Goal: Task Accomplishment & Management: Manage account settings

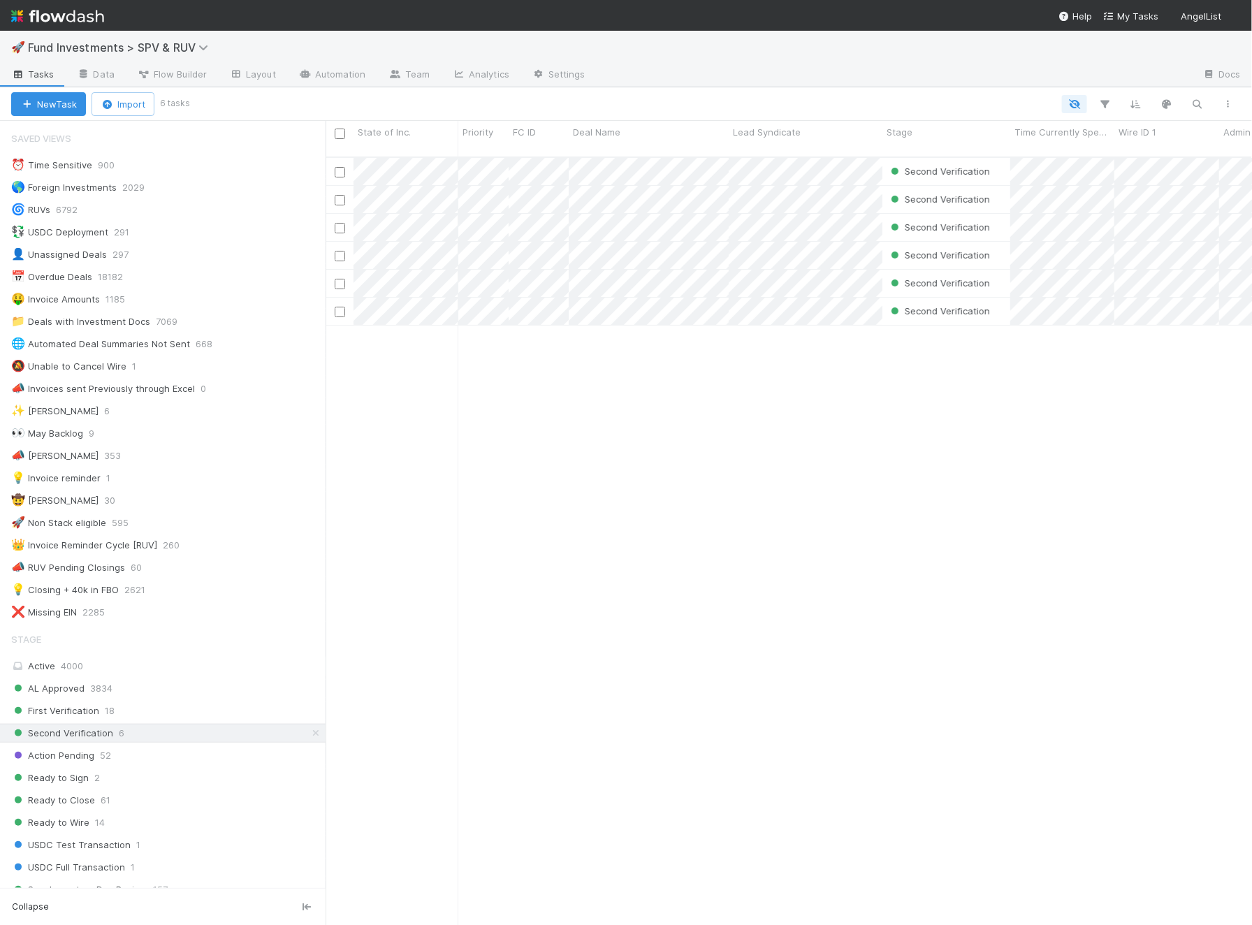
scroll to position [0, 1]
click at [342, 61] on div "🚀 Fund Investments > SPV & RUV" at bounding box center [626, 48] width 1252 height 34
click at [337, 84] on link "Automation" at bounding box center [332, 75] width 90 height 22
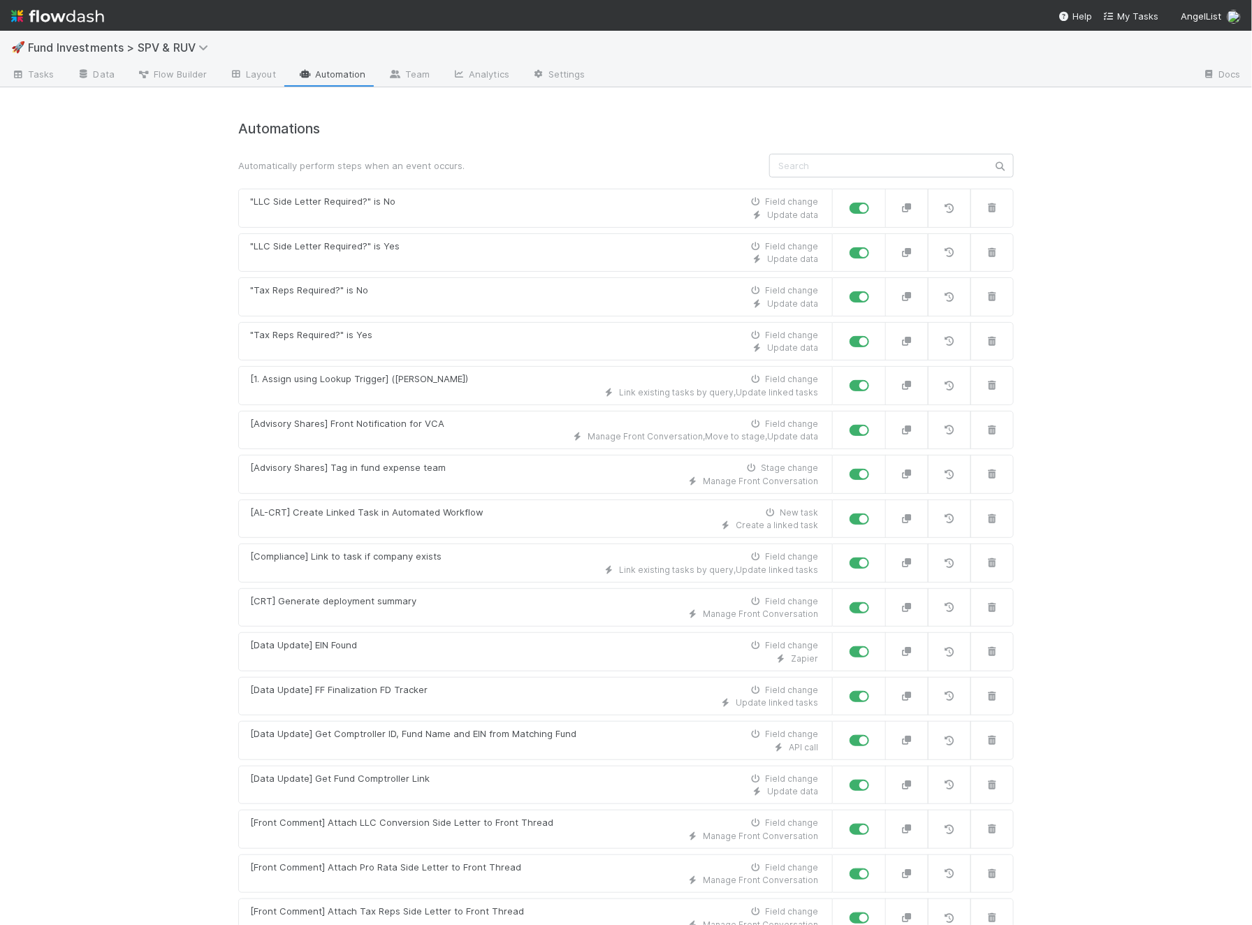
click at [159, 640] on div "🚀 Fund Investments > SPV & RUV Tasks Data Flow Builder Layout Automation Team A…" at bounding box center [626, 478] width 1252 height 894
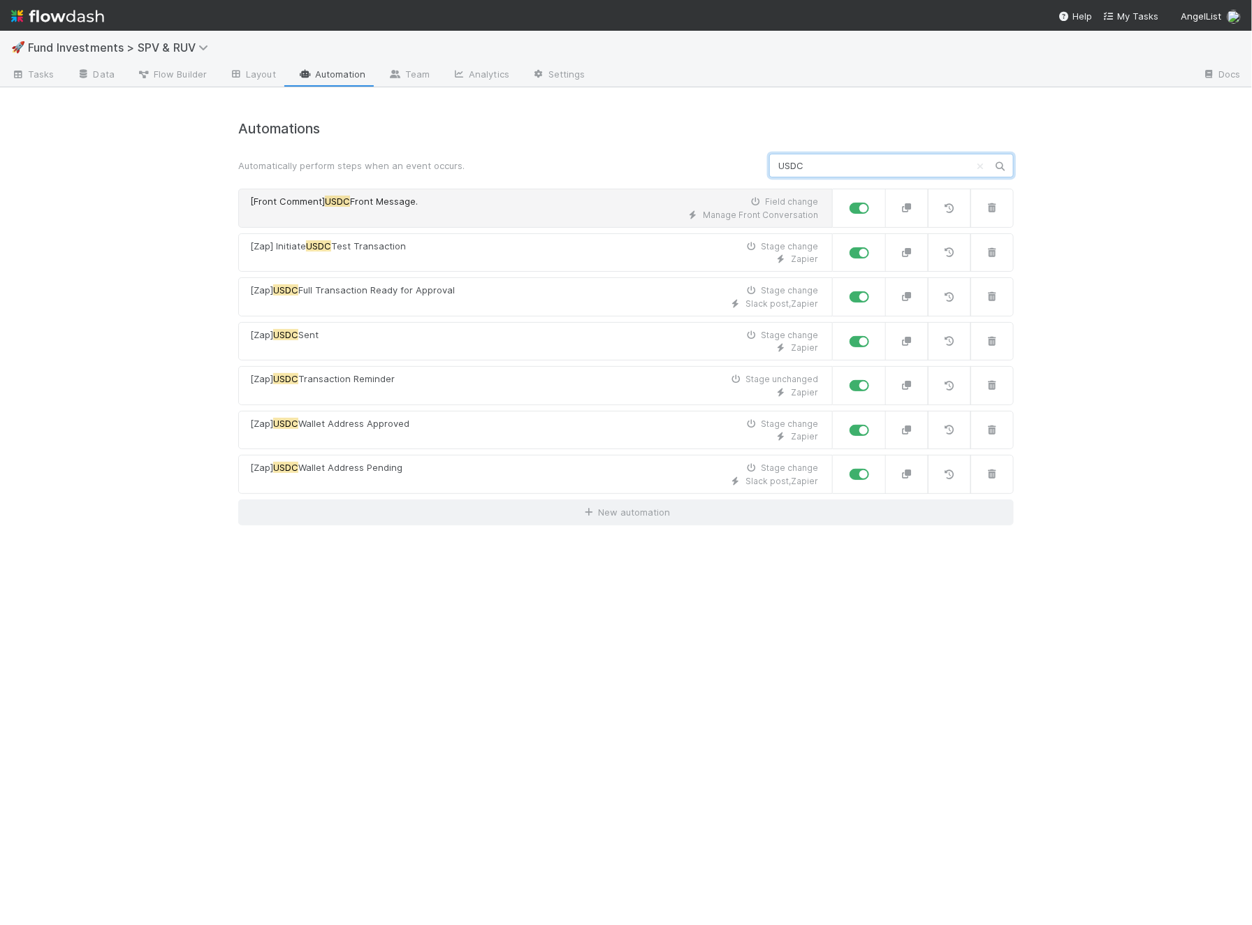
type input "USDC"
click at [453, 214] on div "Manage Front Conversation" at bounding box center [534, 215] width 568 height 13
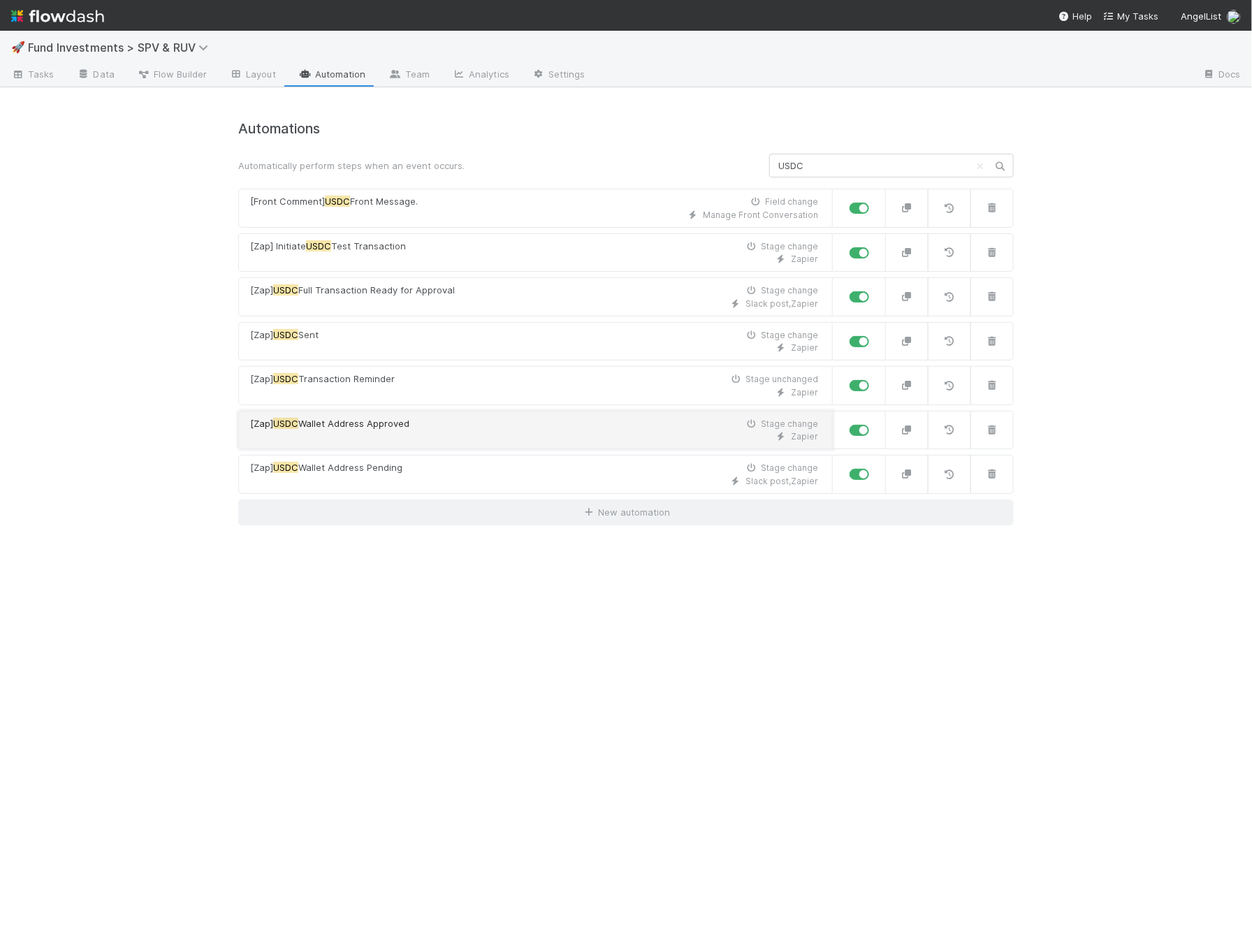
click at [402, 422] on span "Wallet Address Approved" at bounding box center [353, 423] width 111 height 11
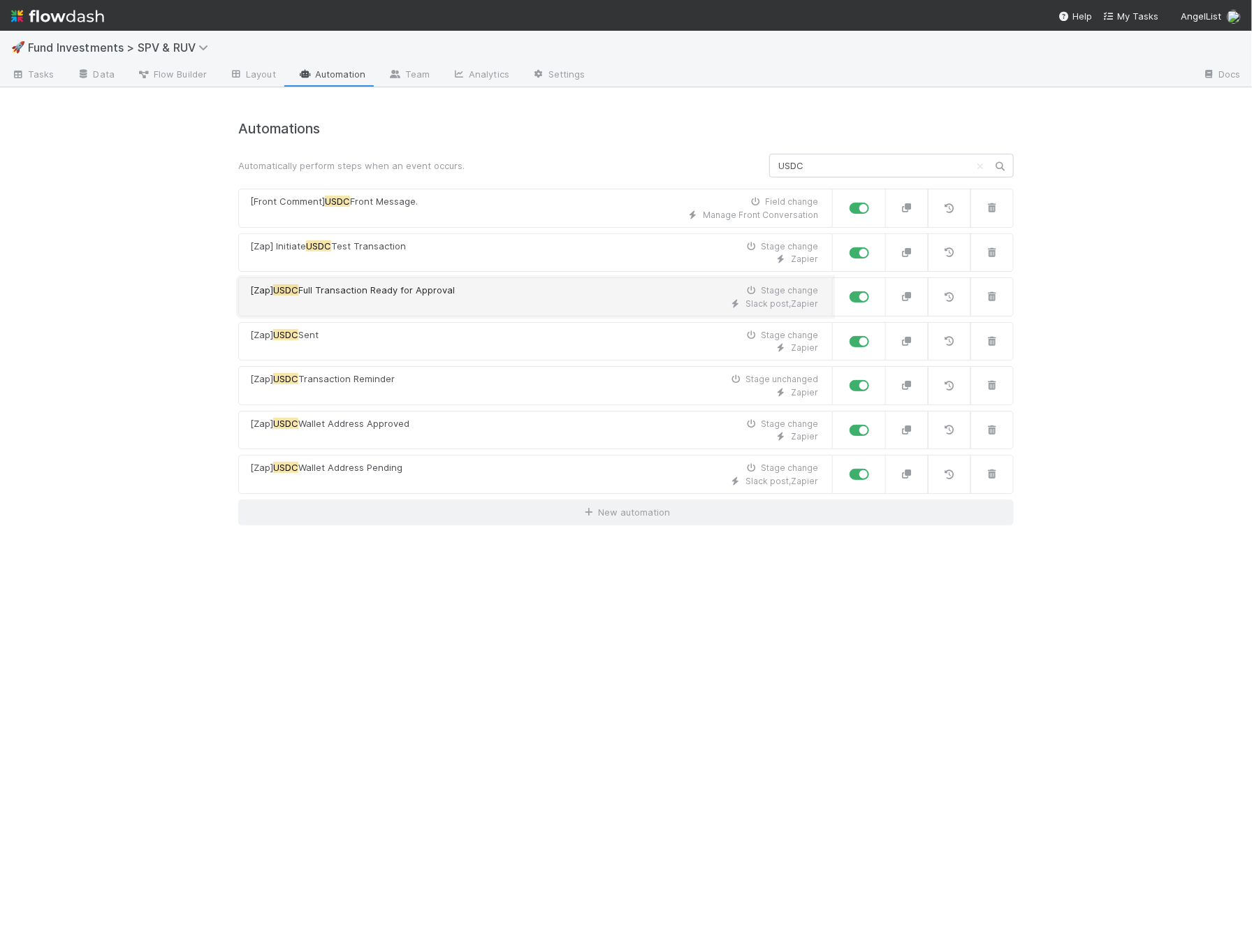
click at [453, 286] on span "Full Transaction Ready for Approval" at bounding box center [376, 289] width 156 height 11
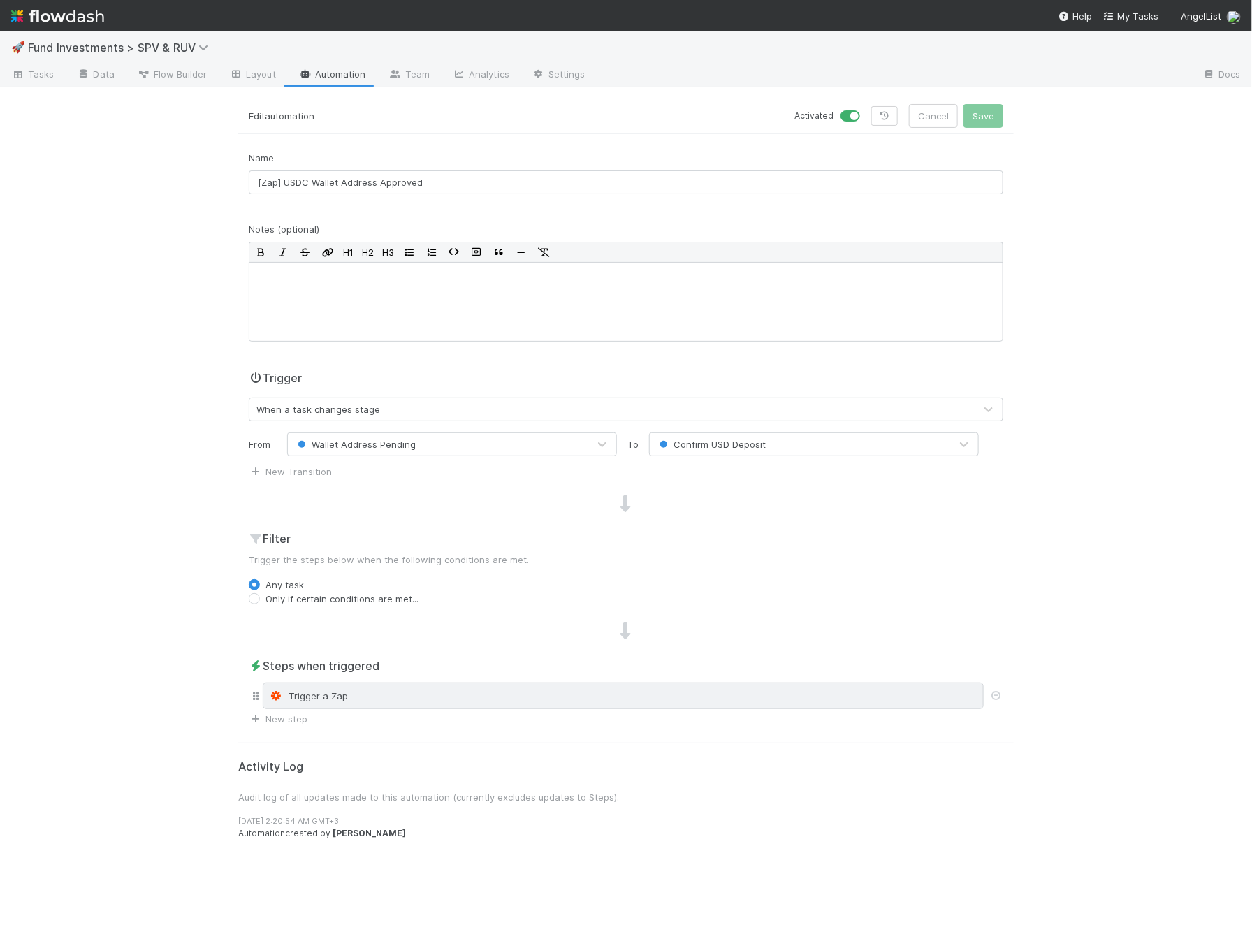
click at [312, 700] on div "Trigger a Zap" at bounding box center [623, 696] width 708 height 14
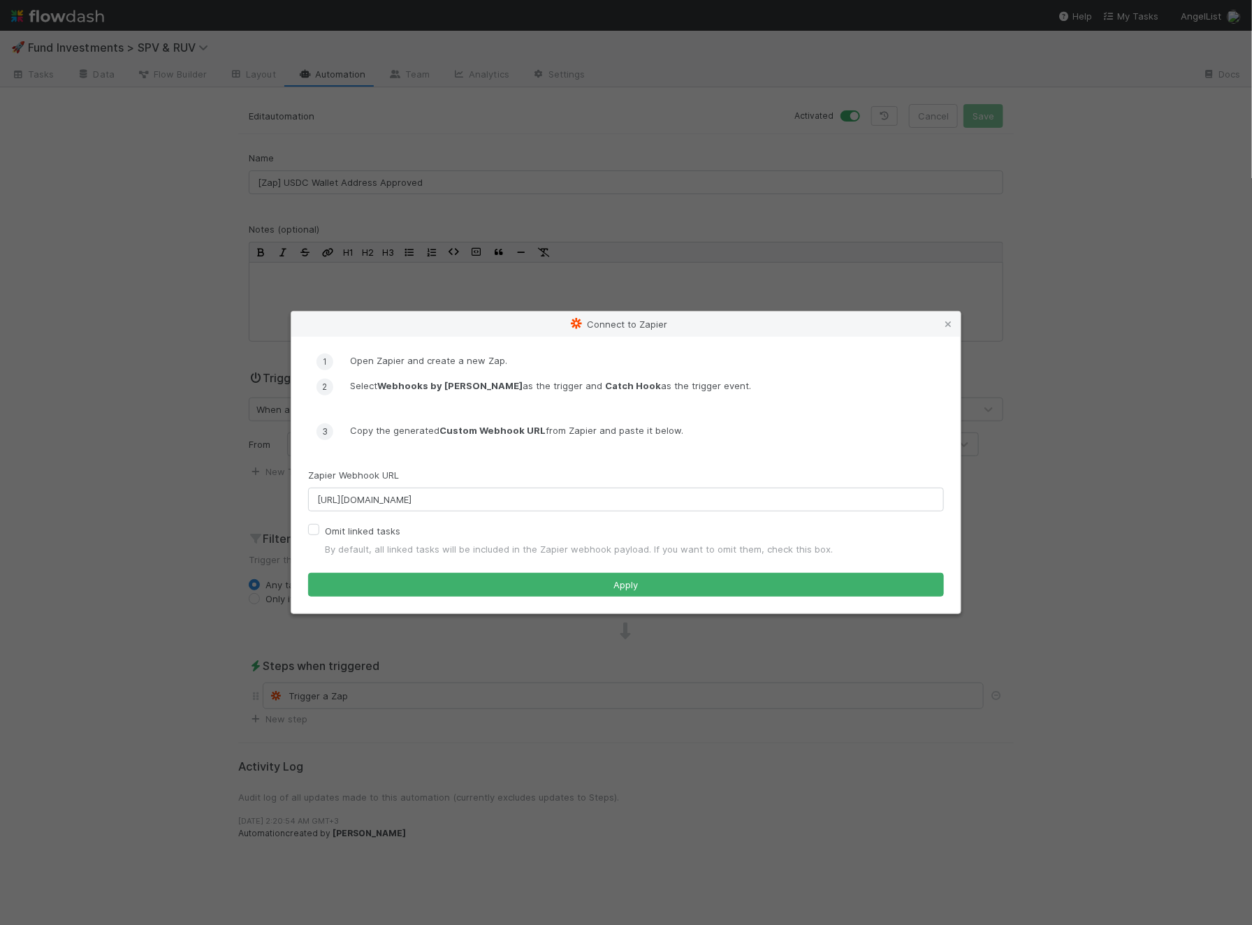
click at [176, 636] on div "Connect to Zapier Open Zapier and create a new Zap. Select Webhooks by [PERSON_…" at bounding box center [626, 462] width 1252 height 925
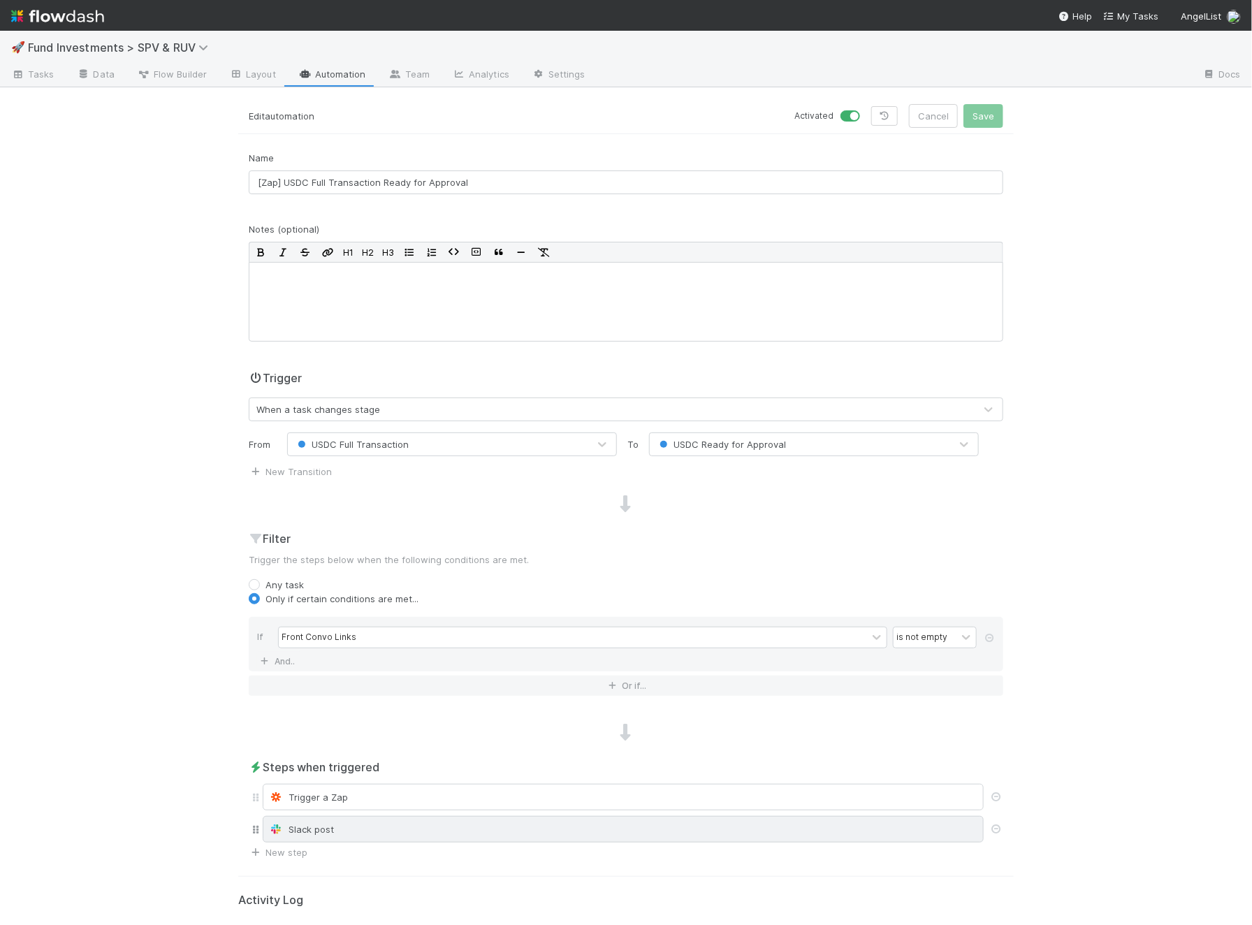
click at [321, 824] on div "Slack post" at bounding box center [623, 829] width 708 height 14
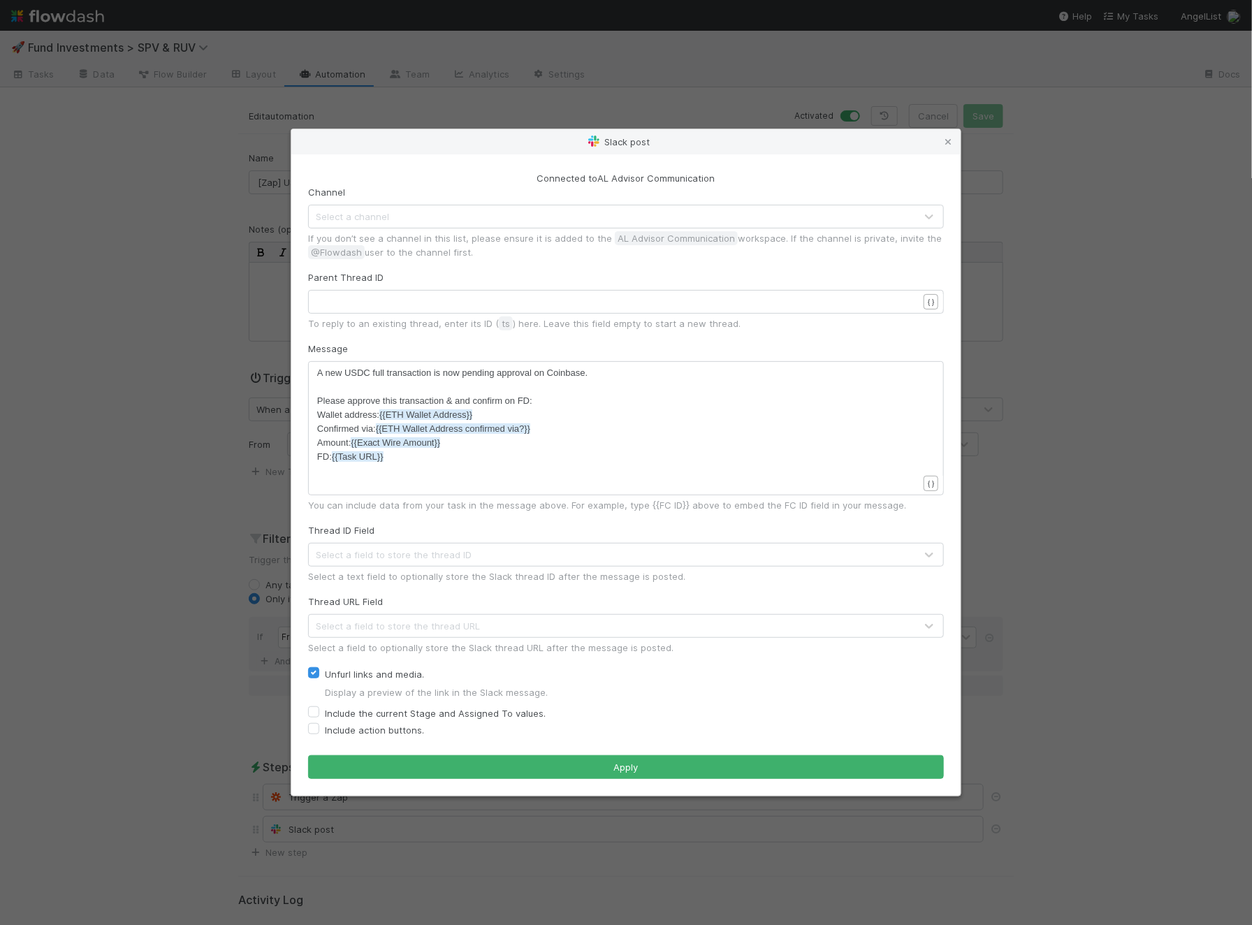
click at [167, 483] on div "Slack post Connected to AL Advisor Communication Channel Select a channel If yo…" at bounding box center [626, 462] width 1252 height 925
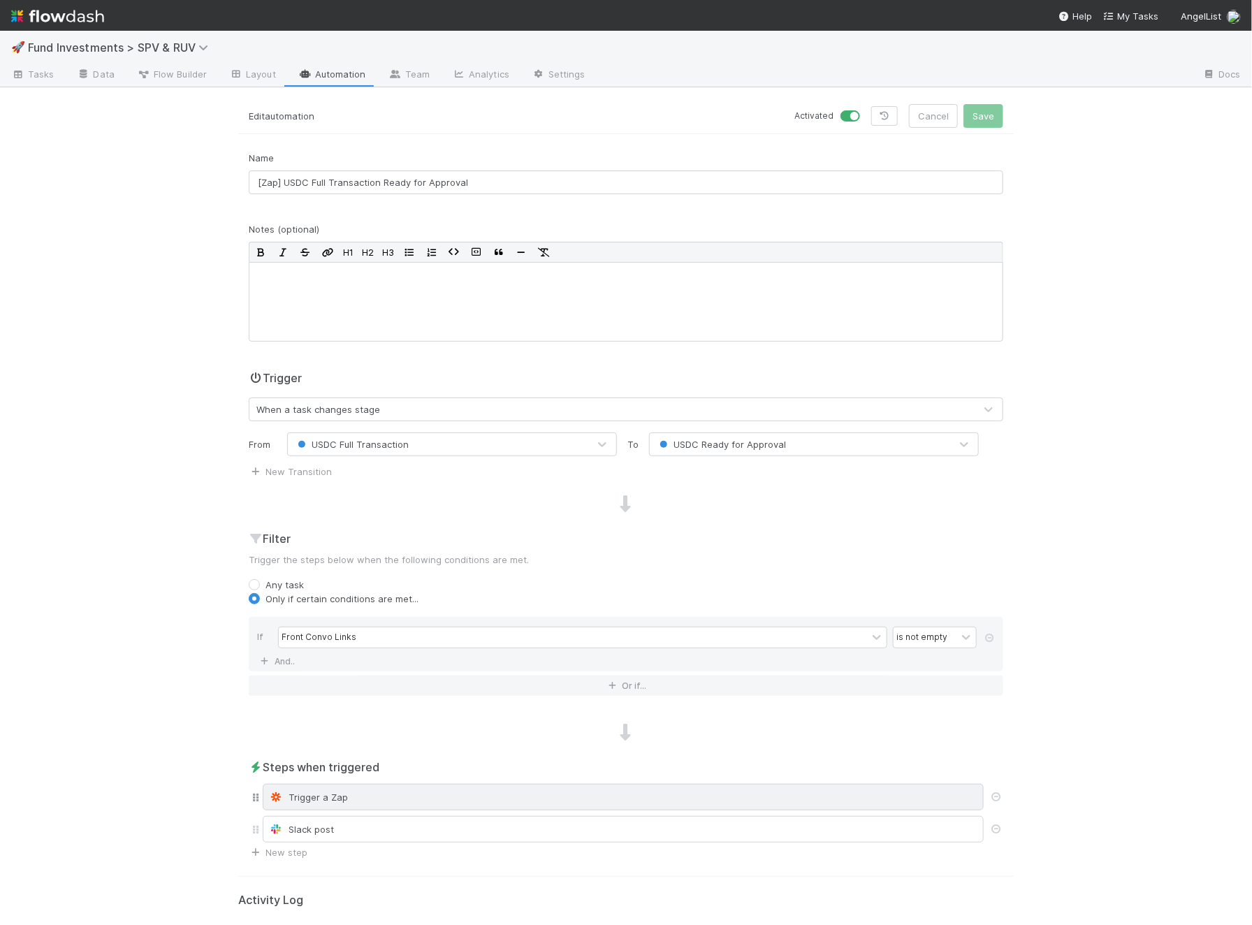
click at [374, 796] on div "Trigger a Zap" at bounding box center [623, 797] width 708 height 14
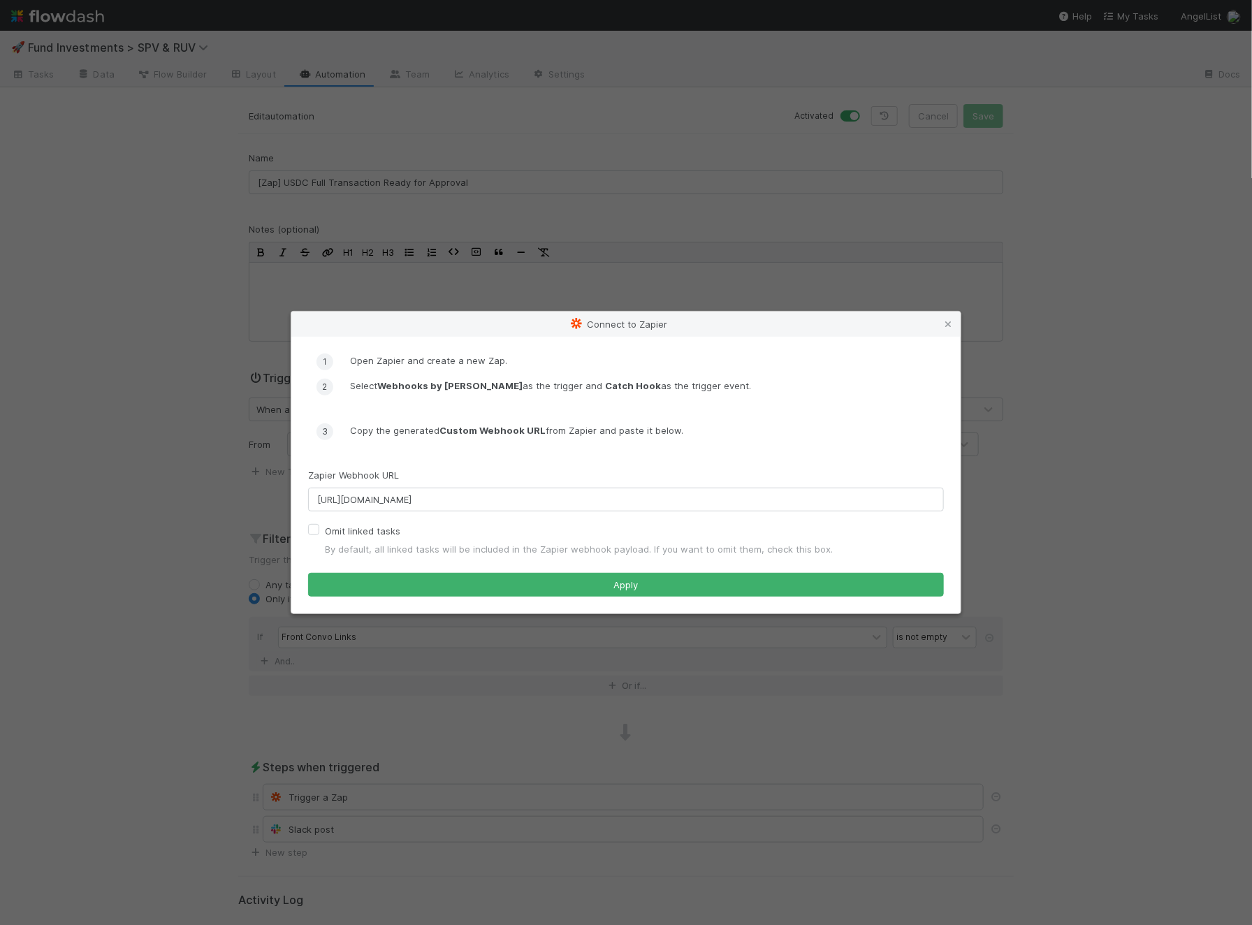
click at [146, 674] on div "Connect to Zapier Open Zapier and create a new Zap. Select Webhooks by Zapier a…" at bounding box center [626, 462] width 1252 height 925
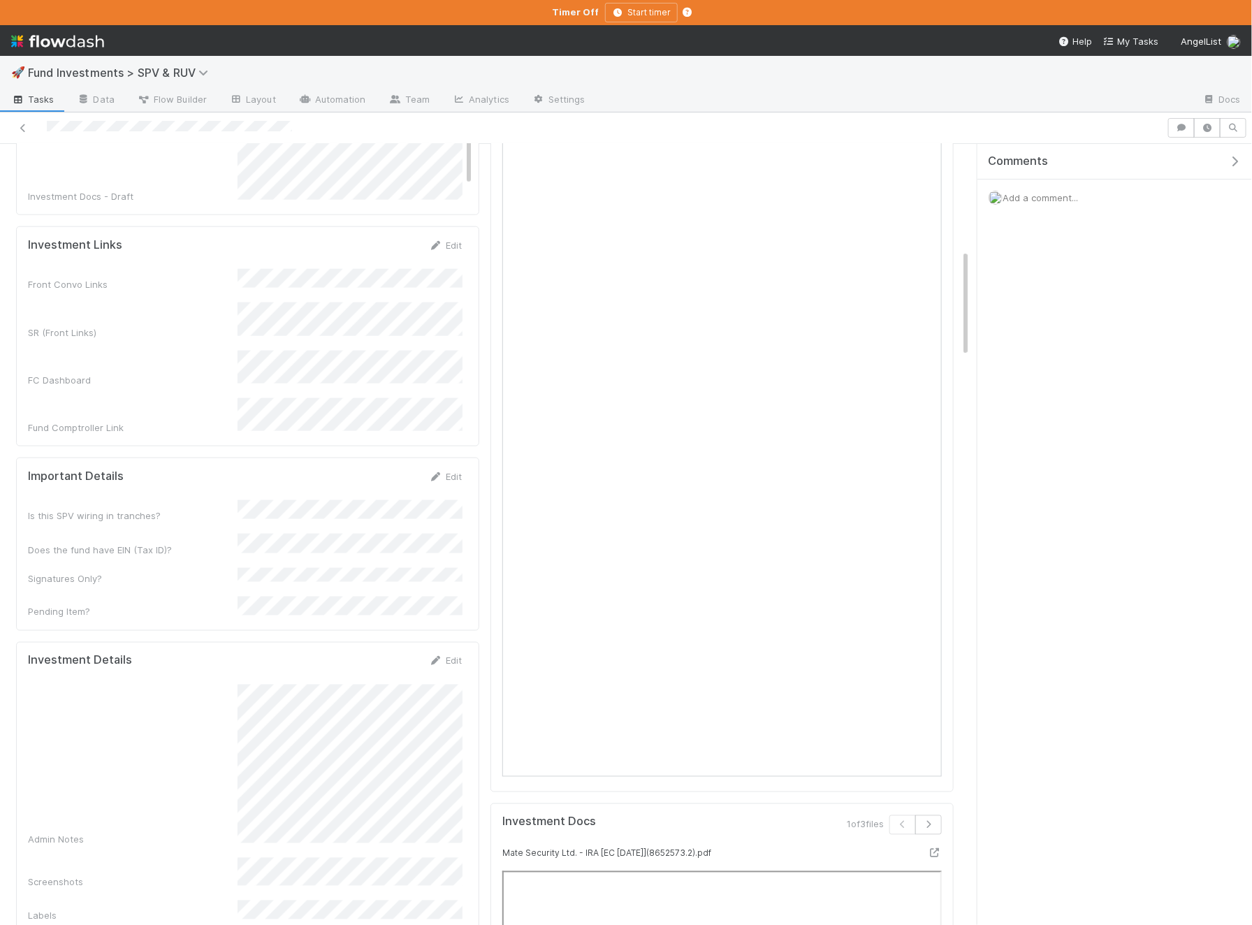
scroll to position [766, 0]
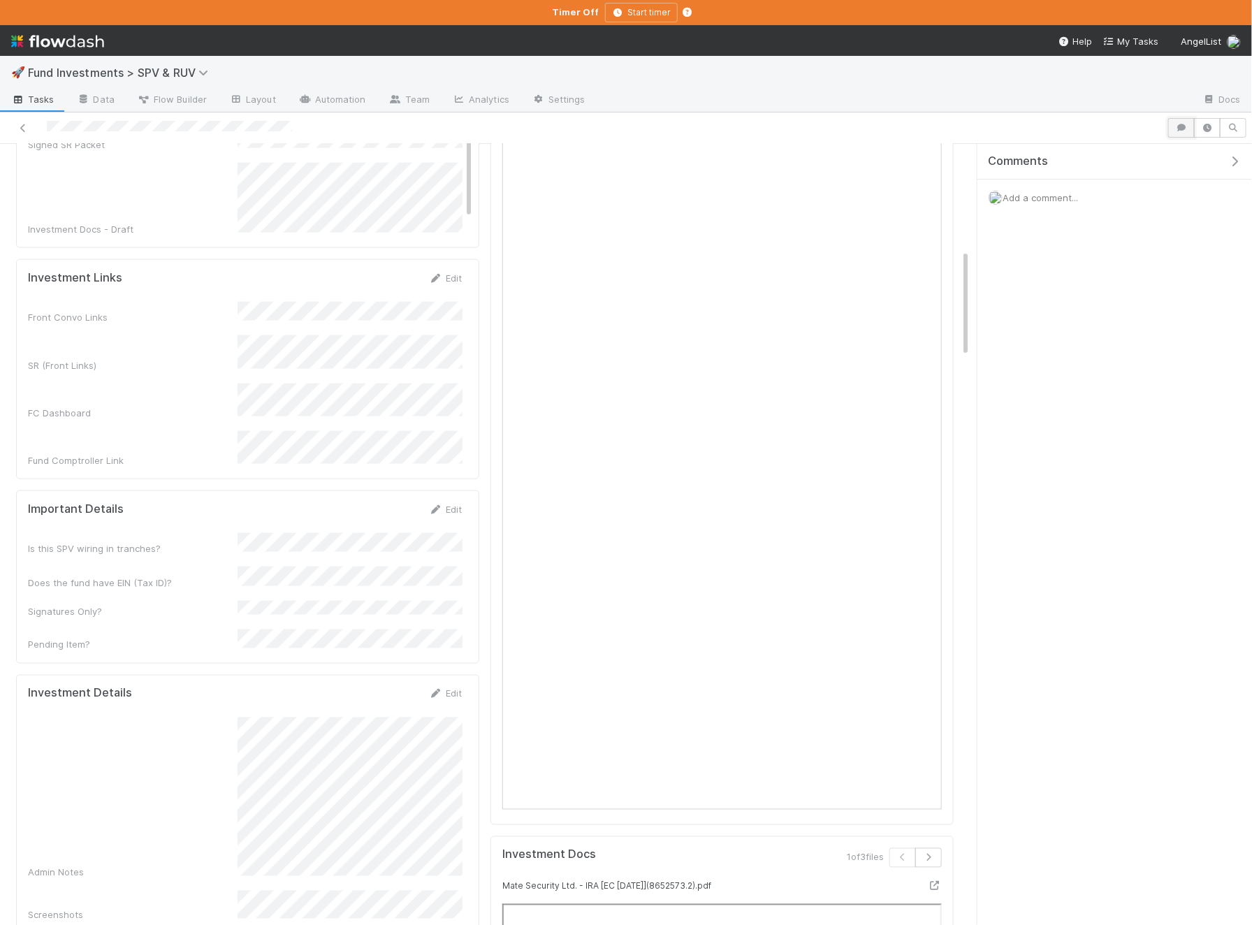
click at [1192, 127] on button "button" at bounding box center [1181, 128] width 27 height 20
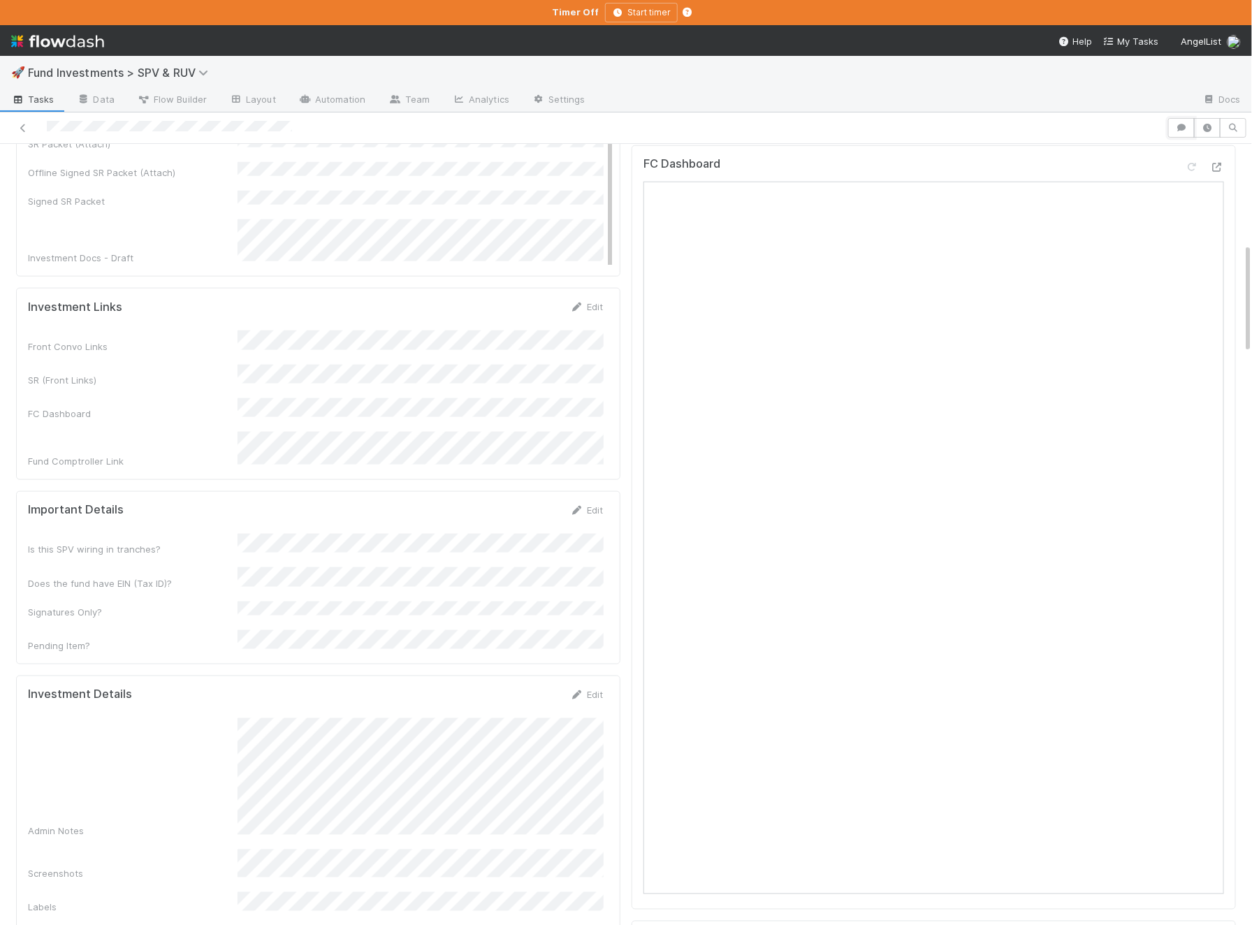
scroll to position [578, 0]
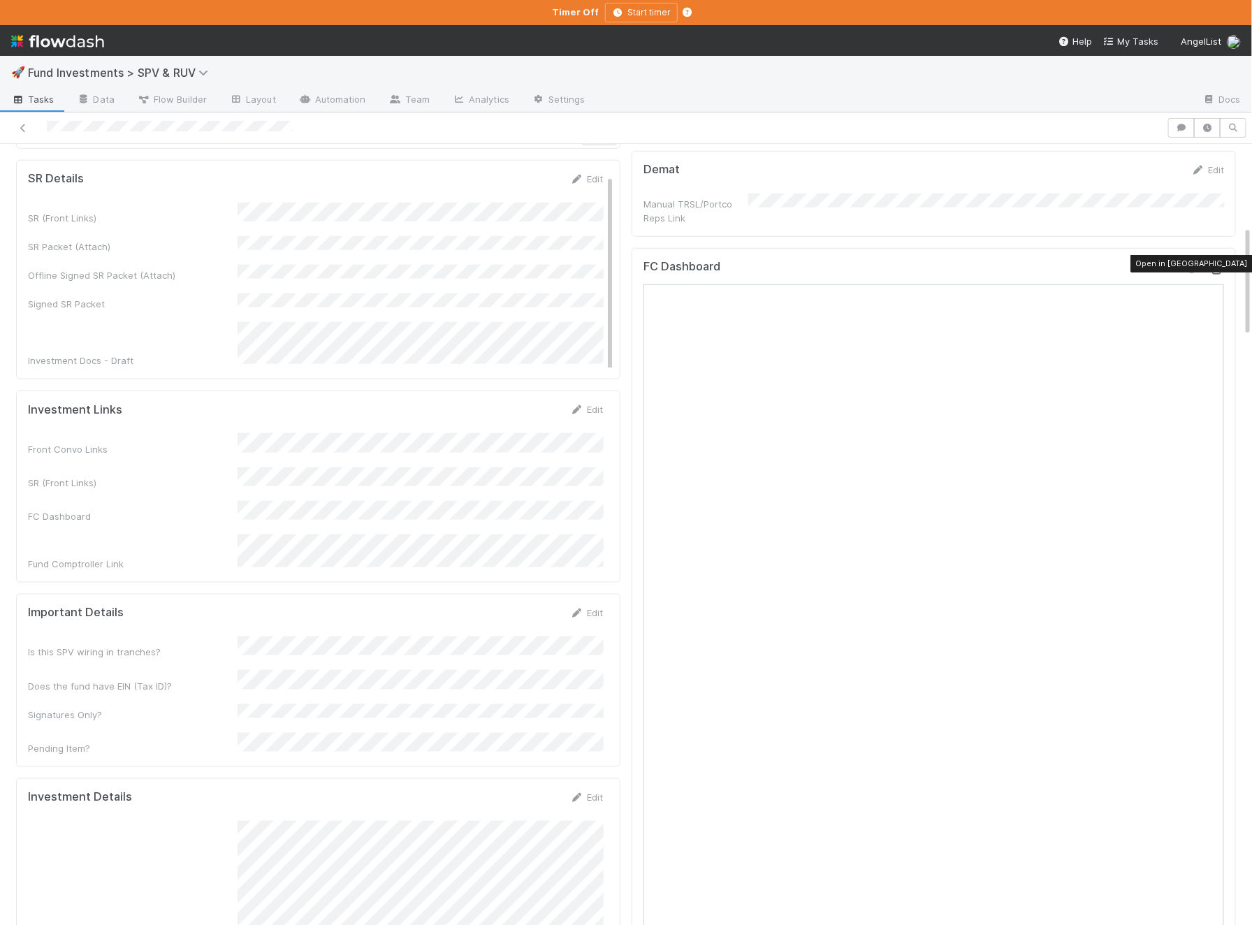
click at [1215, 265] on icon at bounding box center [1217, 269] width 14 height 9
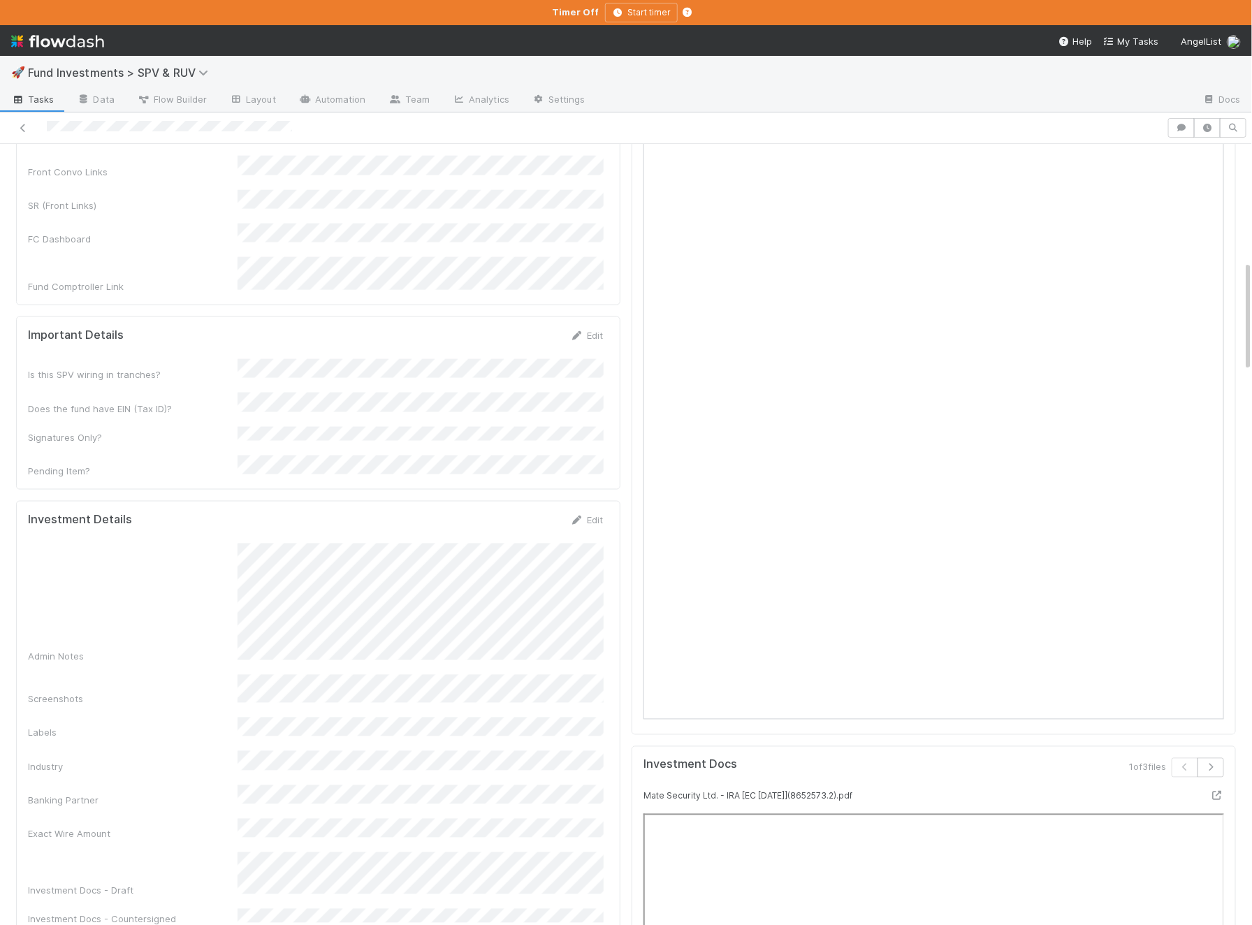
scroll to position [884, 0]
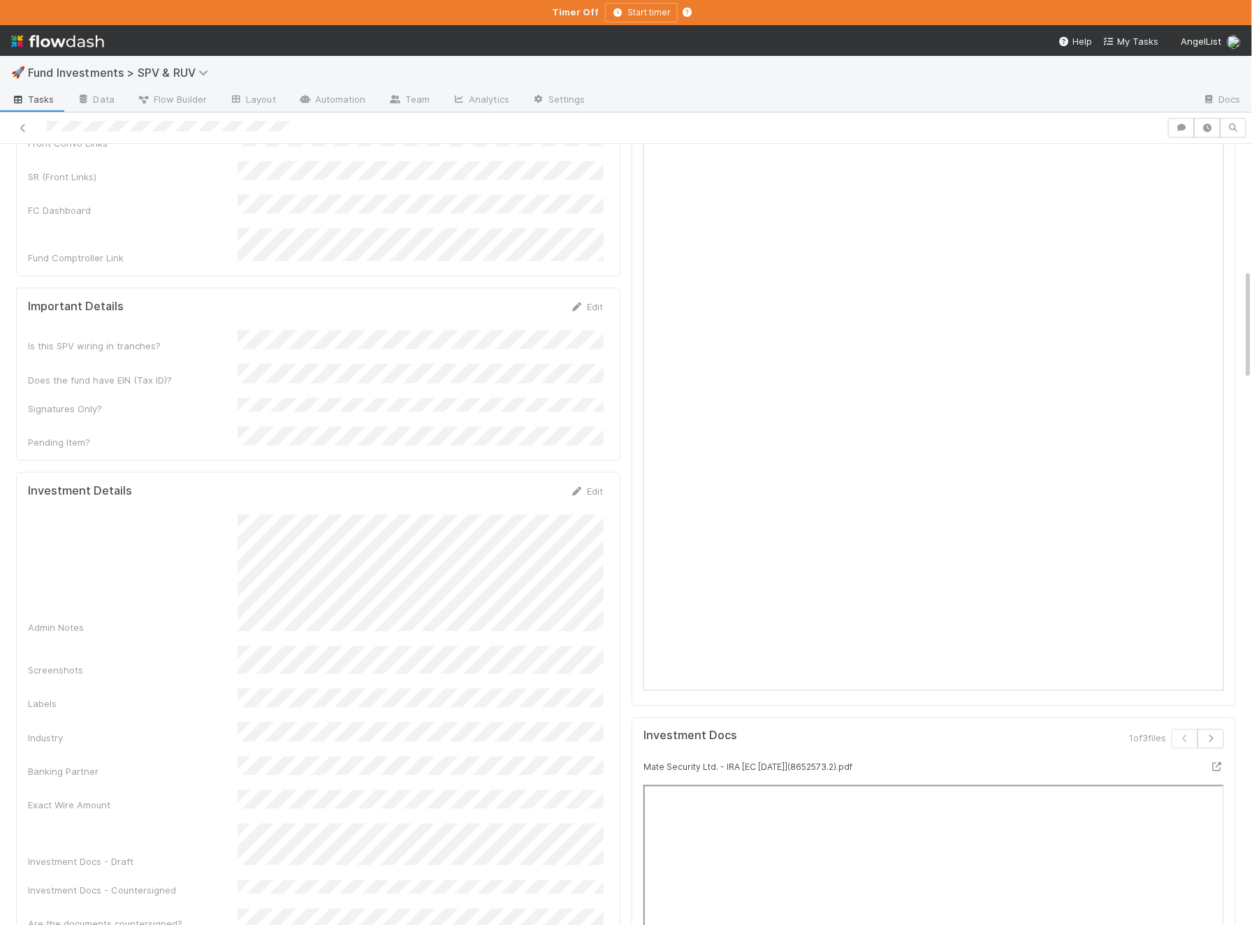
click at [221, 555] on div "Admin Notes" at bounding box center [315, 575] width 575 height 120
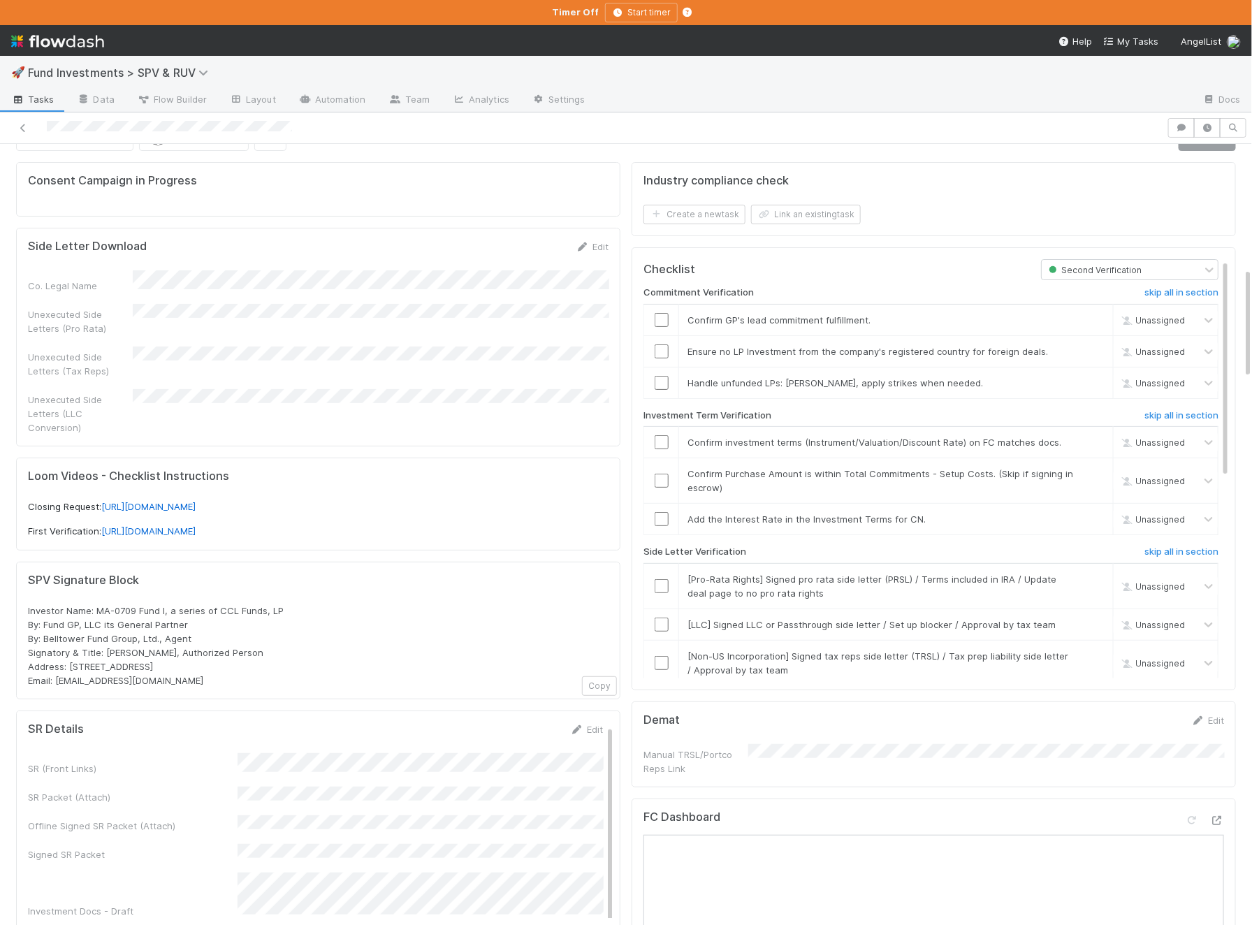
scroll to position [0, 0]
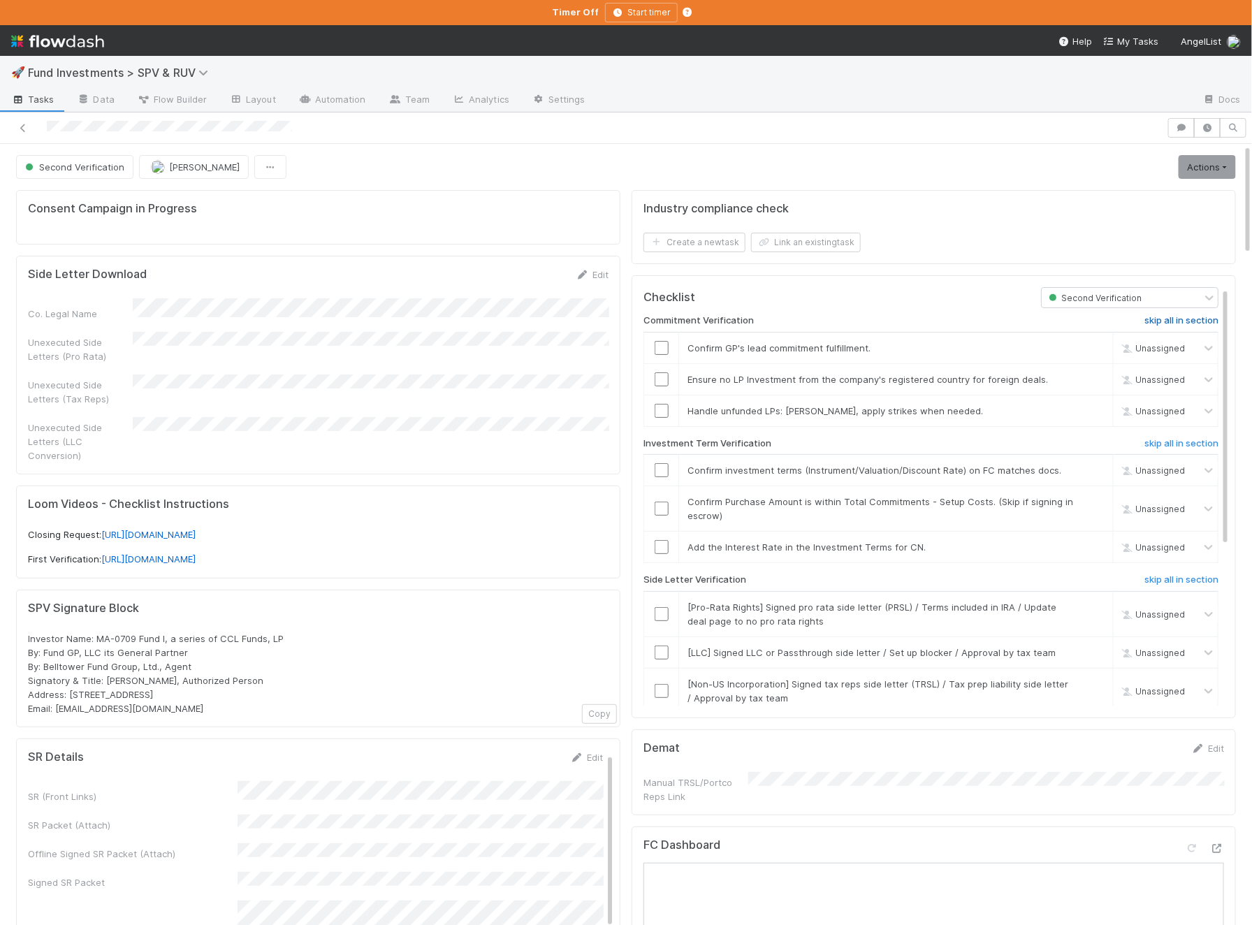
click at [1161, 316] on h6 "skip all in section" at bounding box center [1181, 320] width 74 height 11
click at [1190, 574] on h6 "skip all in section" at bounding box center [1181, 579] width 74 height 11
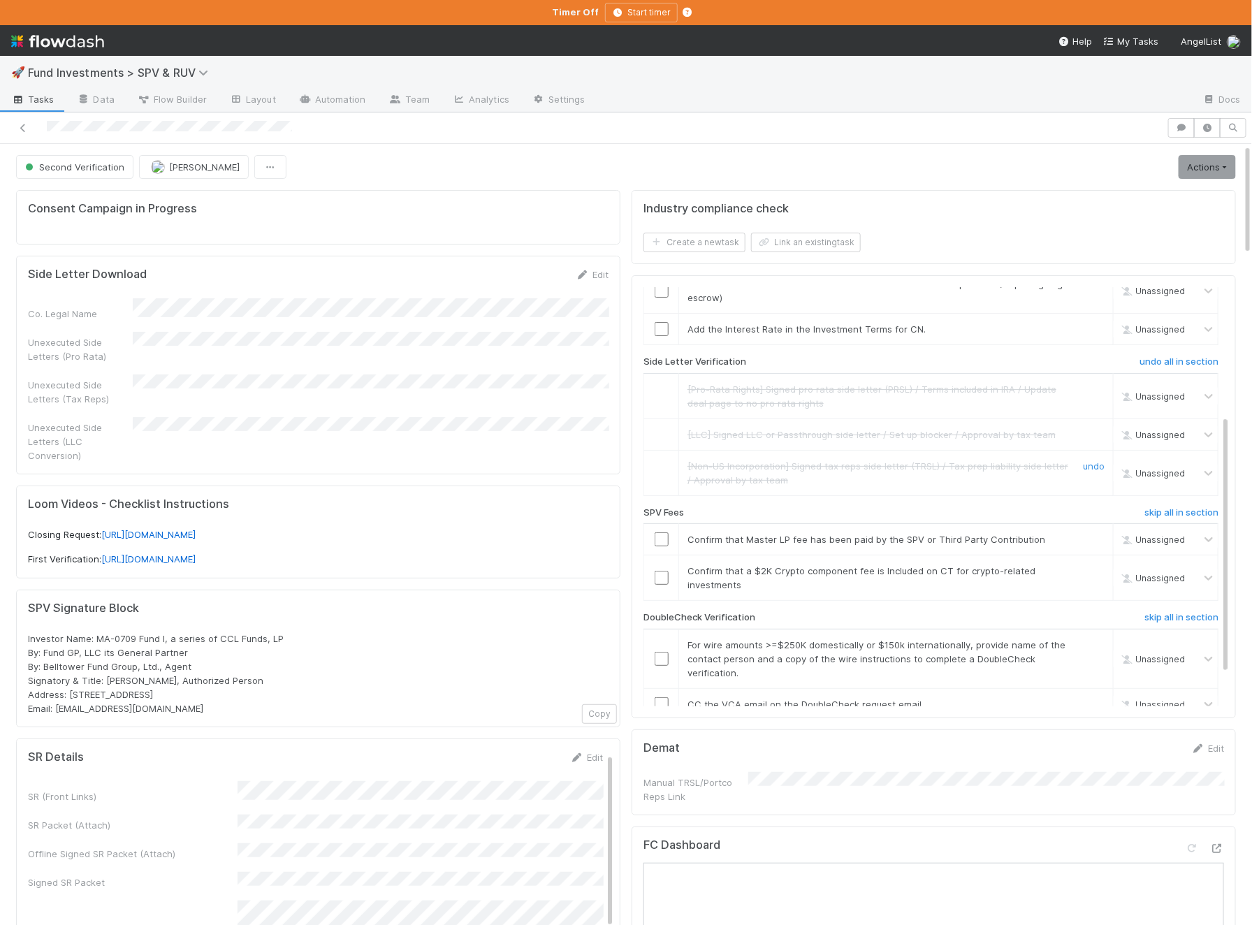
scroll to position [258, 0]
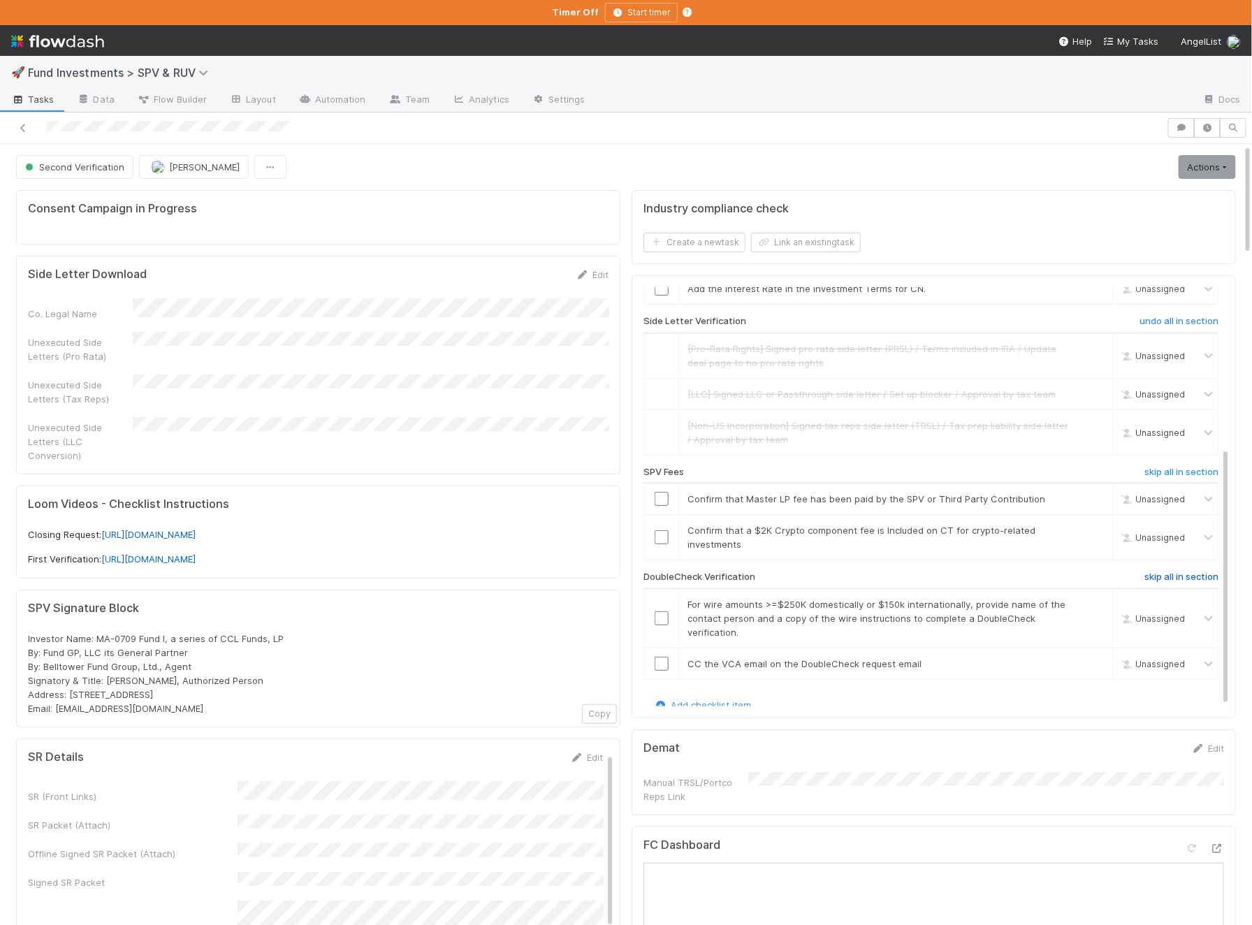
click at [1180, 571] on h6 "skip all in section" at bounding box center [1181, 576] width 74 height 11
click at [670, 492] on div at bounding box center [661, 499] width 34 height 14
click at [661, 492] on input "checkbox" at bounding box center [661, 499] width 14 height 14
click at [657, 532] on input "checkbox" at bounding box center [661, 537] width 14 height 14
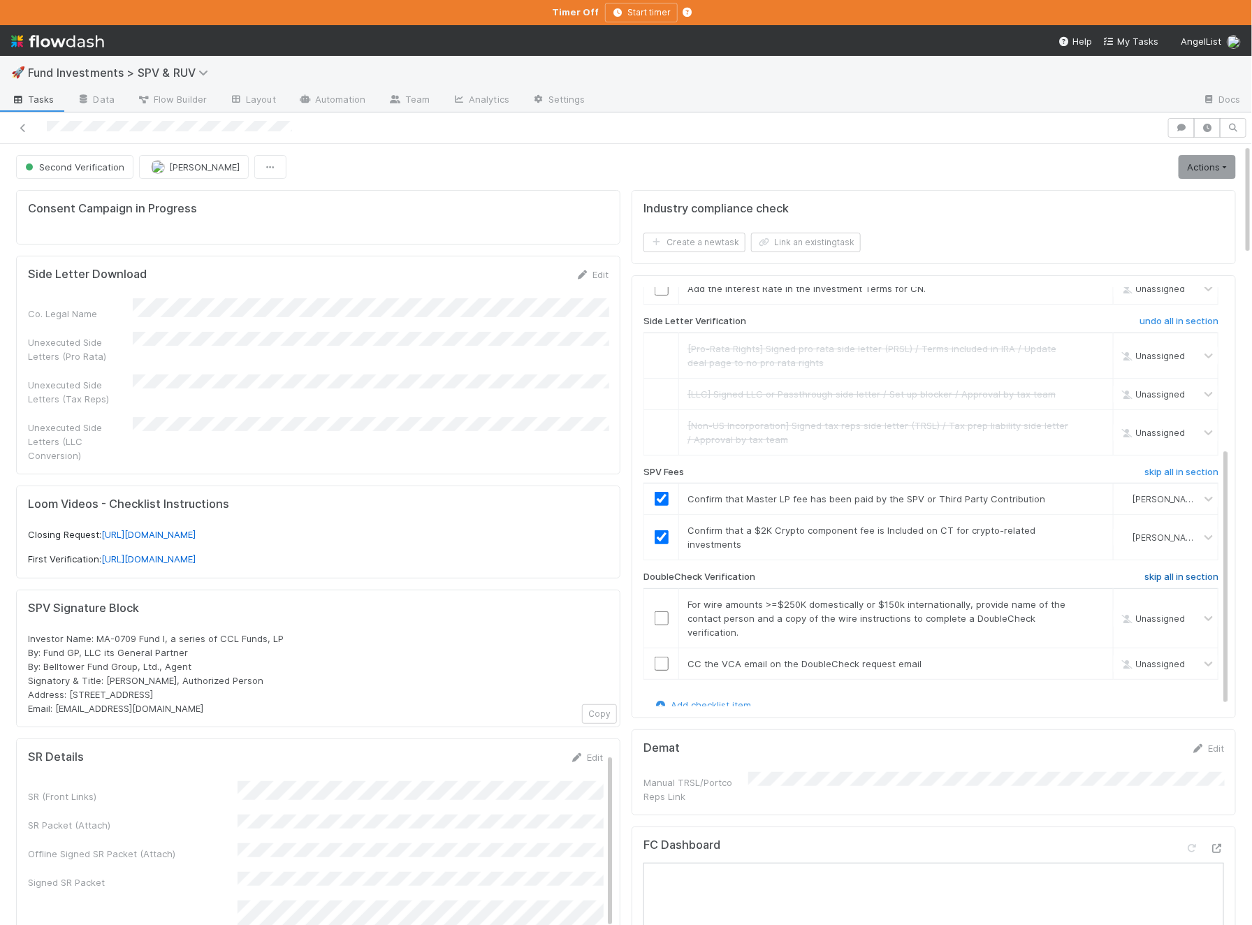
click at [1187, 571] on h6 "skip all in section" at bounding box center [1181, 576] width 74 height 11
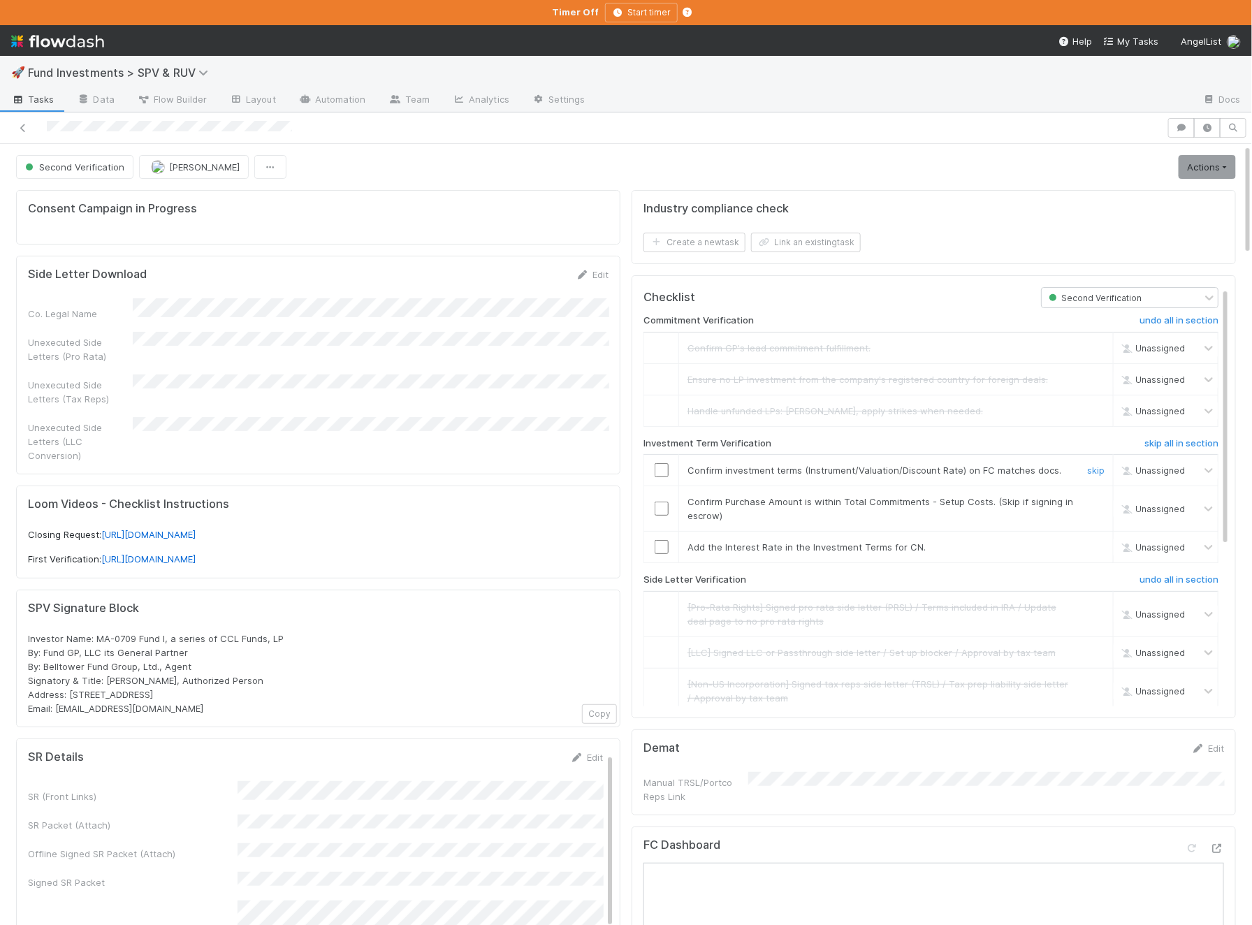
click at [661, 463] on input "checkbox" at bounding box center [661, 470] width 14 height 14
click at [662, 504] on input "checkbox" at bounding box center [661, 509] width 14 height 14
click at [662, 551] on td at bounding box center [661, 547] width 35 height 31
click at [662, 545] on input "checkbox" at bounding box center [661, 547] width 14 height 14
click at [1227, 166] on link "Actions" at bounding box center [1206, 167] width 57 height 24
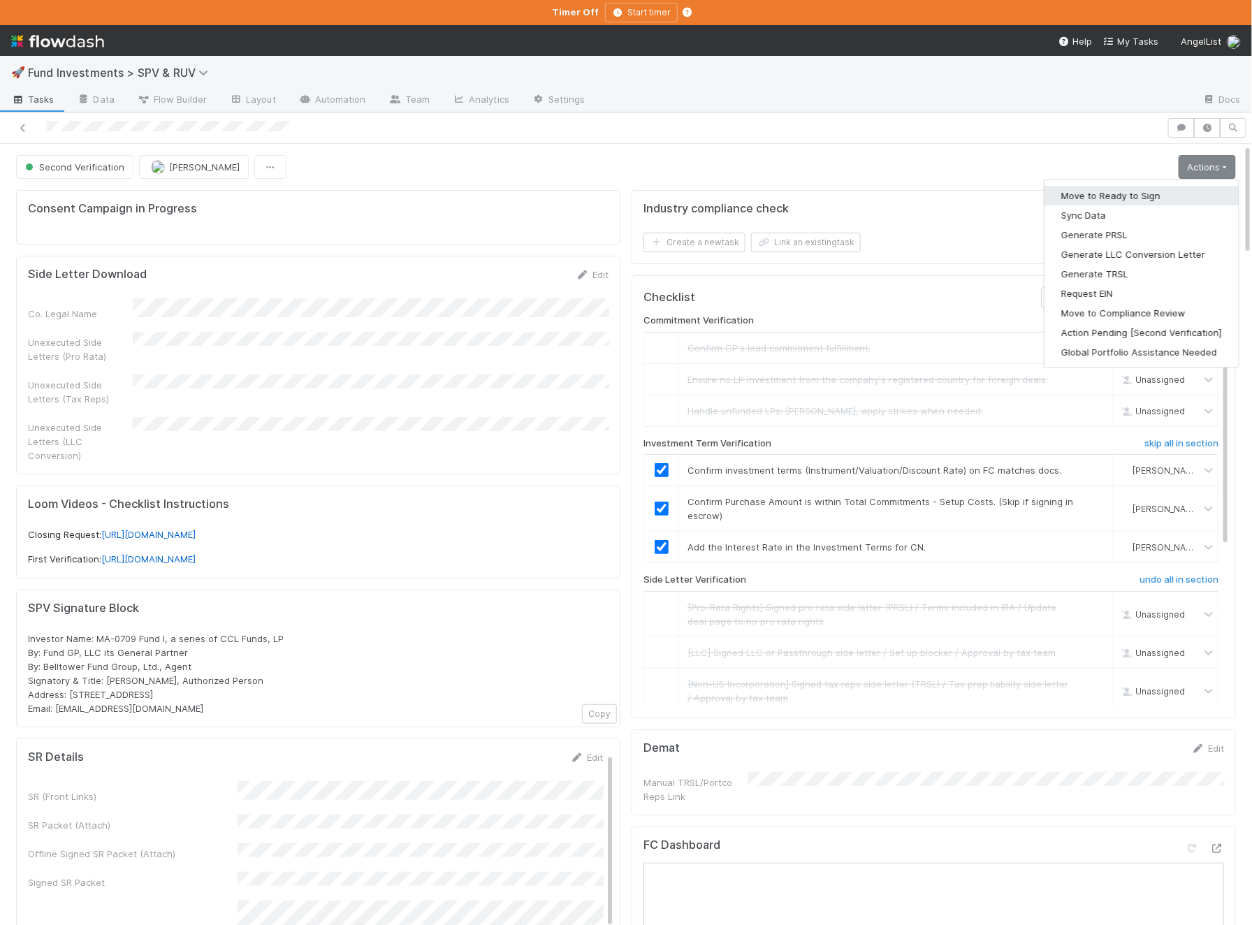
click at [1164, 196] on button "Move to Ready to Sign" at bounding box center [1141, 196] width 194 height 20
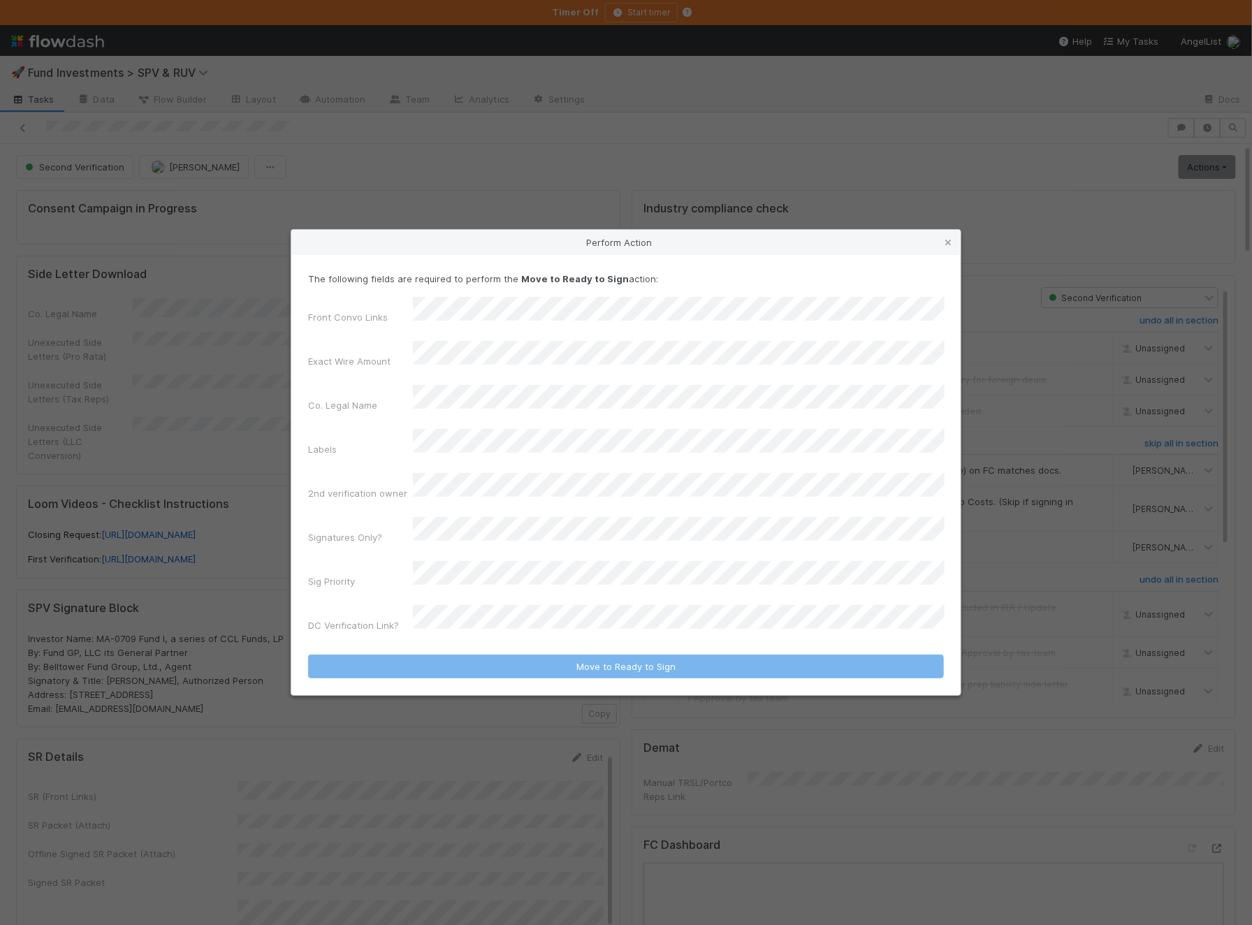
click at [533, 502] on div "Front Convo Links Exact Wire Amount Co. Legal Name Labels 2nd verification owne…" at bounding box center [626, 467] width 636 height 340
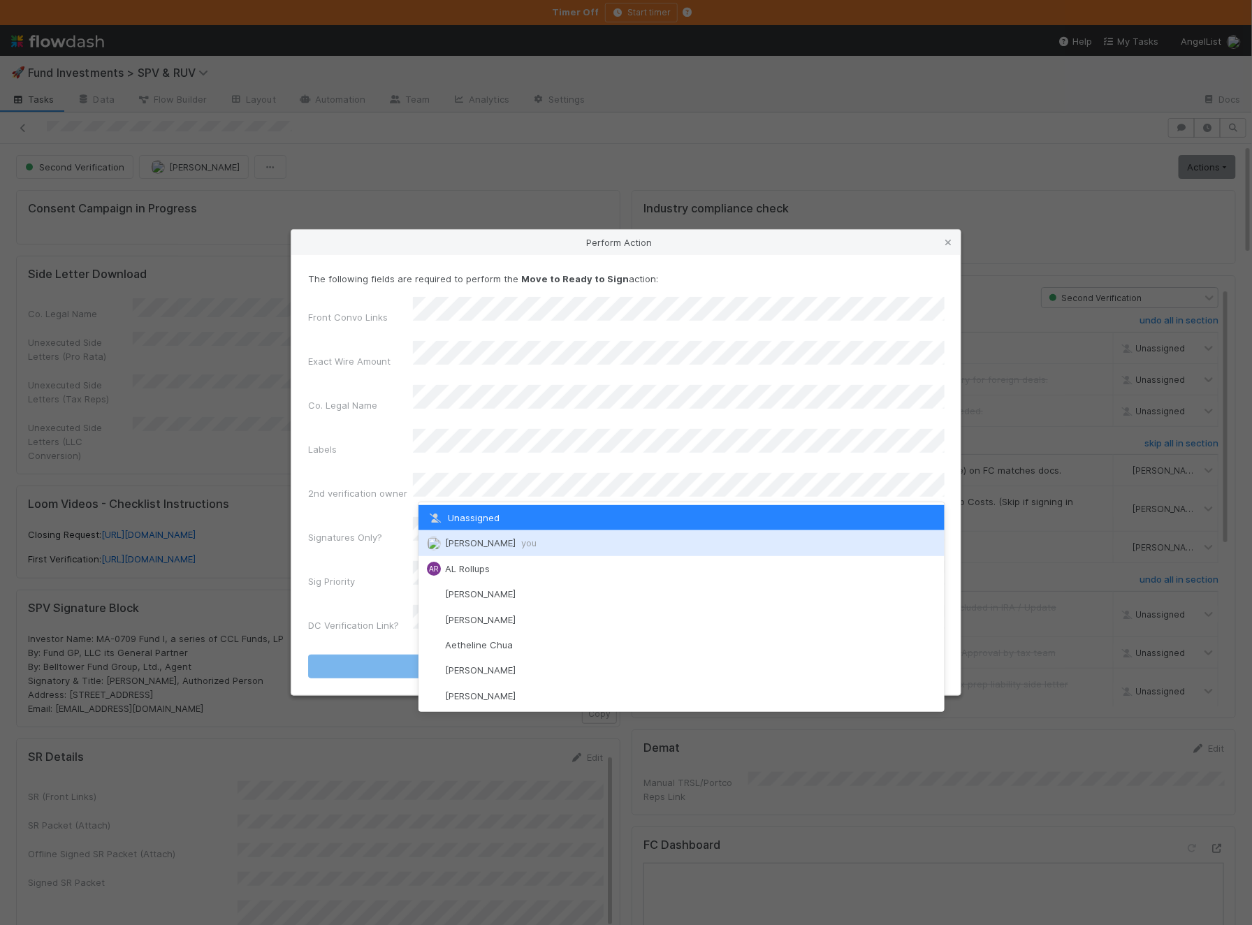
click at [504, 536] on div "Ali Al Khatib you" at bounding box center [681, 542] width 526 height 25
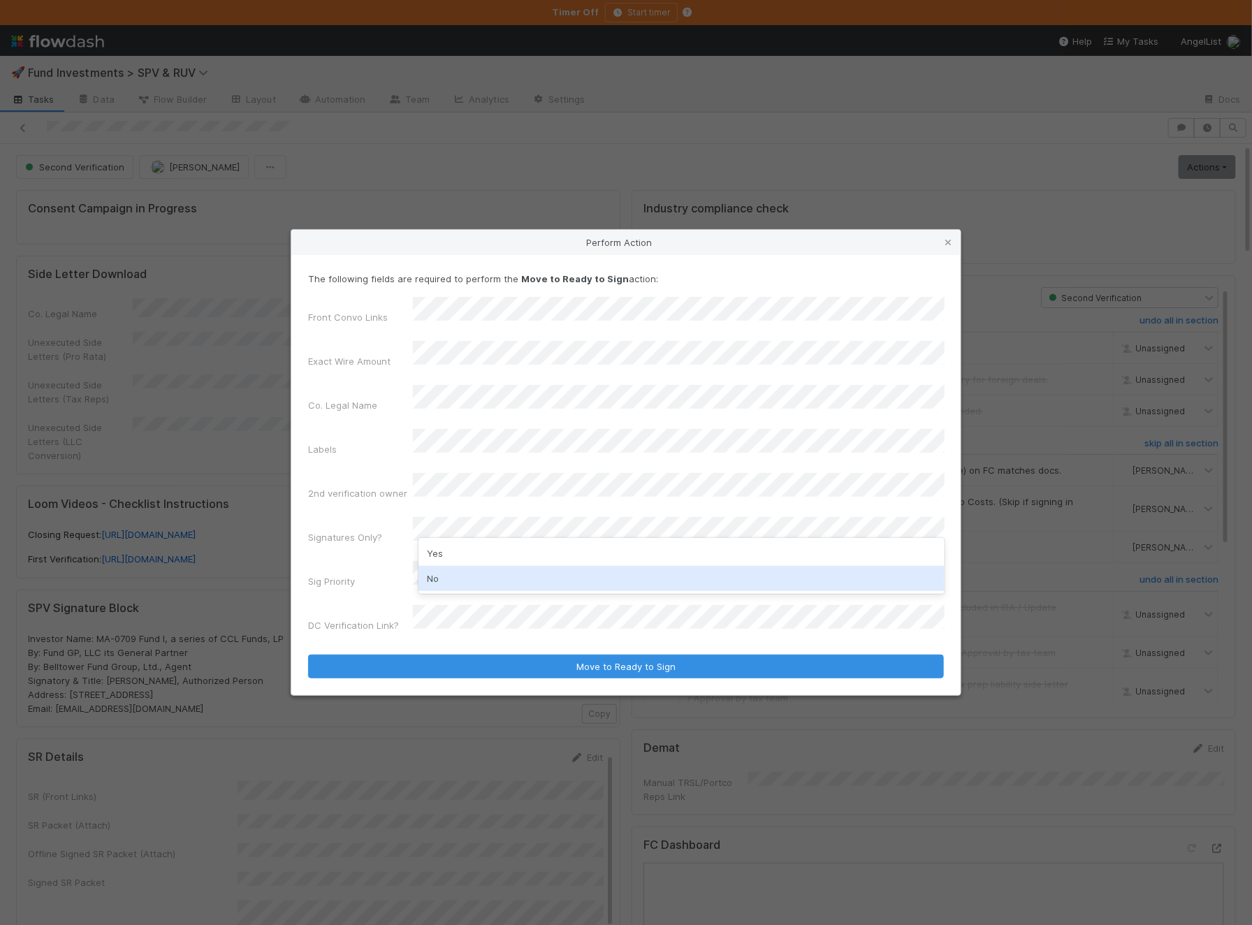
click at [511, 580] on div "No" at bounding box center [681, 578] width 526 height 25
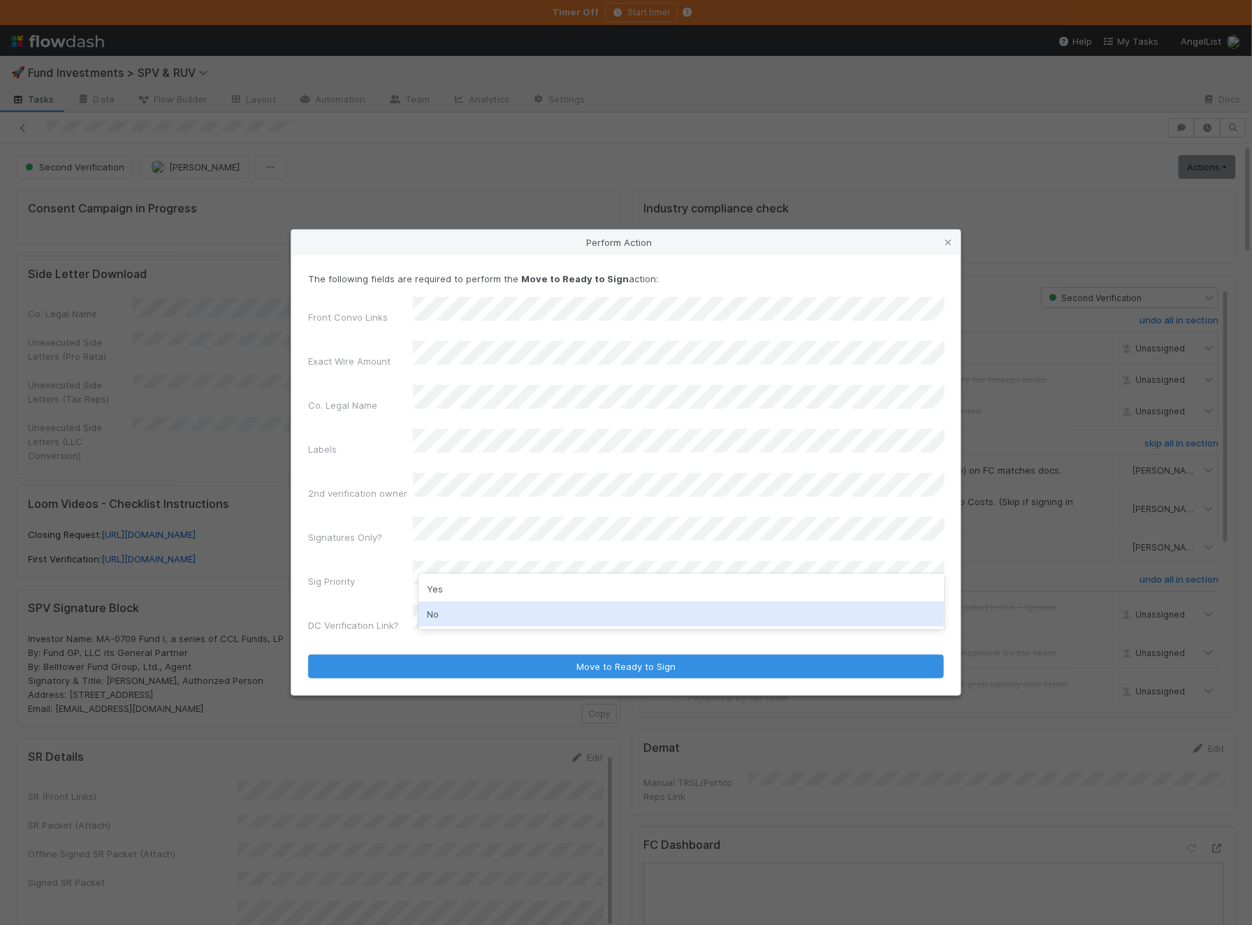
click at [498, 627] on div "No" at bounding box center [681, 613] width 526 height 25
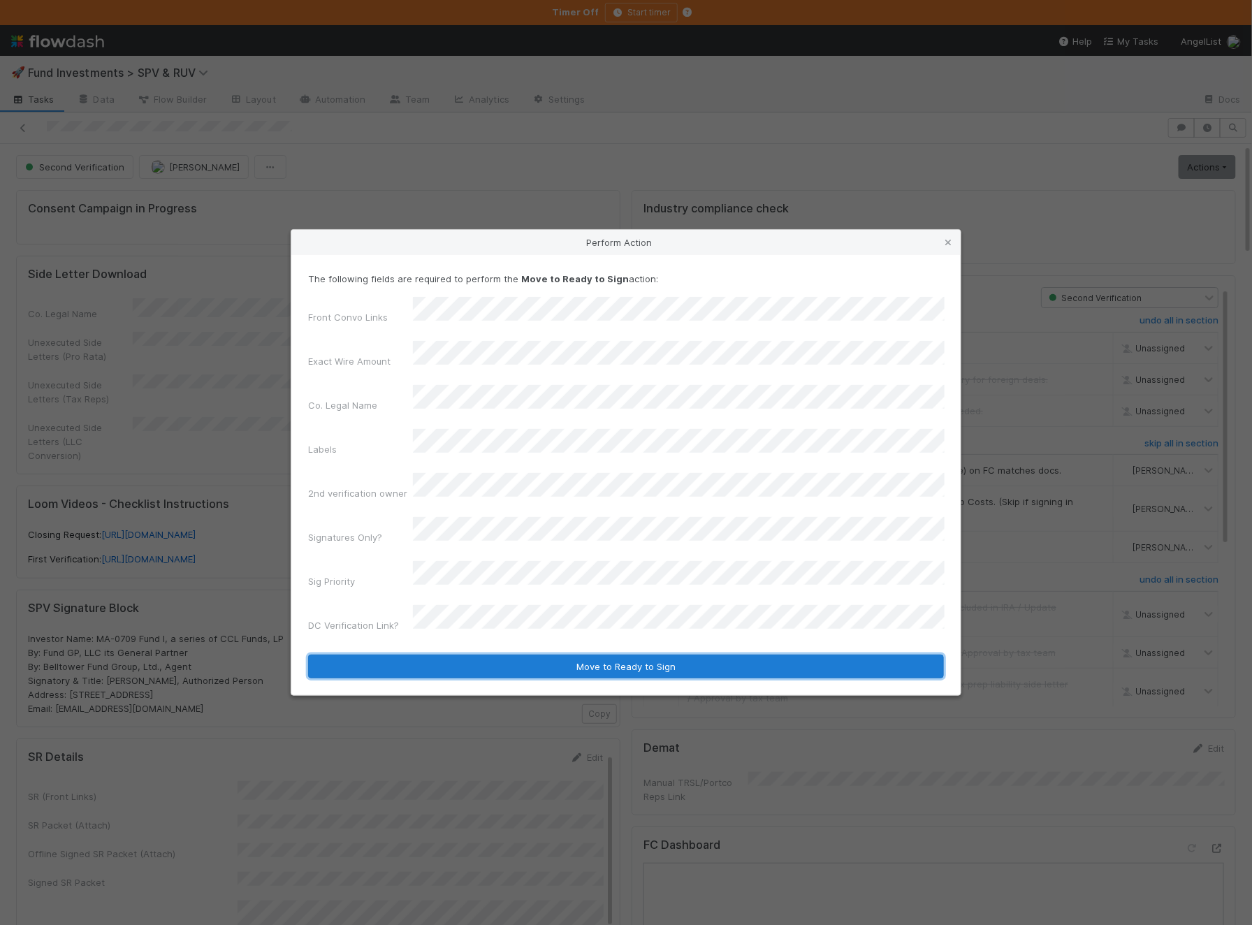
click at [469, 654] on button "Move to Ready to Sign" at bounding box center [626, 666] width 636 height 24
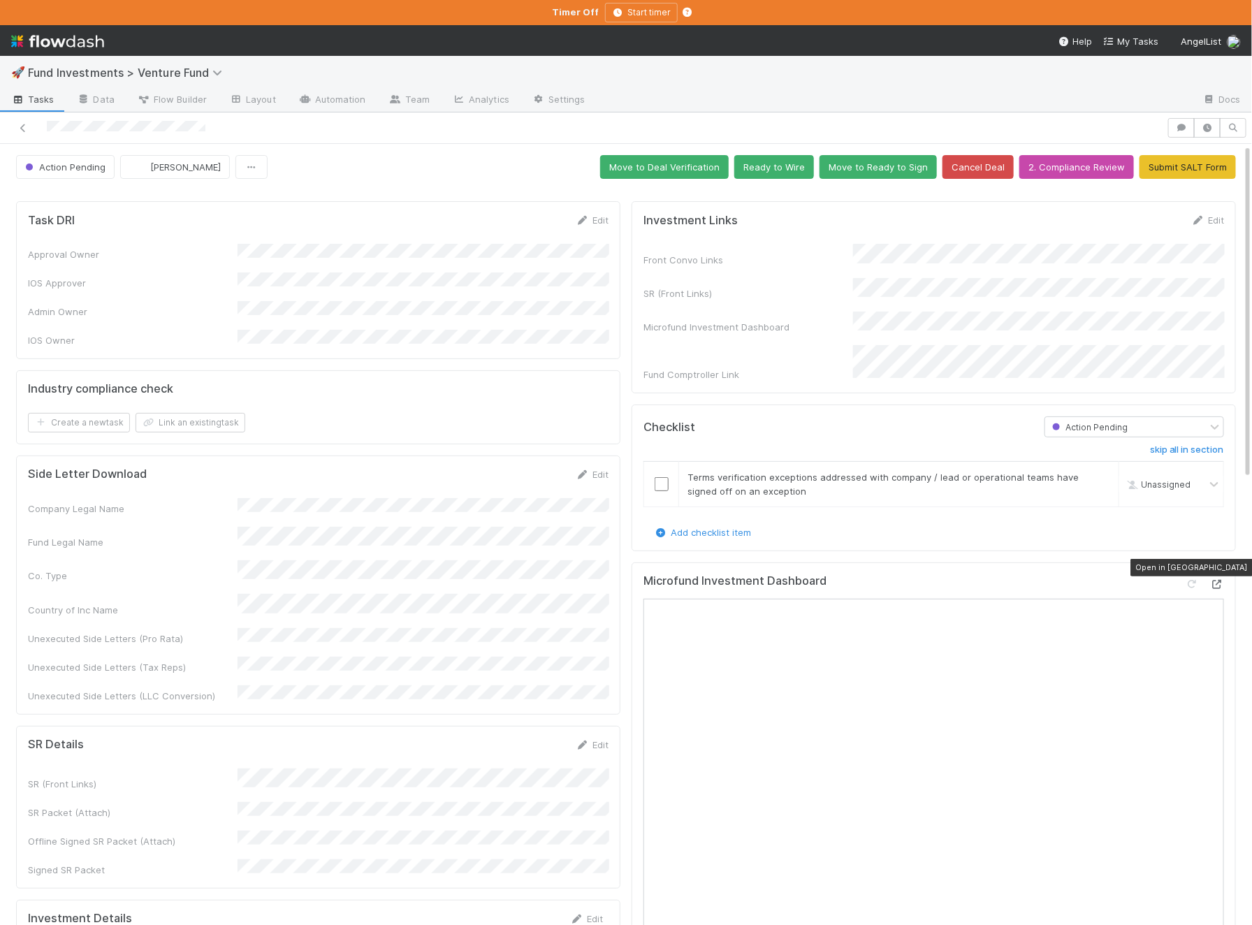
click at [1217, 580] on icon at bounding box center [1217, 584] width 14 height 9
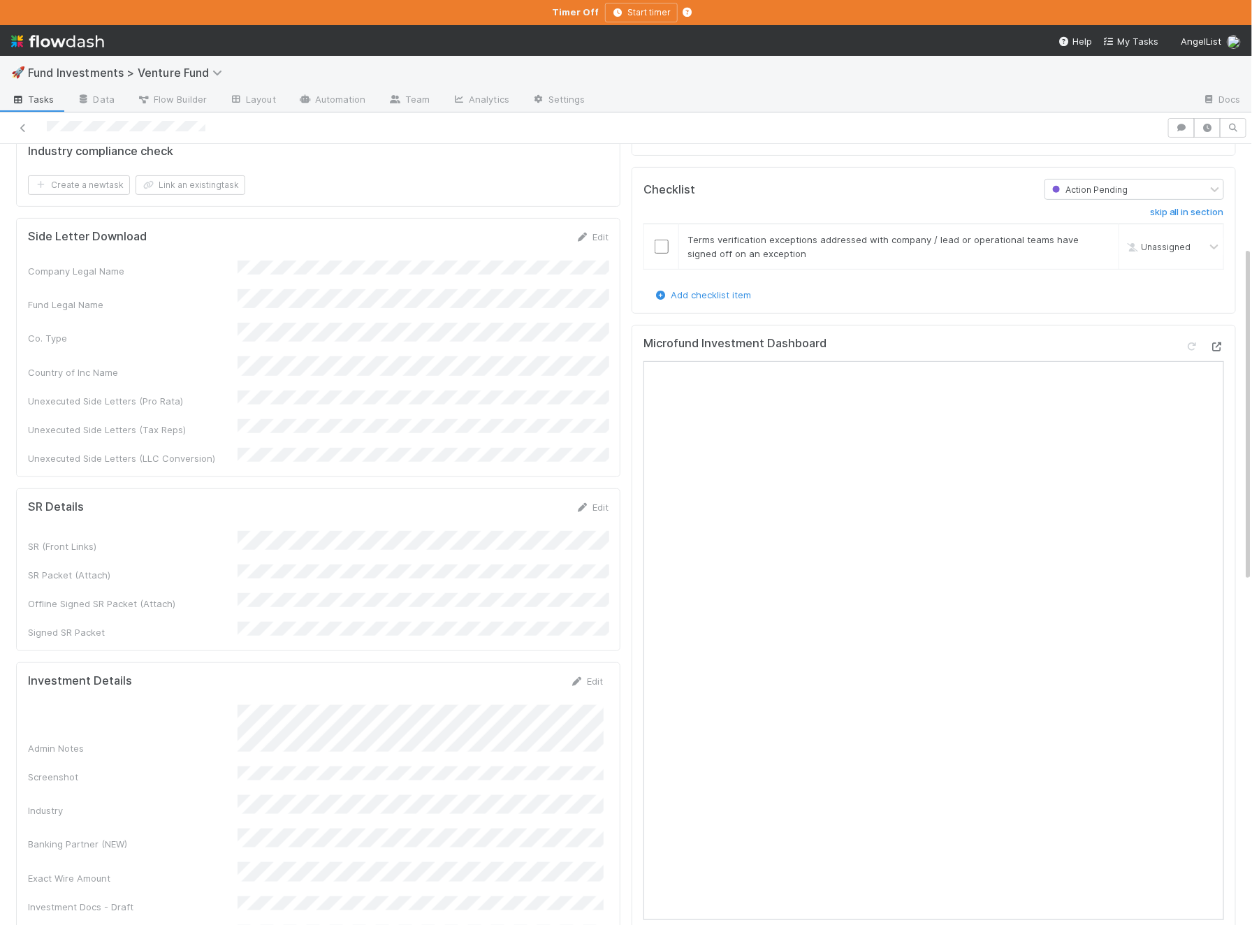
scroll to position [253, 0]
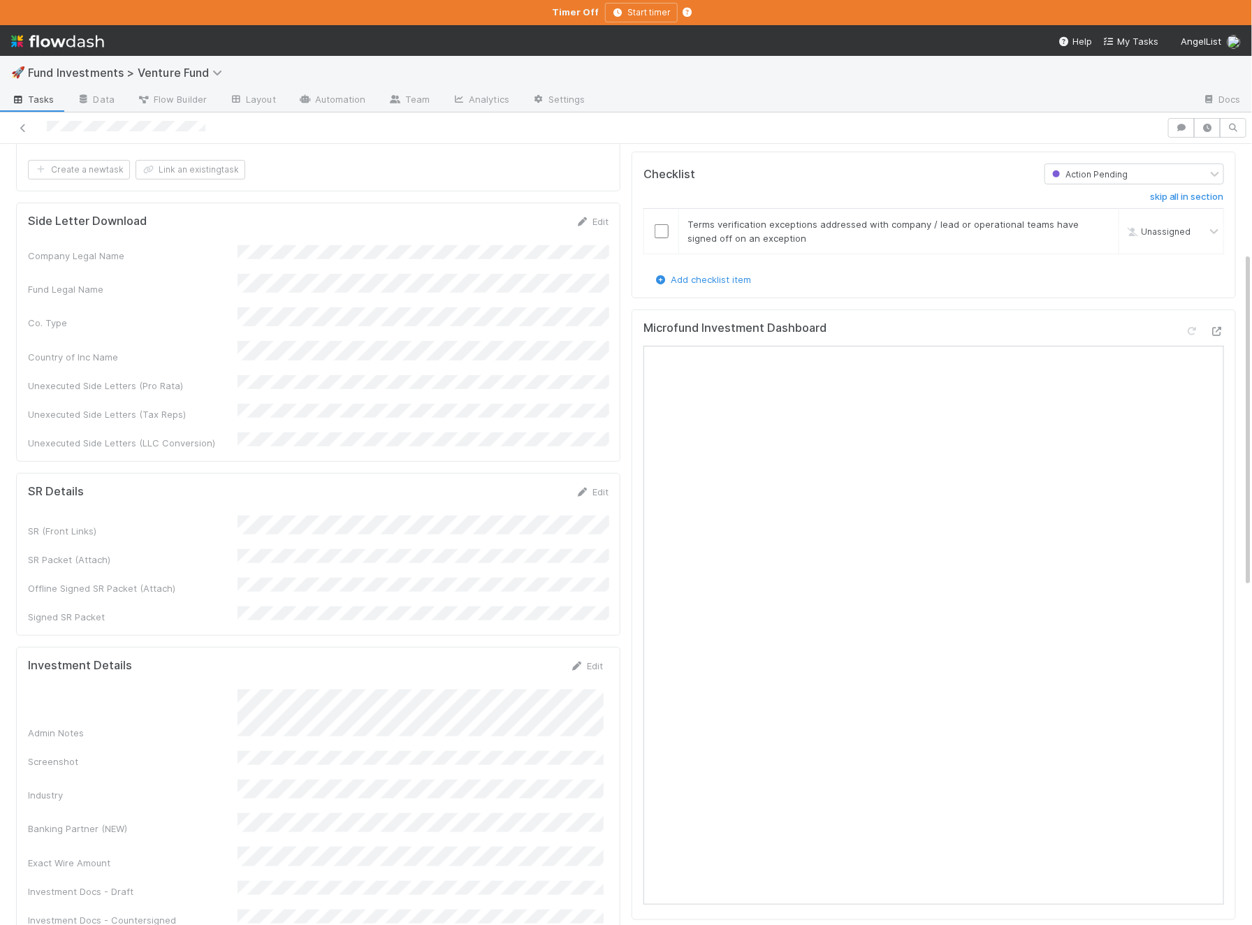
click at [595, 659] on div "Edit" at bounding box center [586, 666] width 33 height 14
click at [595, 660] on link "Edit" at bounding box center [586, 665] width 33 height 11
click at [235, 699] on div "Admin Notes" at bounding box center [315, 726] width 575 height 54
click at [531, 659] on button "Save" at bounding box center [528, 671] width 40 height 24
click at [215, 689] on div "Admin Notes" at bounding box center [315, 714] width 575 height 50
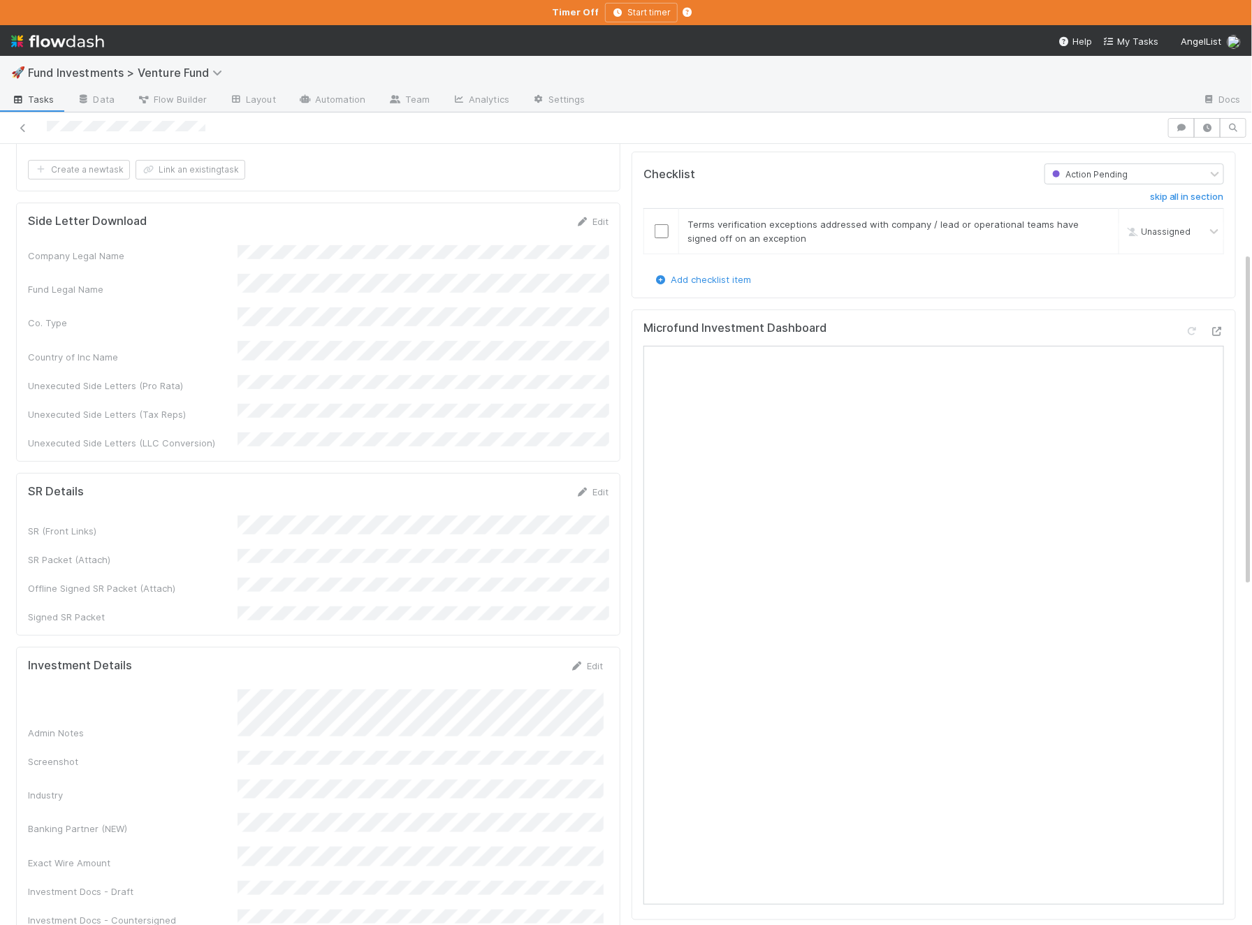
scroll to position [0, 0]
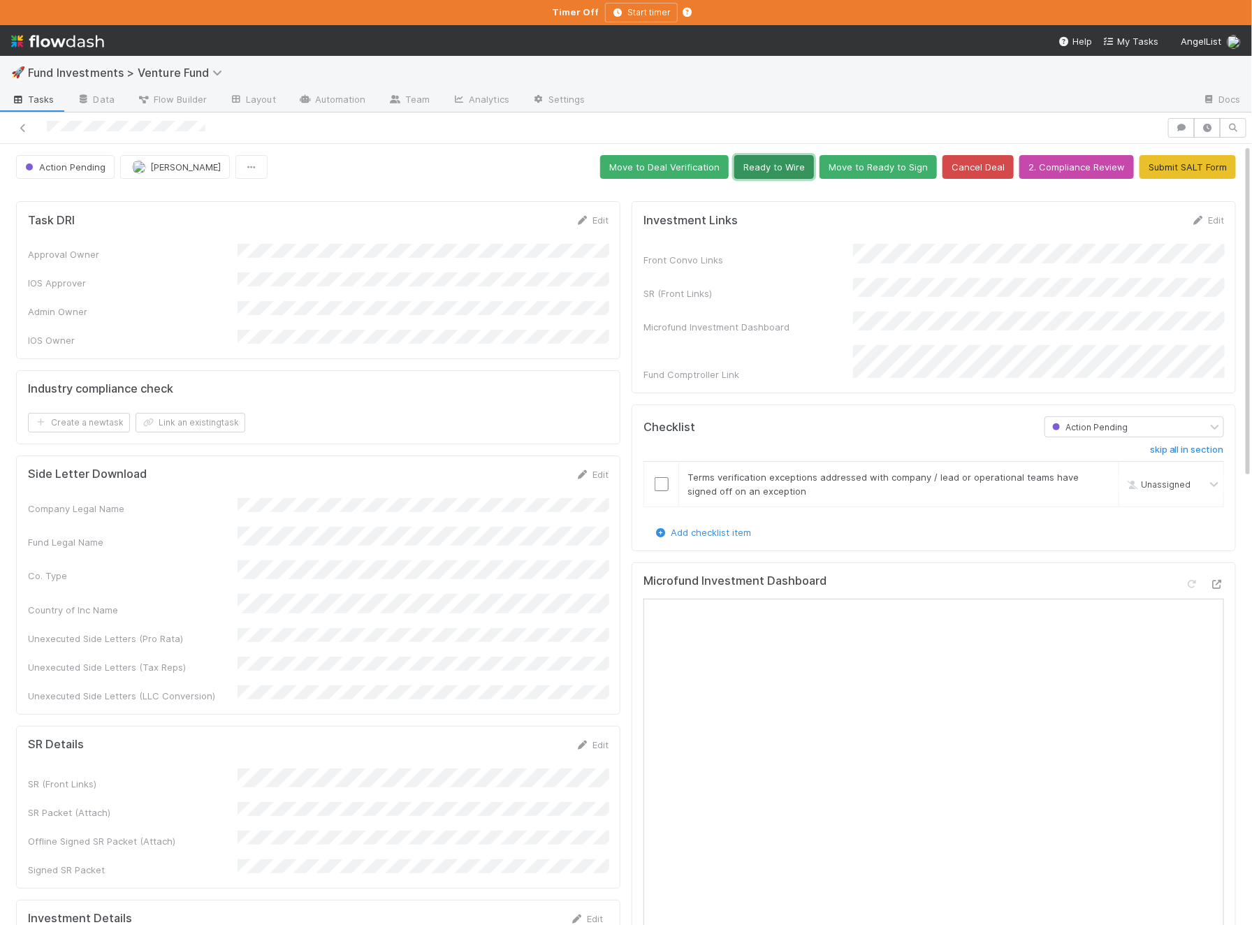
click at [776, 162] on button "Ready to Wire" at bounding box center [774, 167] width 80 height 24
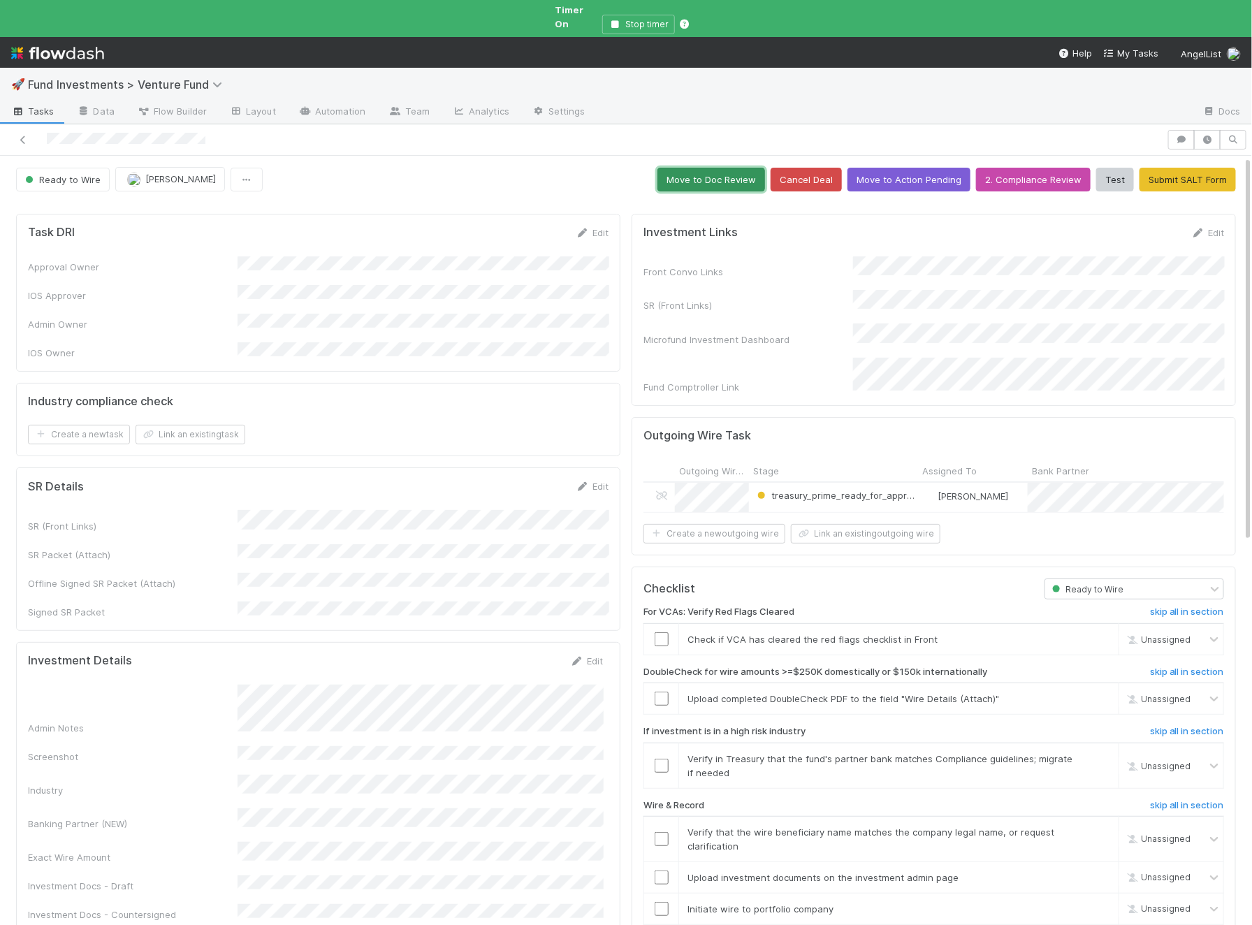
click at [703, 168] on button "Move to Doc Review" at bounding box center [711, 180] width 108 height 24
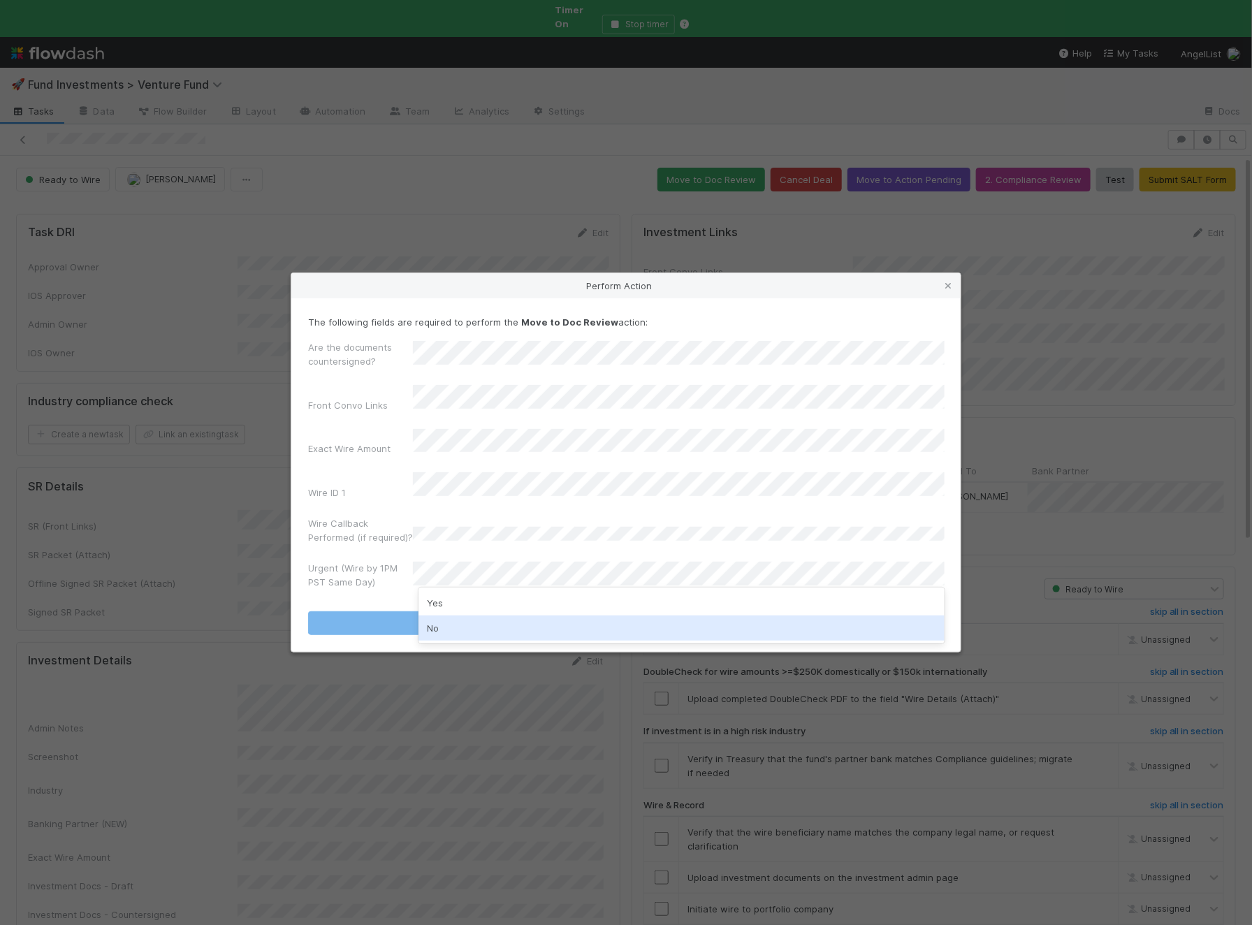
click at [451, 634] on div "No" at bounding box center [681, 627] width 526 height 25
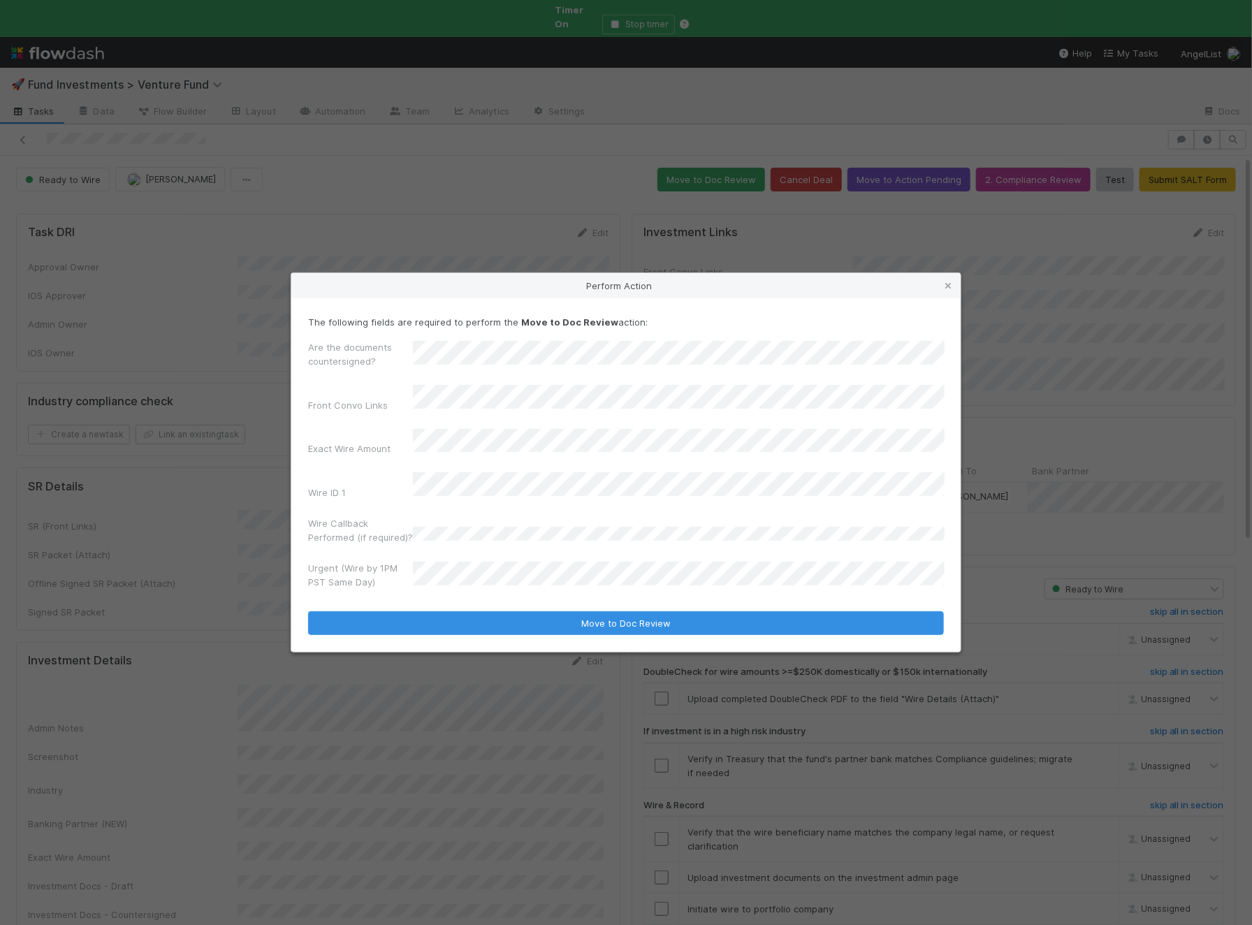
click at [486, 622] on form "The following fields are required to perform the Move to Doc Review action: Are…" at bounding box center [626, 475] width 636 height 321
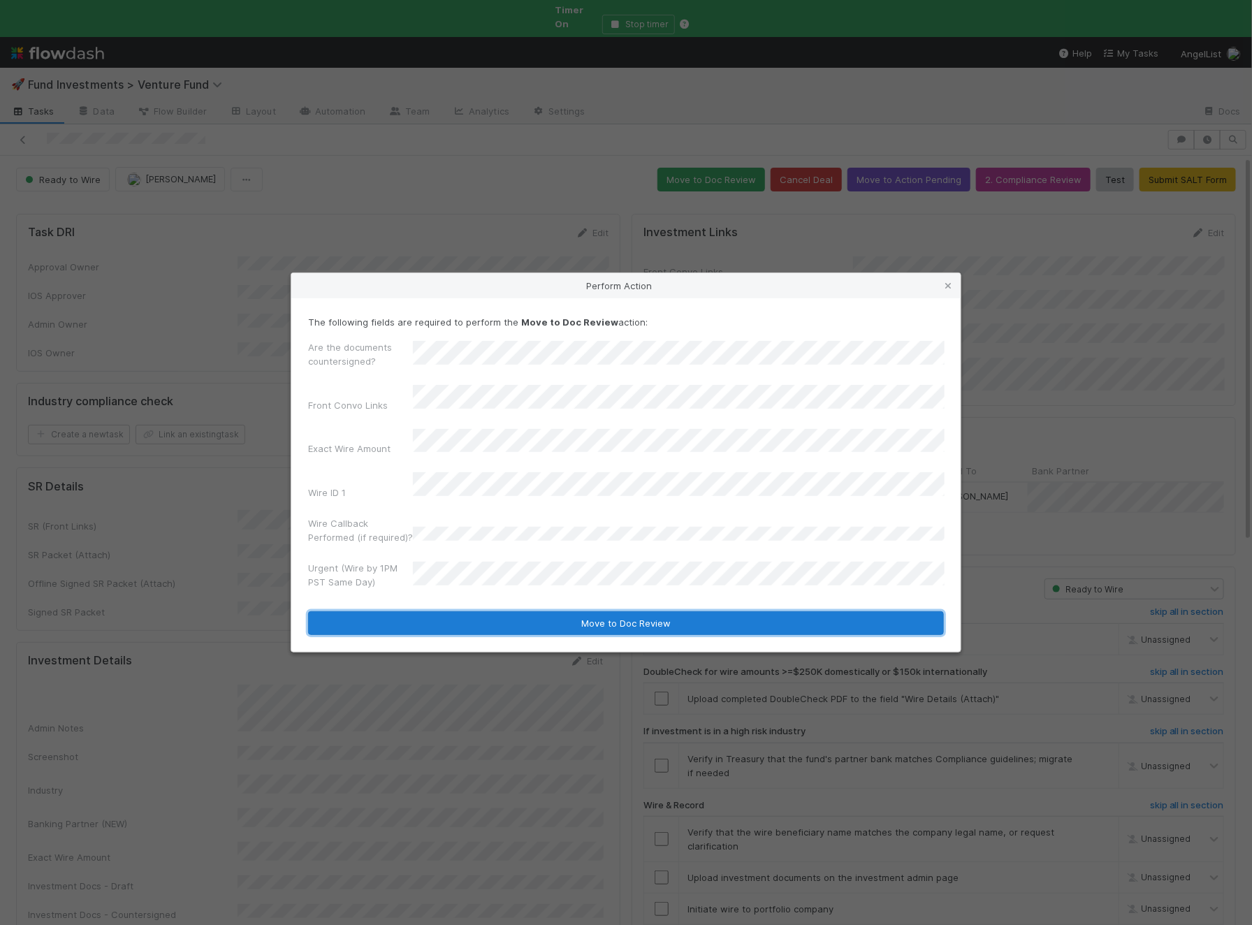
click at [502, 611] on button "Move to Doc Review" at bounding box center [626, 623] width 636 height 24
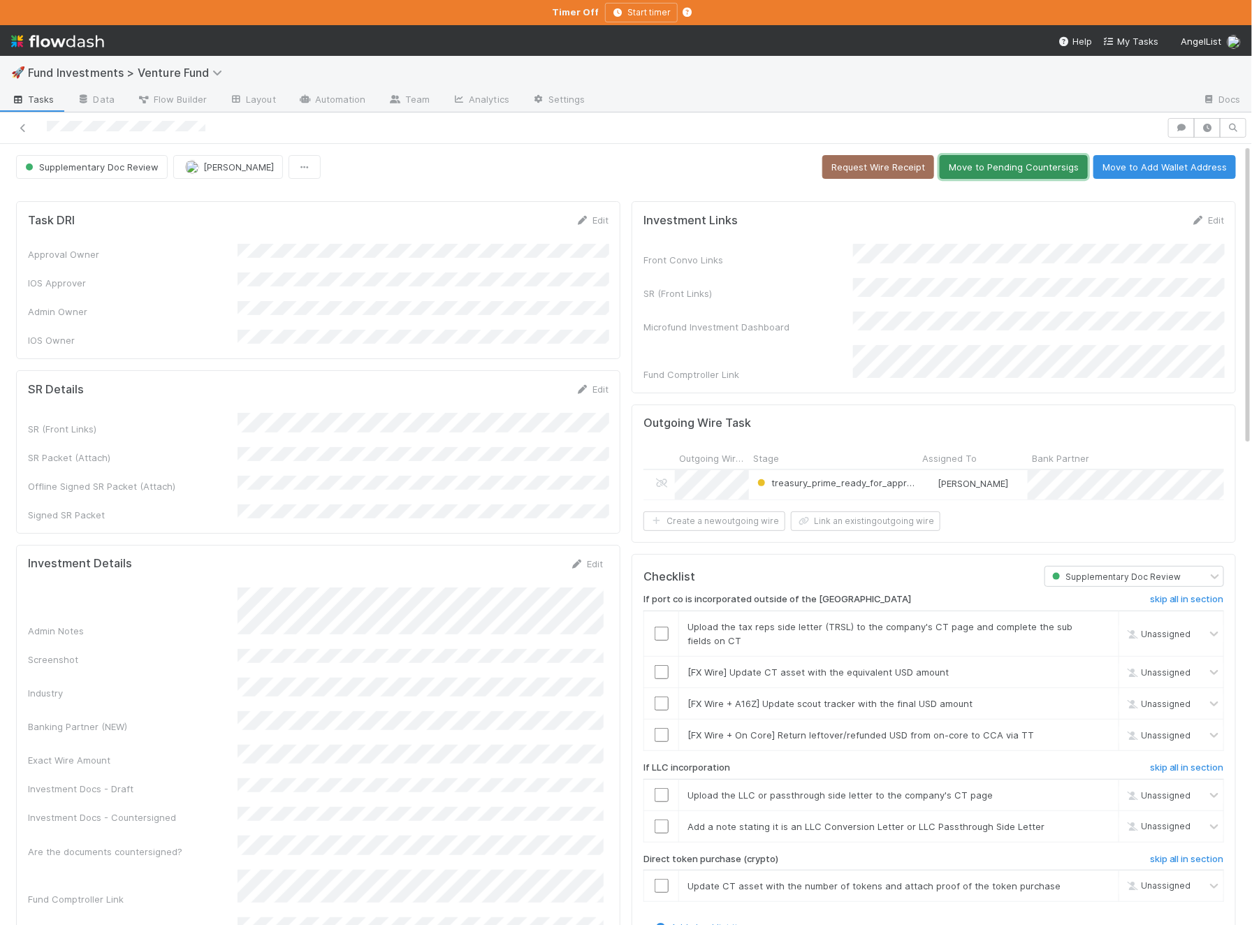
click at [1013, 161] on button "Move to Pending Countersigs" at bounding box center [1013, 167] width 148 height 24
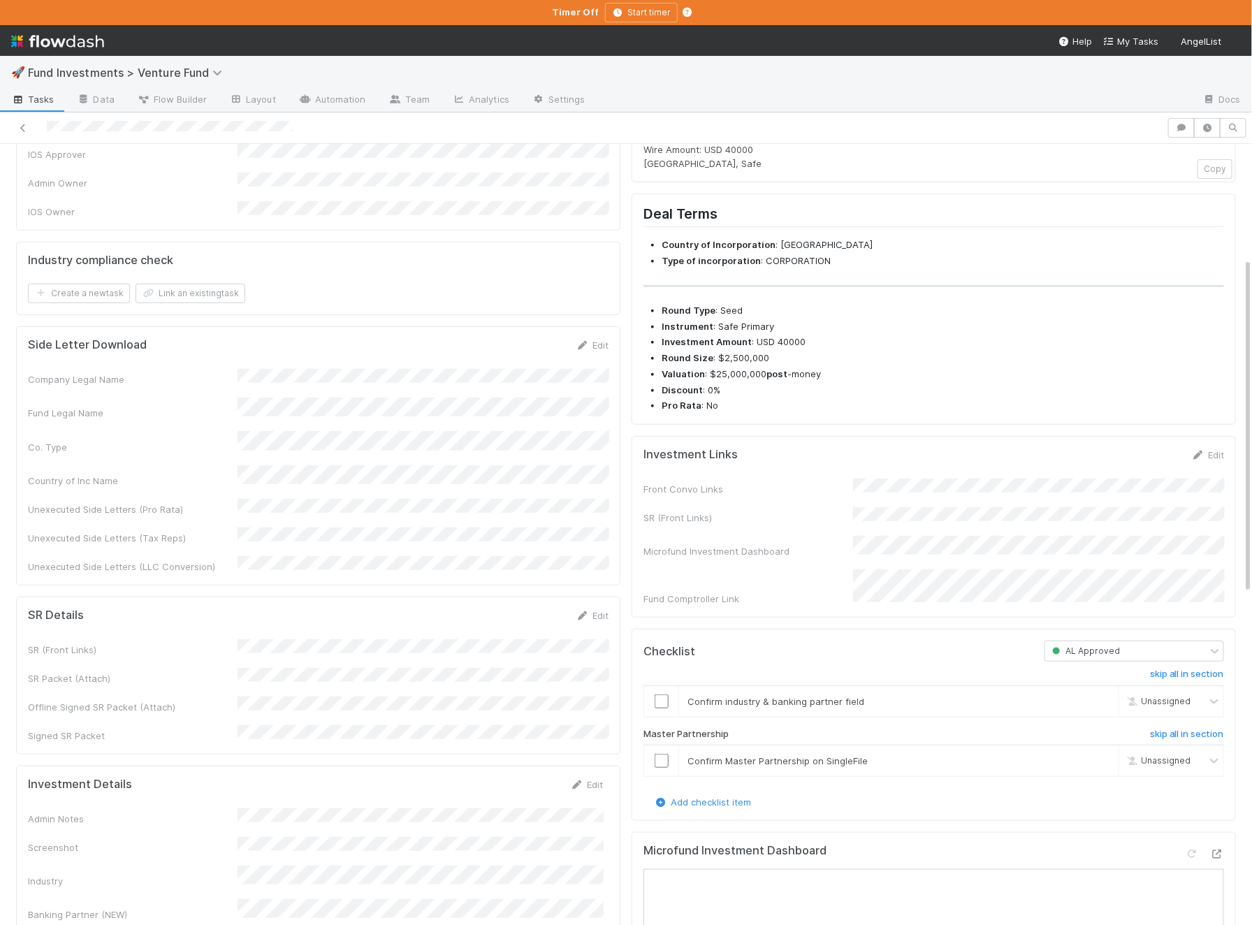
scroll to position [320, 0]
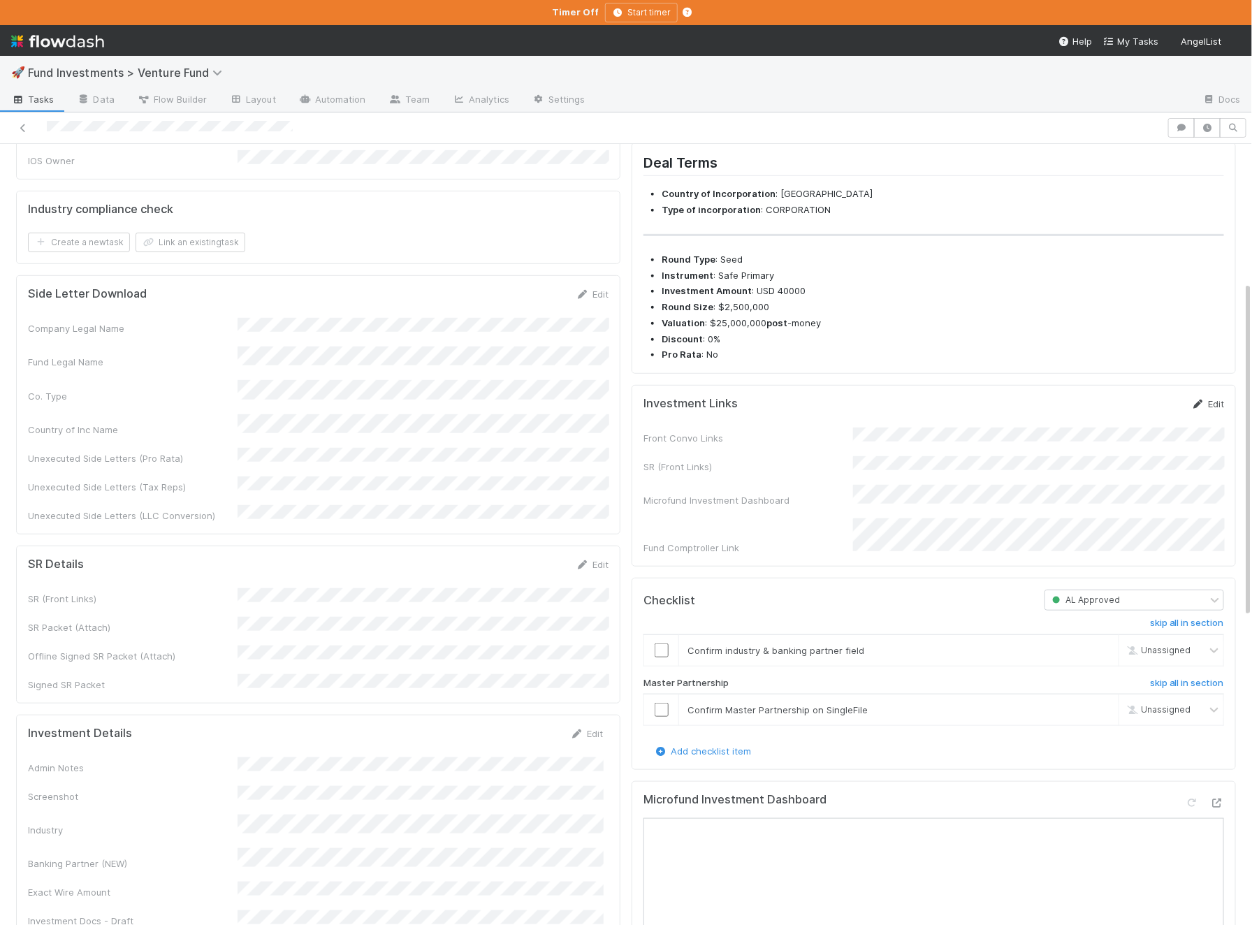
click at [1208, 409] on link "Edit" at bounding box center [1207, 403] width 33 height 11
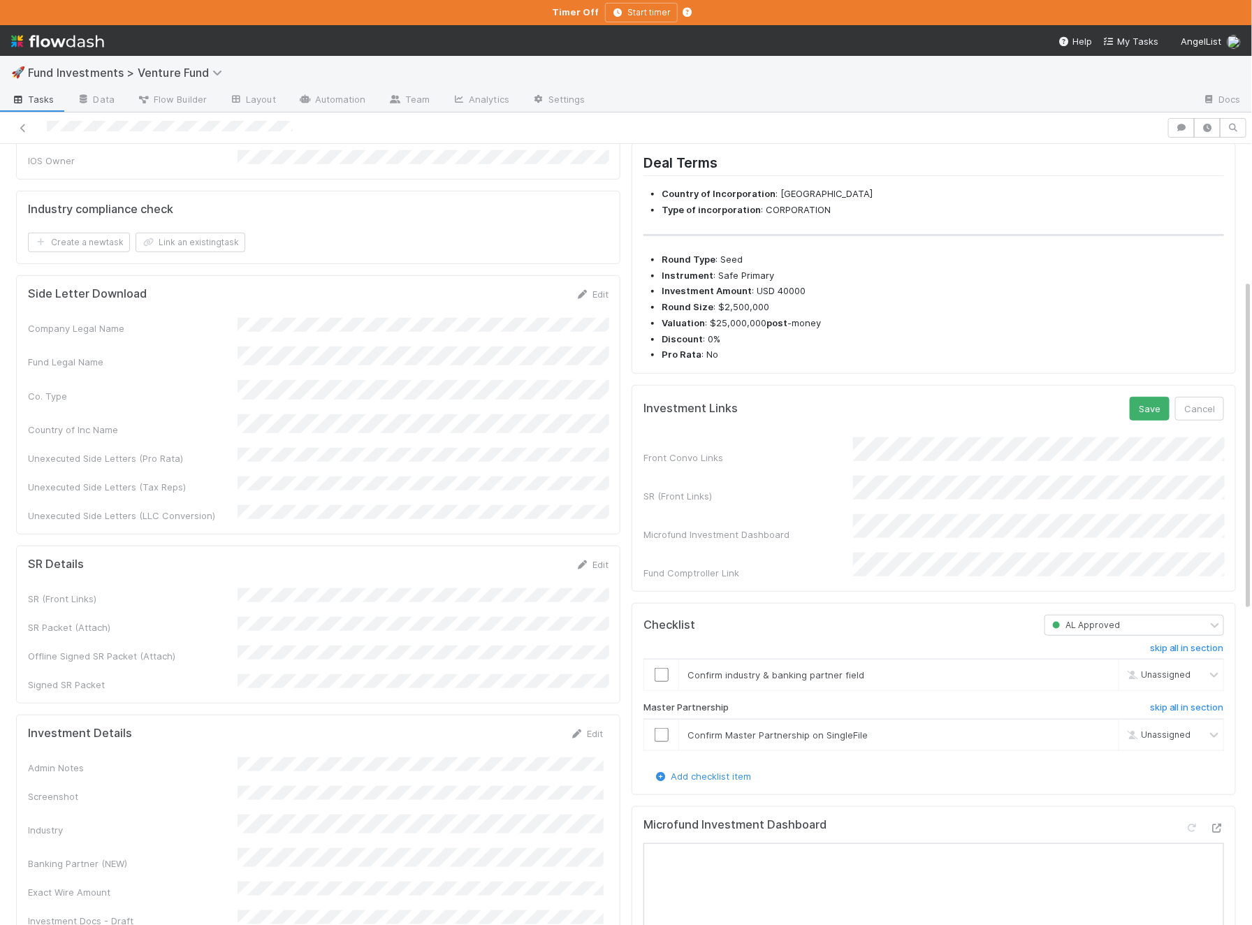
click at [1122, 420] on div "Investment Links Save Cancel" at bounding box center [933, 409] width 580 height 24
click at [1143, 420] on button "Save" at bounding box center [1149, 409] width 40 height 24
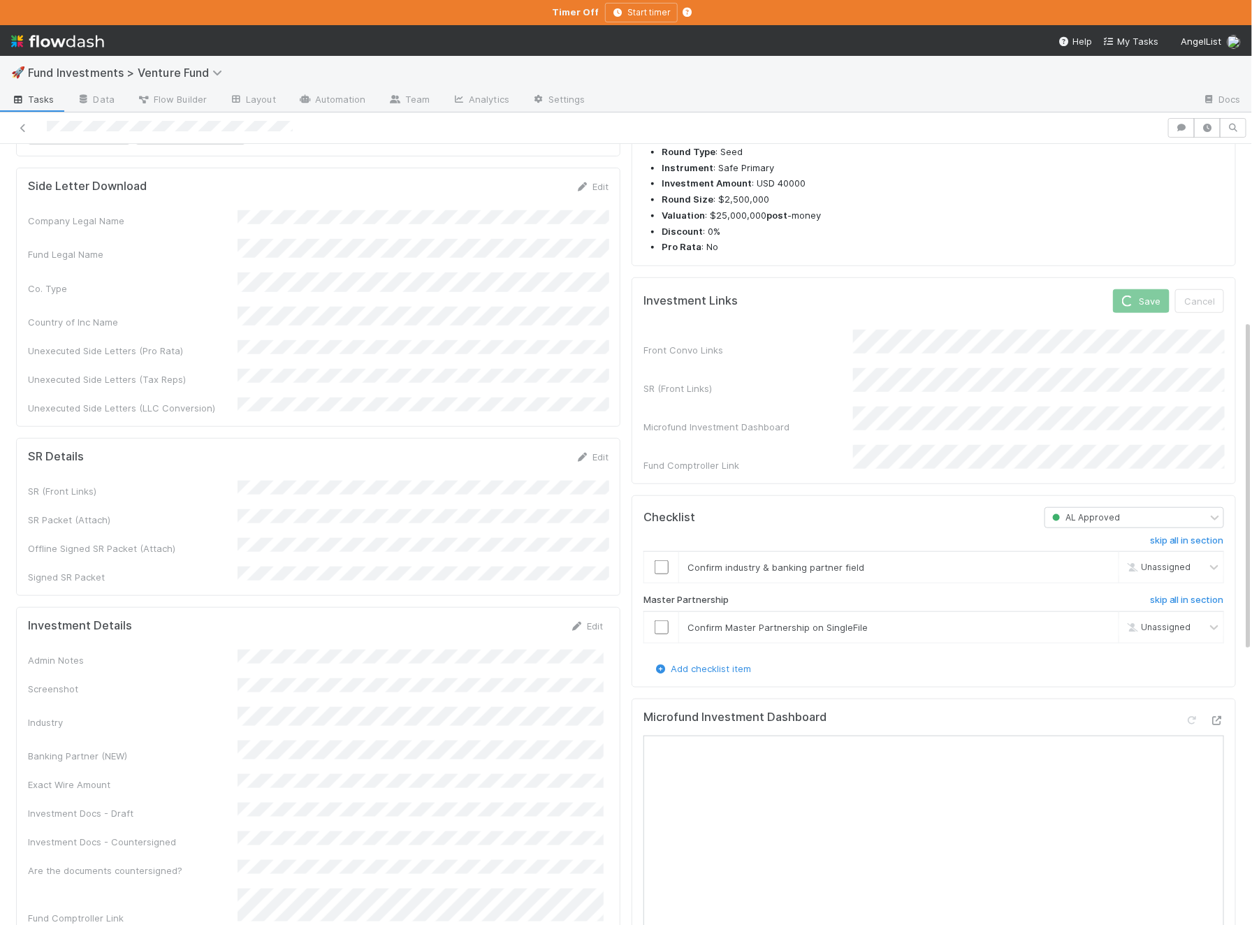
scroll to position [497, 0]
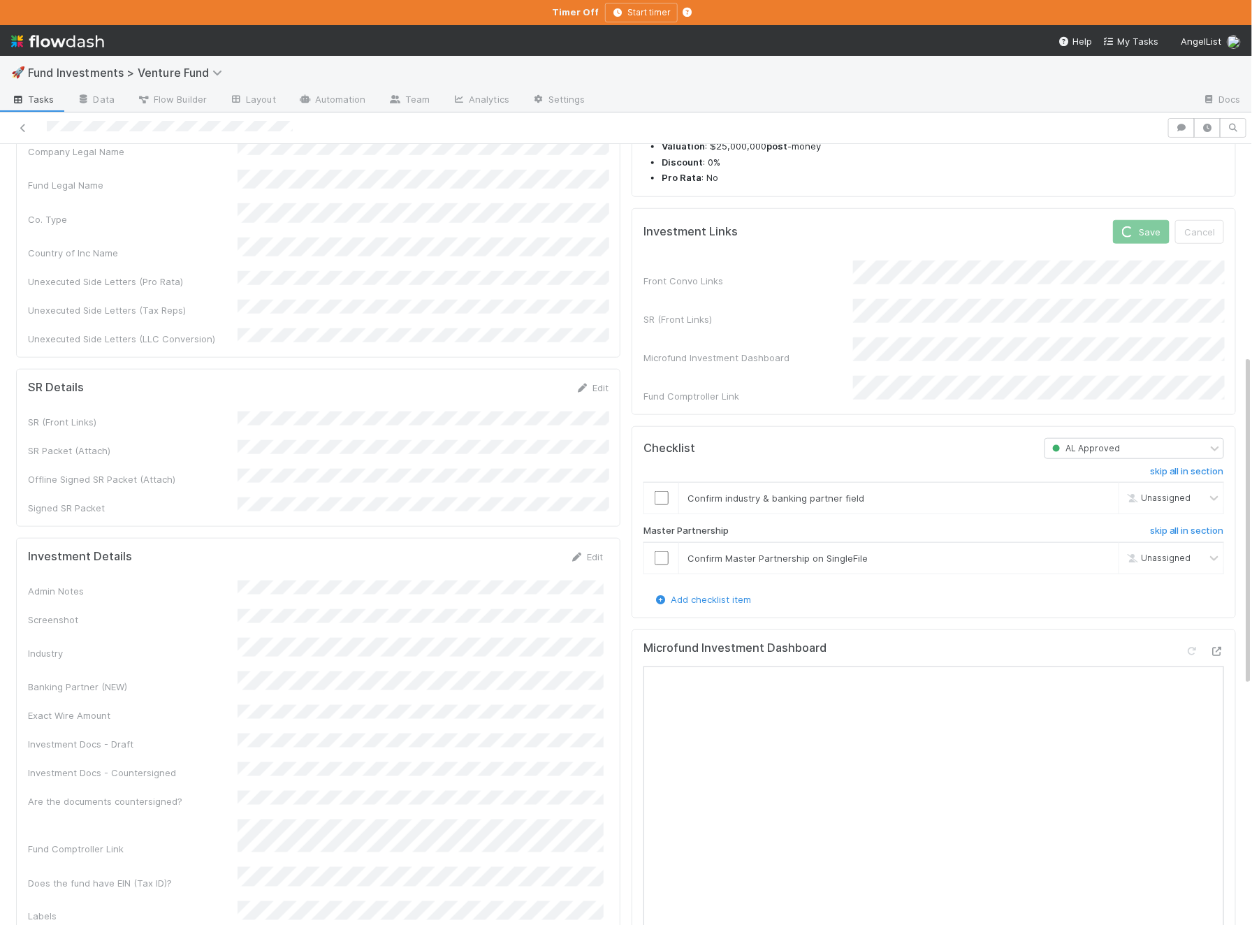
click at [1227, 652] on div "Microfund Investment Dashboard" at bounding box center [933, 934] width 604 height 611
click at [1221, 652] on icon at bounding box center [1217, 651] width 14 height 9
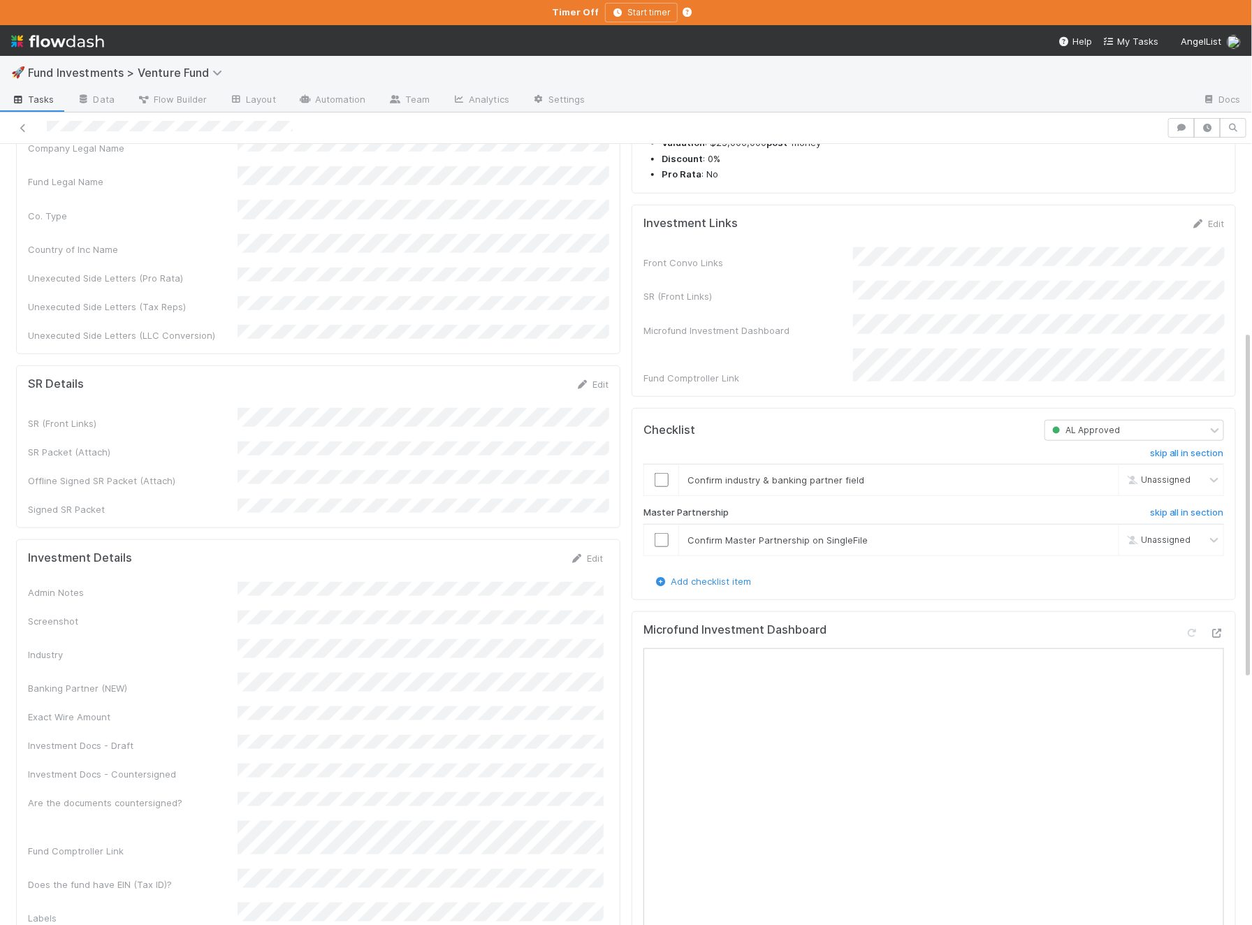
click at [598, 551] on div "Edit" at bounding box center [586, 558] width 33 height 14
click at [596, 552] on link "Edit" at bounding box center [586, 557] width 33 height 11
click at [528, 551] on button "Save" at bounding box center [528, 563] width 40 height 24
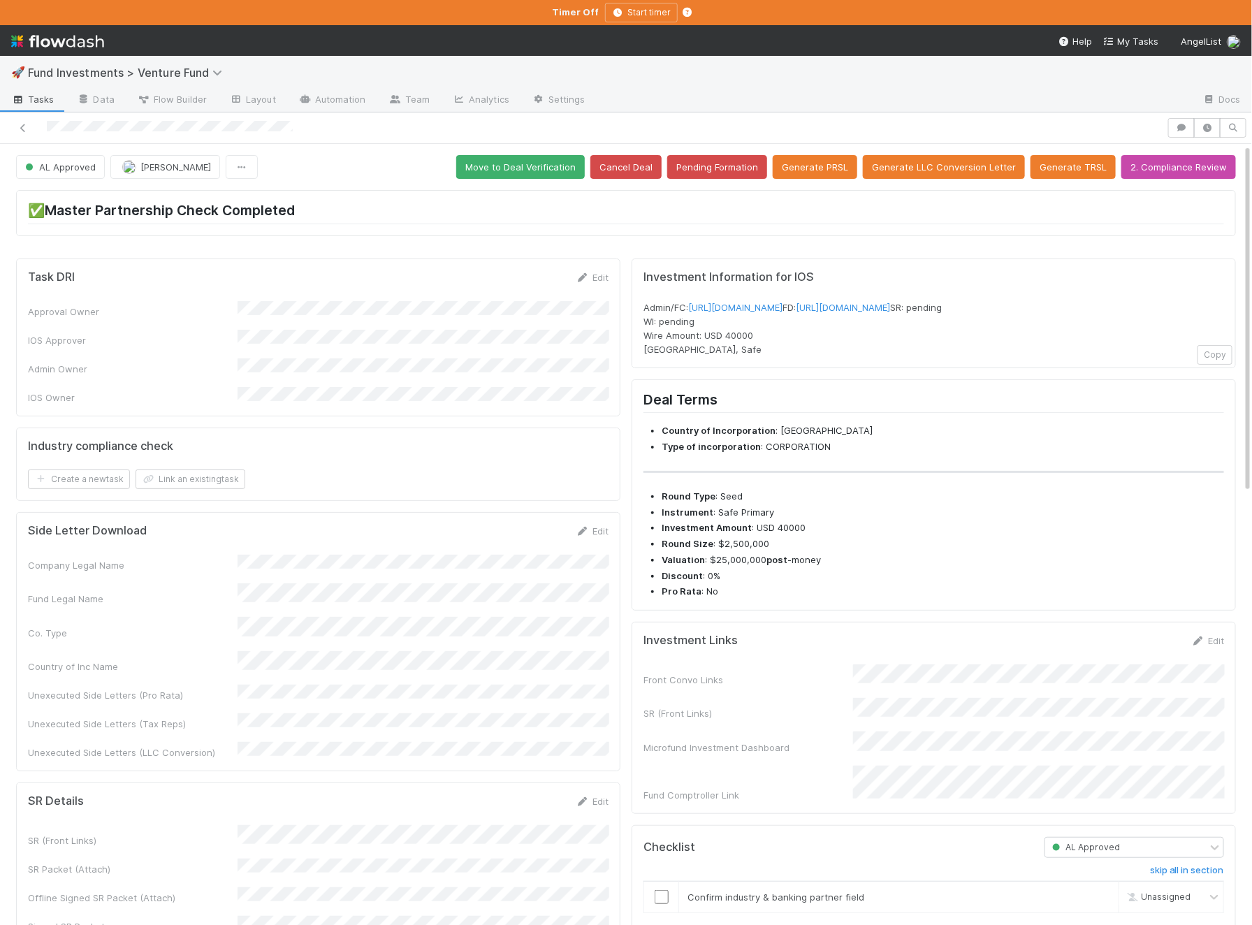
click at [537, 157] on button "Move to Deal Verification" at bounding box center [520, 167] width 129 height 24
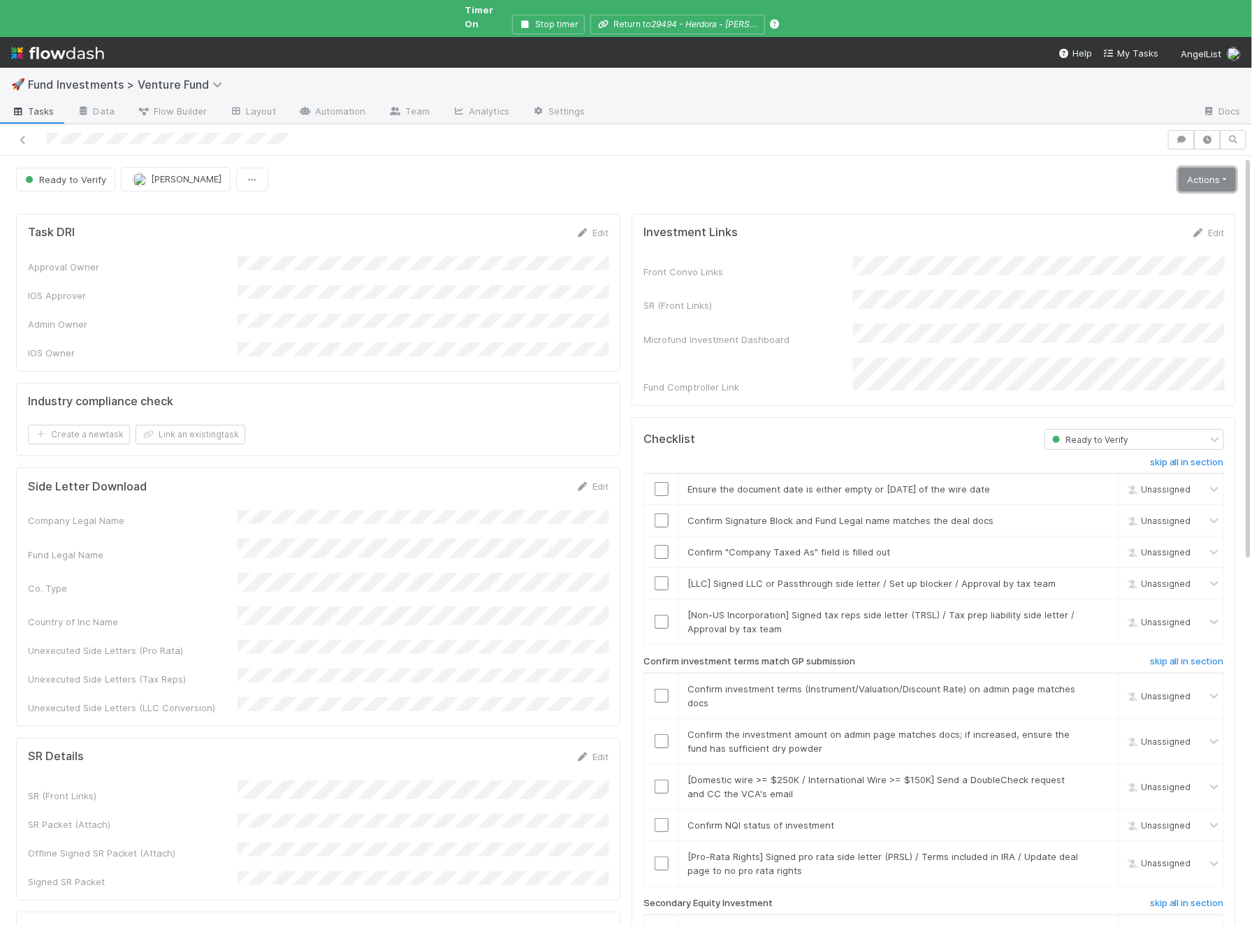
click at [1203, 168] on link "Actions" at bounding box center [1206, 180] width 57 height 24
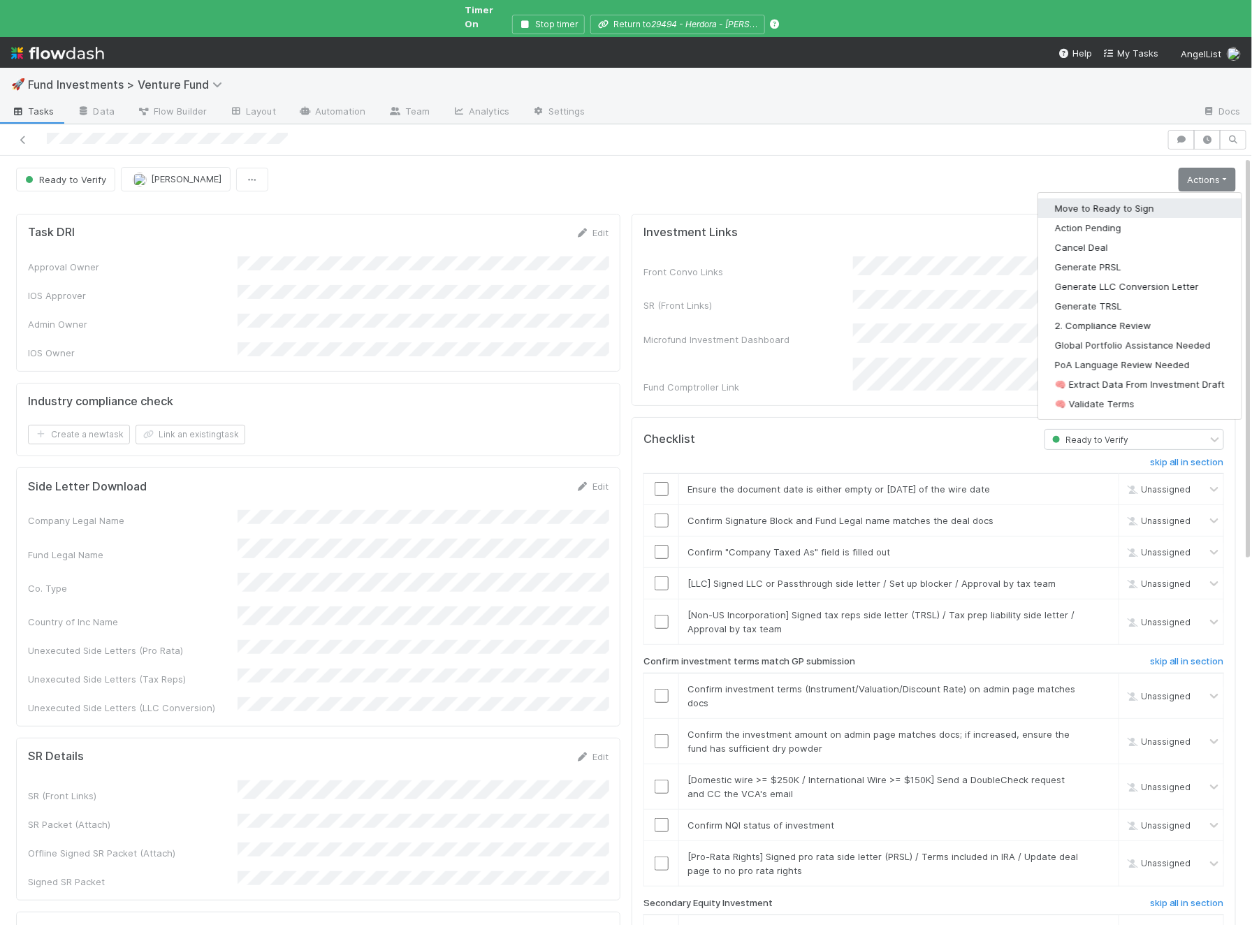
click at [1137, 198] on button "Move to Ready to Sign" at bounding box center [1139, 208] width 203 height 20
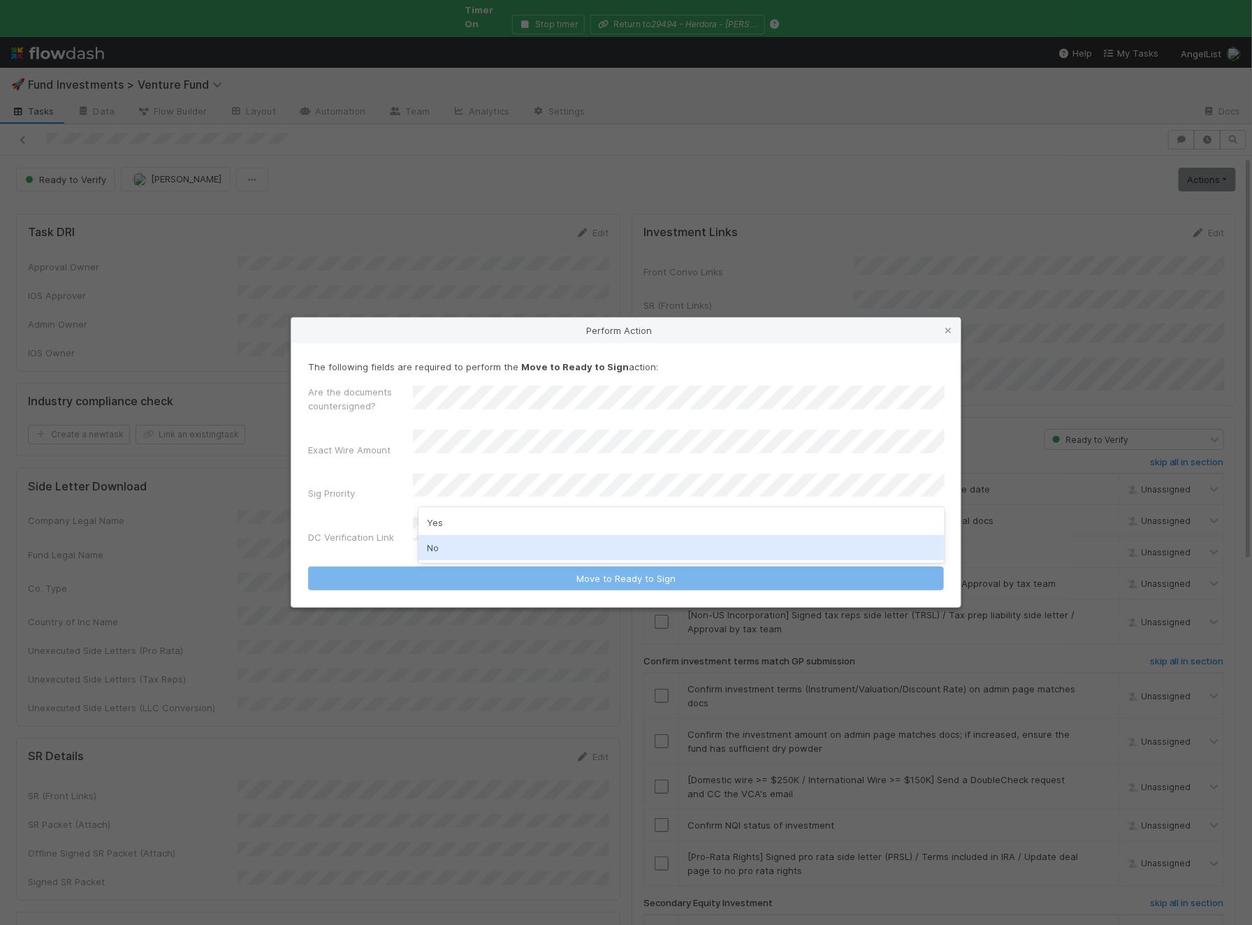
click at [469, 541] on div "No" at bounding box center [681, 547] width 526 height 25
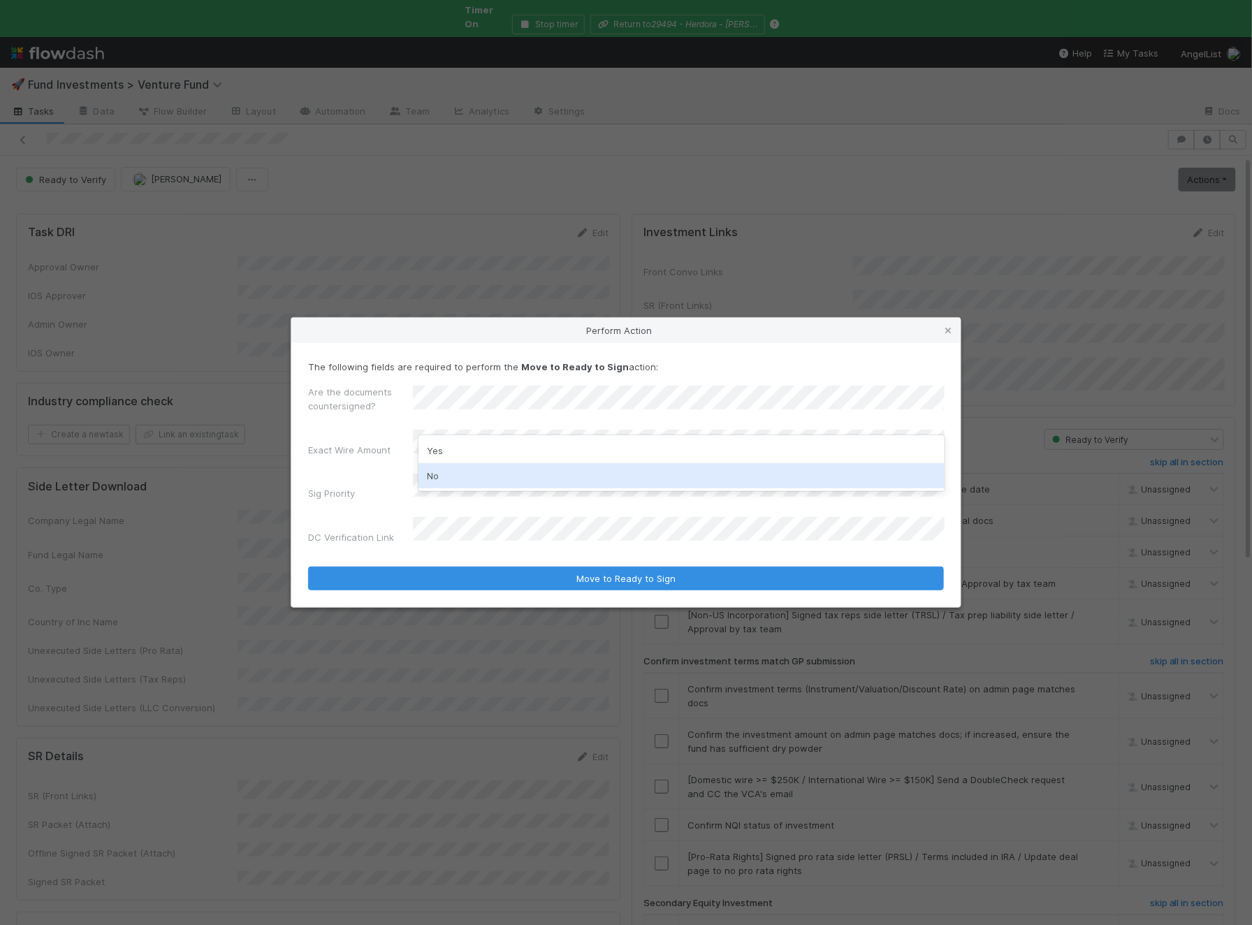
click at [448, 470] on div "No" at bounding box center [681, 475] width 526 height 25
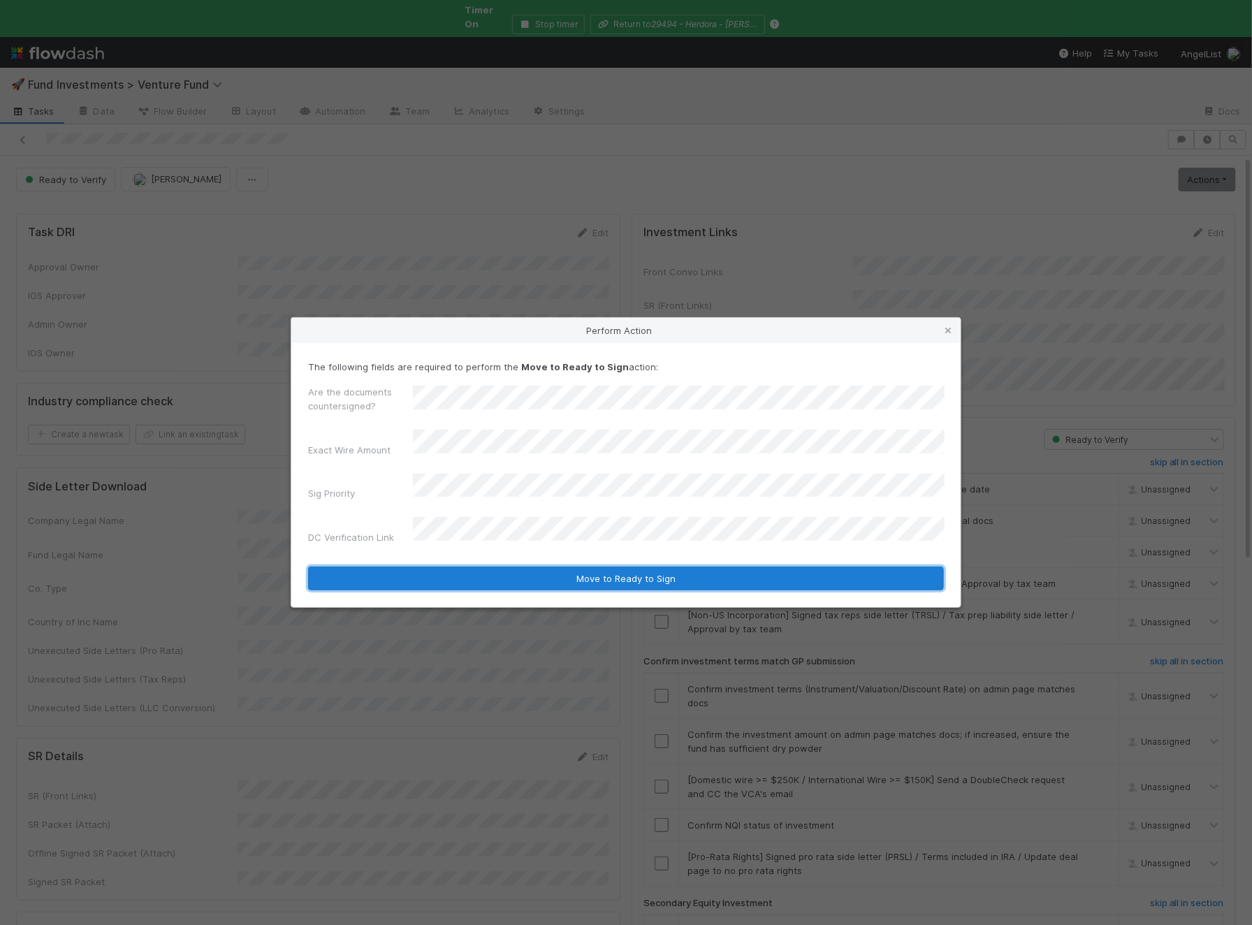
click at [443, 566] on button "Move to Ready to Sign" at bounding box center [626, 578] width 636 height 24
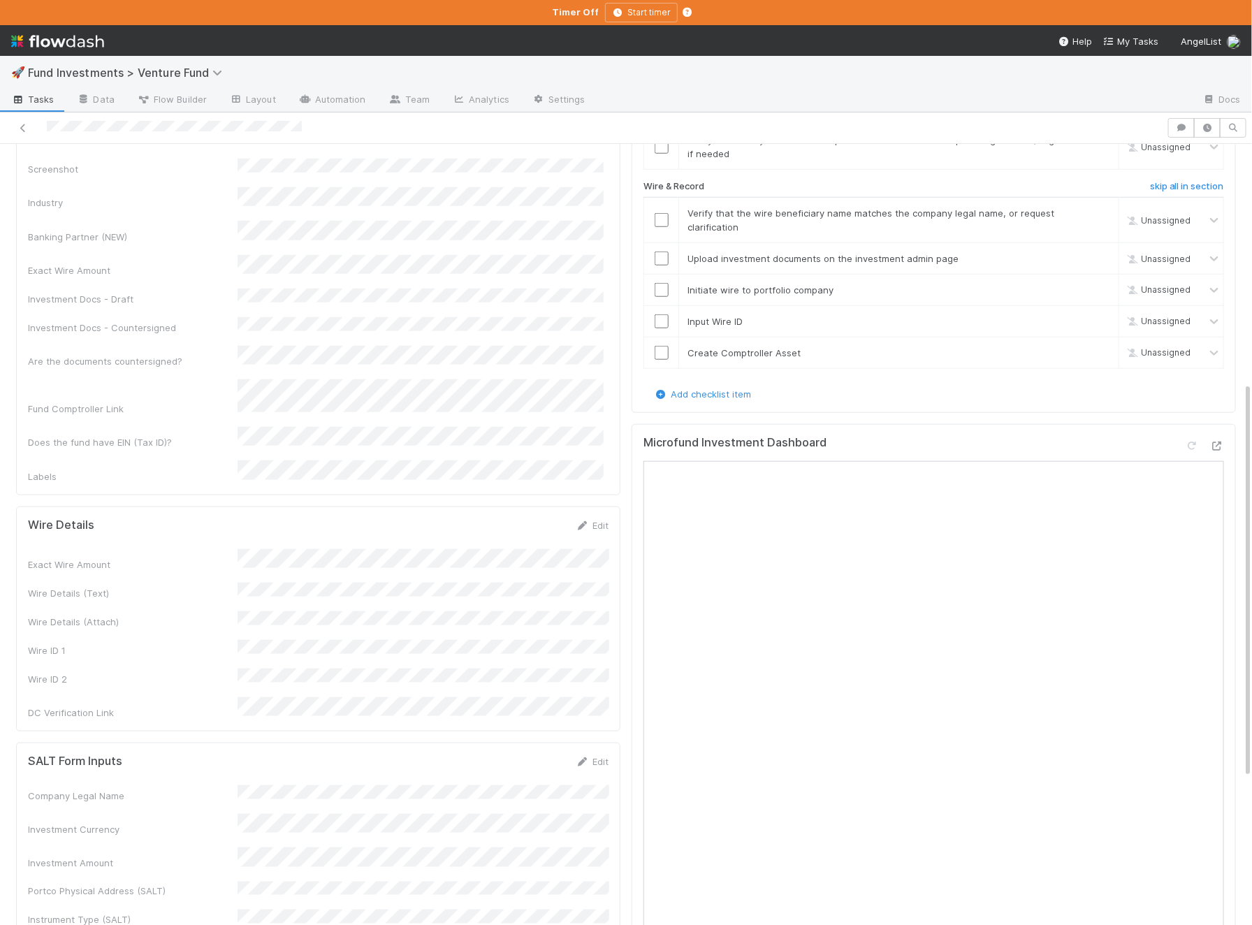
scroll to position [557, 0]
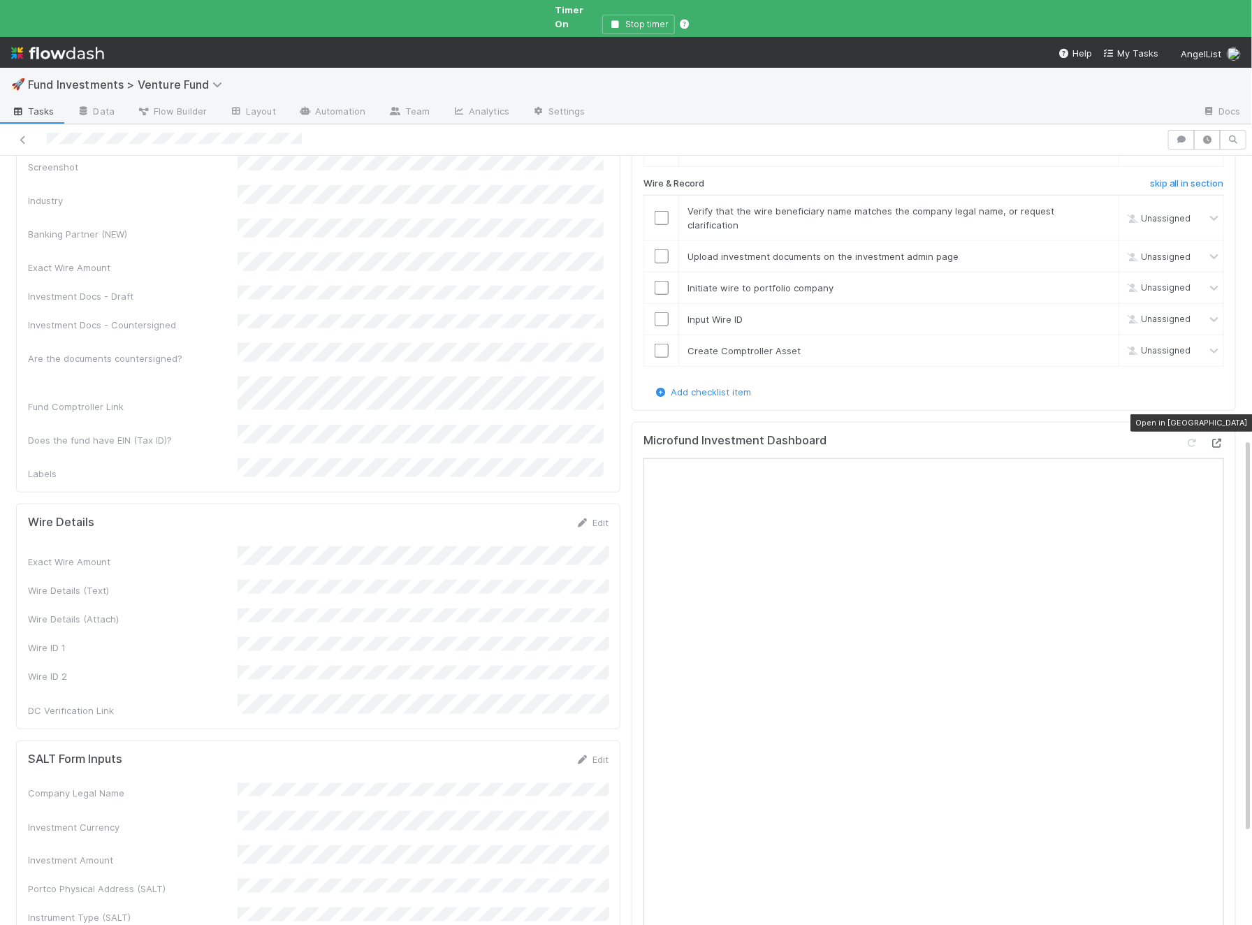
click at [1214, 439] on icon at bounding box center [1217, 443] width 14 height 9
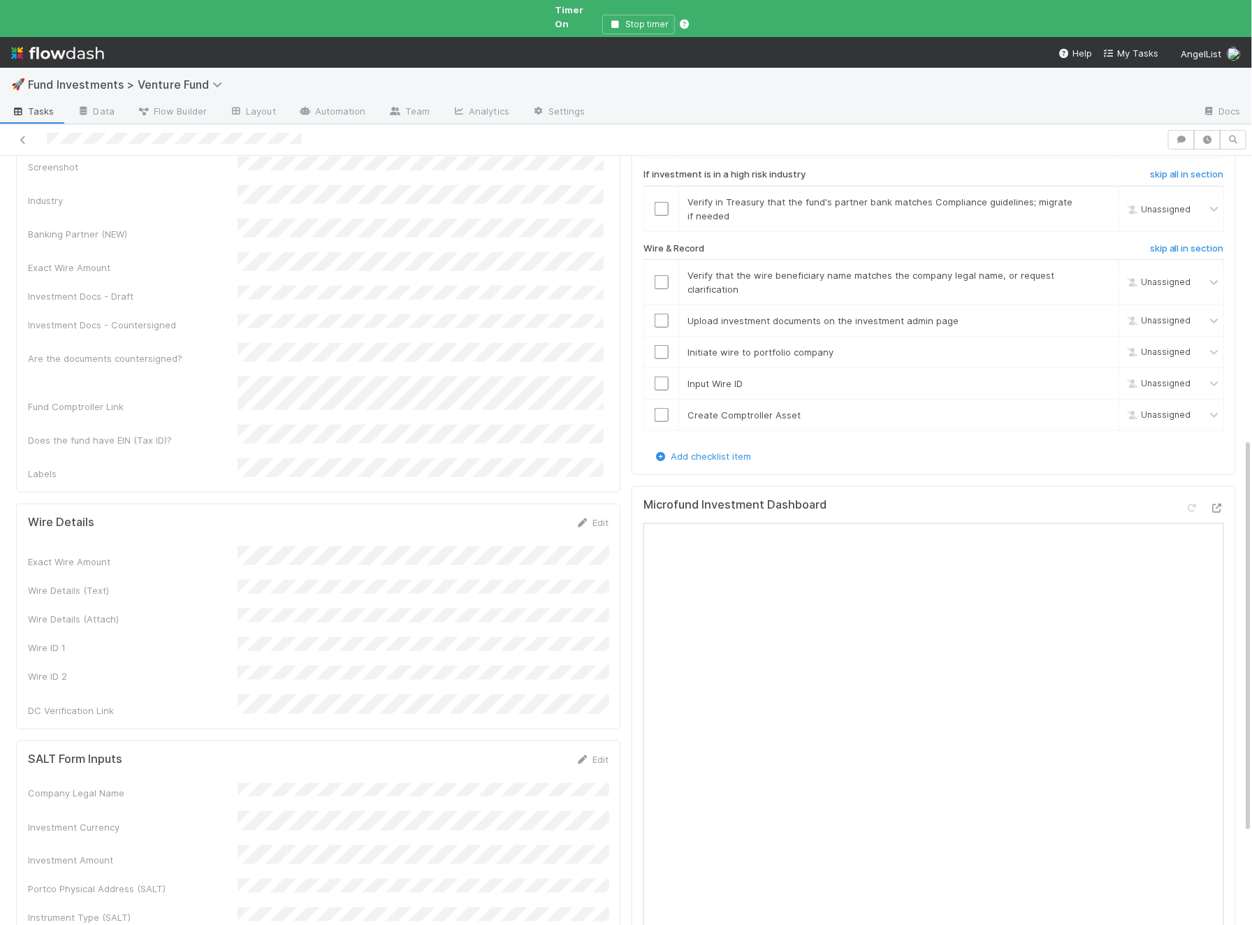
scroll to position [0, 0]
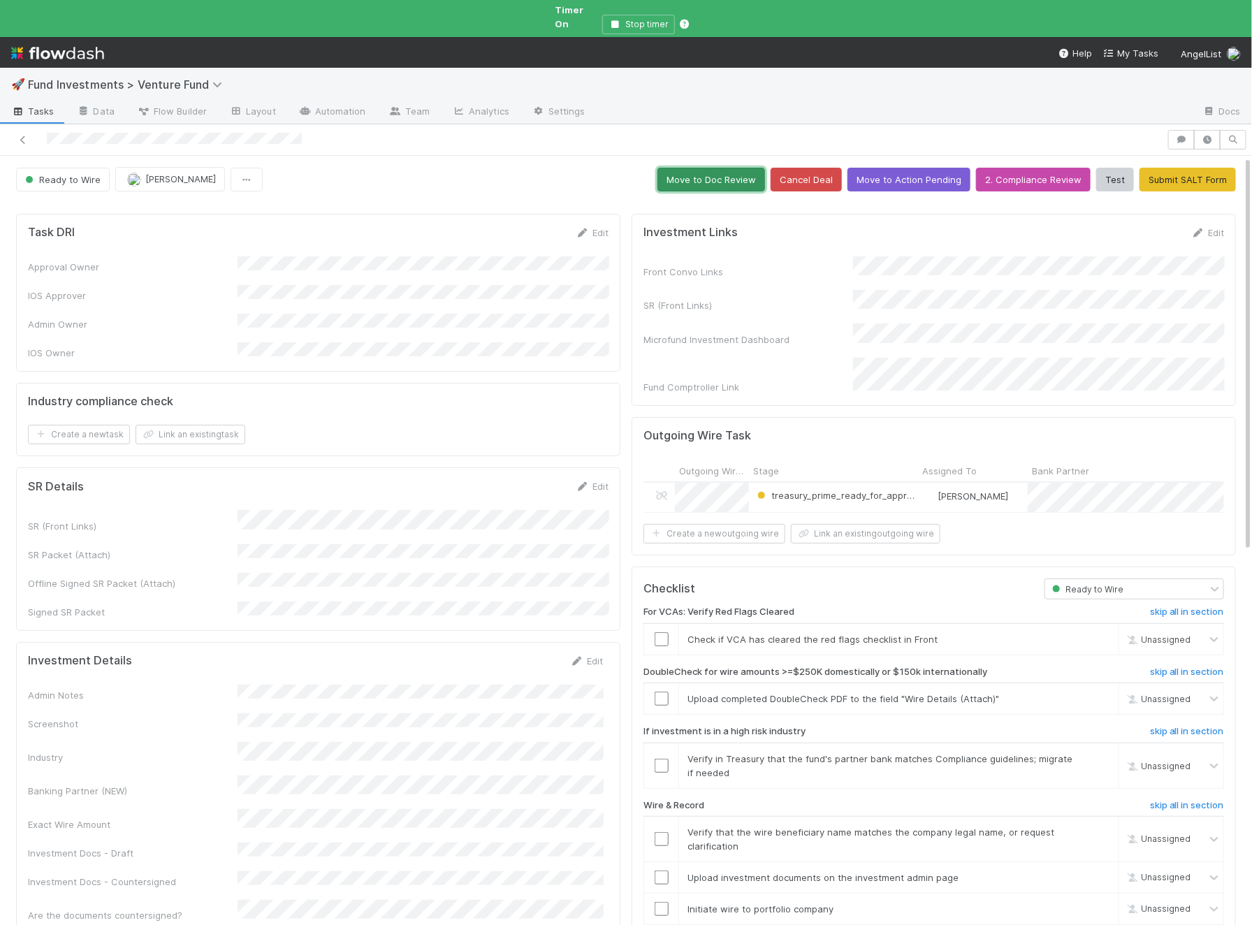
click at [743, 168] on button "Move to Doc Review" at bounding box center [711, 180] width 108 height 24
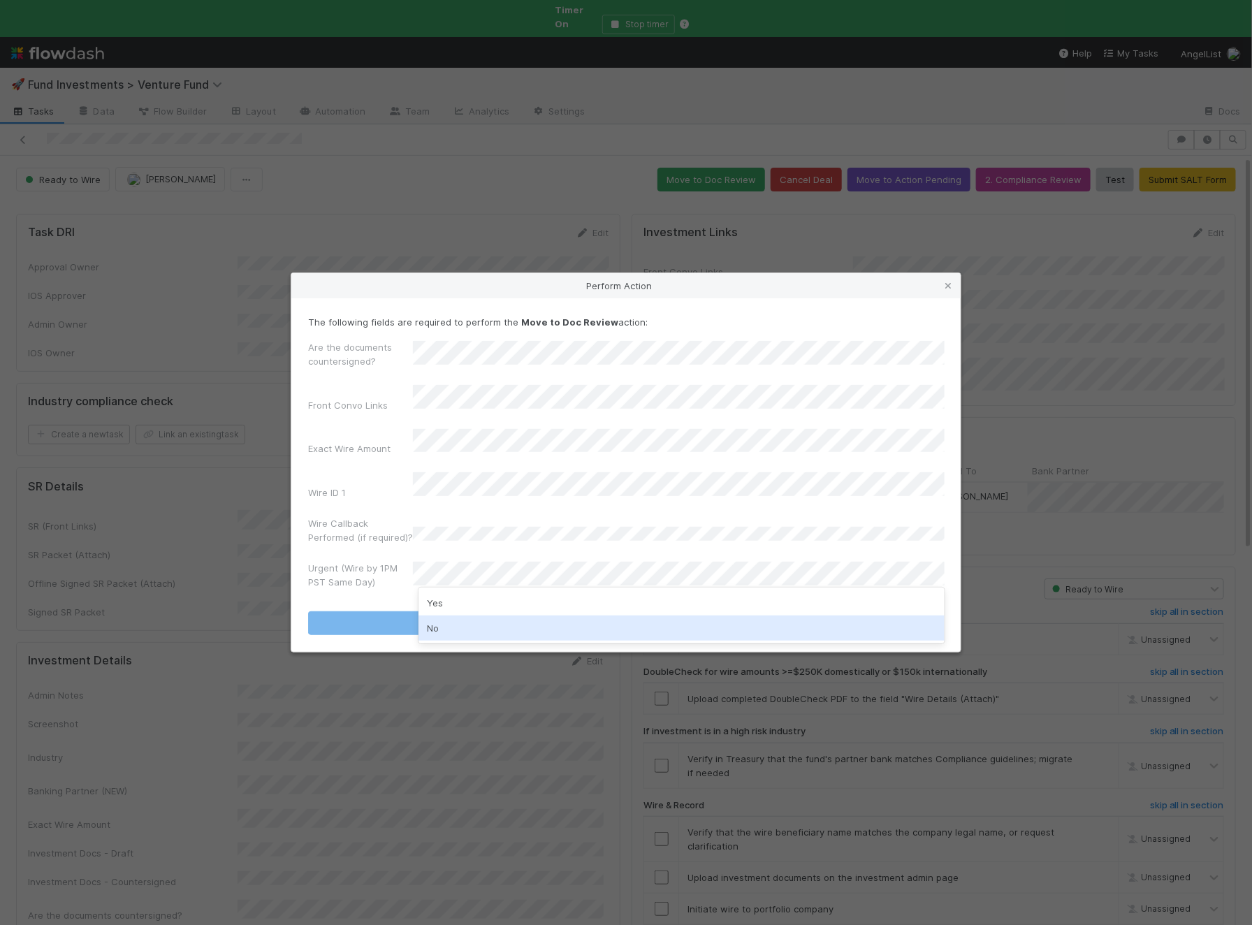
click at [466, 625] on div "No" at bounding box center [681, 627] width 526 height 25
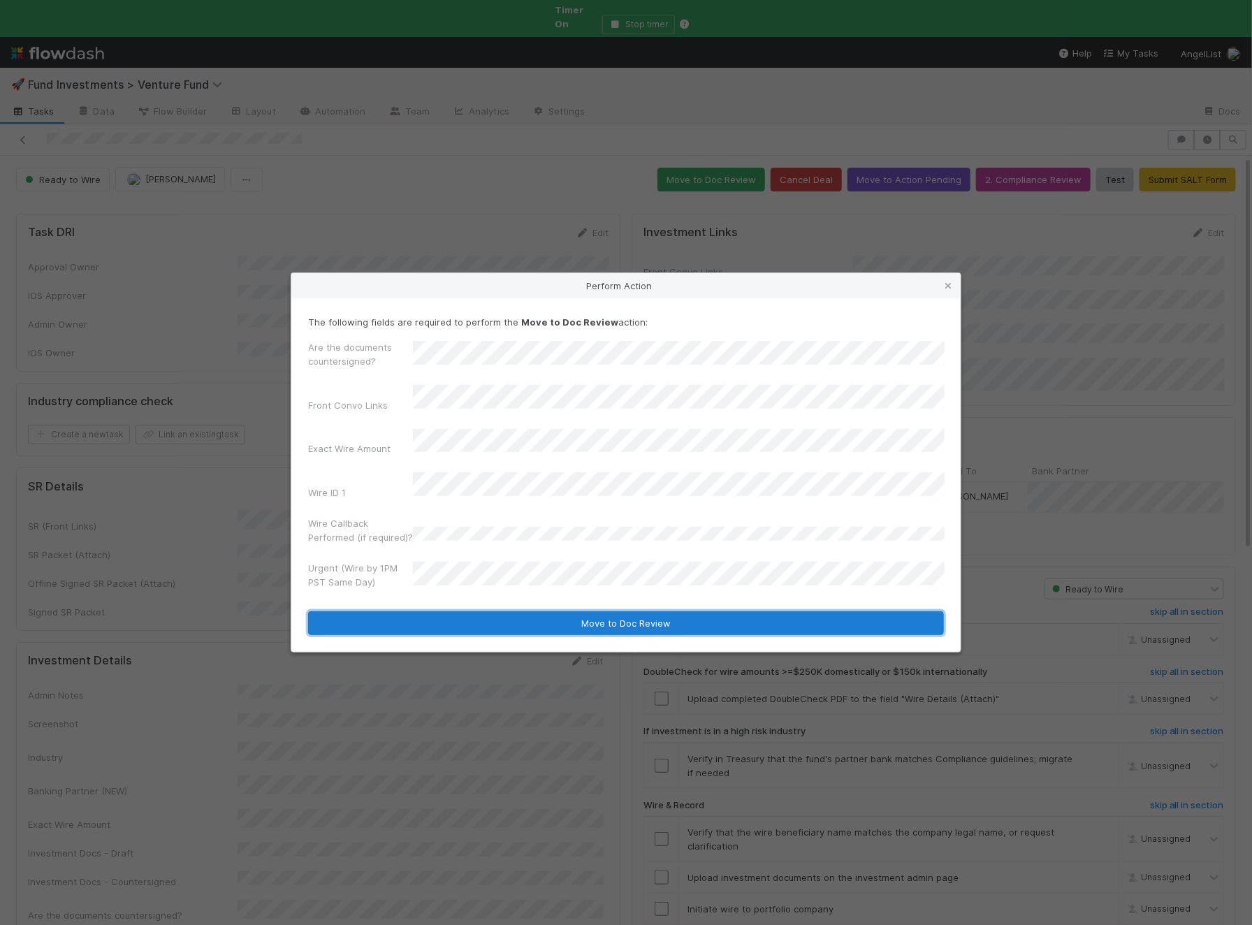
click at [493, 615] on button "Move to Doc Review" at bounding box center [626, 623] width 636 height 24
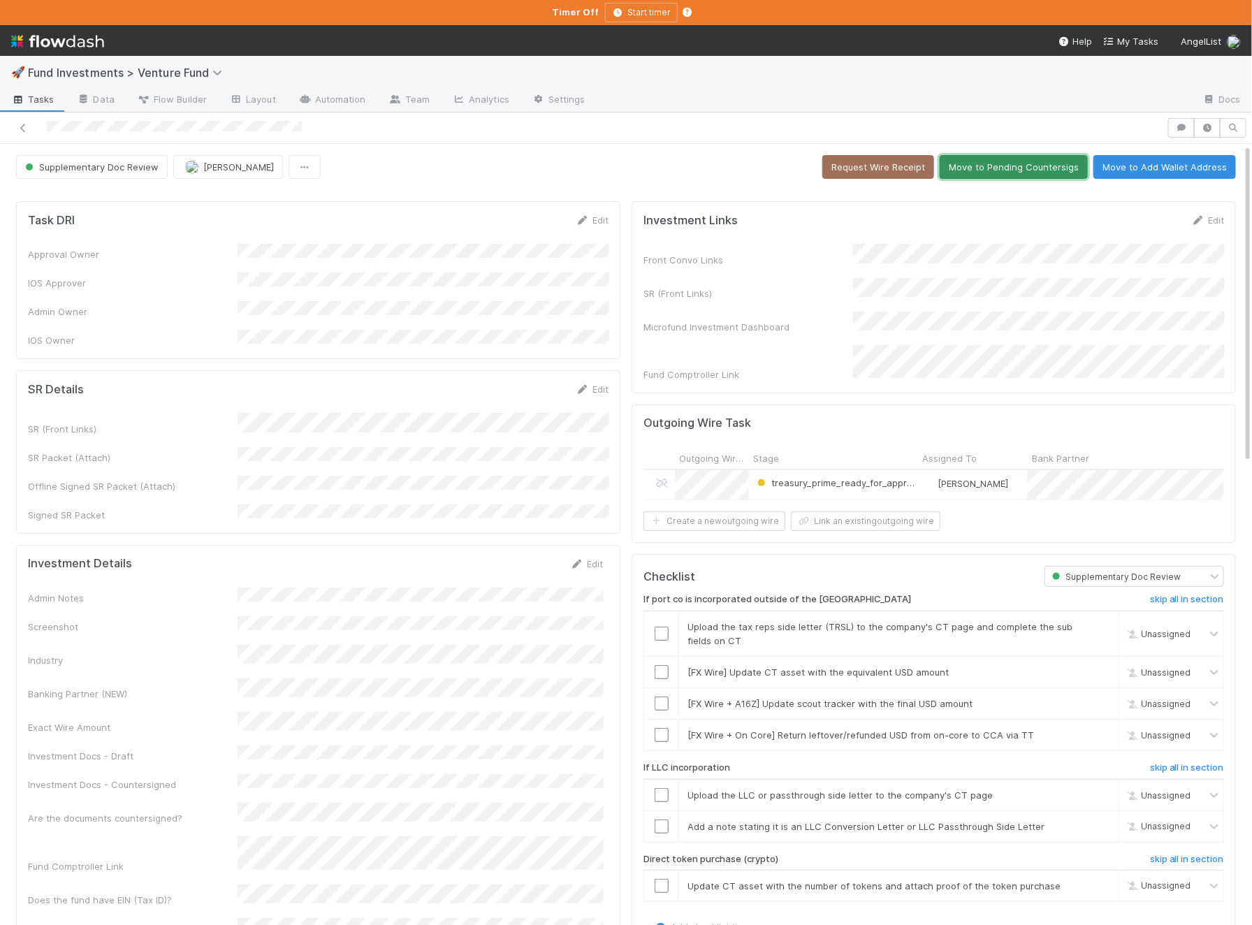
click at [1036, 163] on button "Move to Pending Countersigs" at bounding box center [1013, 167] width 148 height 24
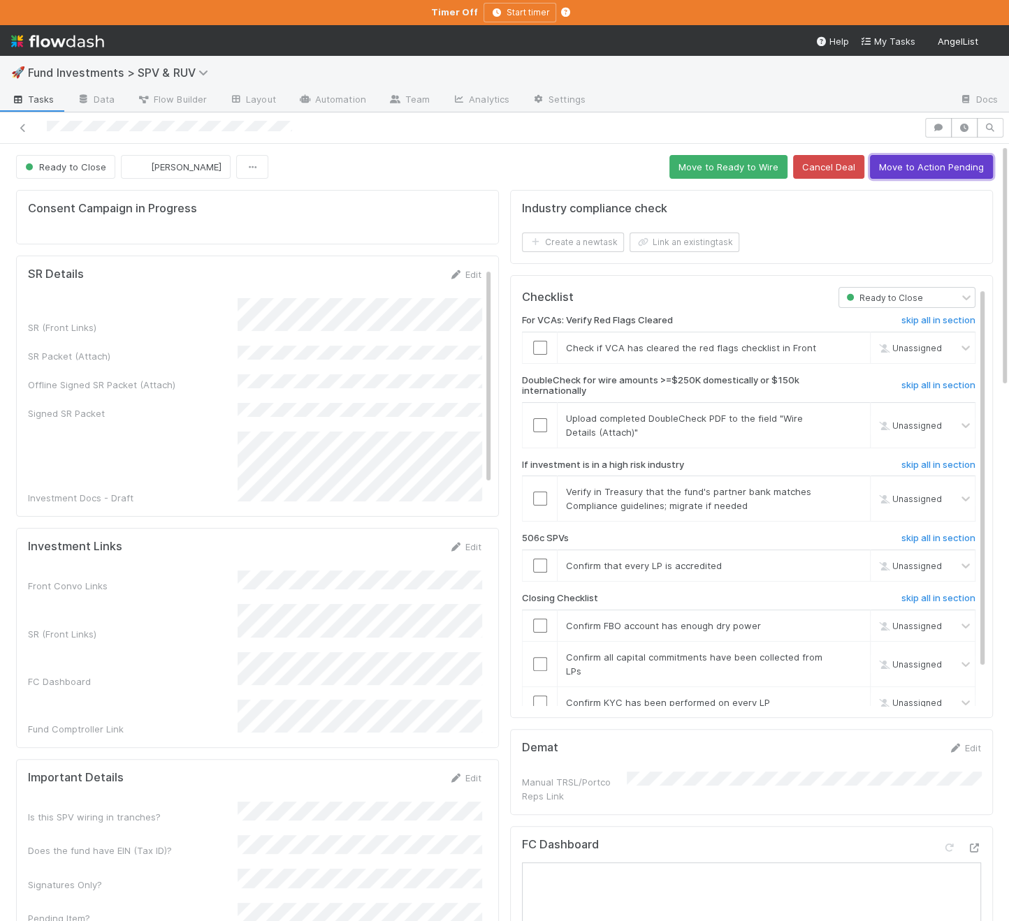
click at [899, 157] on button "Move to Action Pending" at bounding box center [931, 167] width 123 height 24
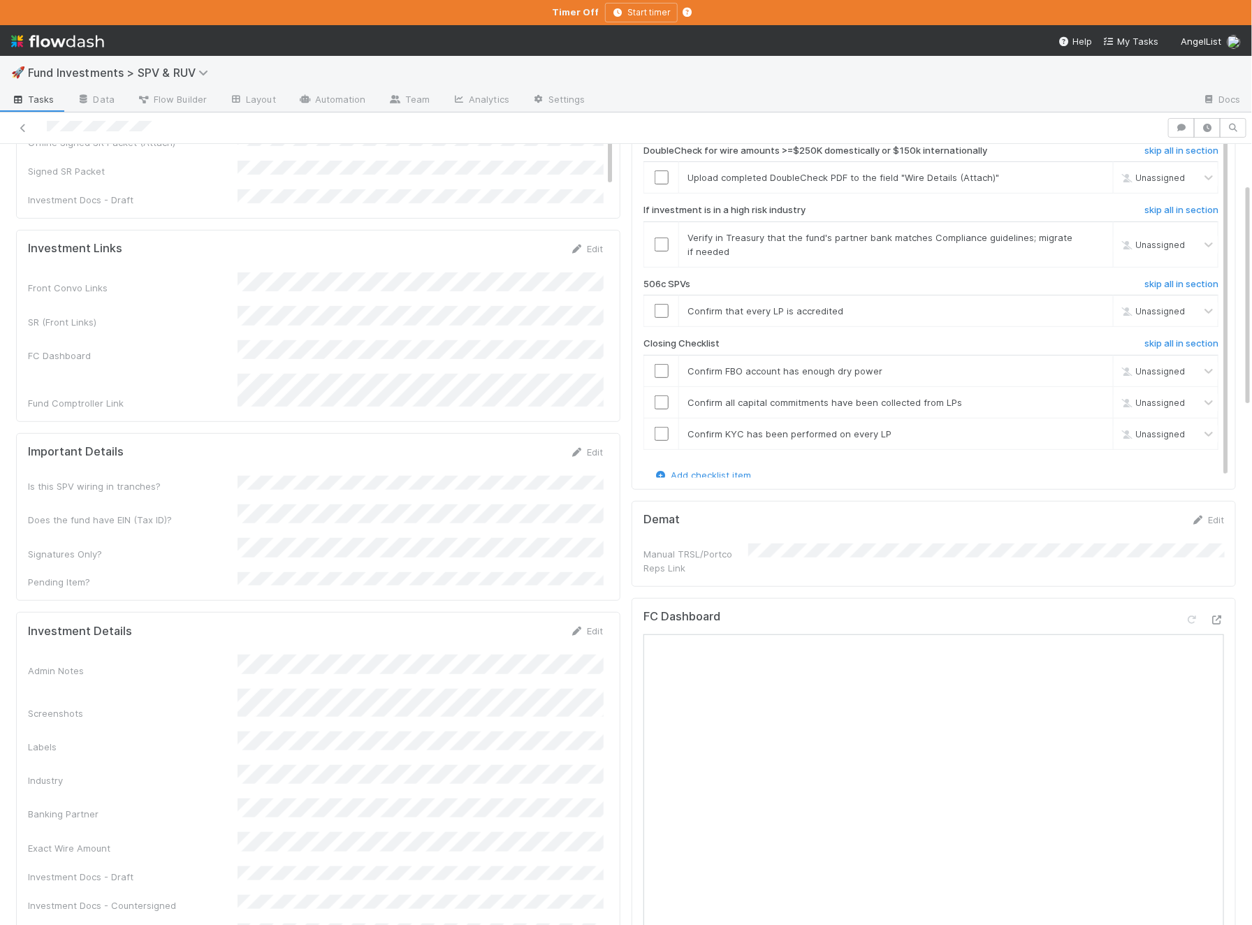
scroll to position [264, 0]
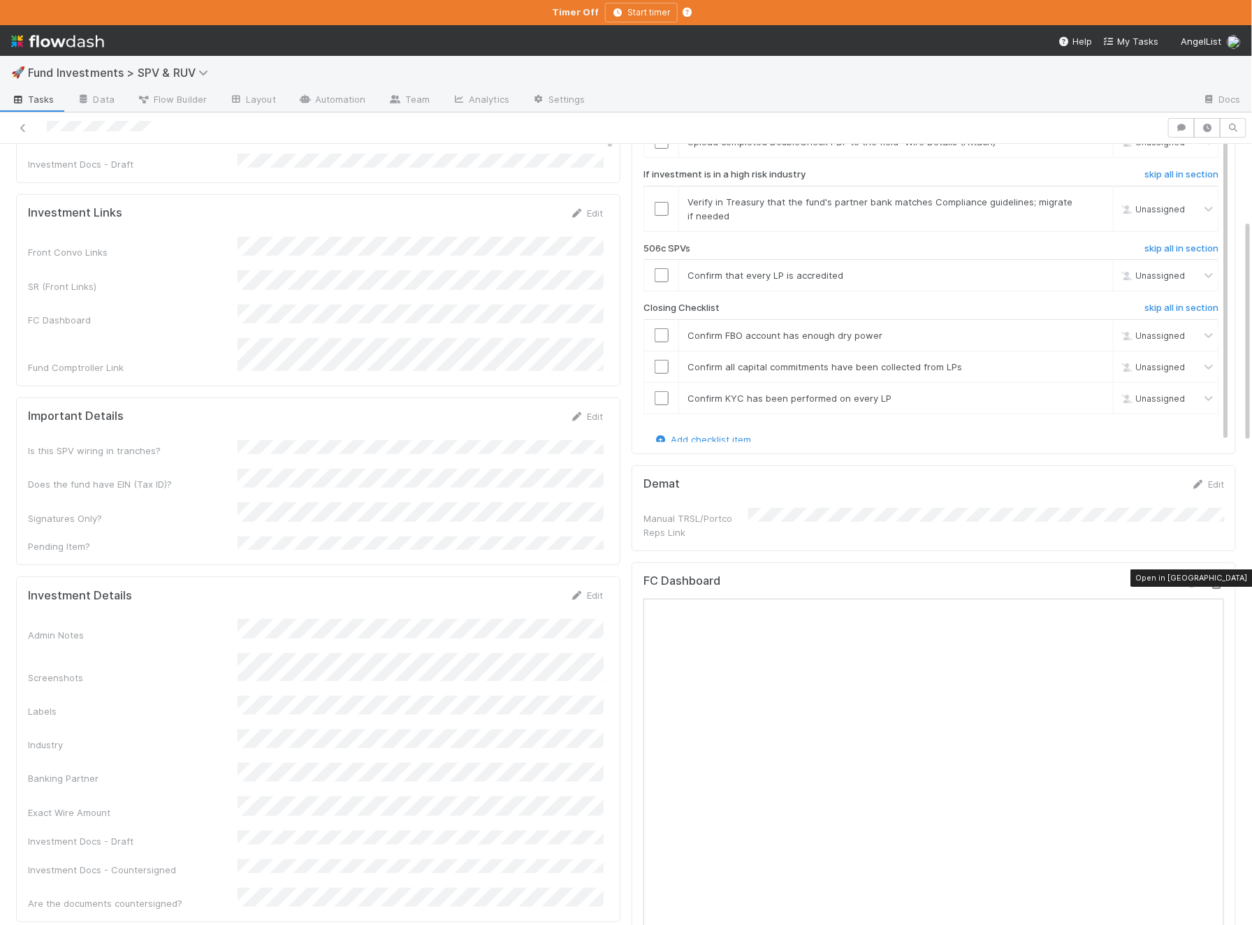
click at [1221, 580] on div at bounding box center [1217, 584] width 14 height 14
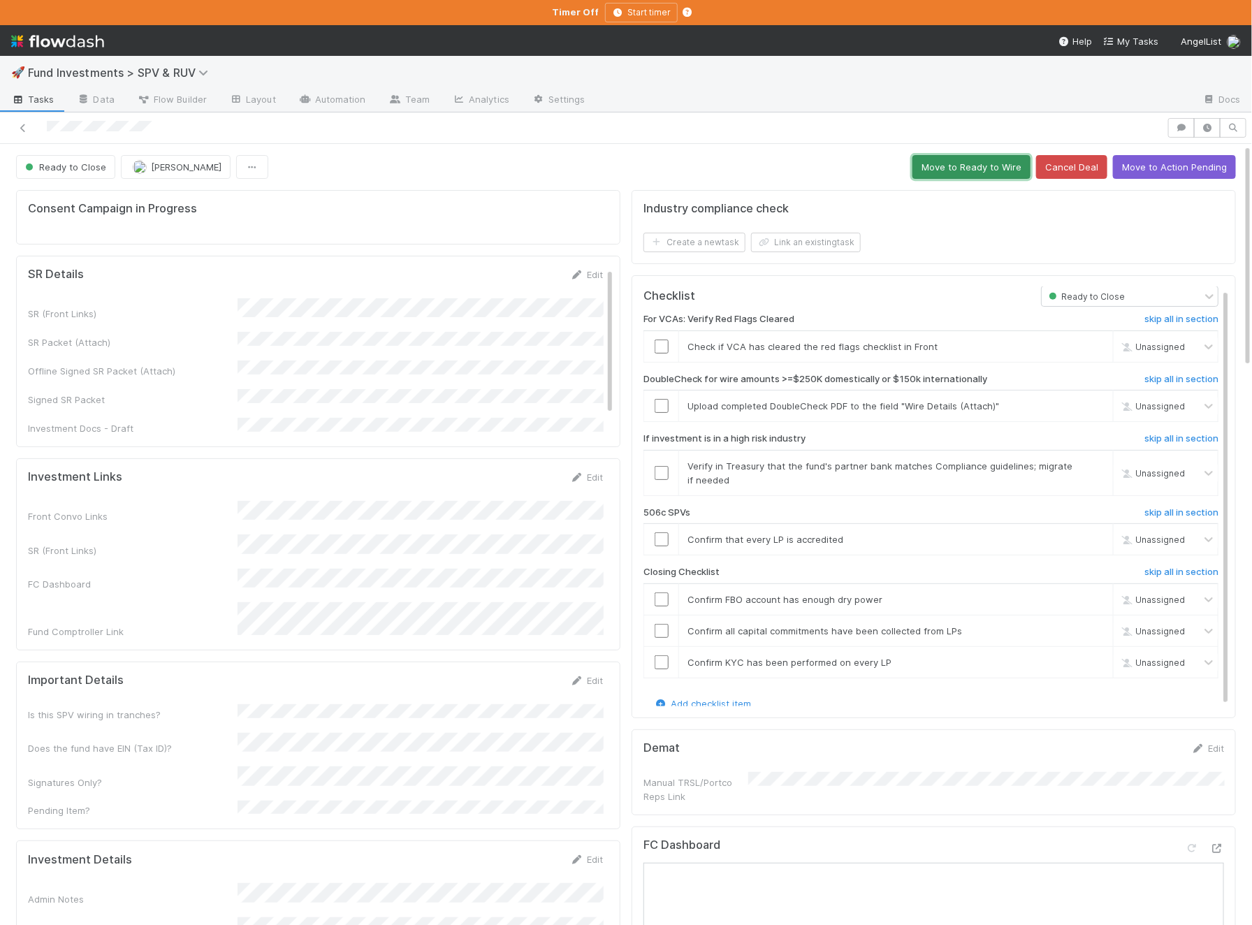
click at [999, 171] on button "Move to Ready to Wire" at bounding box center [971, 167] width 118 height 24
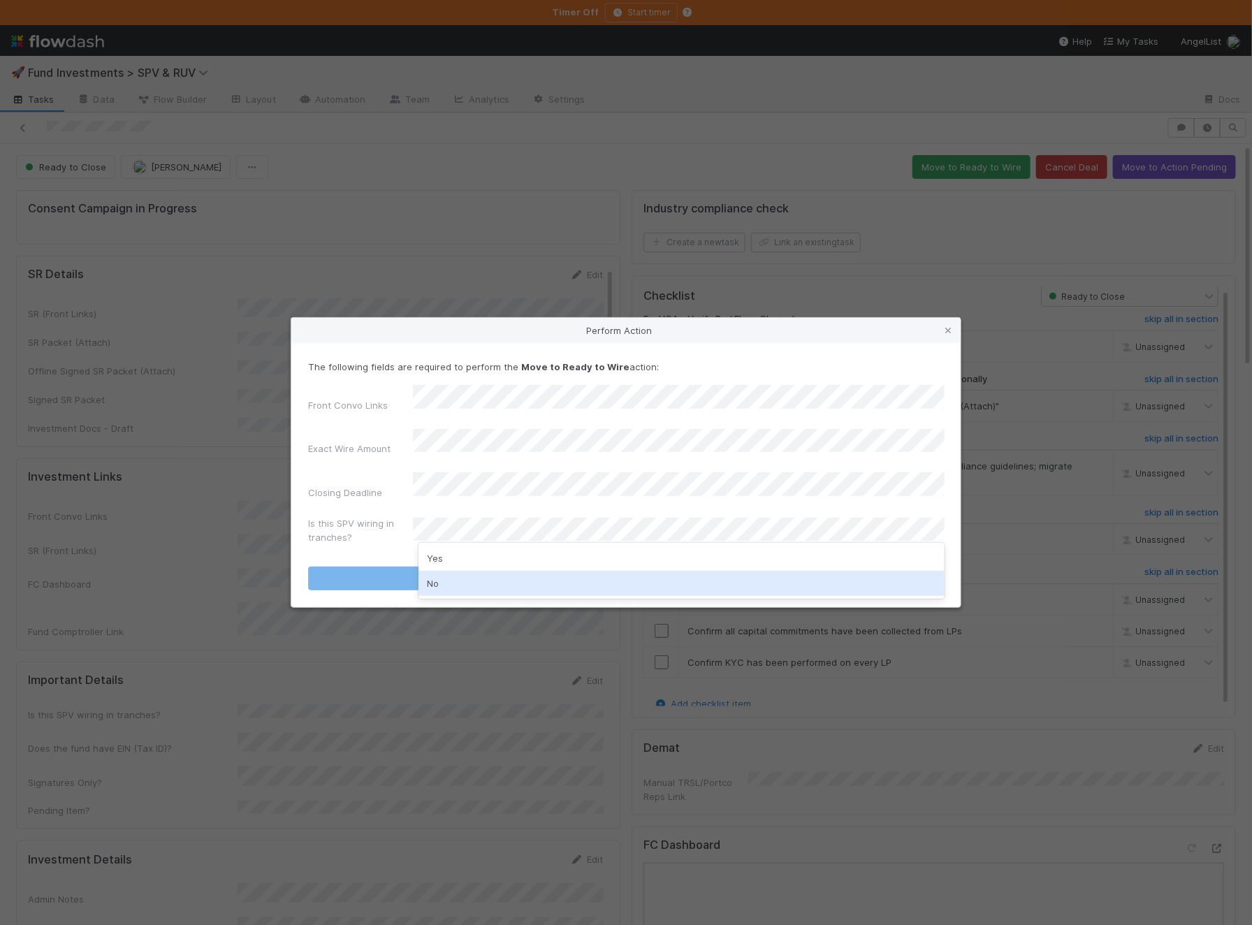
click at [485, 574] on div "No" at bounding box center [681, 583] width 526 height 25
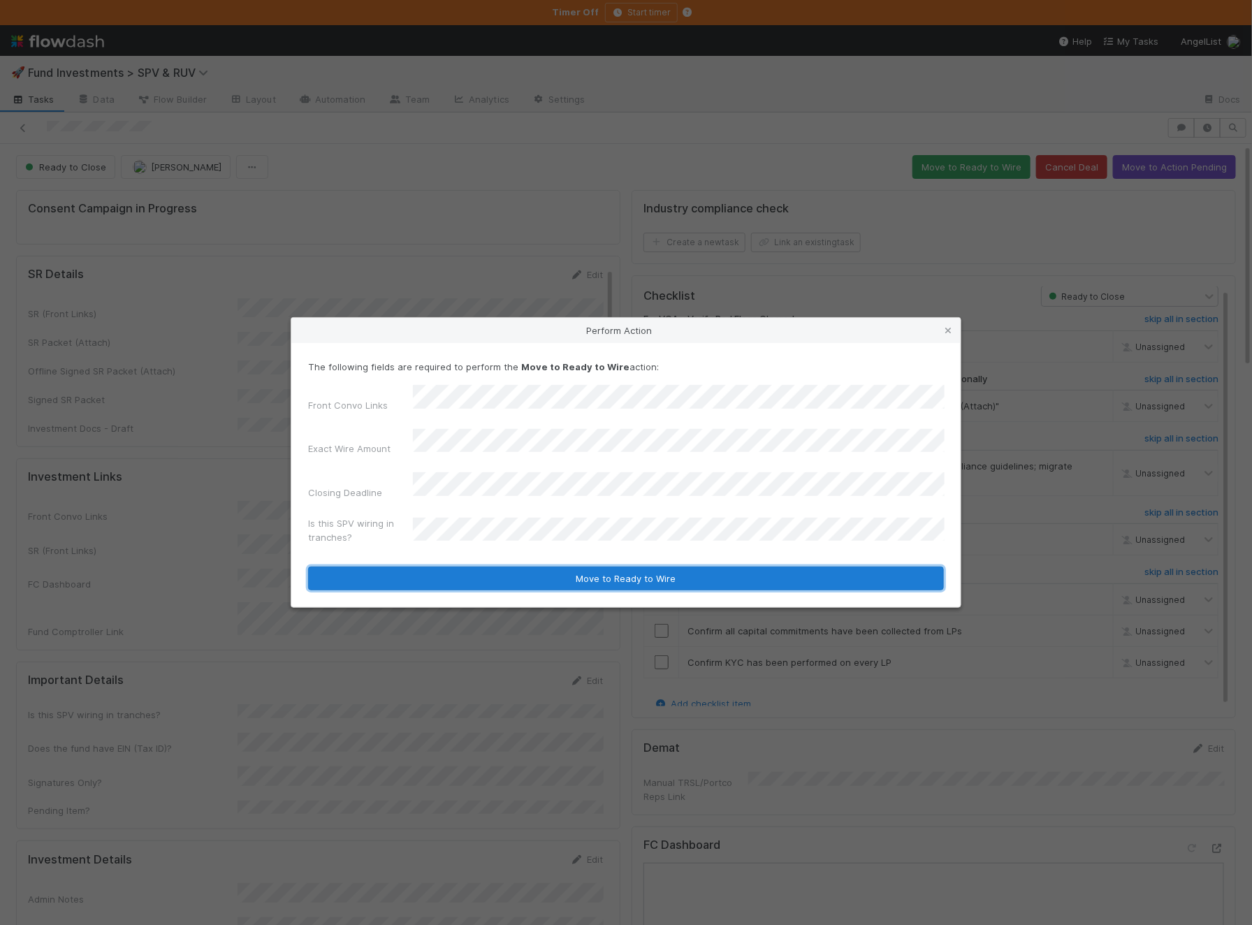
click at [494, 567] on button "Move to Ready to Wire" at bounding box center [626, 578] width 636 height 24
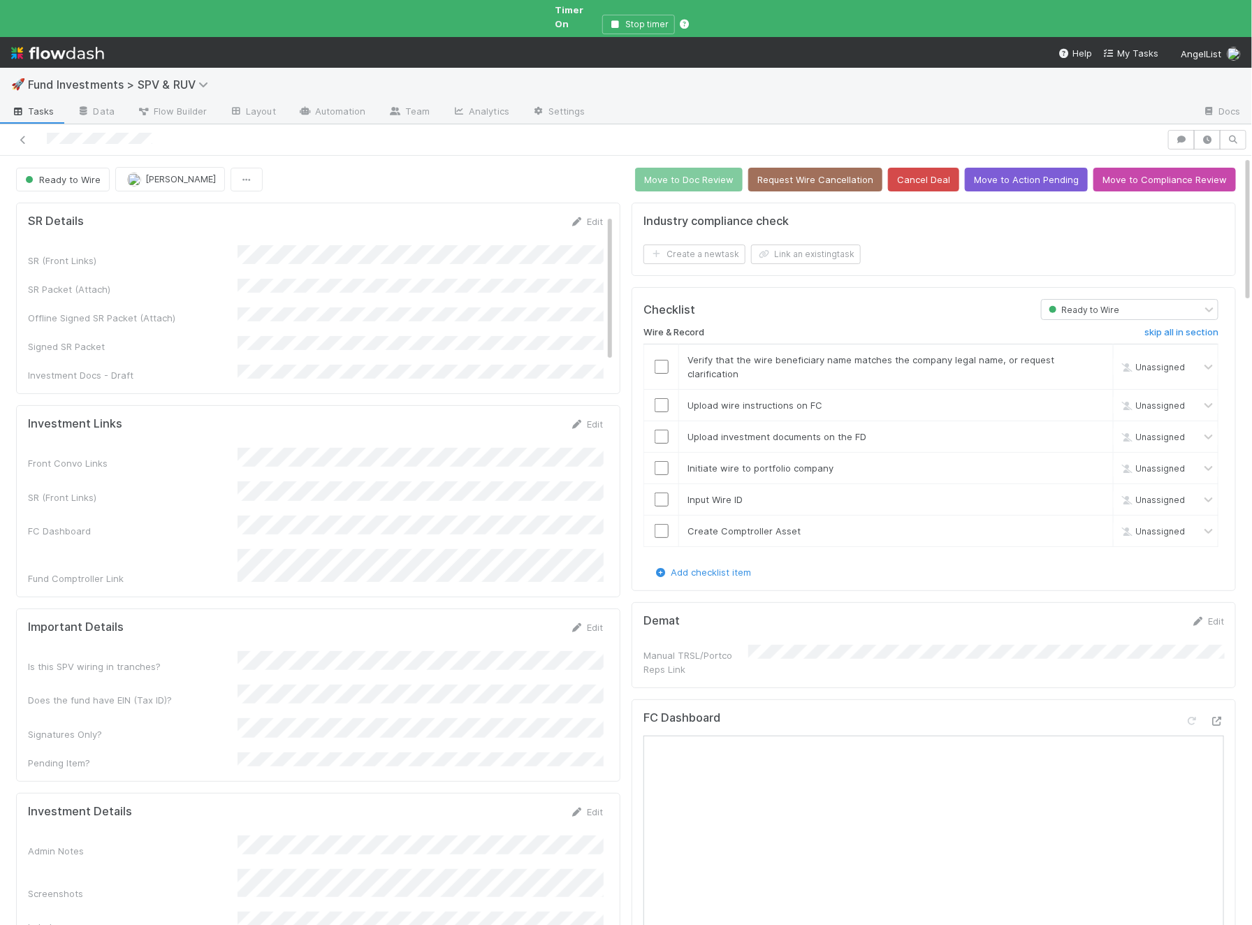
click at [518, 417] on form "Investment Links Edit Front Convo Links SR (Front Links) FC Dashboard Fund Comp…" at bounding box center [315, 501] width 575 height 168
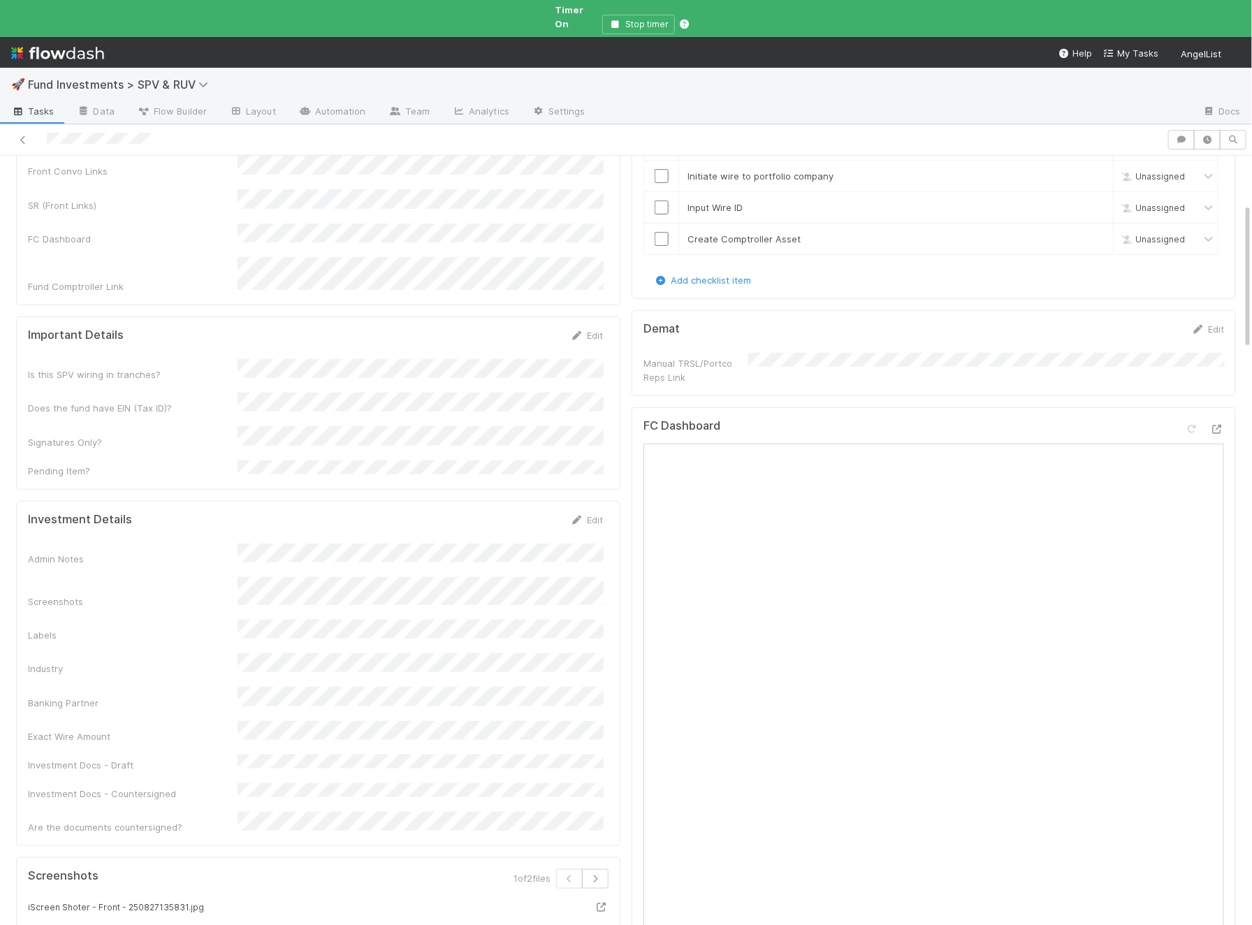
scroll to position [295, 0]
click at [328, 633] on div "Admin Notes Screenshots Labels Industry Banking Partner Exact Wire Amount Inves…" at bounding box center [315, 685] width 575 height 291
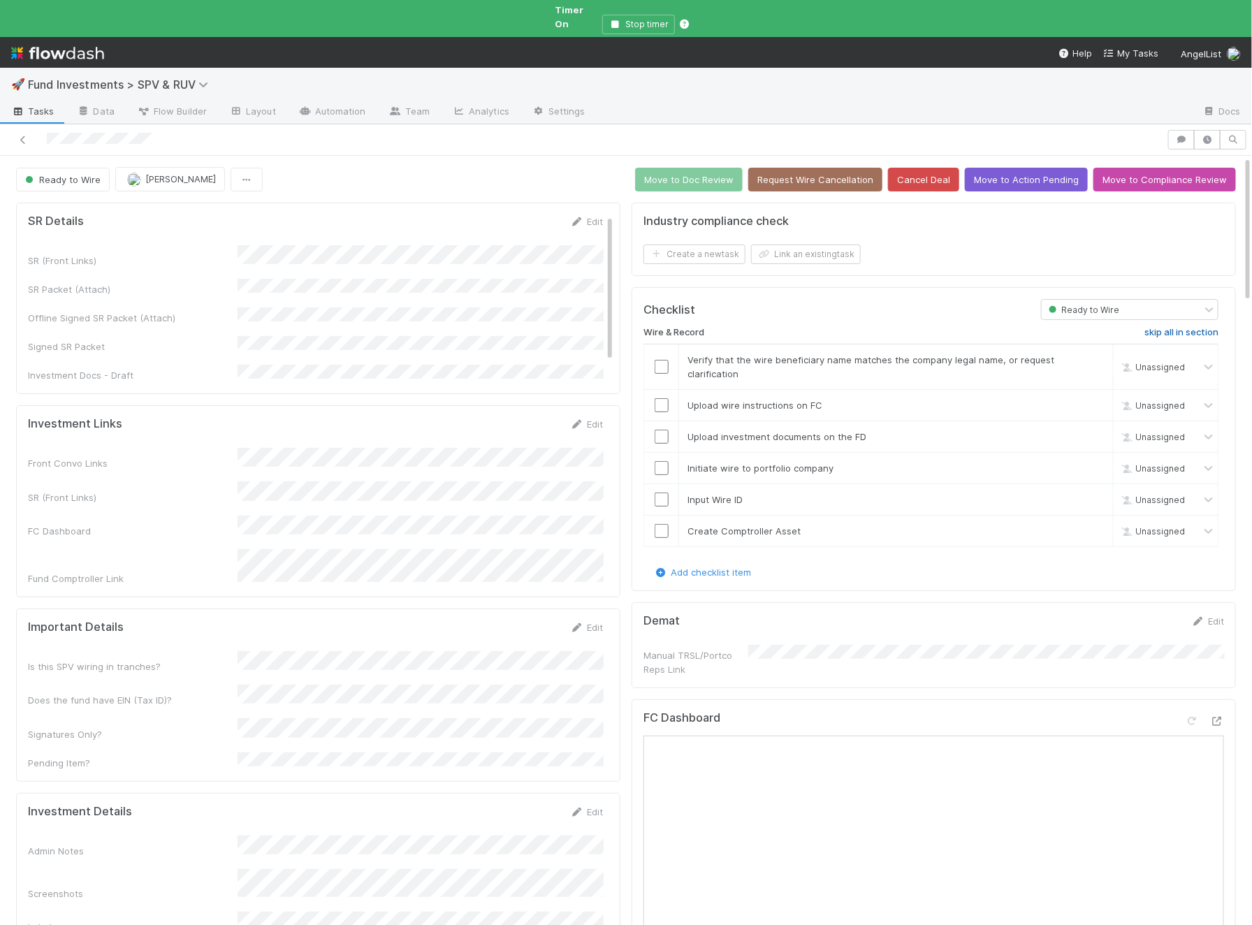
click at [1169, 327] on h6 "skip all in section" at bounding box center [1181, 332] width 74 height 11
click at [719, 168] on button "Move to Doc Review" at bounding box center [689, 180] width 108 height 24
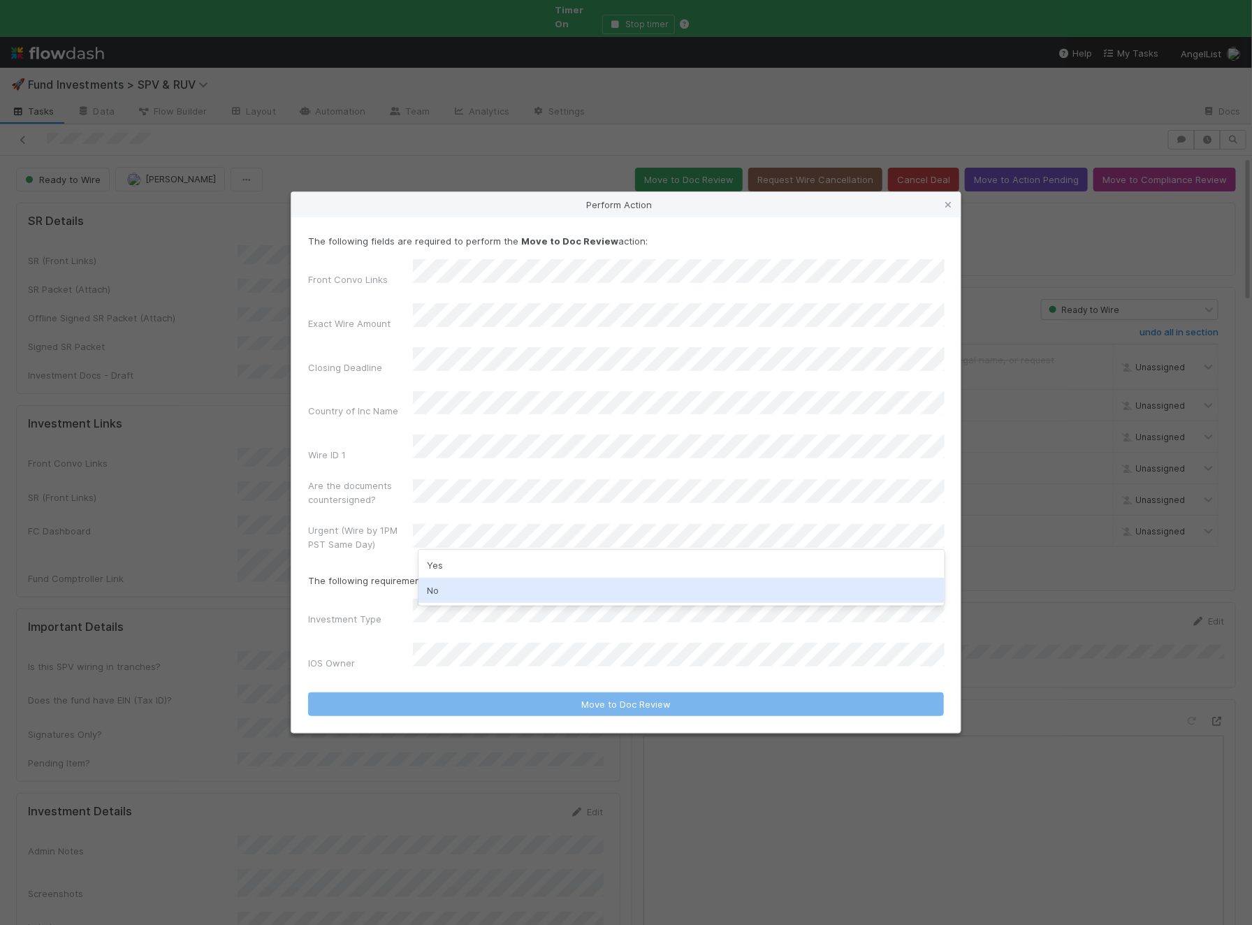
click at [486, 592] on div "No" at bounding box center [681, 590] width 526 height 25
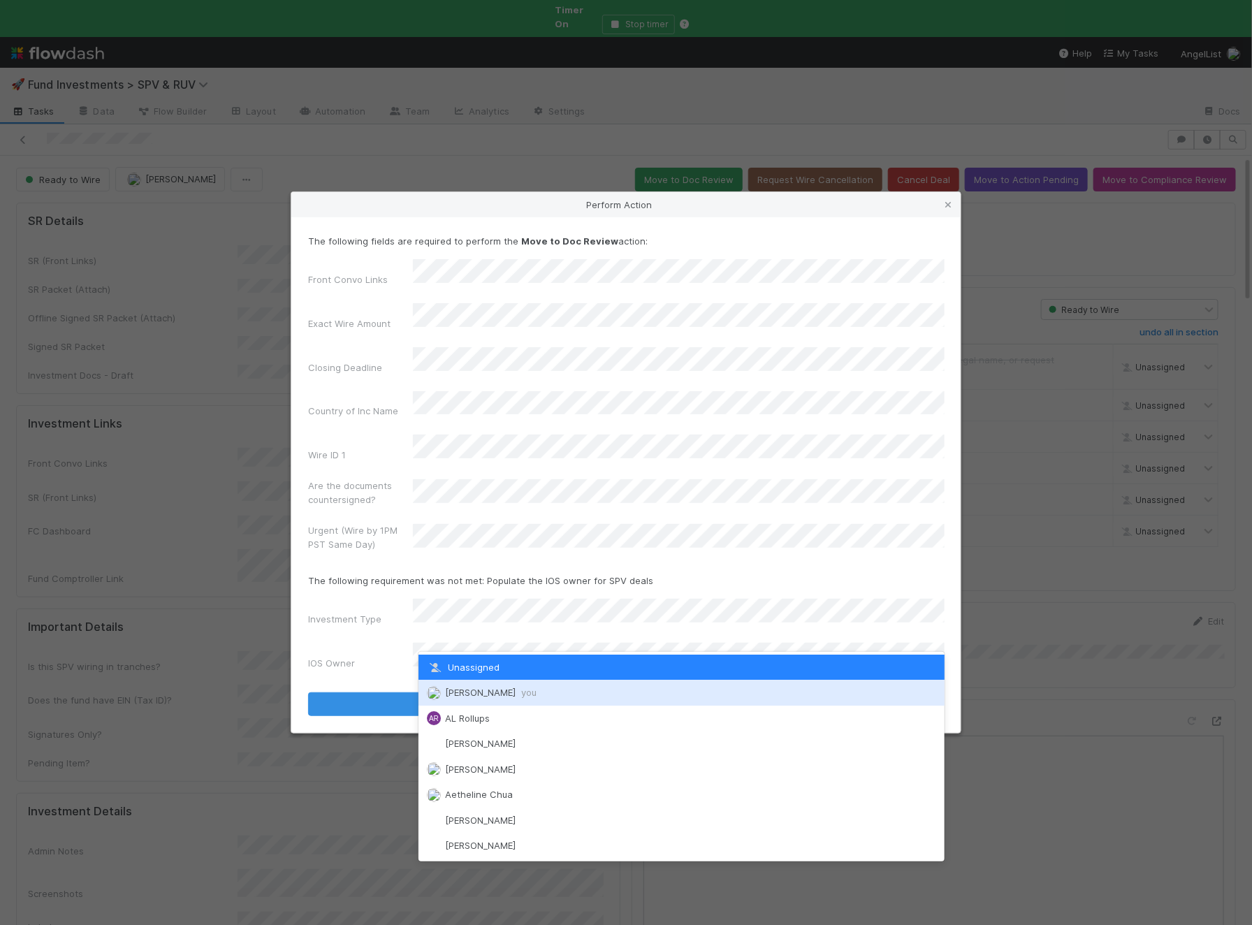
click at [482, 688] on span "Ali Al Khatib you" at bounding box center [490, 692] width 91 height 11
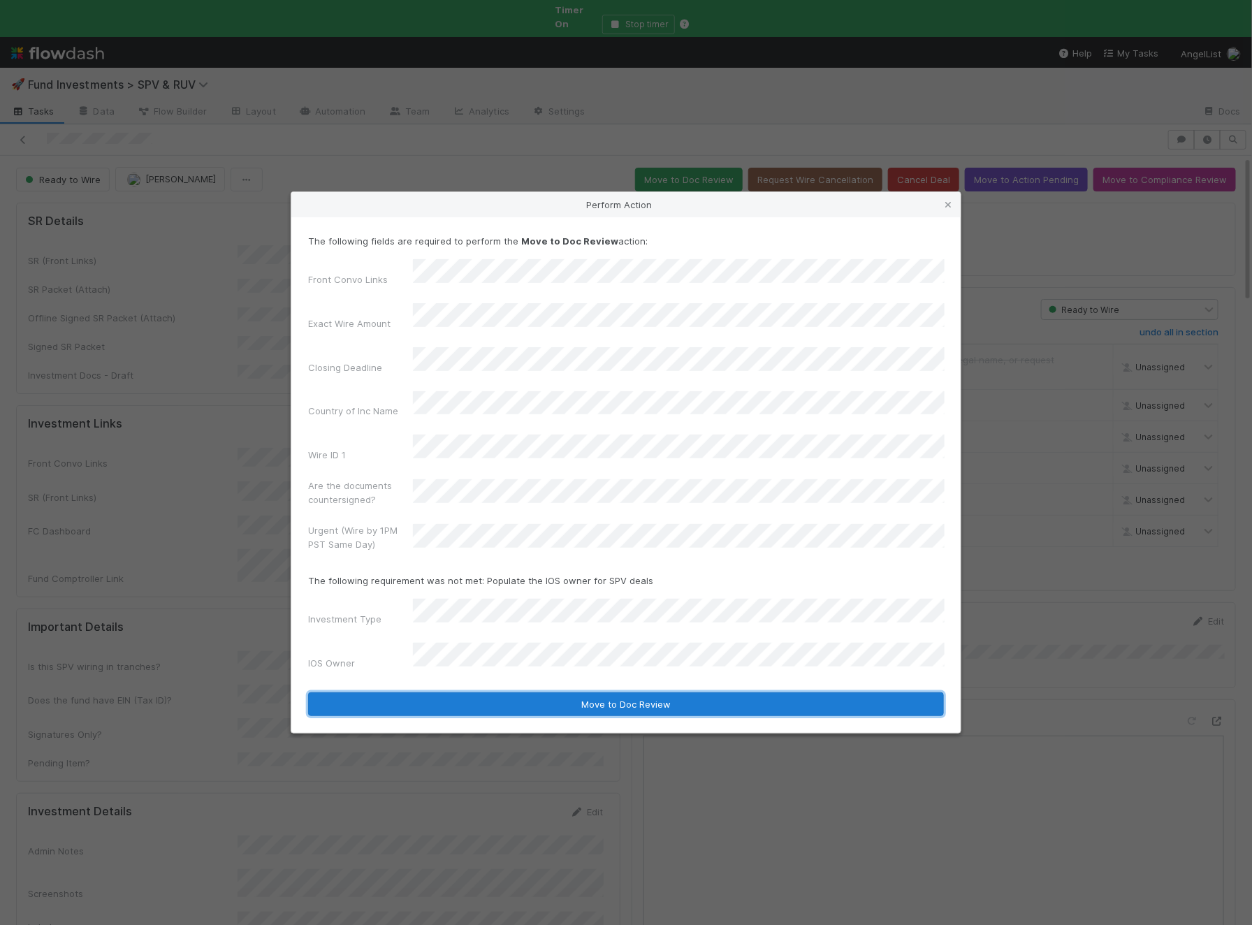
click at [497, 692] on button "Move to Doc Review" at bounding box center [626, 704] width 636 height 24
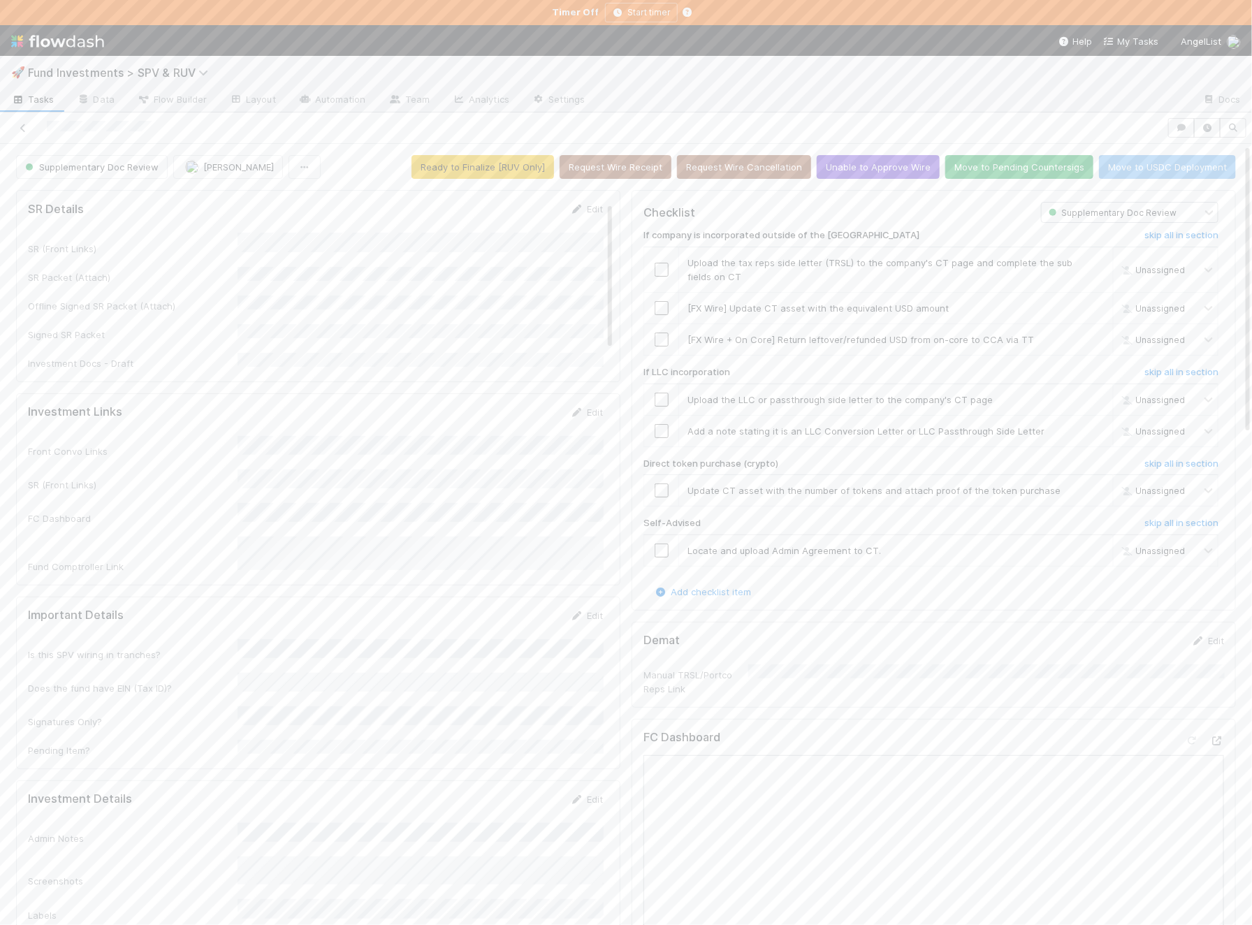
click at [226, 823] on div "Admin Notes" at bounding box center [315, 834] width 575 height 22
click at [1020, 163] on button "Move to Pending Countersigs" at bounding box center [1019, 167] width 148 height 24
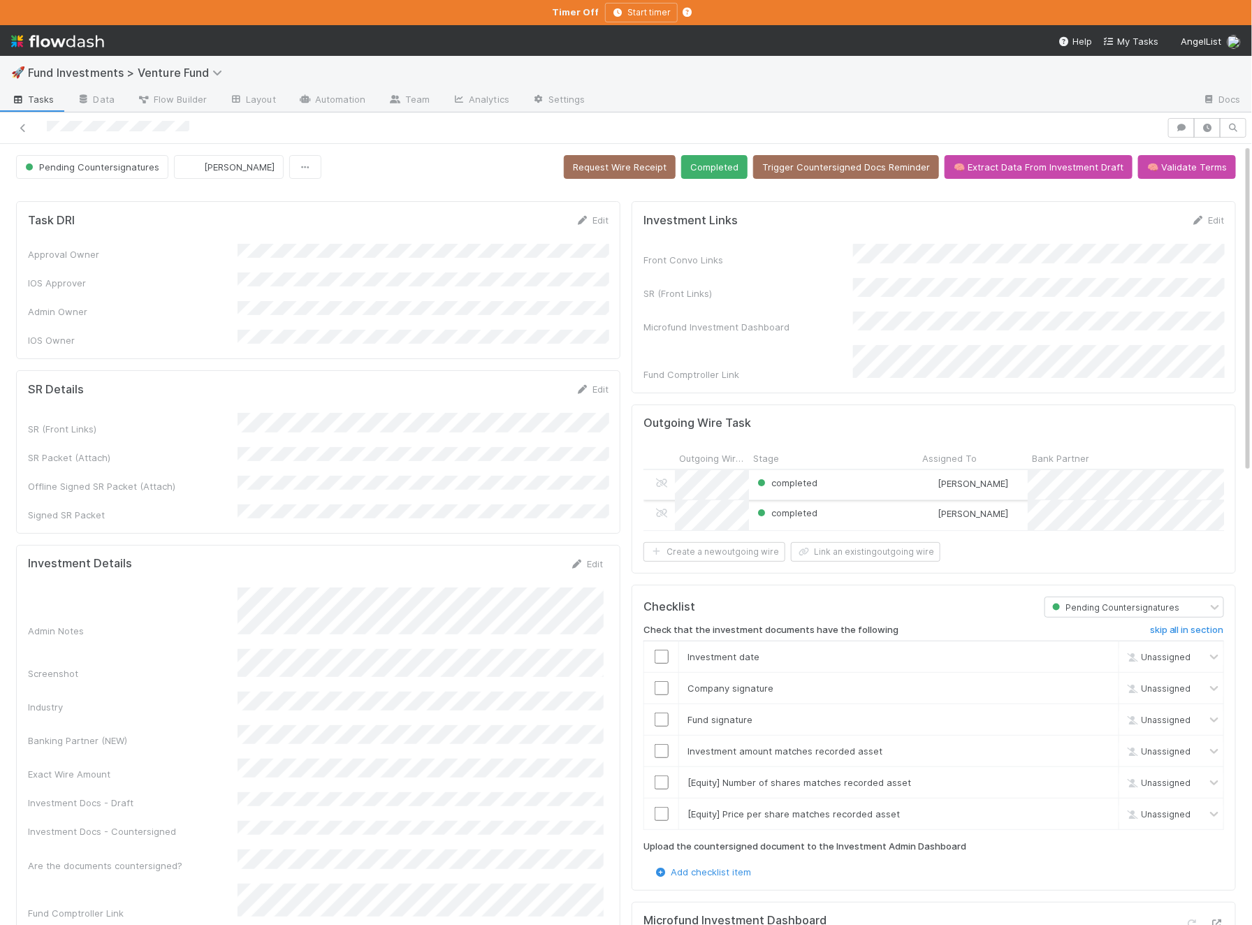
click at [848, 470] on div "completed" at bounding box center [833, 484] width 169 height 29
click at [842, 500] on div "completed" at bounding box center [833, 514] width 169 height 29
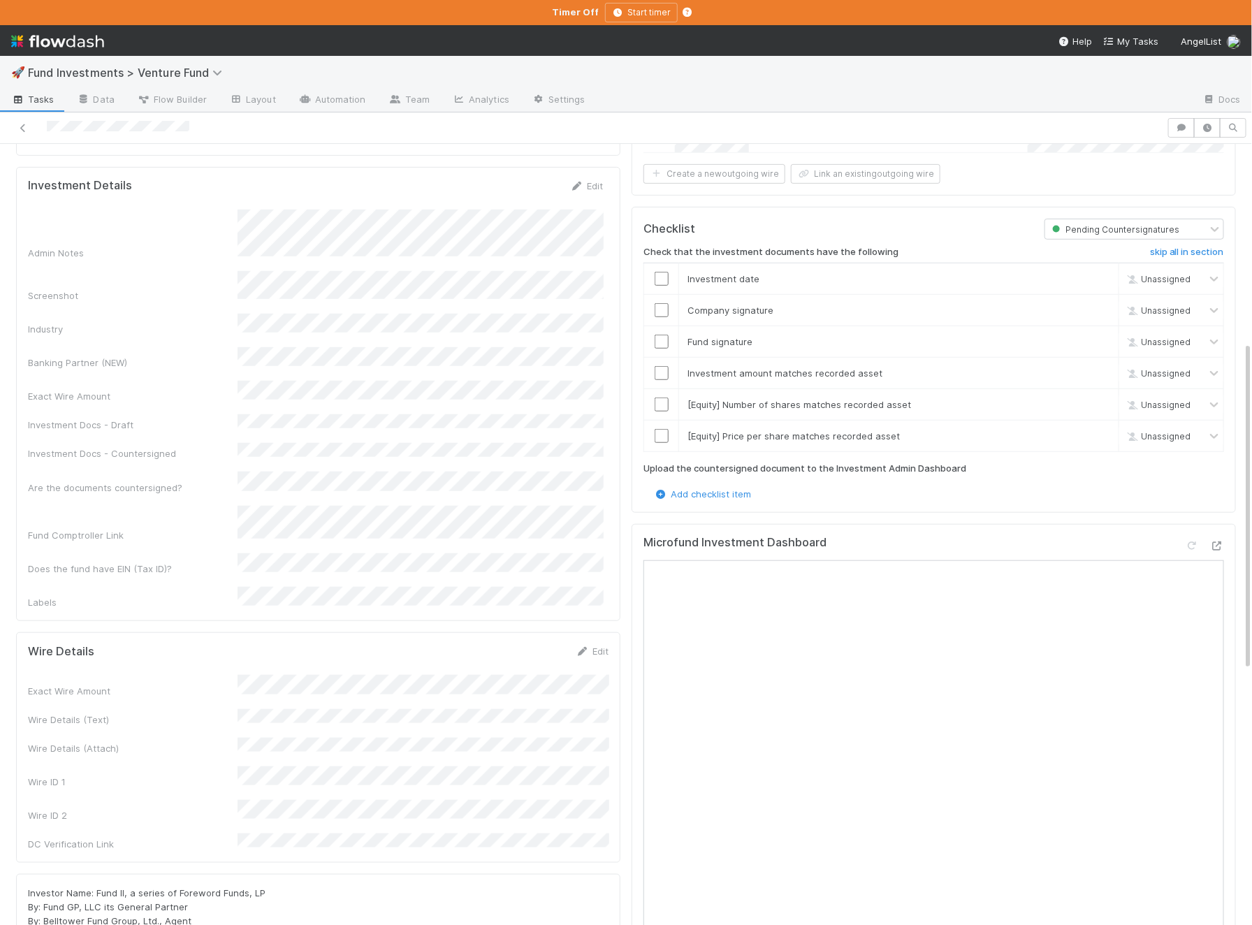
scroll to position [550, 0]
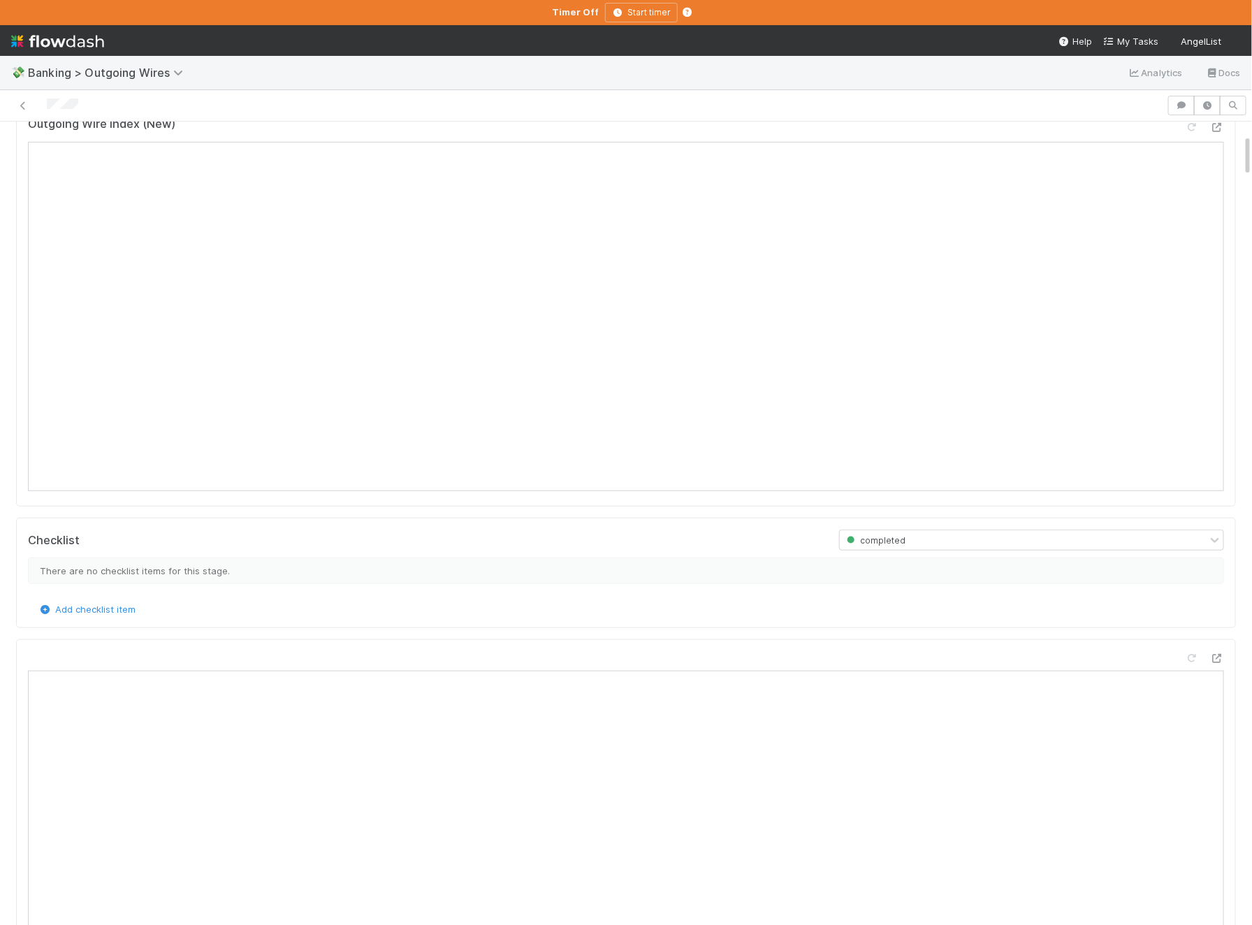
scroll to position [284, 0]
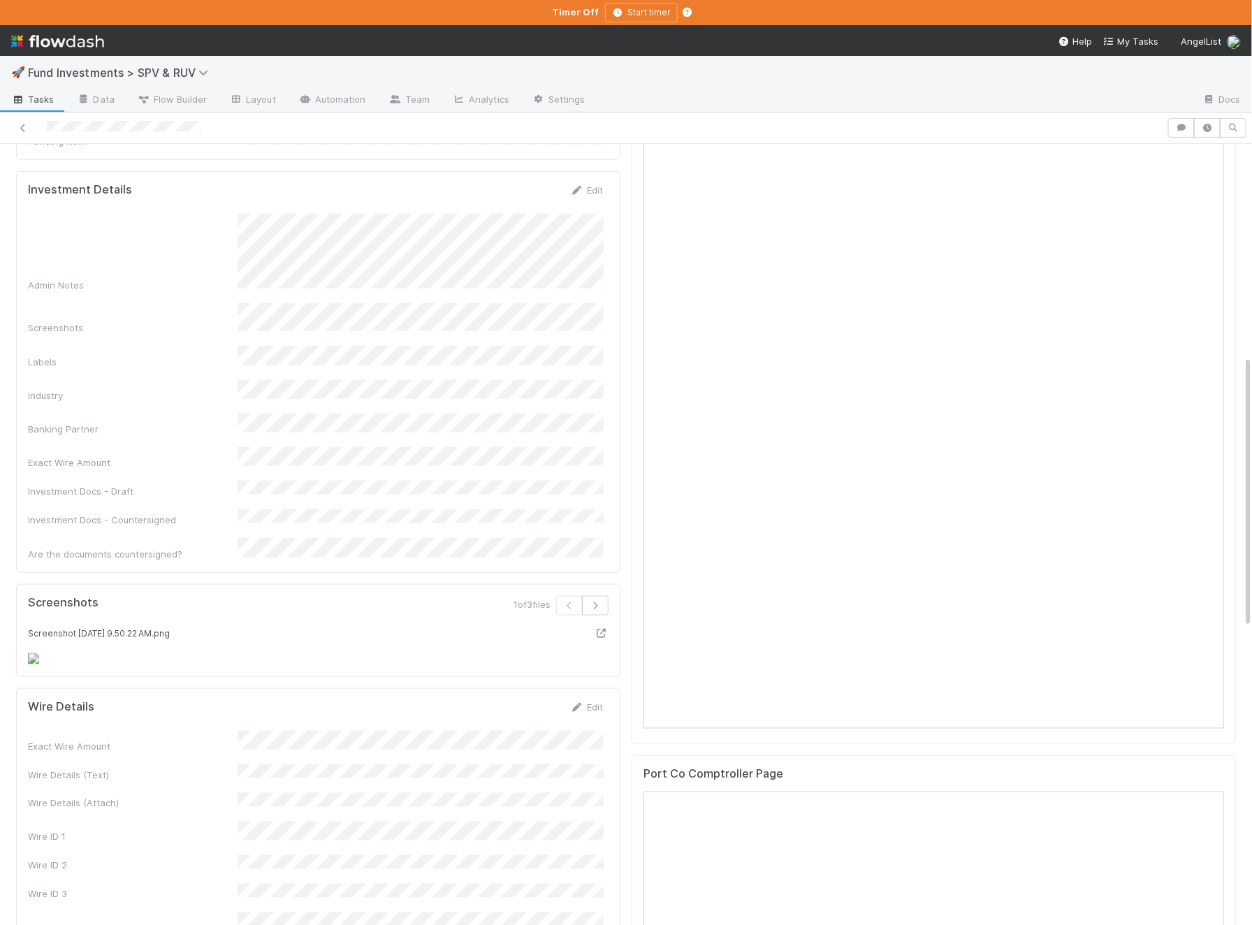
scroll to position [407, 0]
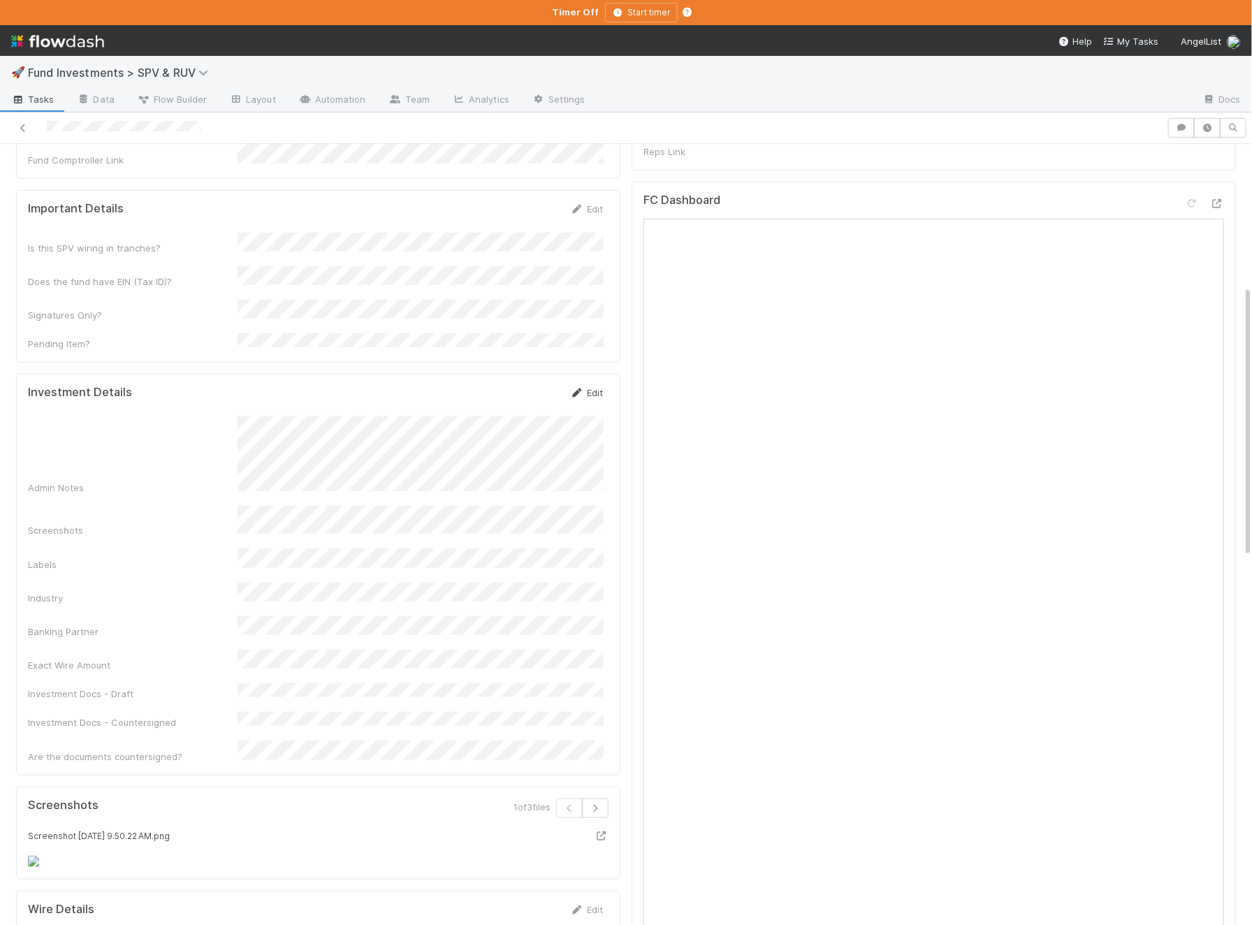
click at [584, 387] on link "Edit" at bounding box center [586, 392] width 33 height 11
click at [288, 787] on div "Investment Details Save Cancel Admin Notes Screenshots Labels Industry Banking …" at bounding box center [318, 626] width 604 height 505
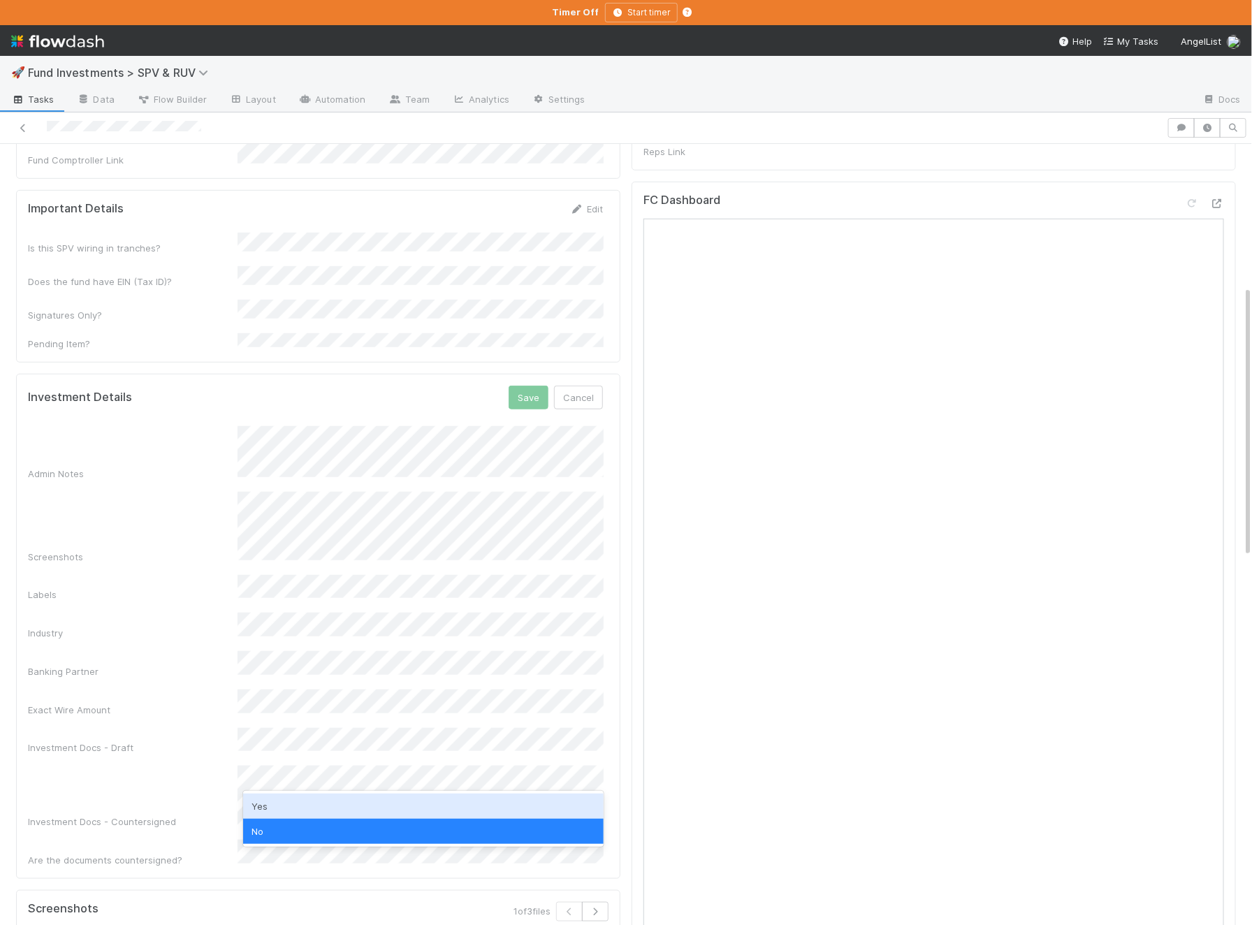
click at [292, 809] on div "Yes" at bounding box center [423, 805] width 360 height 25
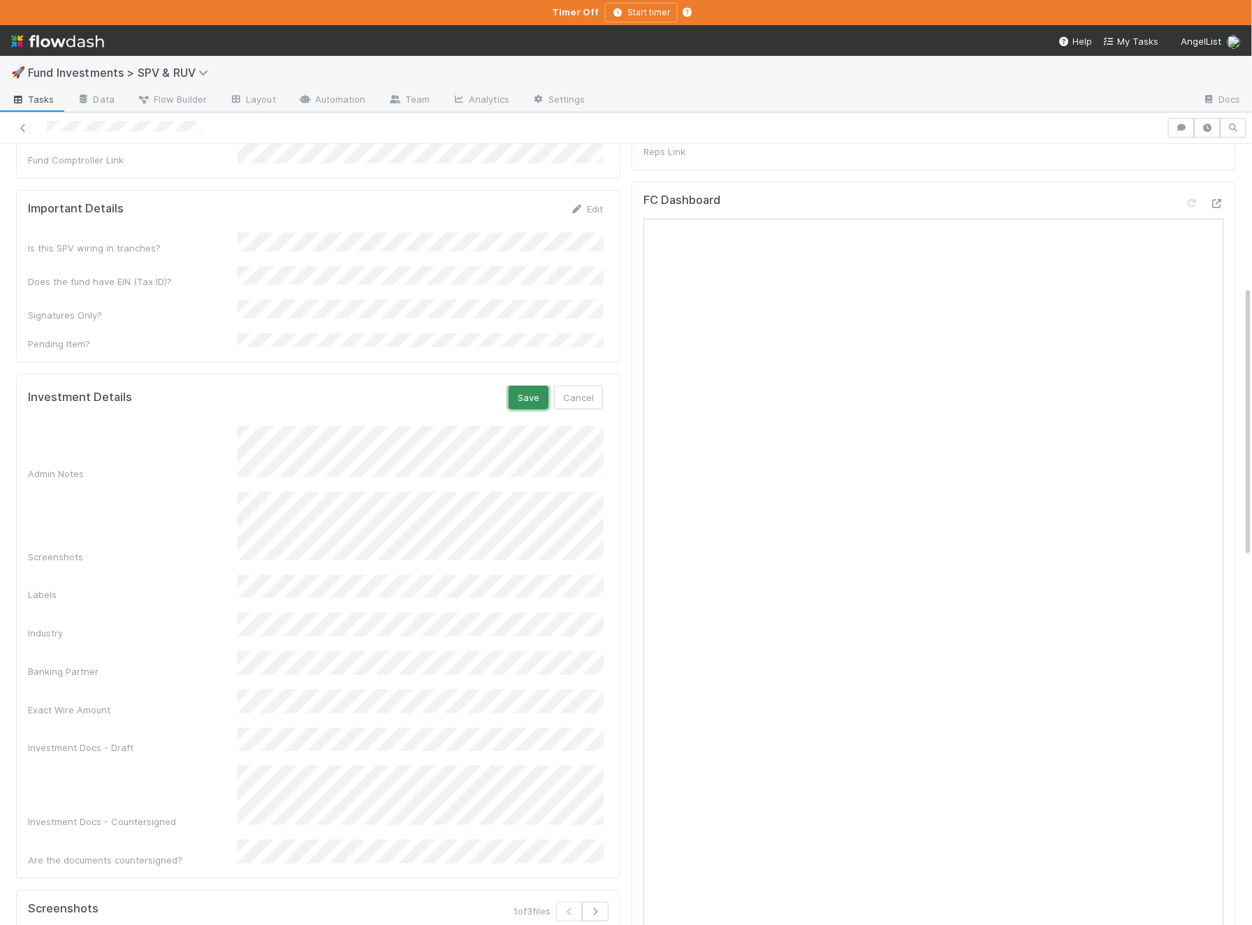
click at [534, 386] on button "Save" at bounding box center [528, 398] width 40 height 24
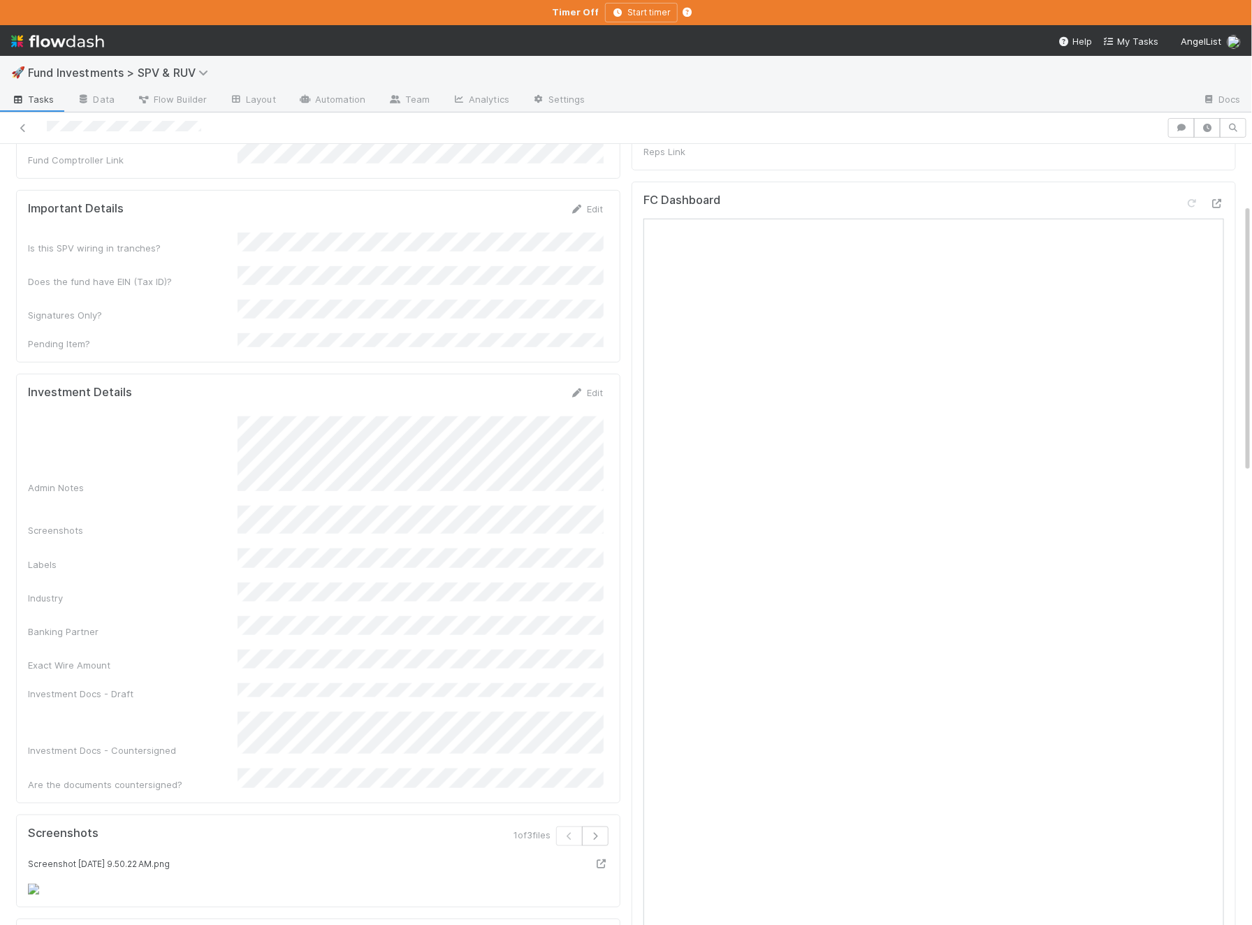
scroll to position [0, 0]
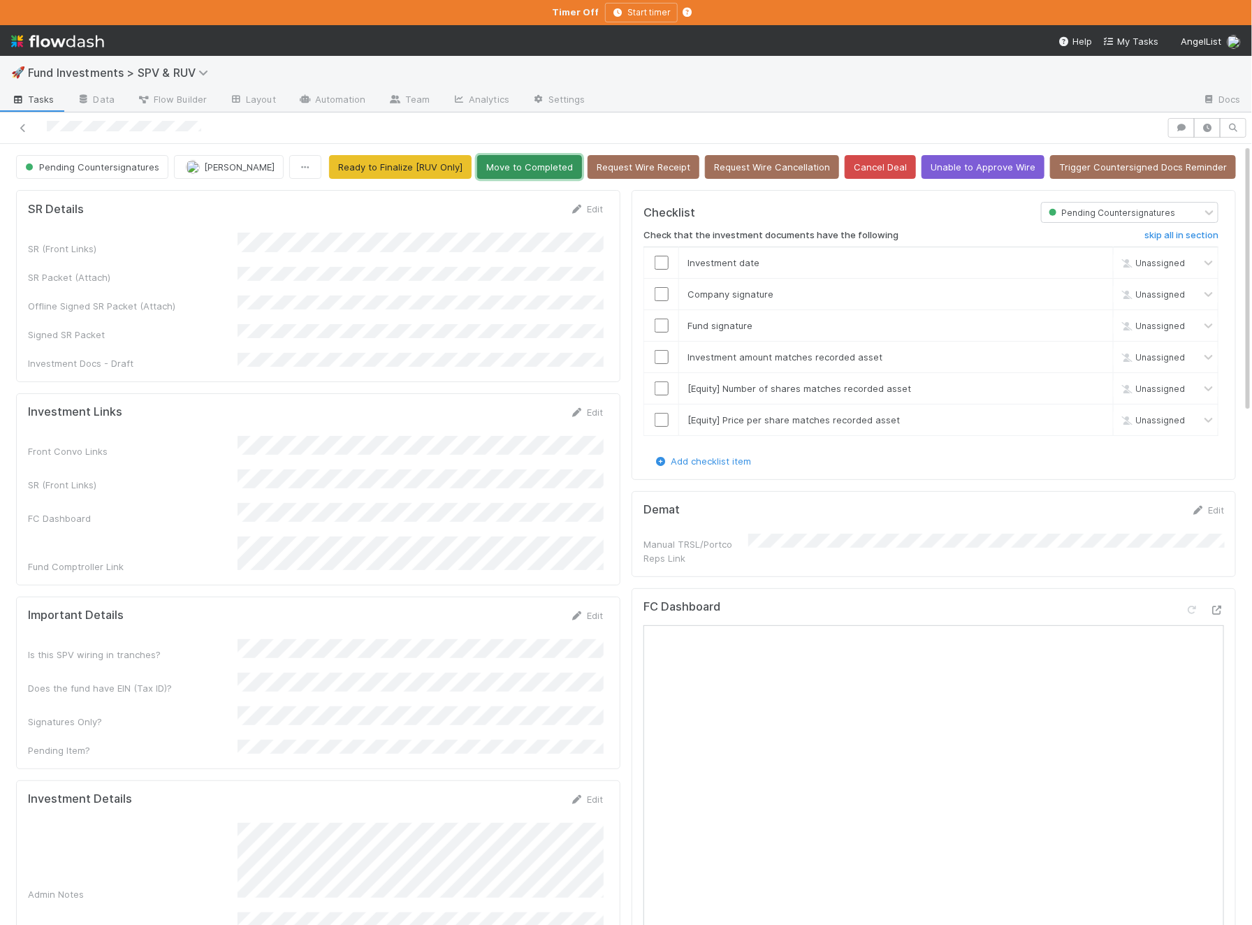
click at [550, 165] on button "Move to Completed" at bounding box center [529, 167] width 105 height 24
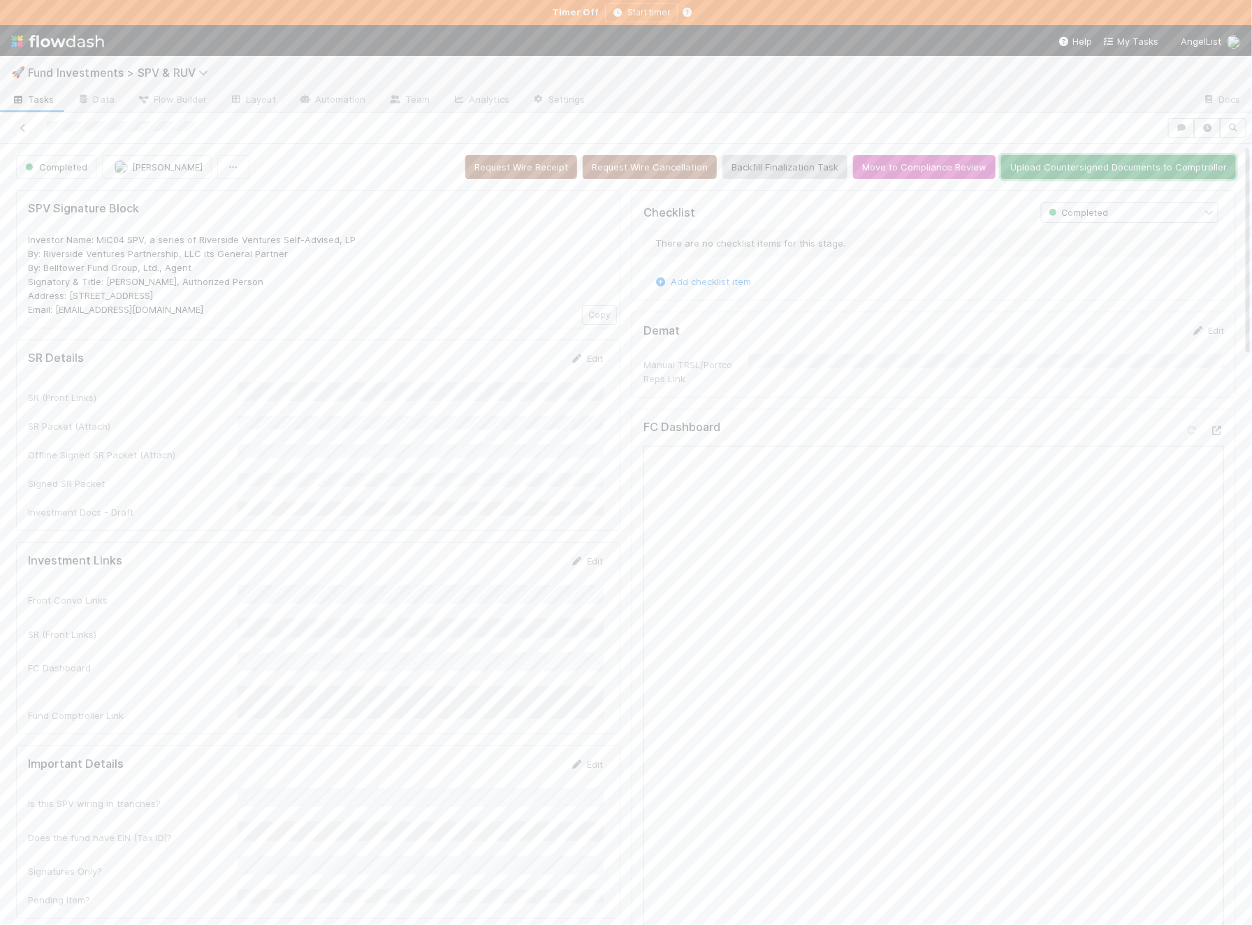
click at [1069, 168] on button "Upload Countersigned Documents to Comptroller" at bounding box center [1118, 167] width 235 height 24
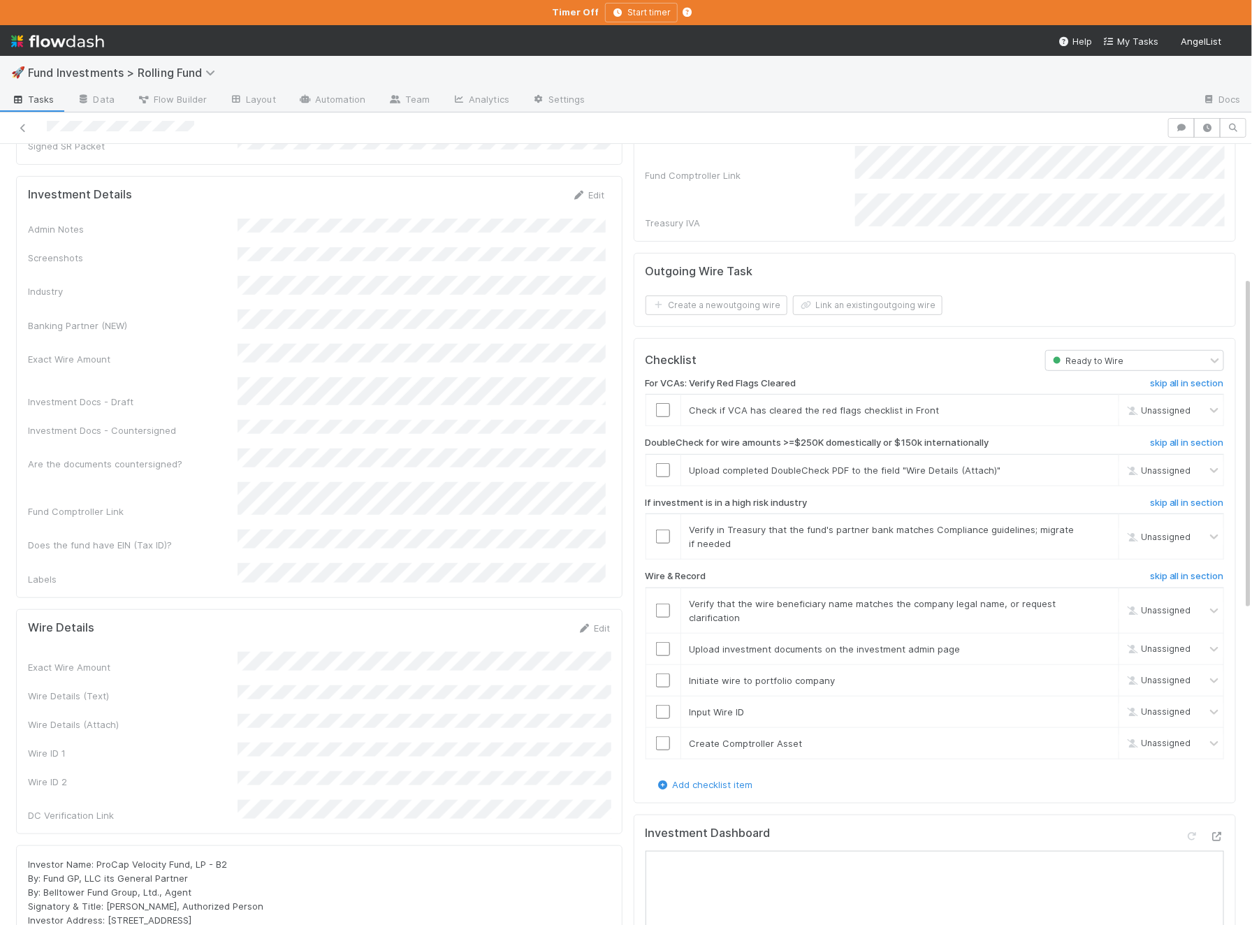
scroll to position [316, 0]
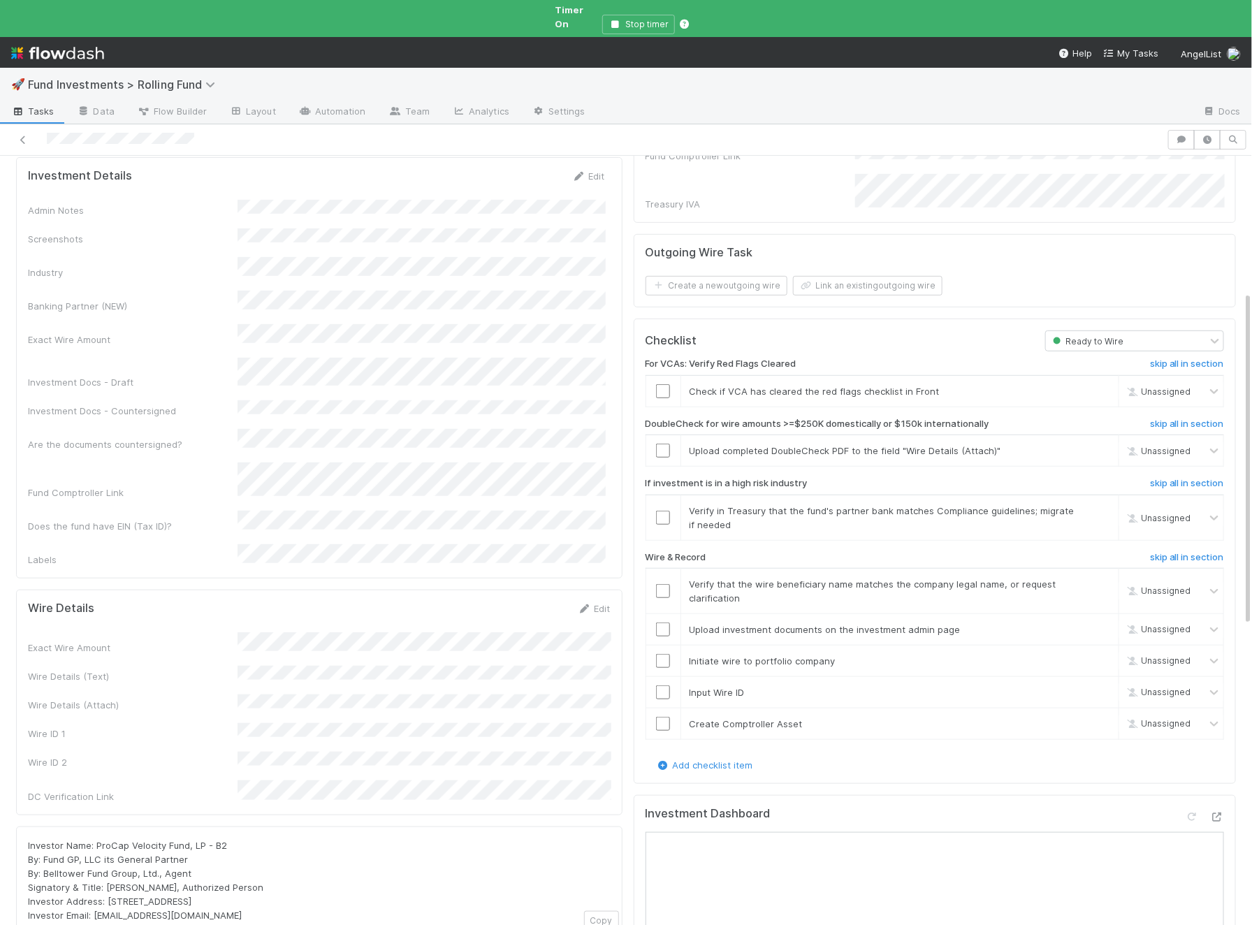
click at [1222, 812] on icon at bounding box center [1217, 816] width 14 height 9
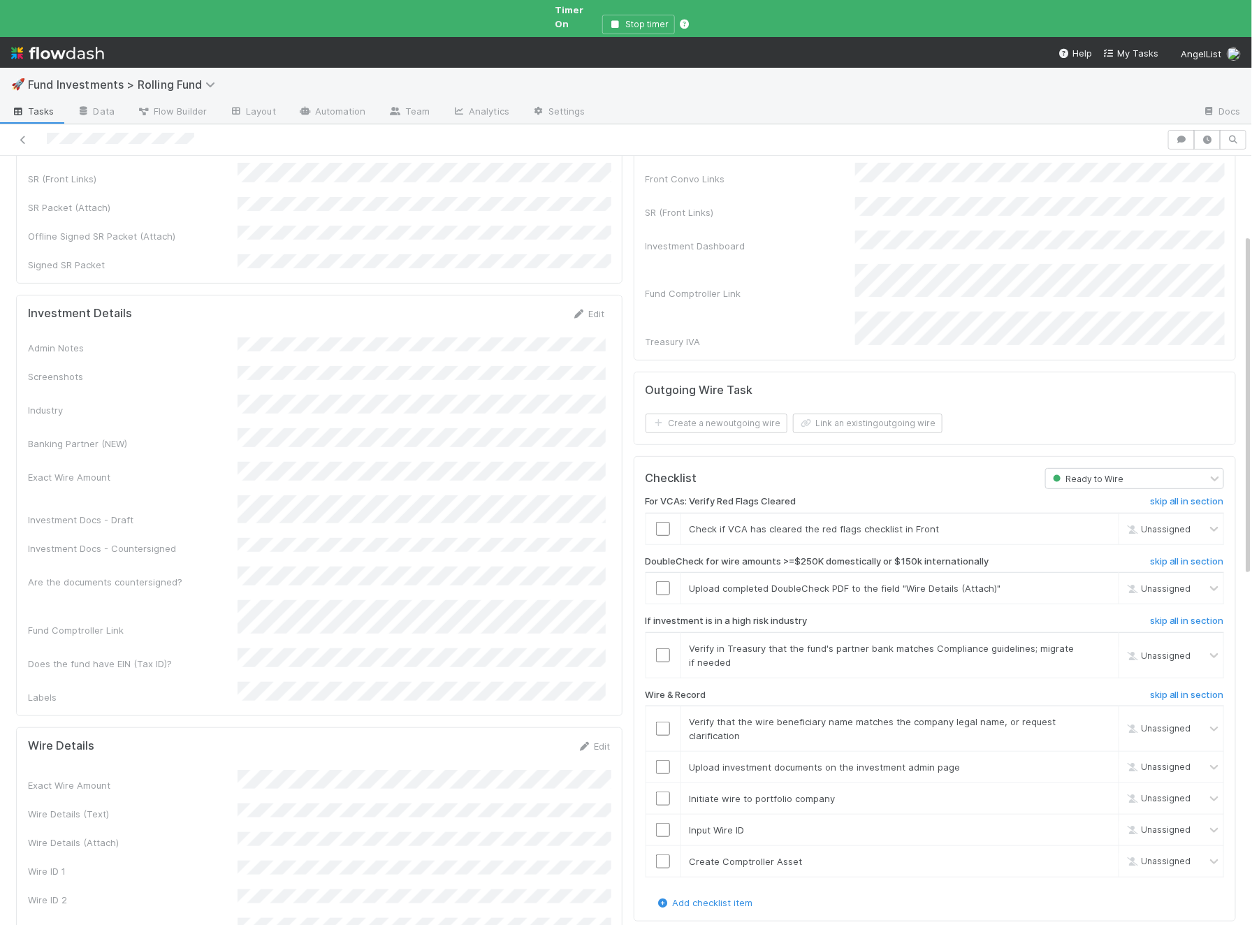
scroll to position [0, 0]
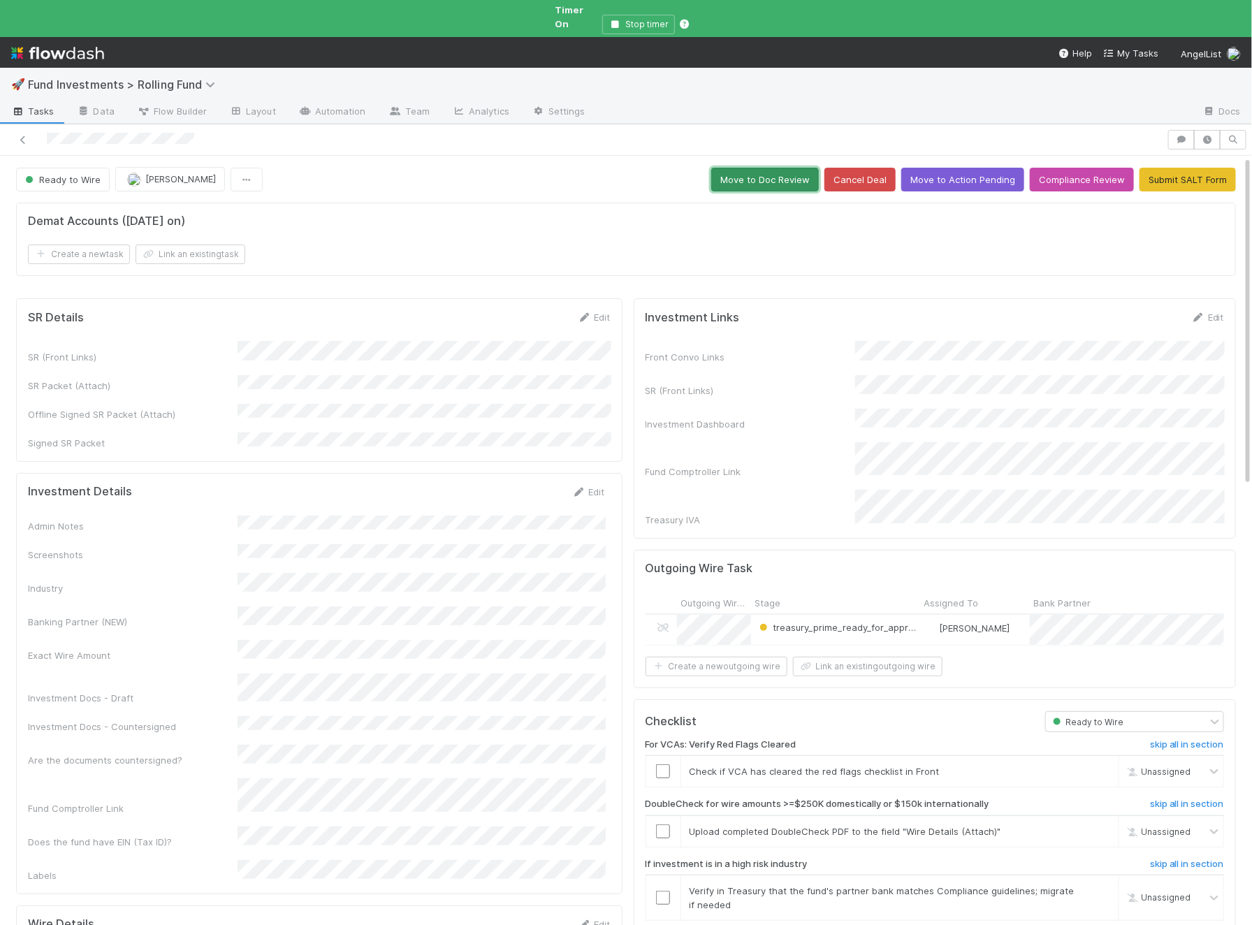
click at [786, 168] on button "Move to Doc Review" at bounding box center [765, 180] width 108 height 24
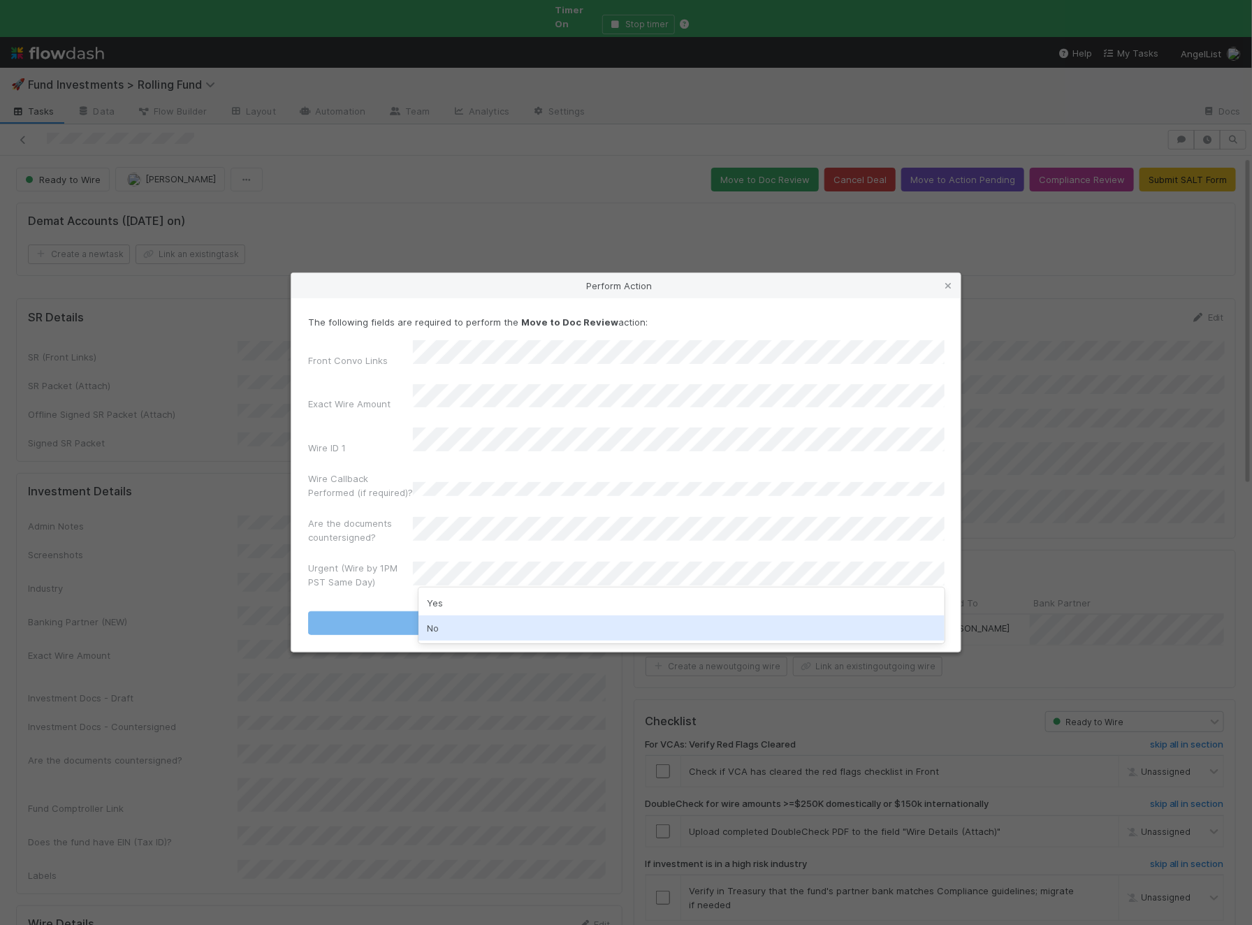
click at [451, 617] on div "No" at bounding box center [681, 627] width 526 height 25
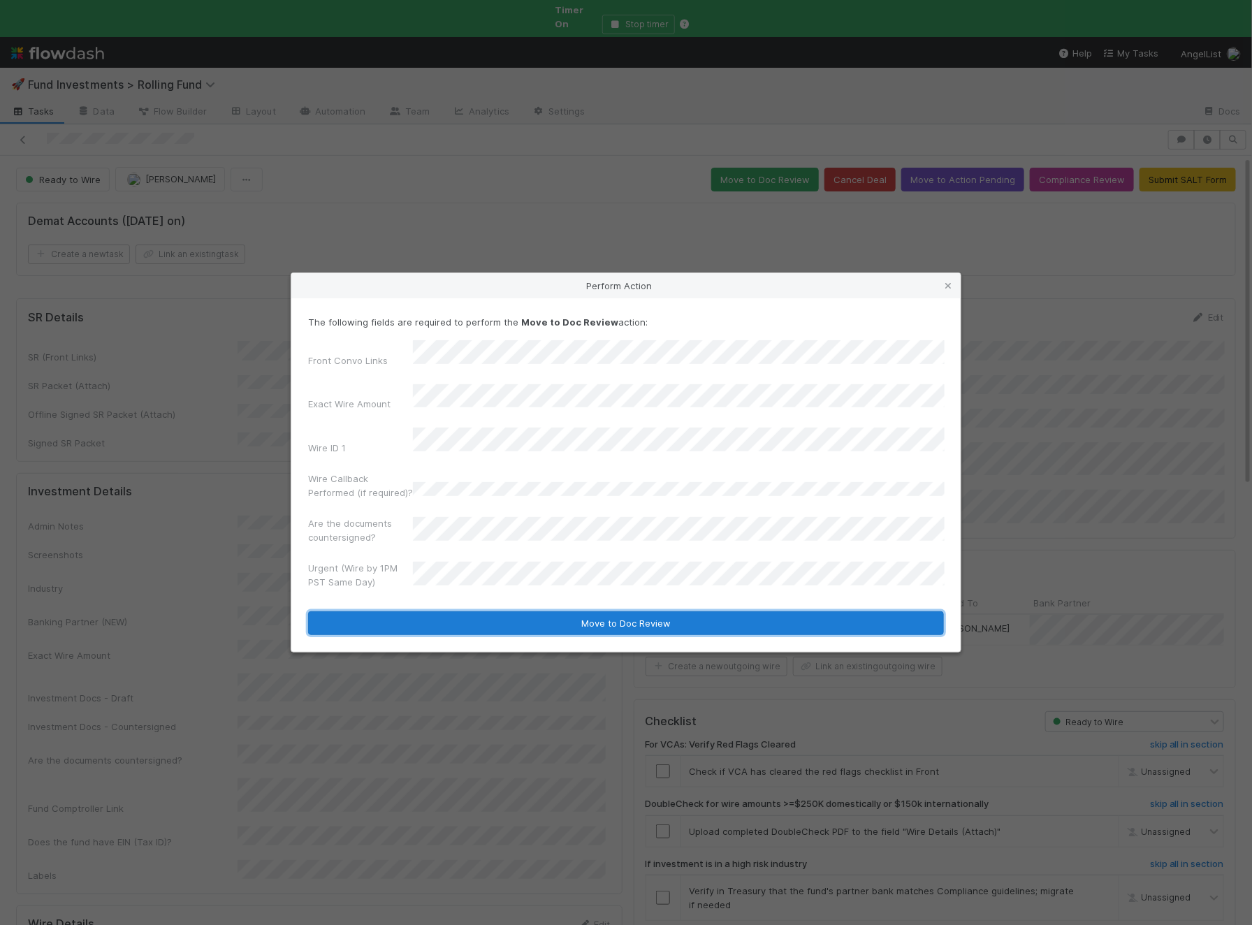
click at [461, 611] on button "Move to Doc Review" at bounding box center [626, 623] width 636 height 24
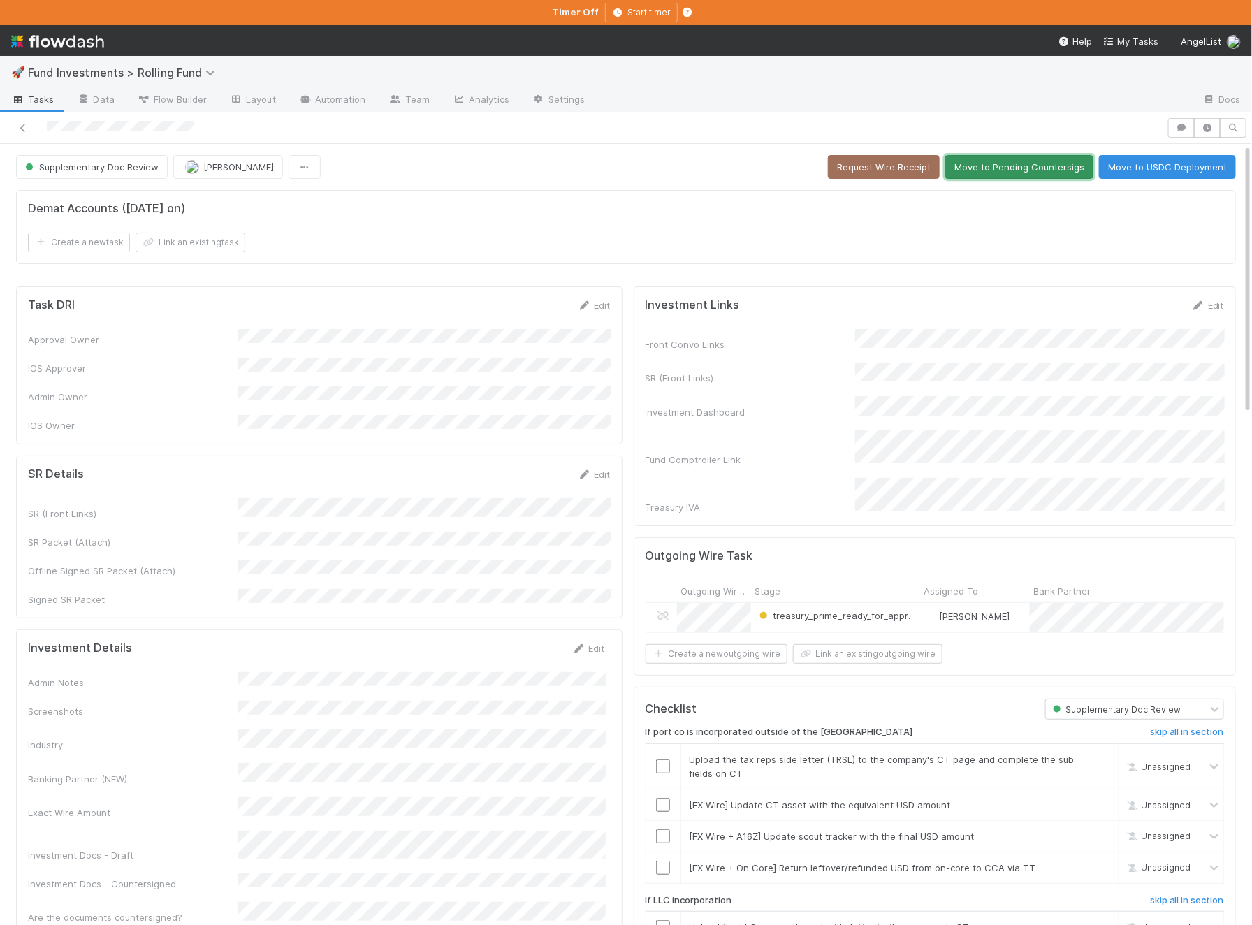
click at [976, 157] on button "Move to Pending Countersigs" at bounding box center [1019, 167] width 148 height 24
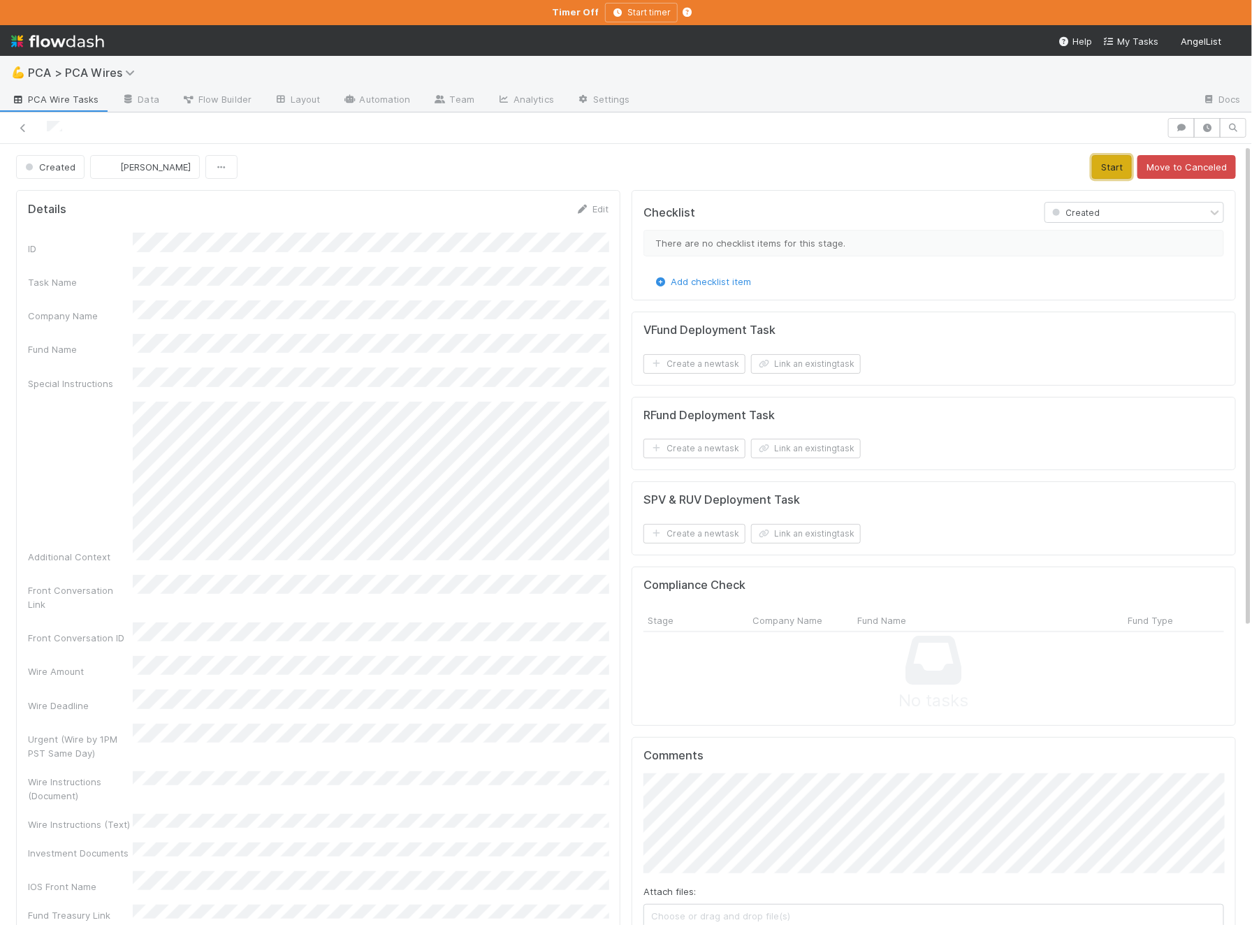
click at [1105, 169] on button "Start" at bounding box center [1112, 167] width 40 height 24
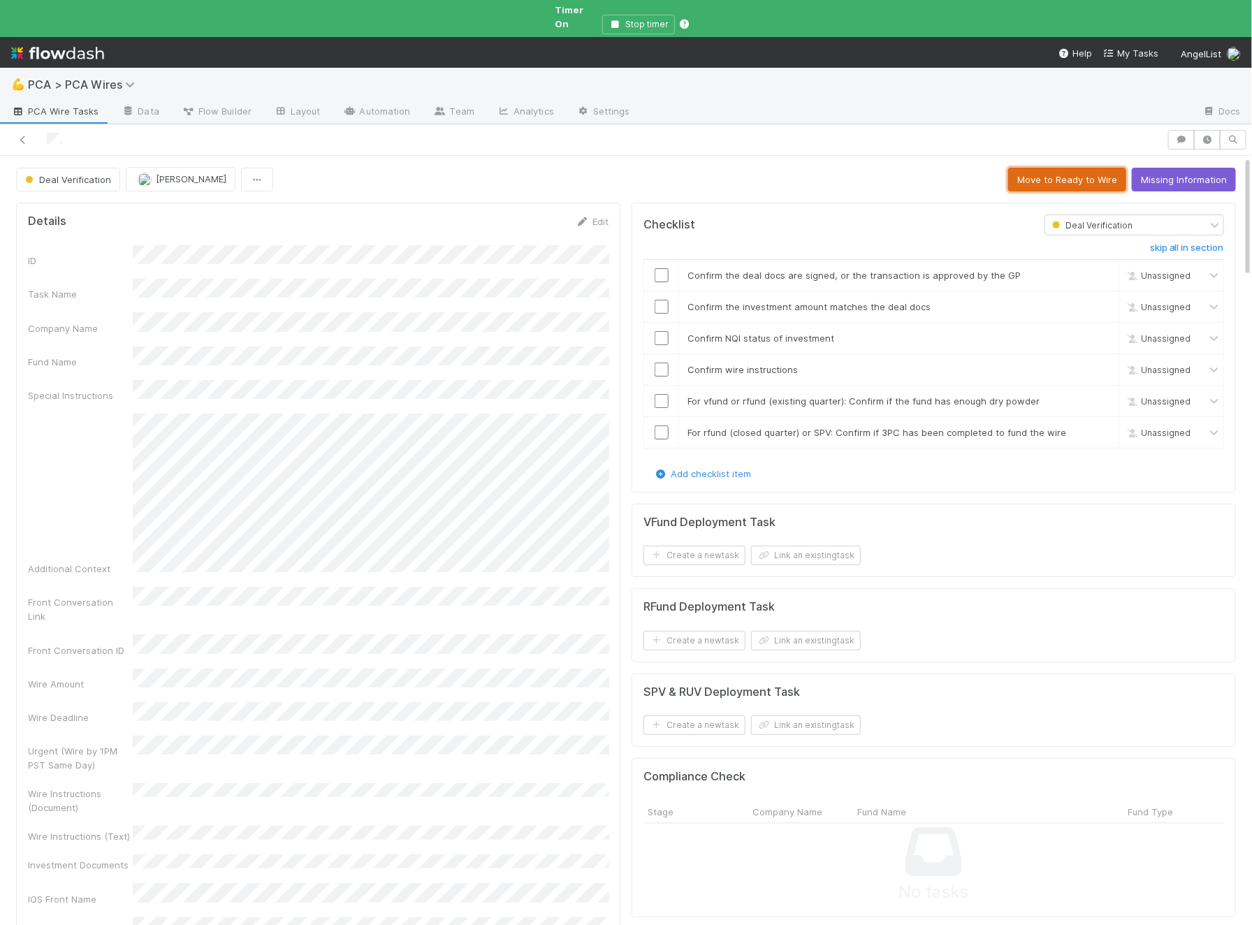
click at [1061, 168] on button "Move to Ready to Wire" at bounding box center [1067, 180] width 118 height 24
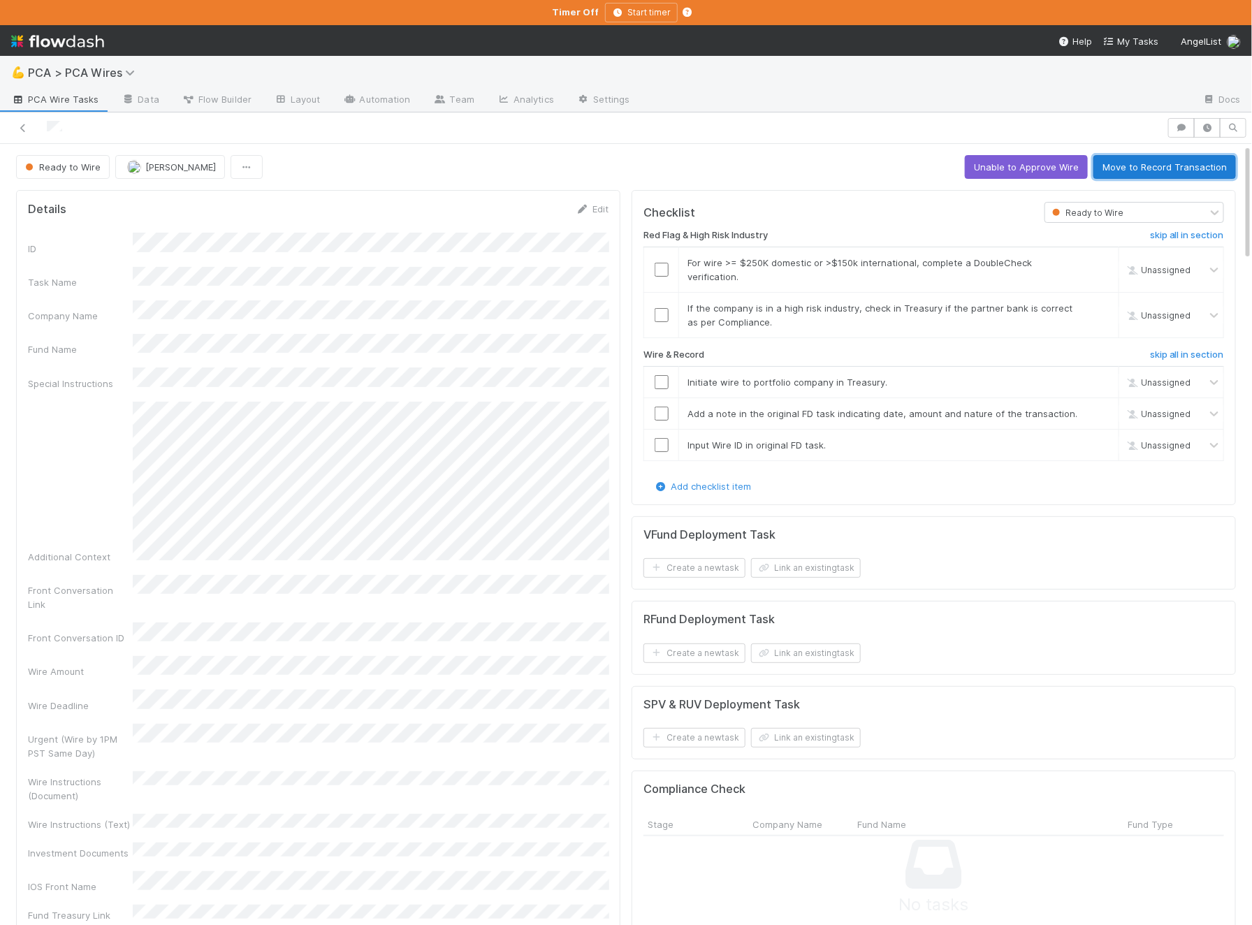
click at [1136, 166] on button "Move to Record Transaction" at bounding box center [1164, 167] width 142 height 24
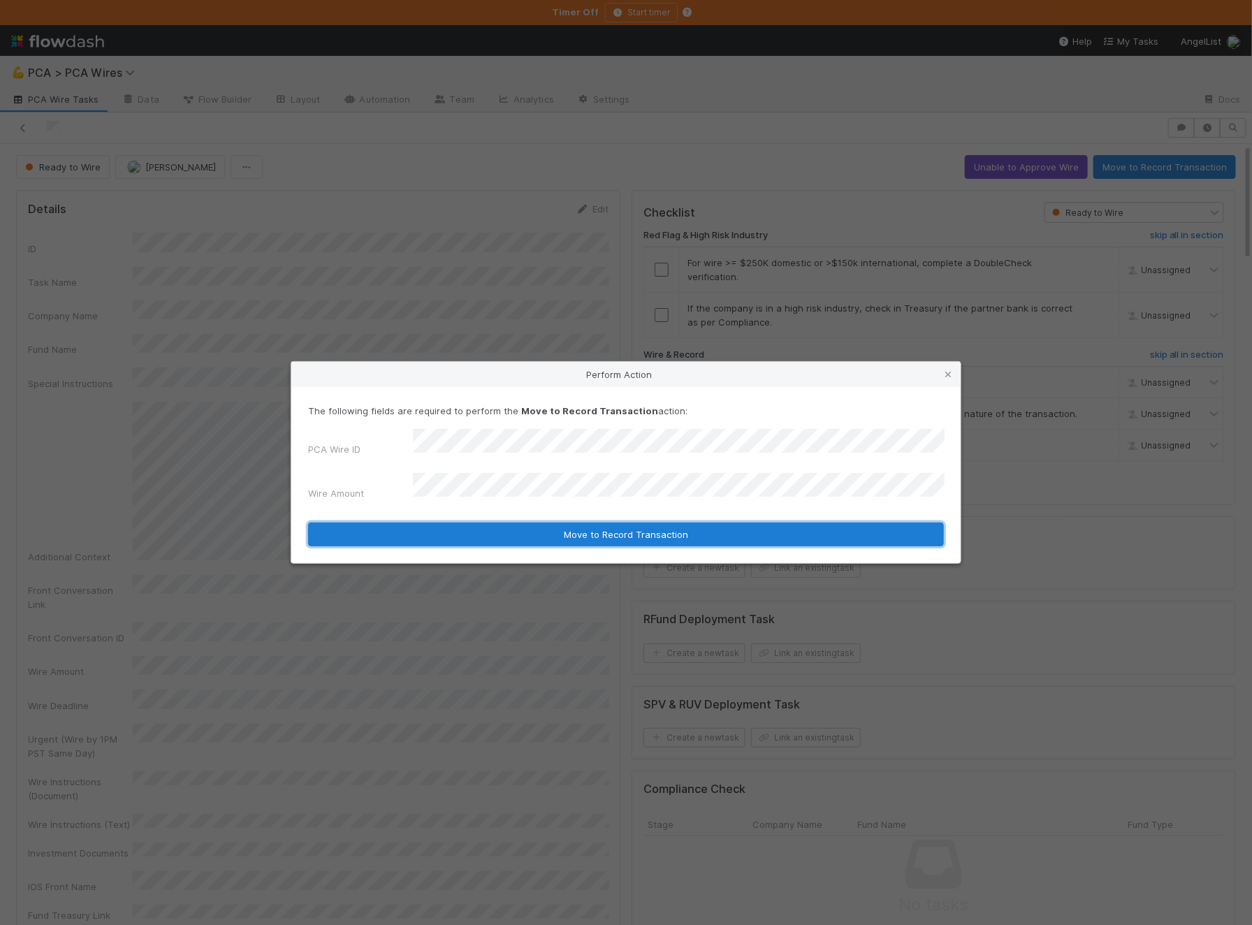
click at [414, 478] on form "The following fields are required to perform the Move to Record Transaction act…" at bounding box center [626, 475] width 636 height 142
click at [389, 523] on button "Move to Record Transaction" at bounding box center [626, 534] width 636 height 24
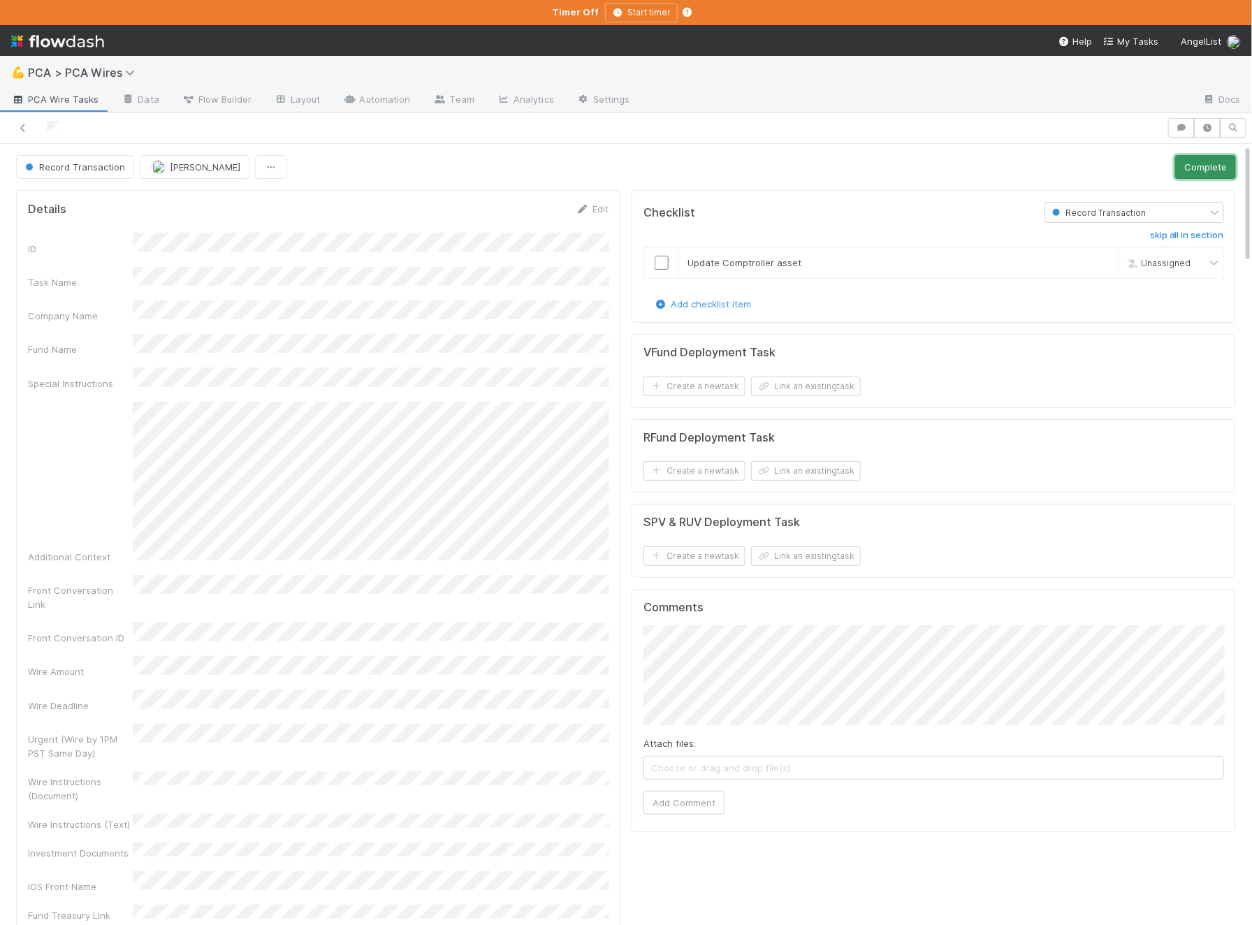
click at [1197, 169] on button "Complete" at bounding box center [1205, 167] width 61 height 24
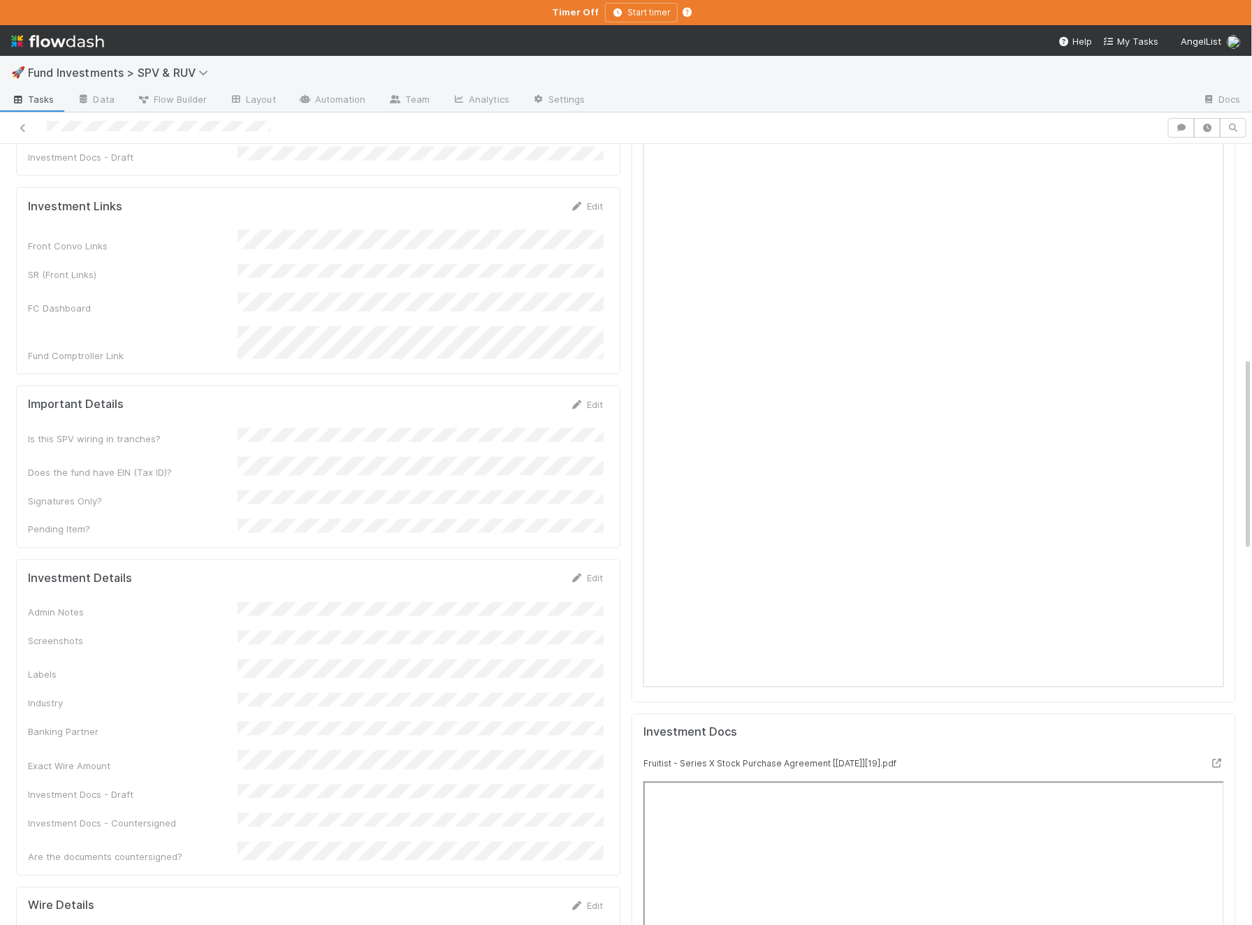
scroll to position [962, 0]
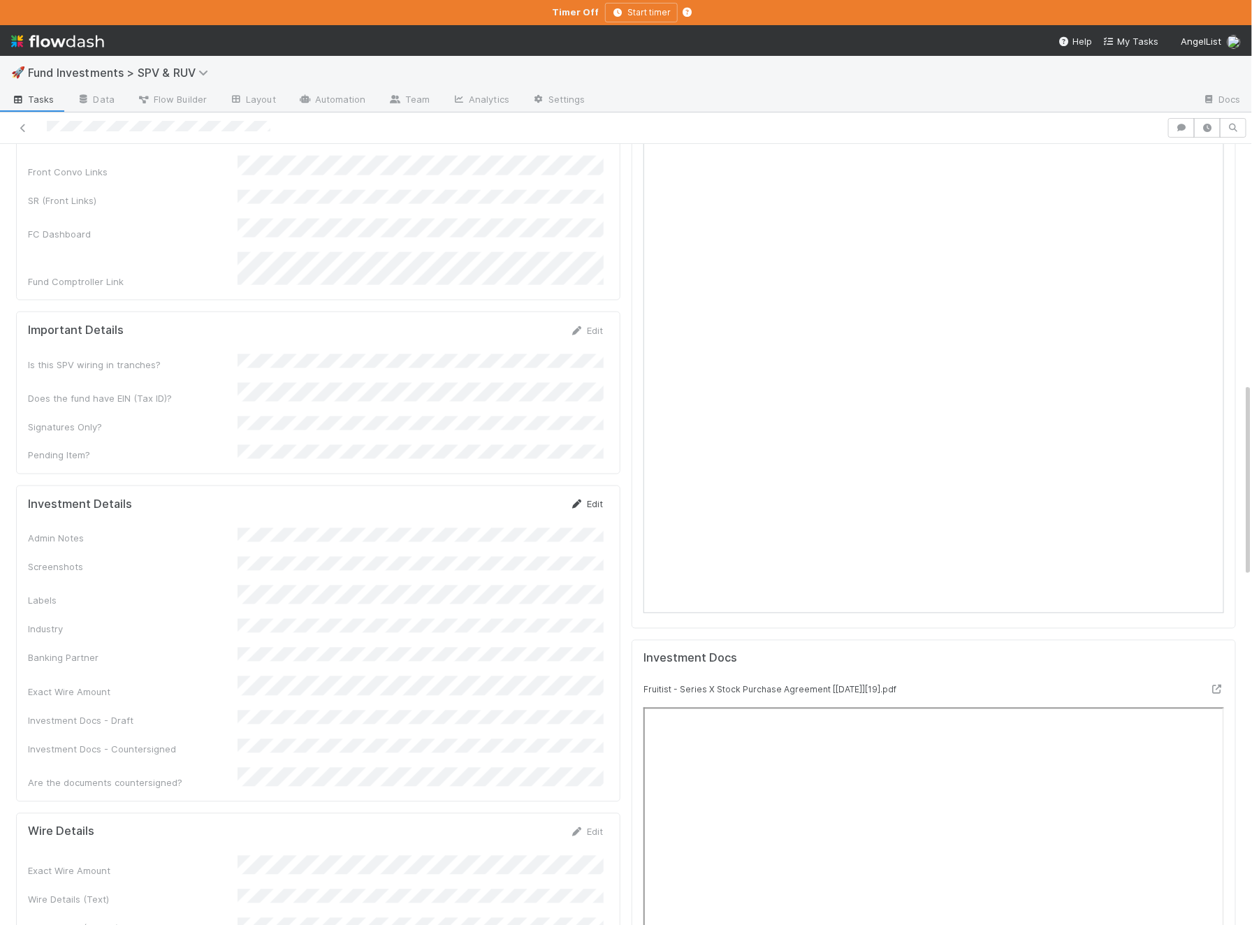
click at [578, 500] on icon at bounding box center [577, 504] width 14 height 9
click at [528, 497] on button "Save" at bounding box center [528, 509] width 40 height 24
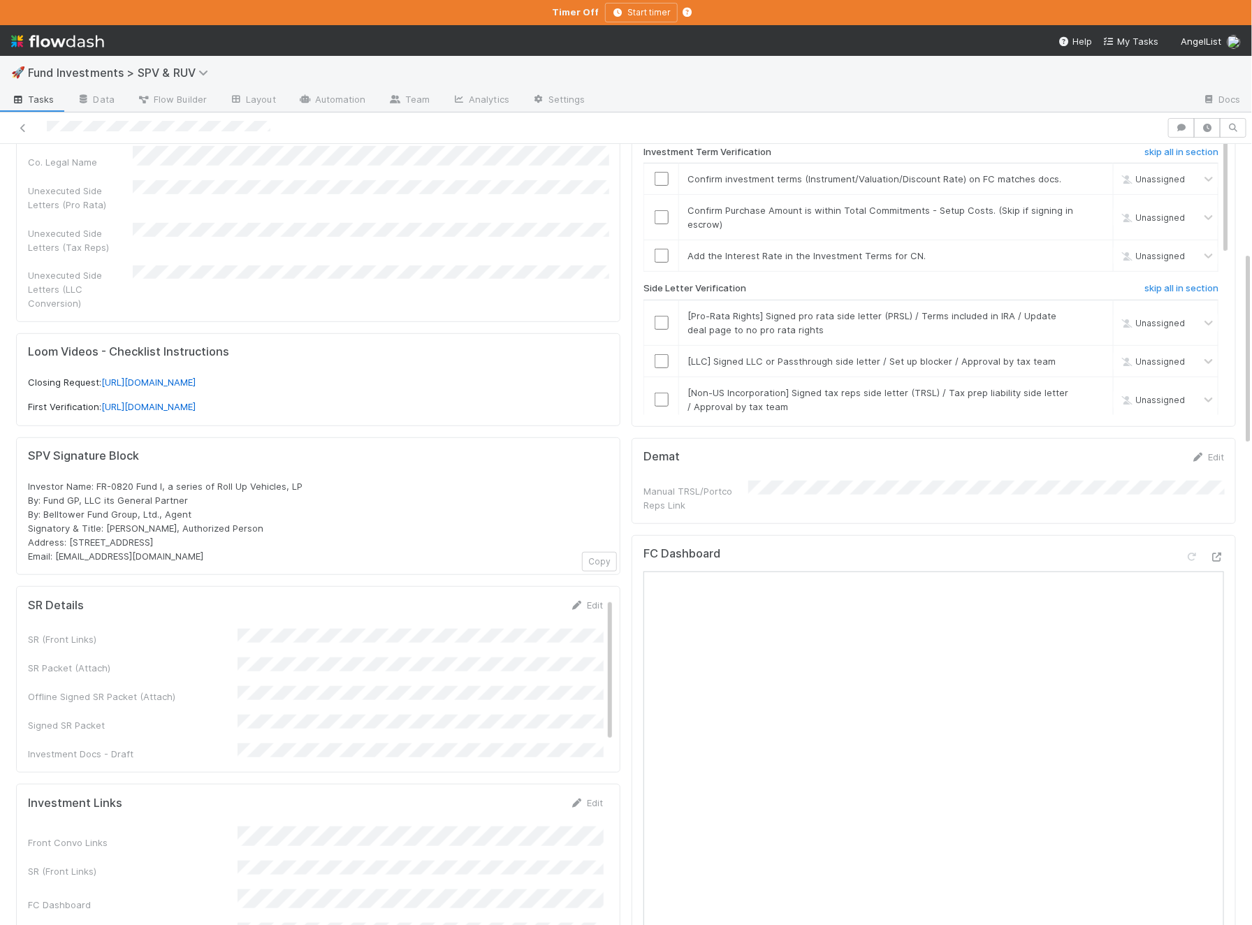
scroll to position [0, 0]
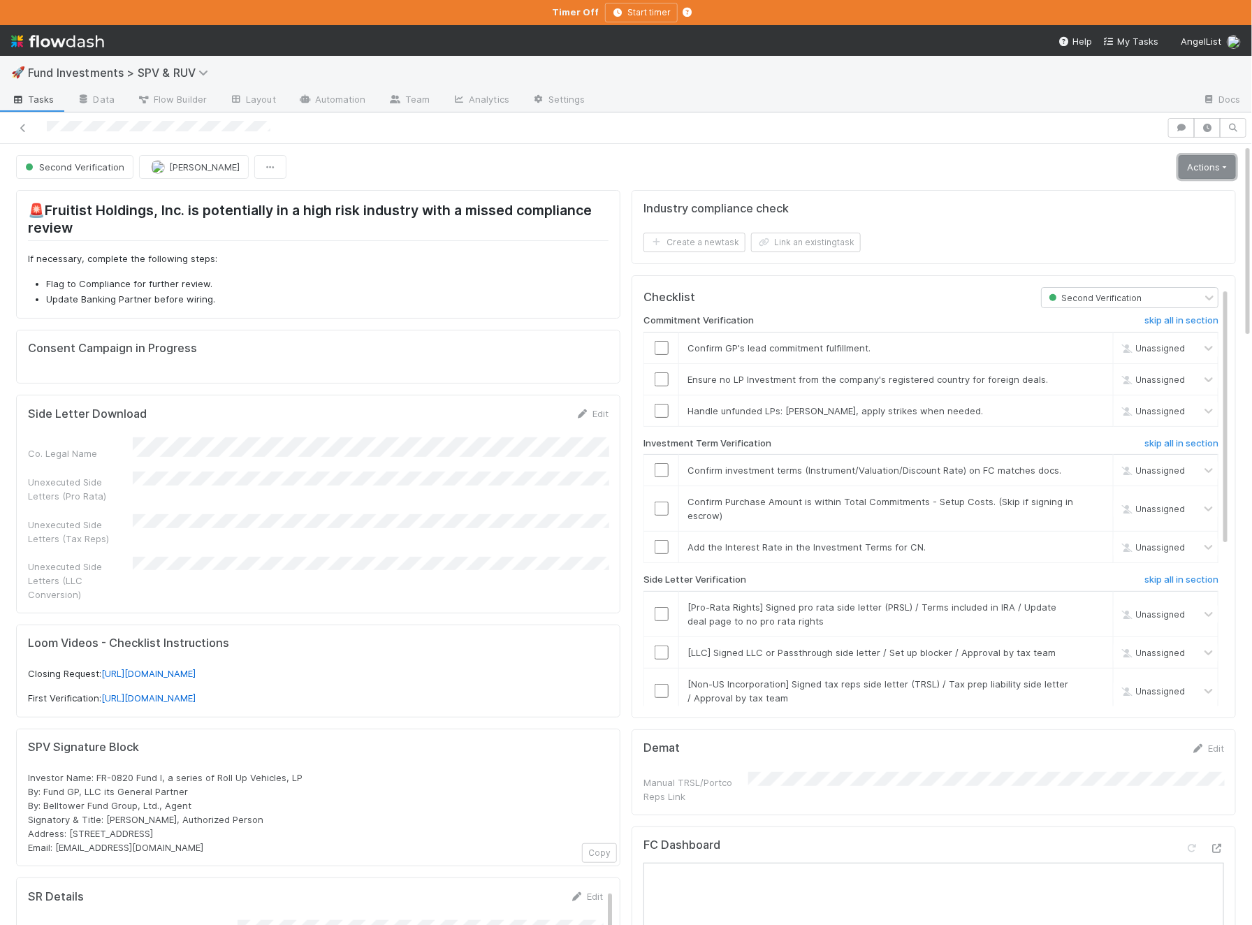
click at [1215, 173] on link "Actions" at bounding box center [1206, 167] width 57 height 24
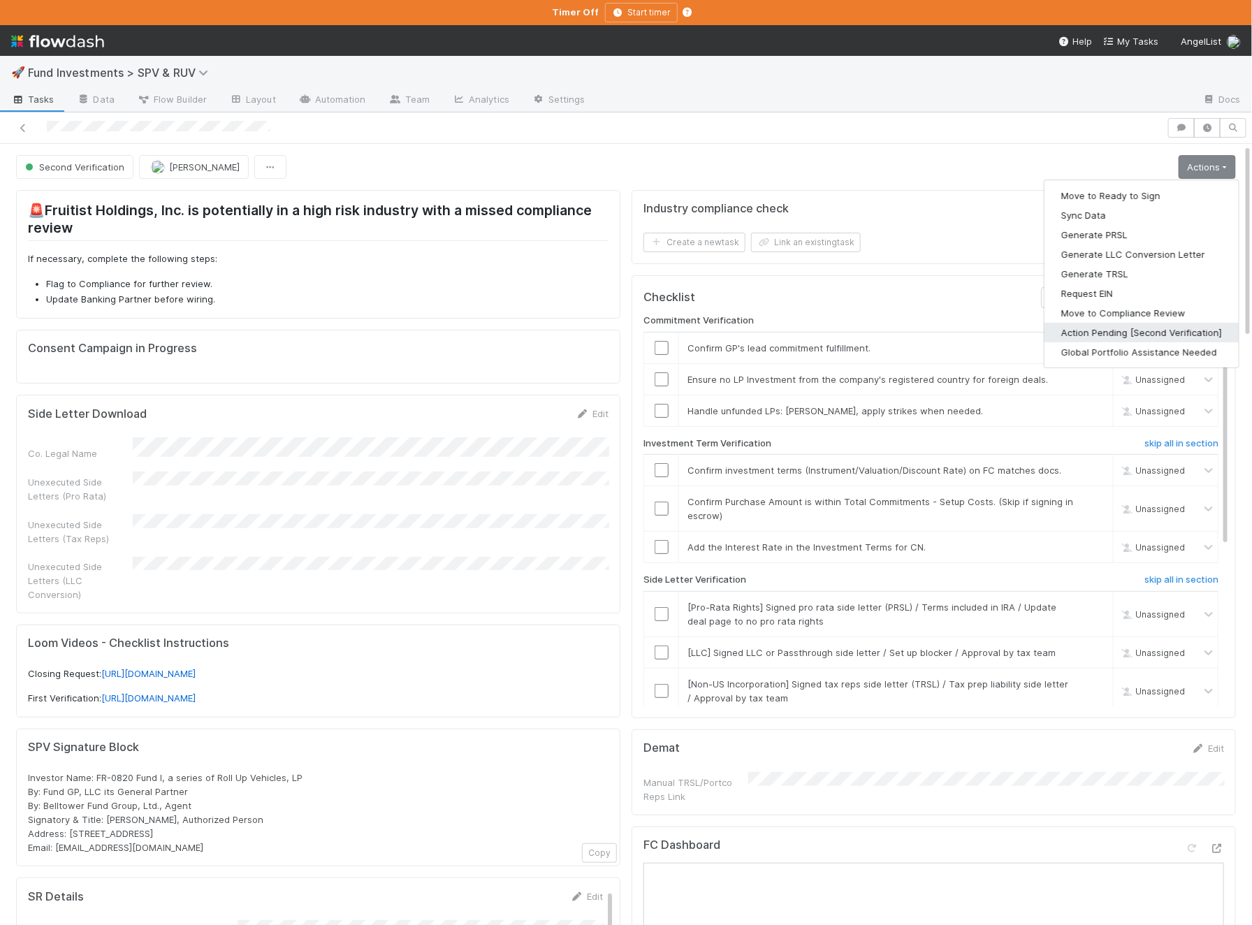
click at [1155, 329] on button "Action Pending [Second Verification]" at bounding box center [1141, 333] width 194 height 20
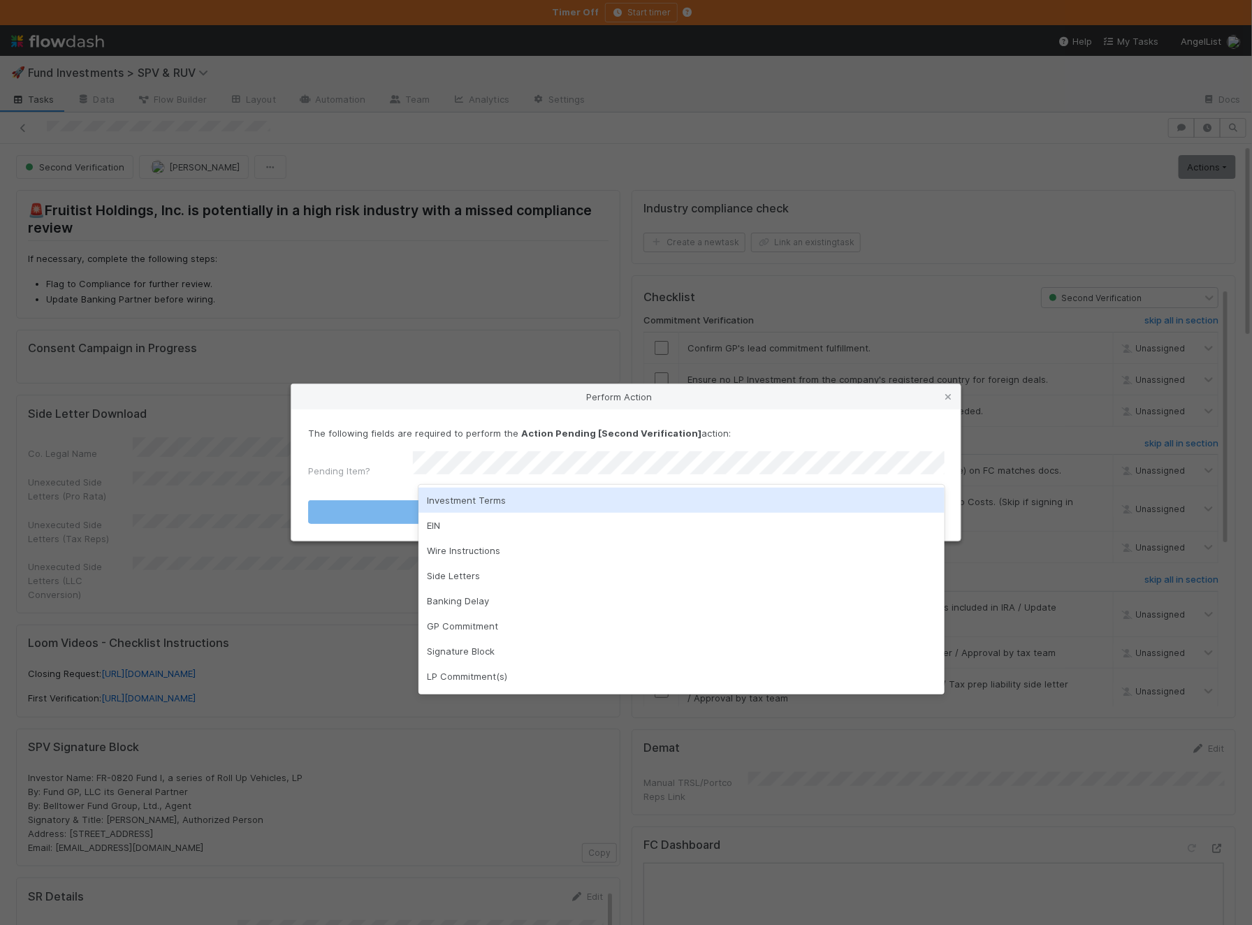
click at [527, 502] on div "Investment Terms" at bounding box center [681, 500] width 526 height 25
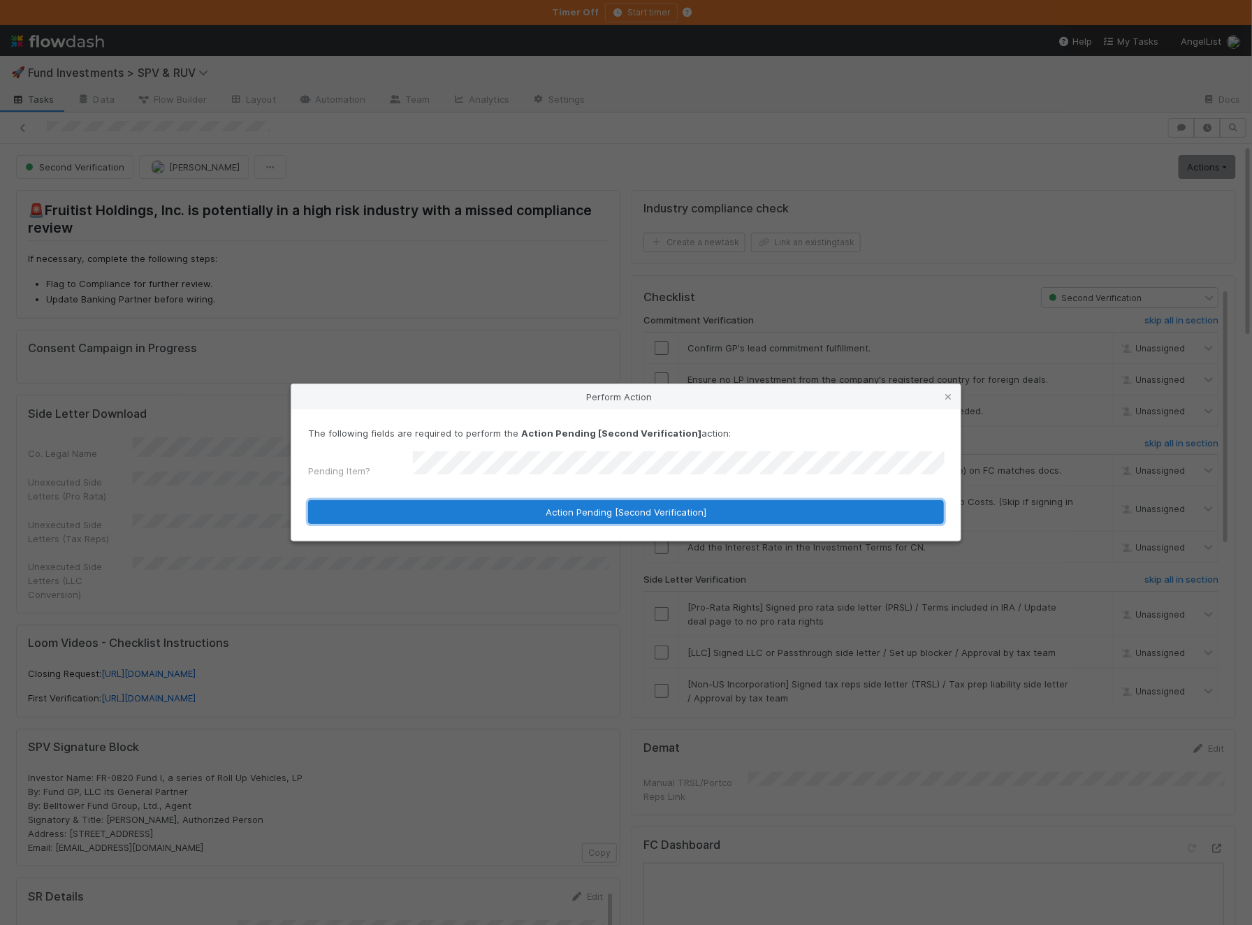
click at [514, 505] on button "Action Pending [Second Verification]" at bounding box center [626, 512] width 636 height 24
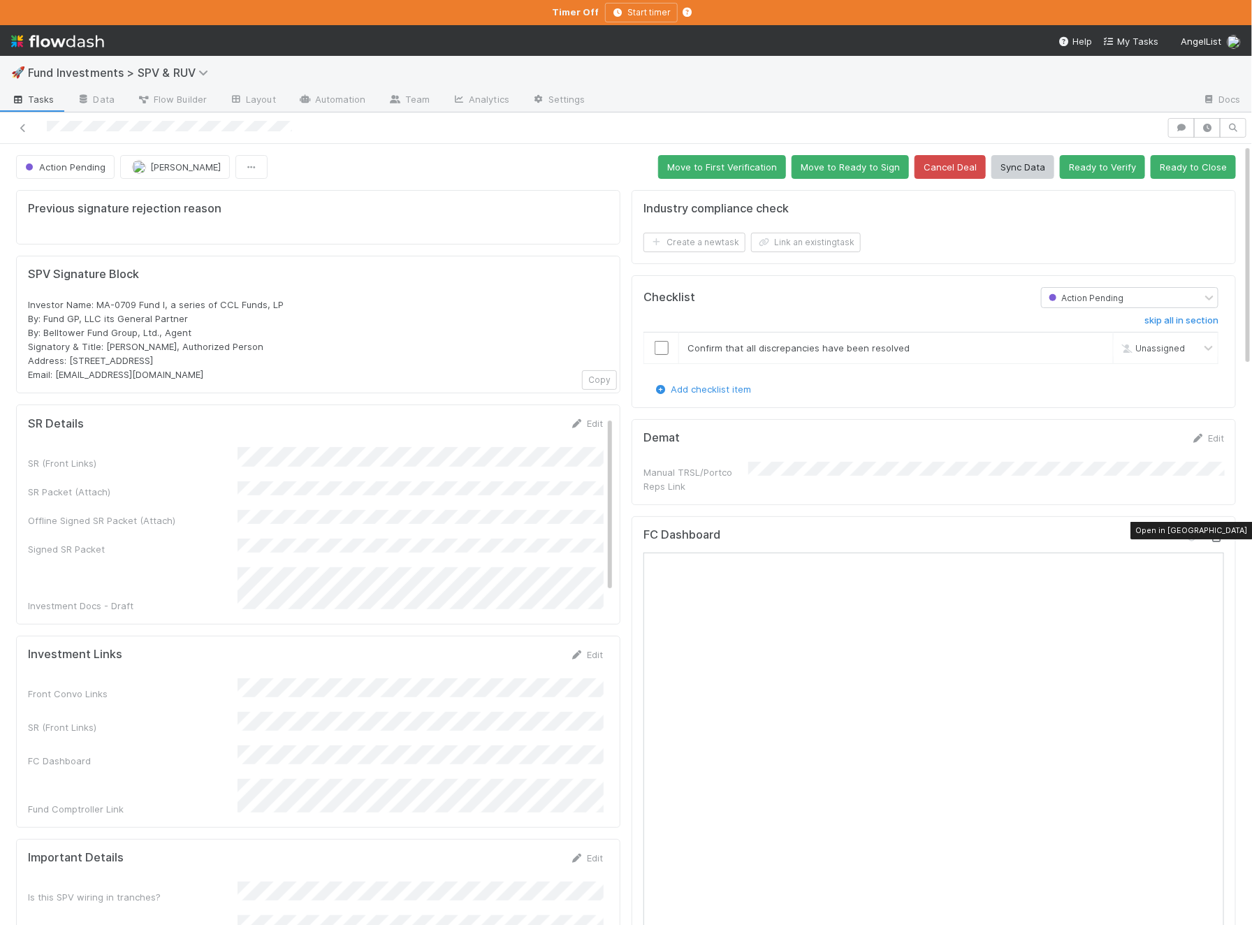
click at [1220, 533] on icon at bounding box center [1217, 537] width 14 height 9
click at [1214, 168] on button "Ready to Close" at bounding box center [1192, 167] width 85 height 24
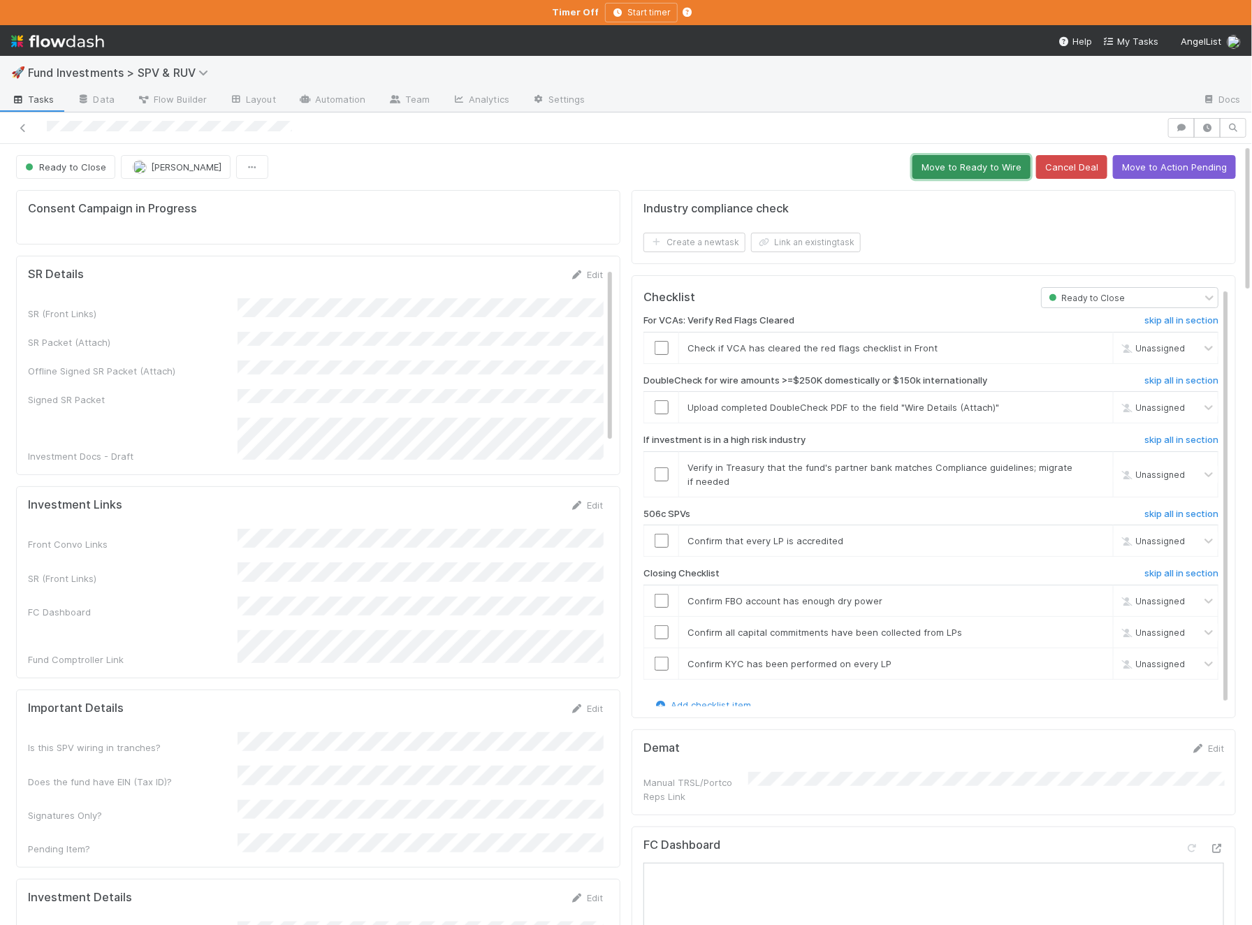
click at [991, 157] on button "Move to Ready to Wire" at bounding box center [971, 167] width 118 height 24
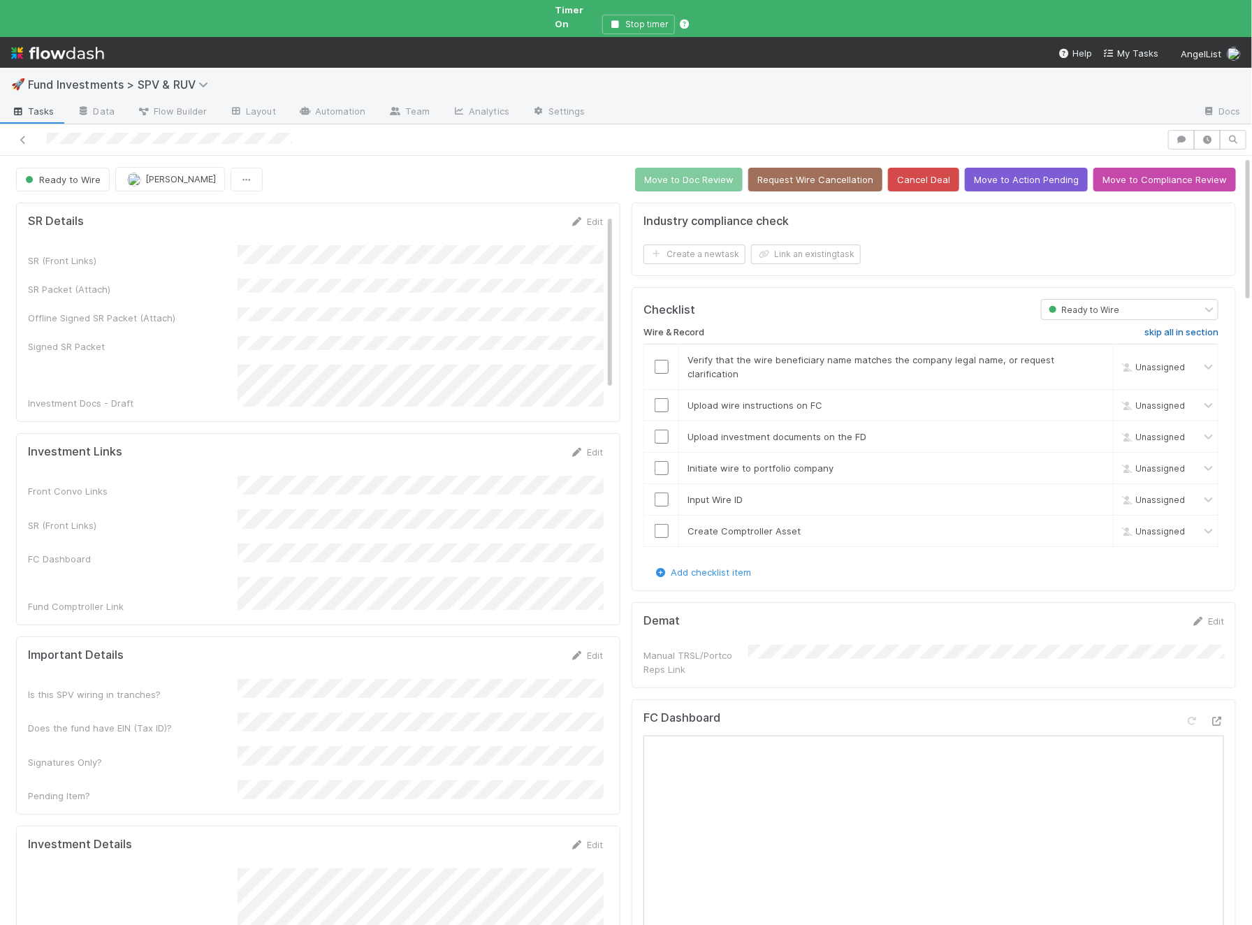
click at [1177, 327] on h6 "skip all in section" at bounding box center [1181, 332] width 74 height 11
click at [685, 168] on button "Move to Doc Review" at bounding box center [689, 180] width 108 height 24
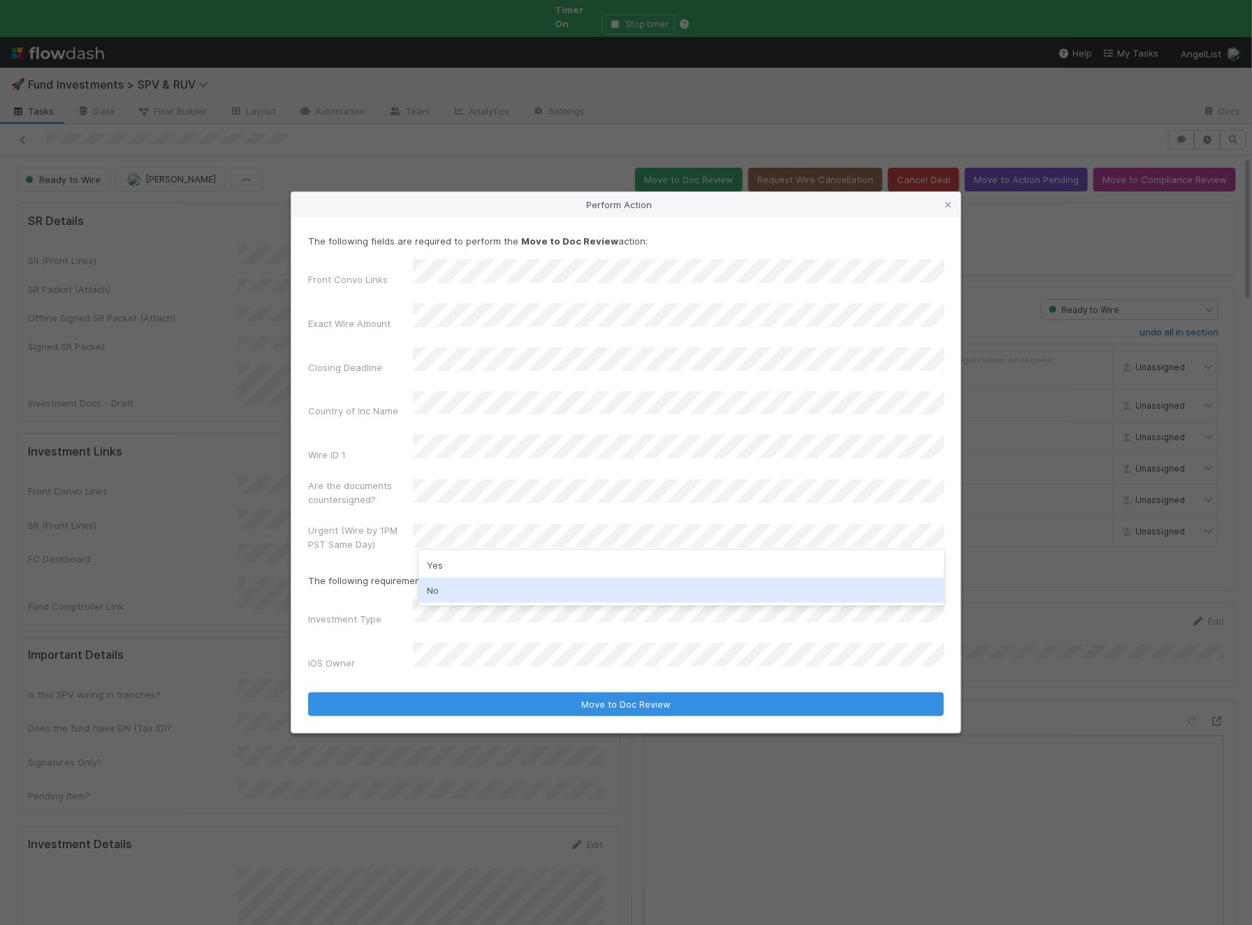
click at [453, 595] on div "No" at bounding box center [681, 590] width 526 height 25
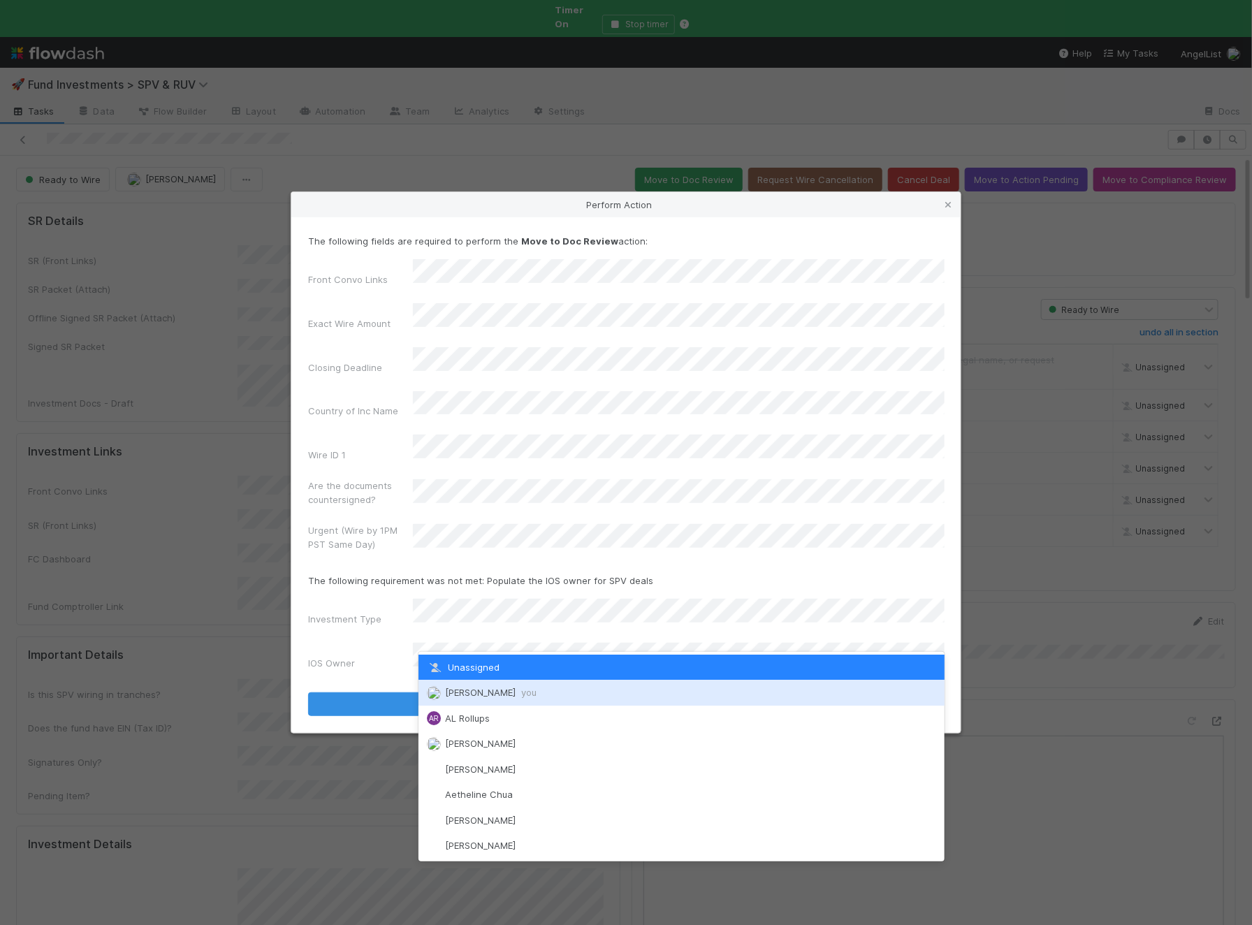
click at [460, 685] on div "Ali Al Khatib you" at bounding box center [681, 692] width 526 height 25
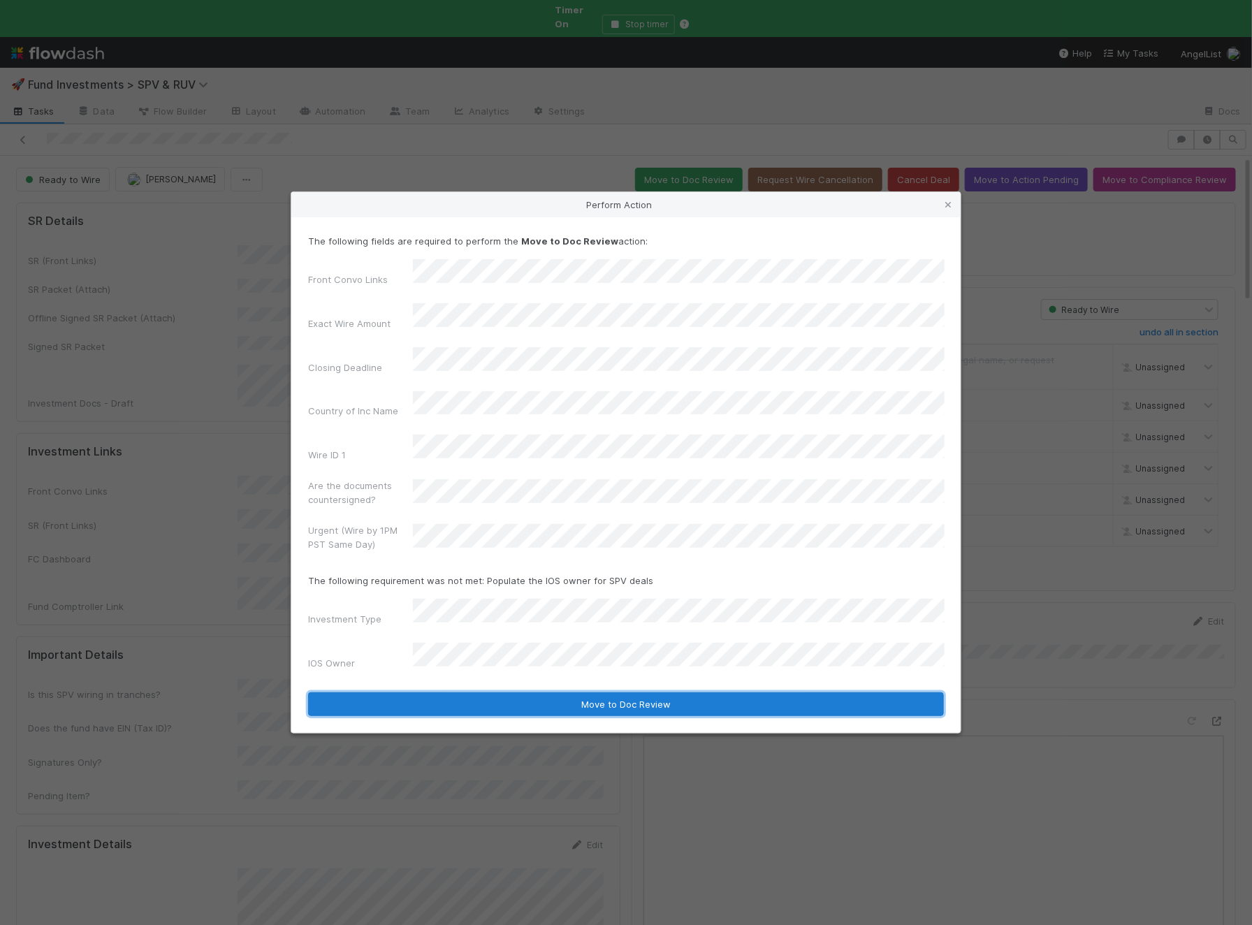
click at [476, 692] on button "Move to Doc Review" at bounding box center [626, 704] width 636 height 24
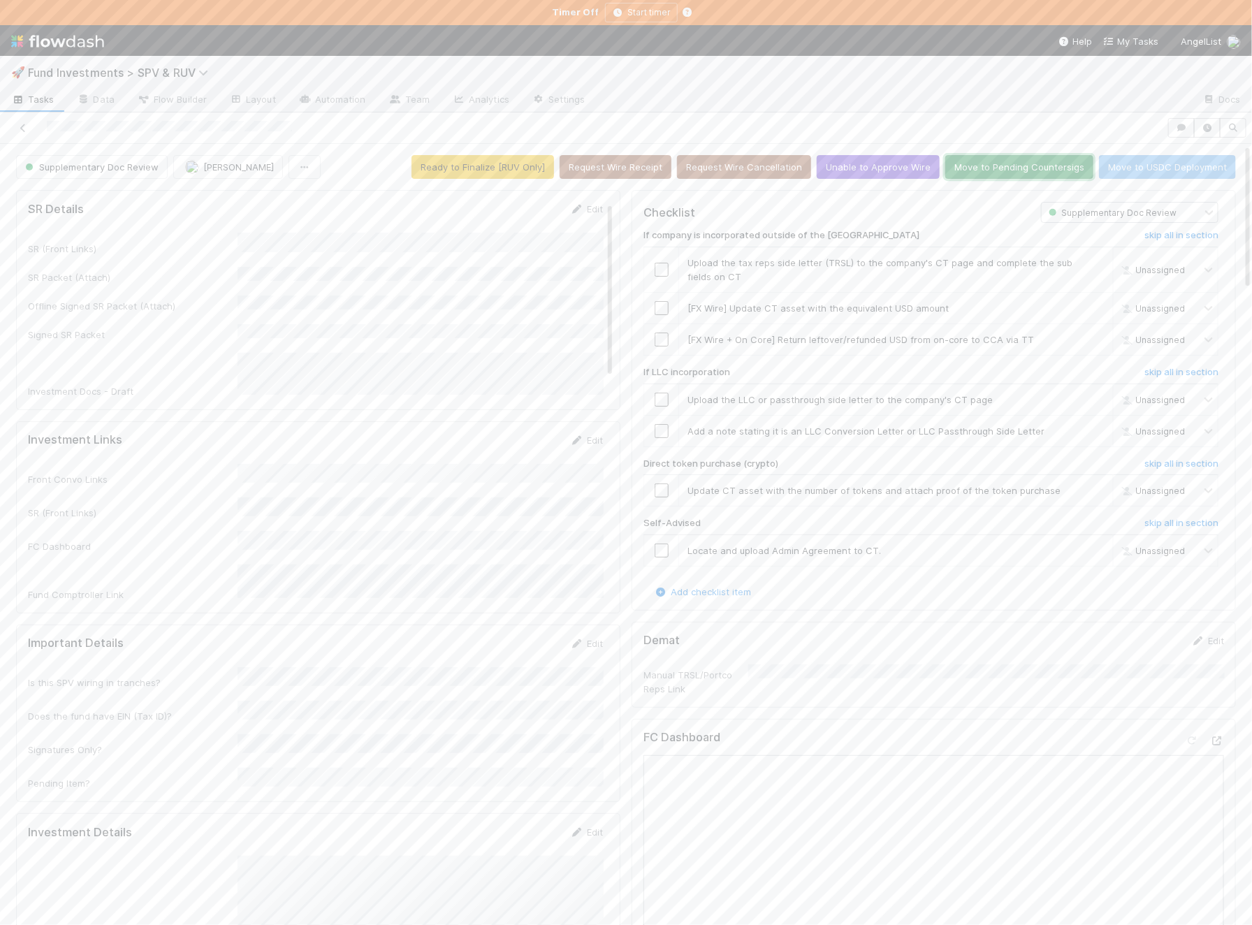
click at [1003, 170] on button "Move to Pending Countersigs" at bounding box center [1019, 167] width 148 height 24
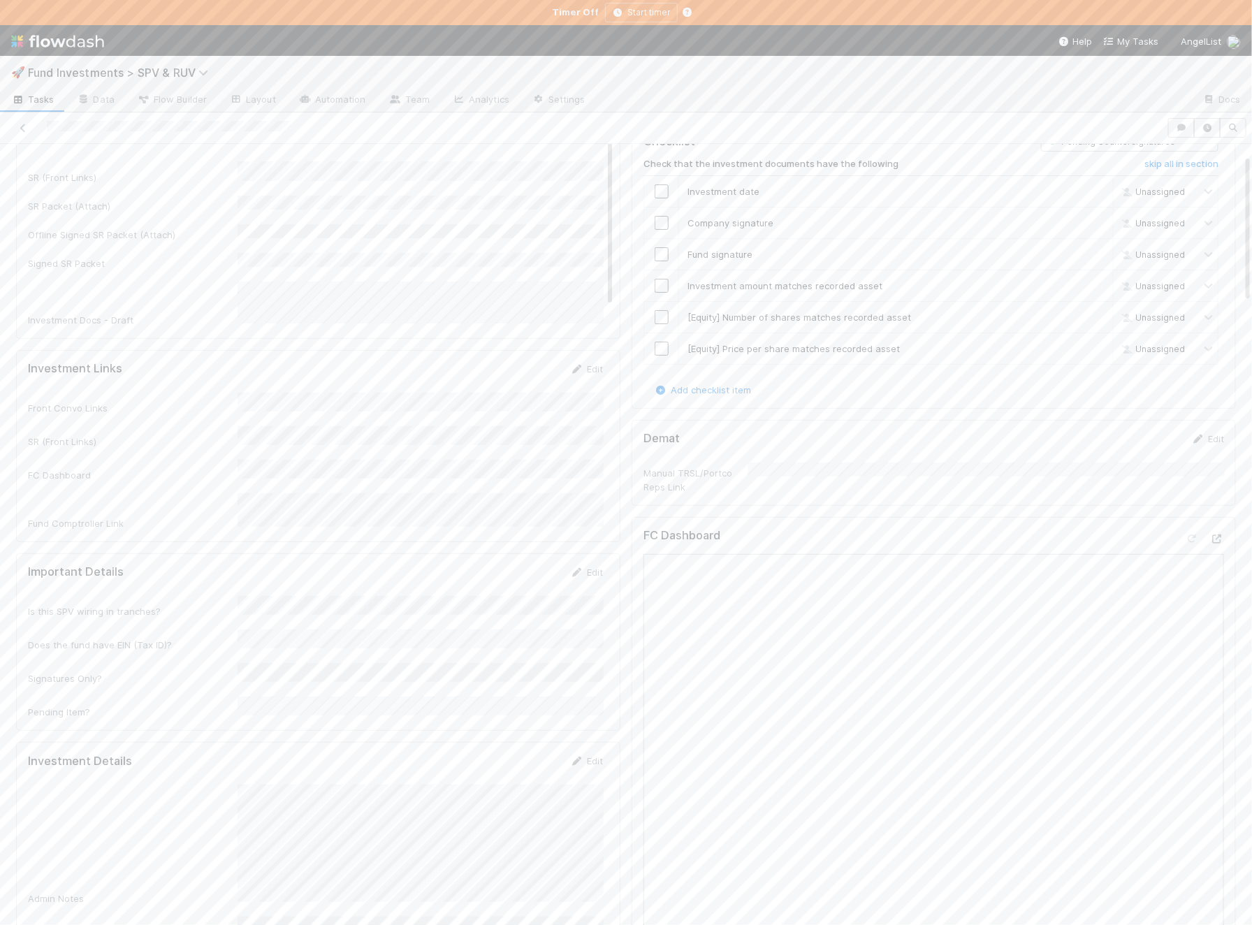
scroll to position [124, 0]
click at [228, 786] on div "Admin Notes" at bounding box center [315, 791] width 575 height 120
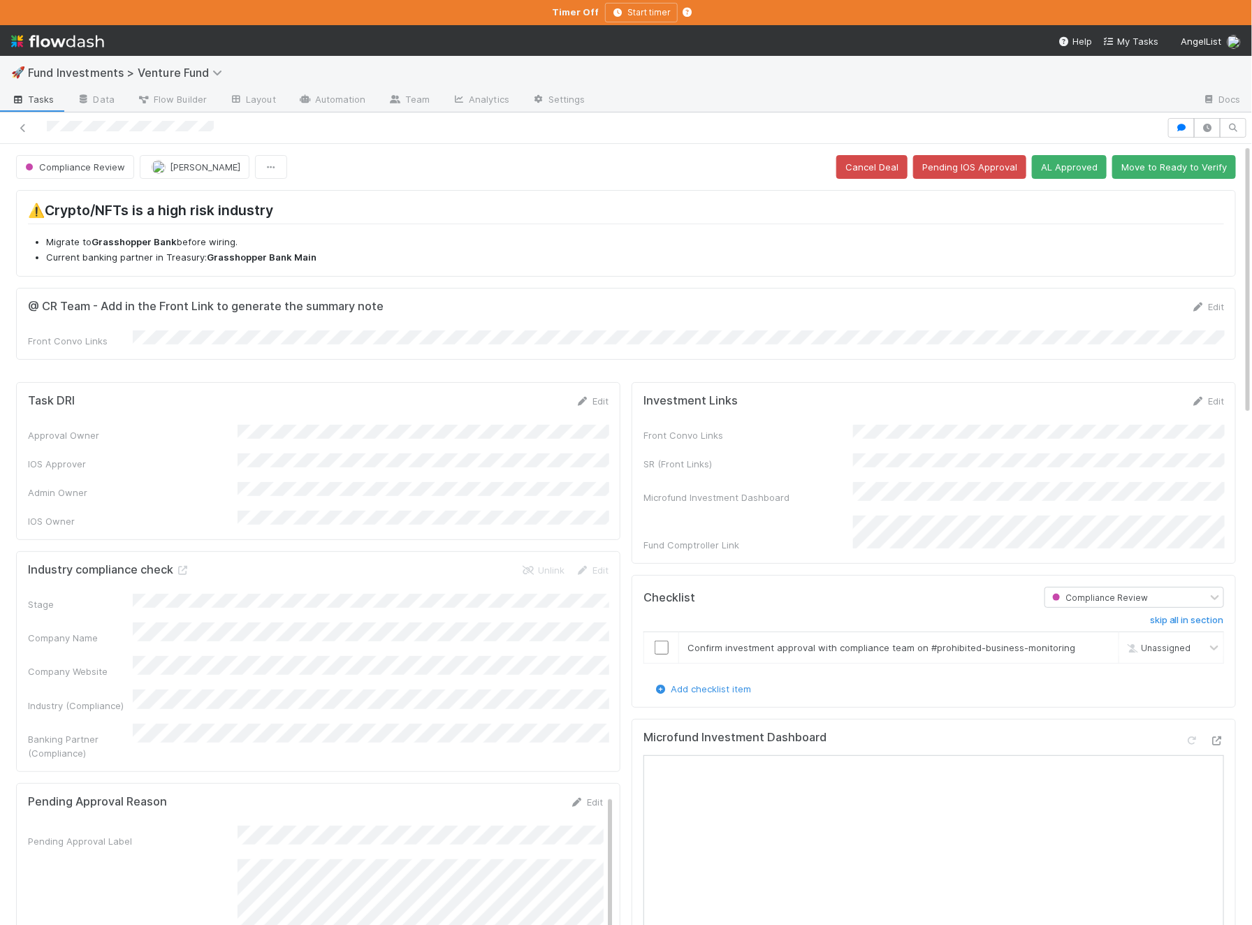
click at [1180, 138] on div at bounding box center [626, 127] width 1252 height 31
click at [1183, 129] on icon "button" at bounding box center [1181, 128] width 14 height 8
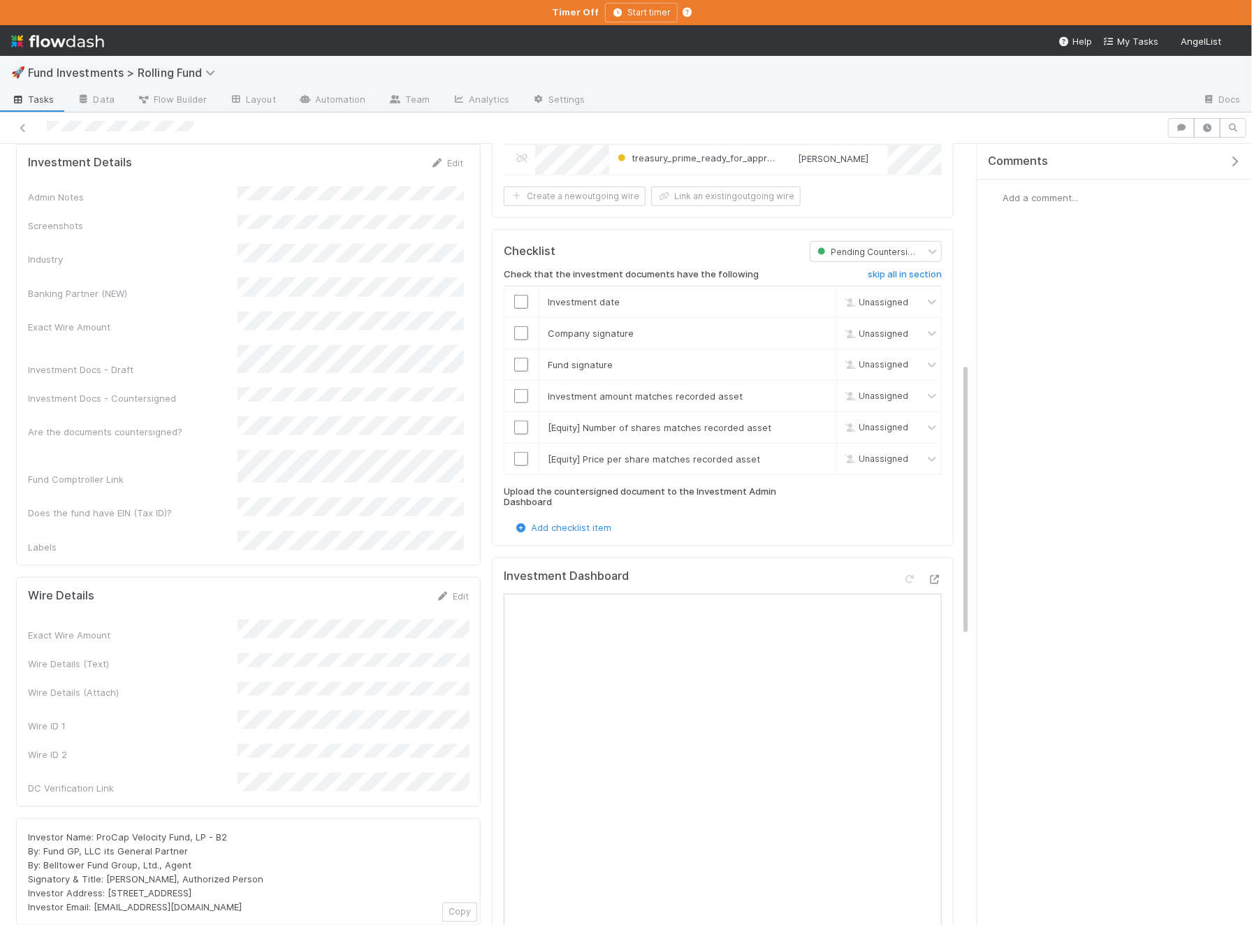
scroll to position [639, 0]
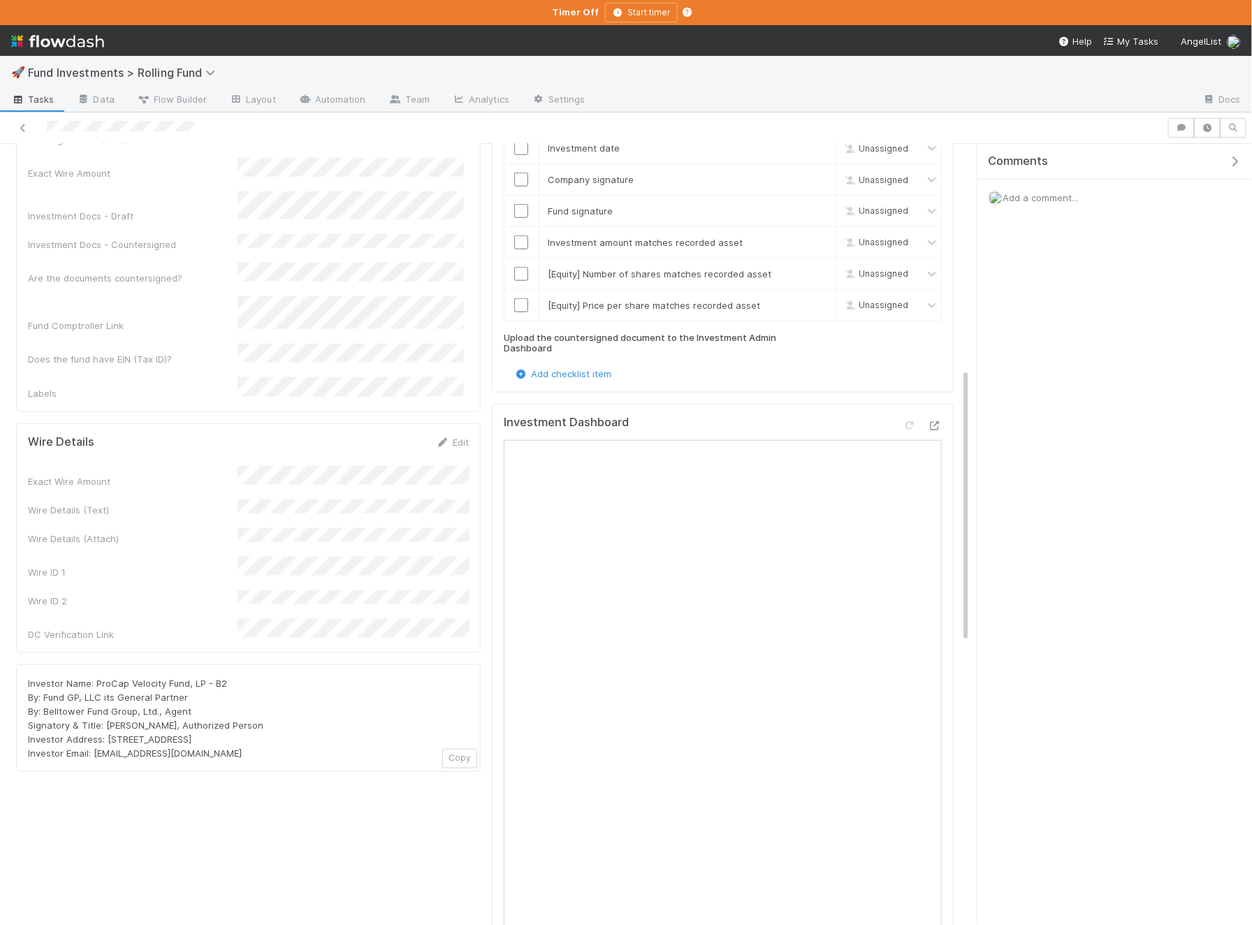
click at [1180, 136] on div at bounding box center [626, 127] width 1252 height 31
click at [1173, 133] on button "button" at bounding box center [1181, 128] width 27 height 20
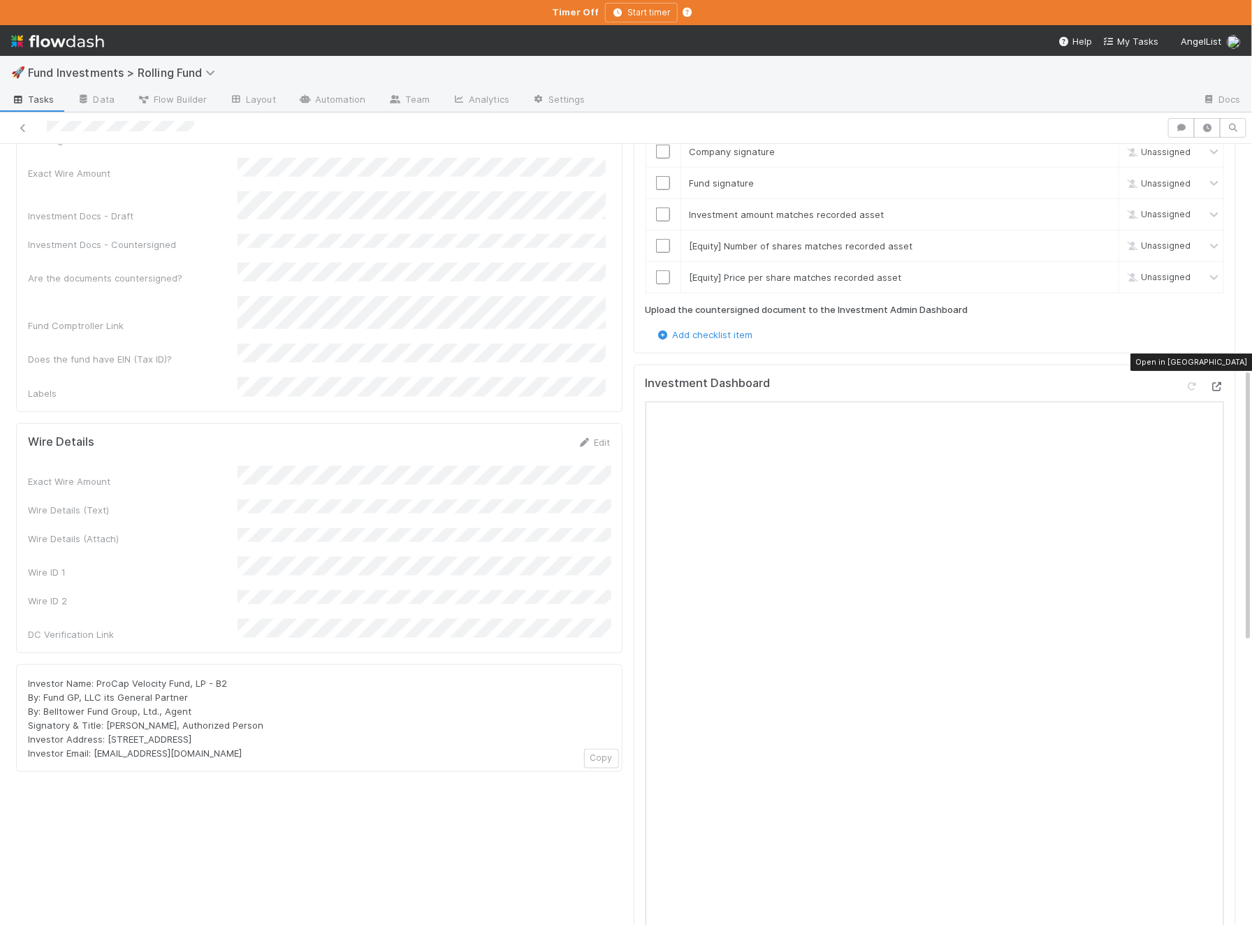
click at [1215, 382] on icon at bounding box center [1217, 386] width 14 height 9
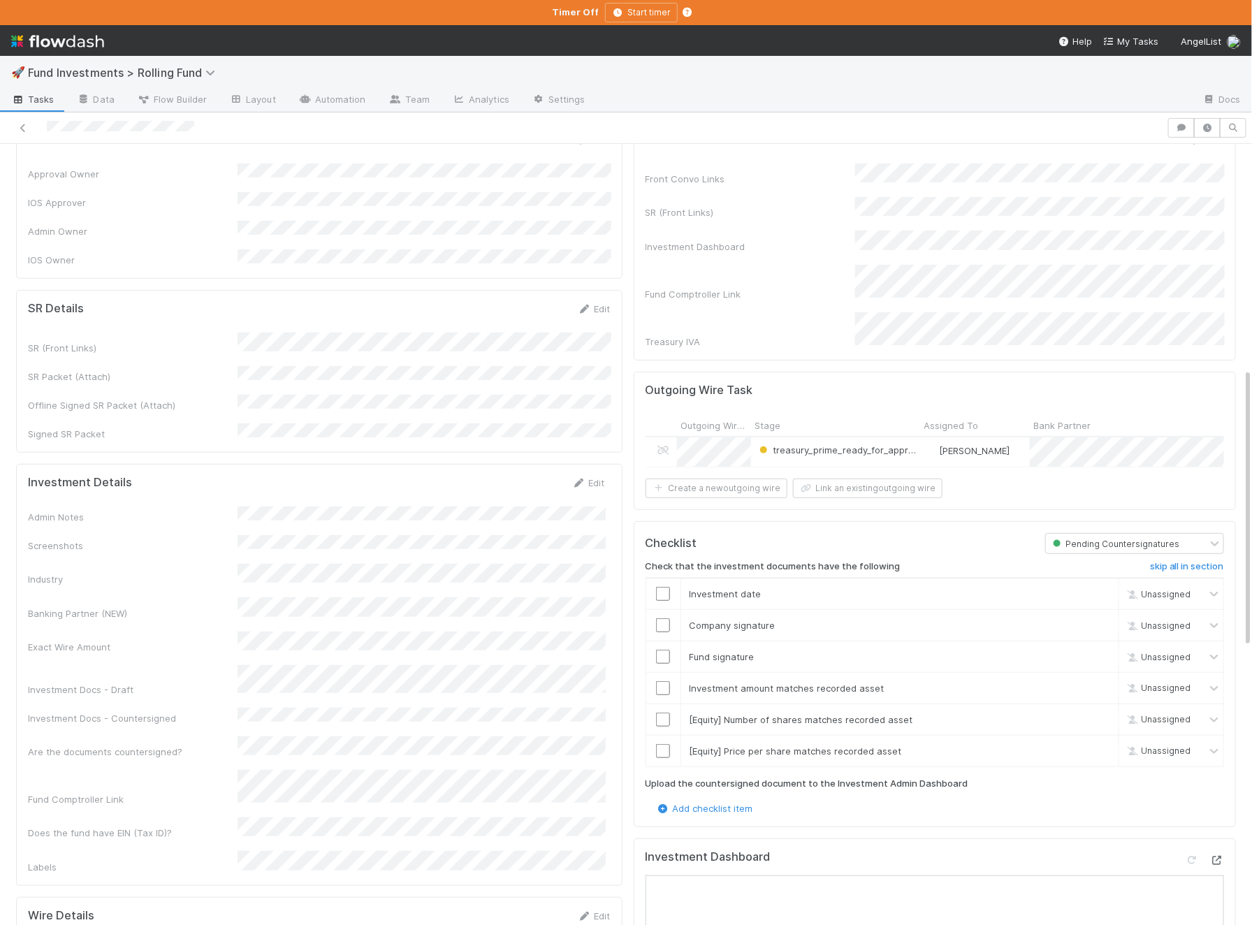
scroll to position [0, 0]
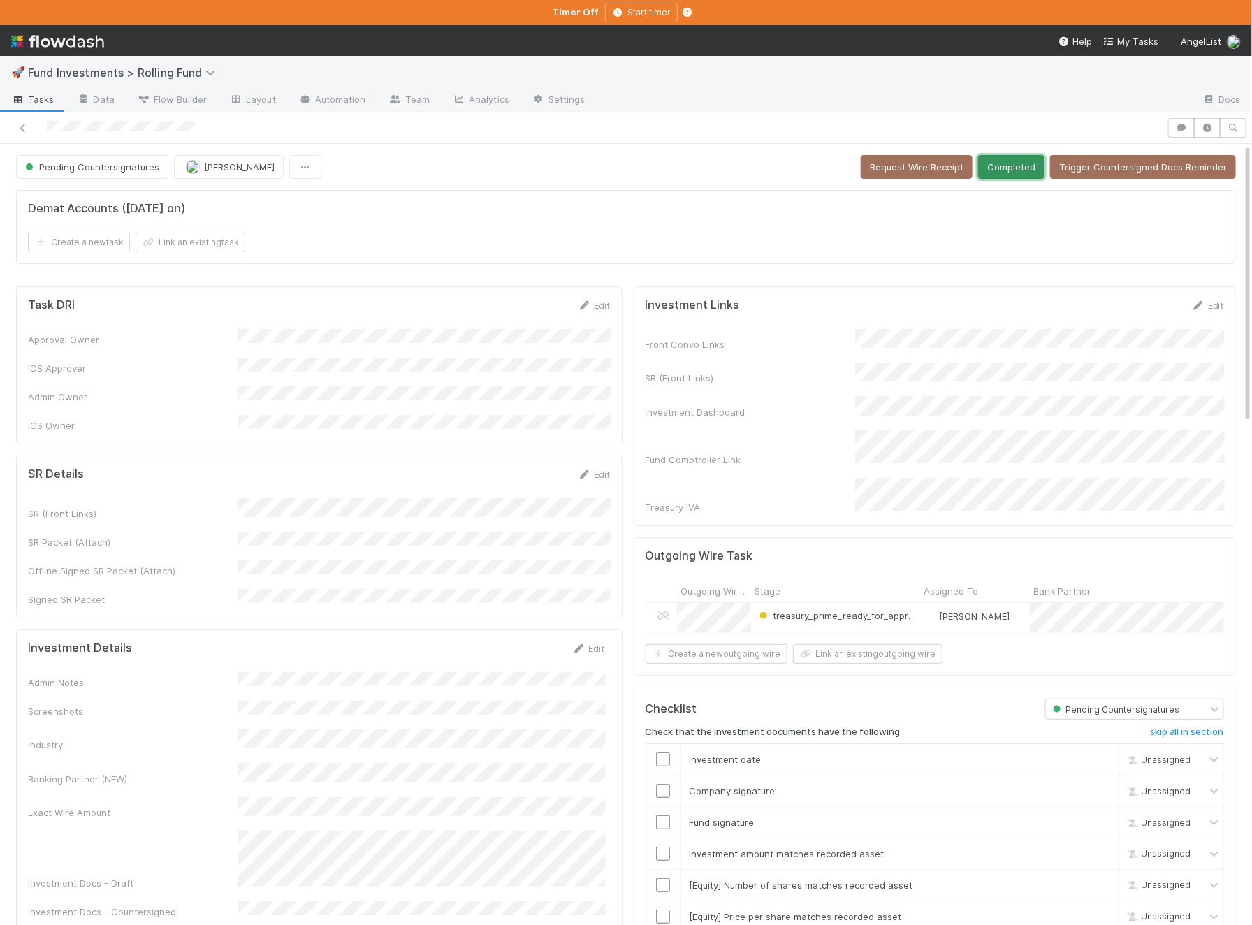
click at [1013, 166] on button "Completed" at bounding box center [1011, 167] width 66 height 24
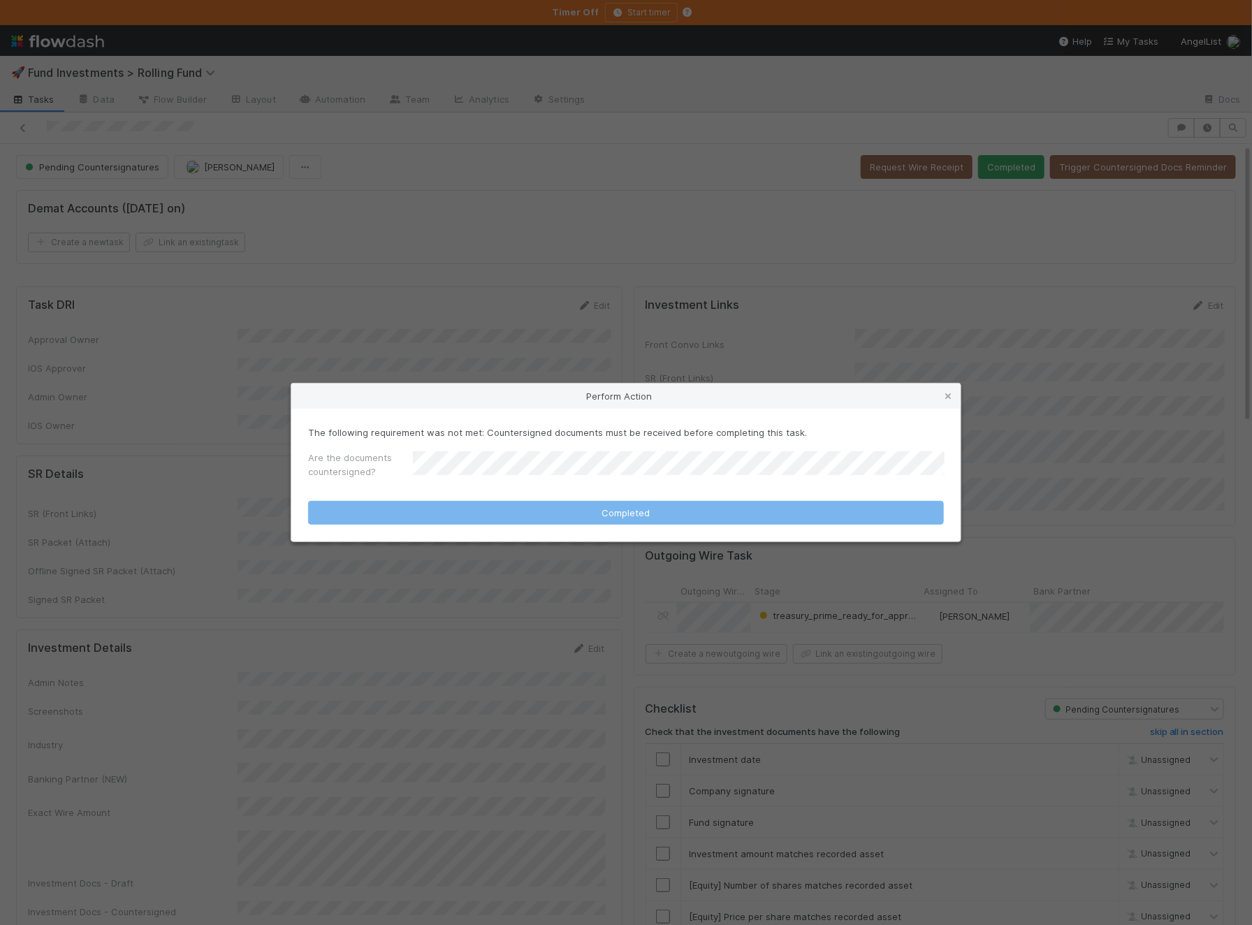
click at [536, 488] on form "The following requirement was not met: Countersigned documents must be received…" at bounding box center [626, 474] width 636 height 99
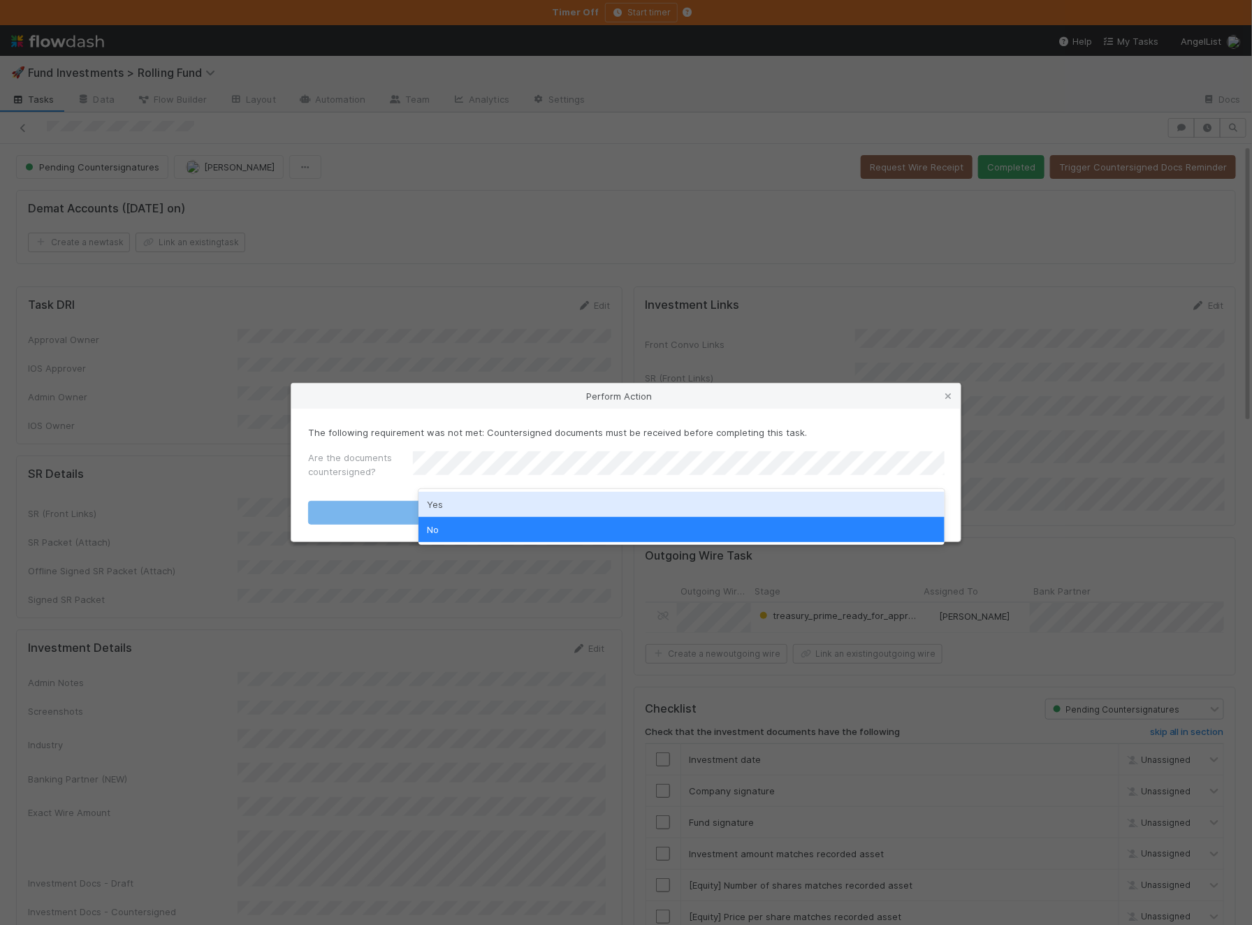
click at [504, 499] on div "Yes" at bounding box center [681, 504] width 526 height 25
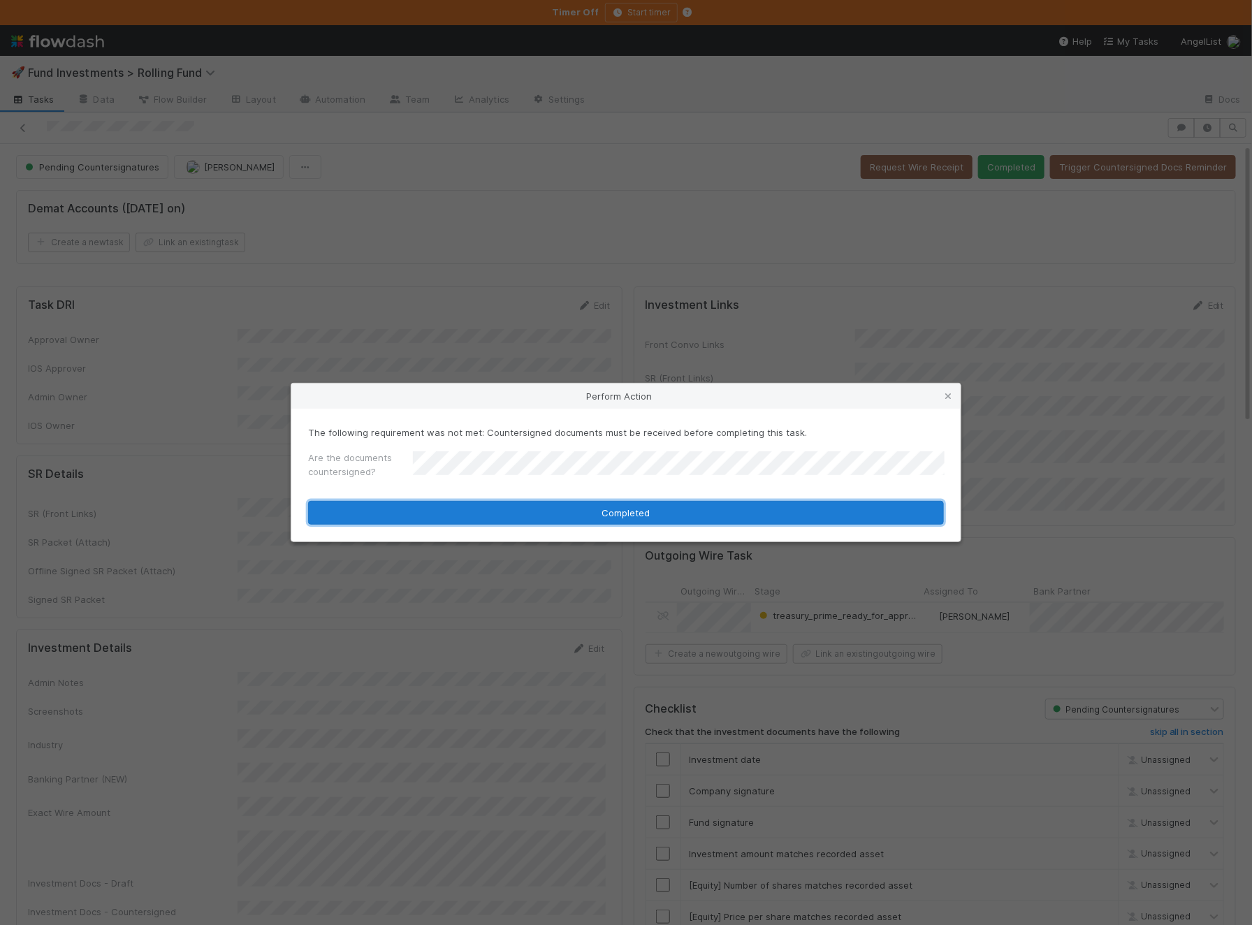
click at [503, 508] on button "Completed" at bounding box center [626, 513] width 636 height 24
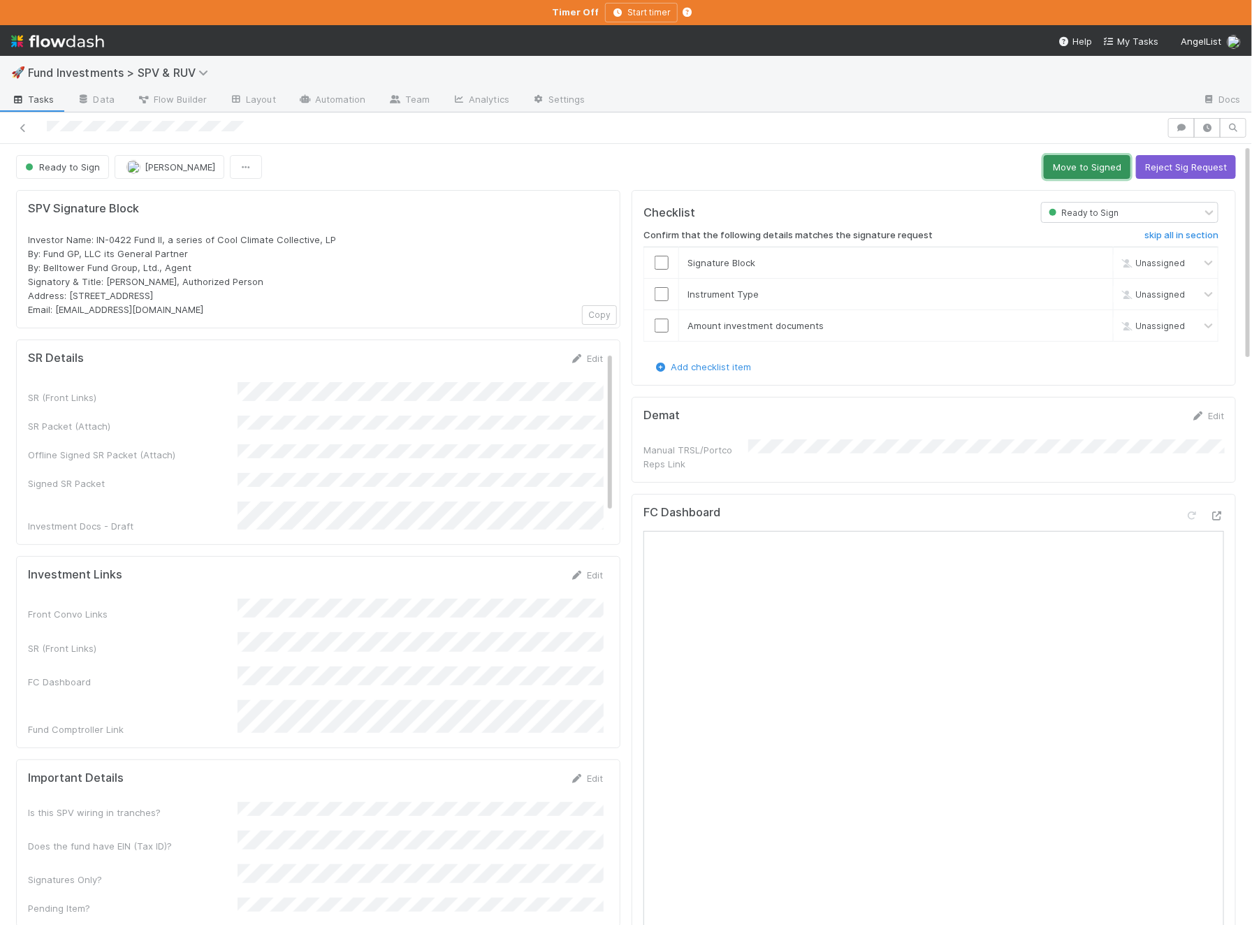
click at [1069, 158] on button "Move to Signed" at bounding box center [1087, 167] width 87 height 24
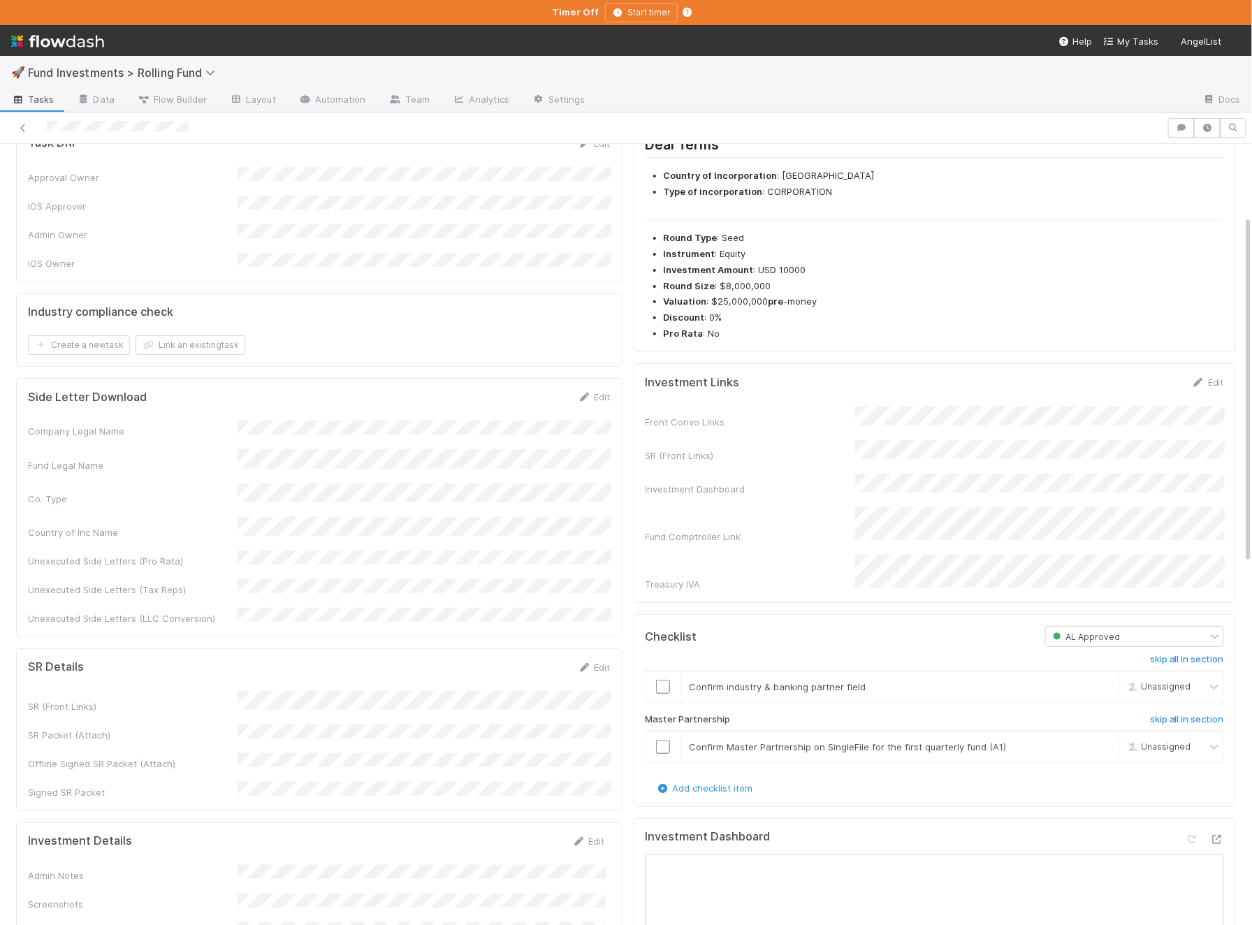
scroll to position [78, 0]
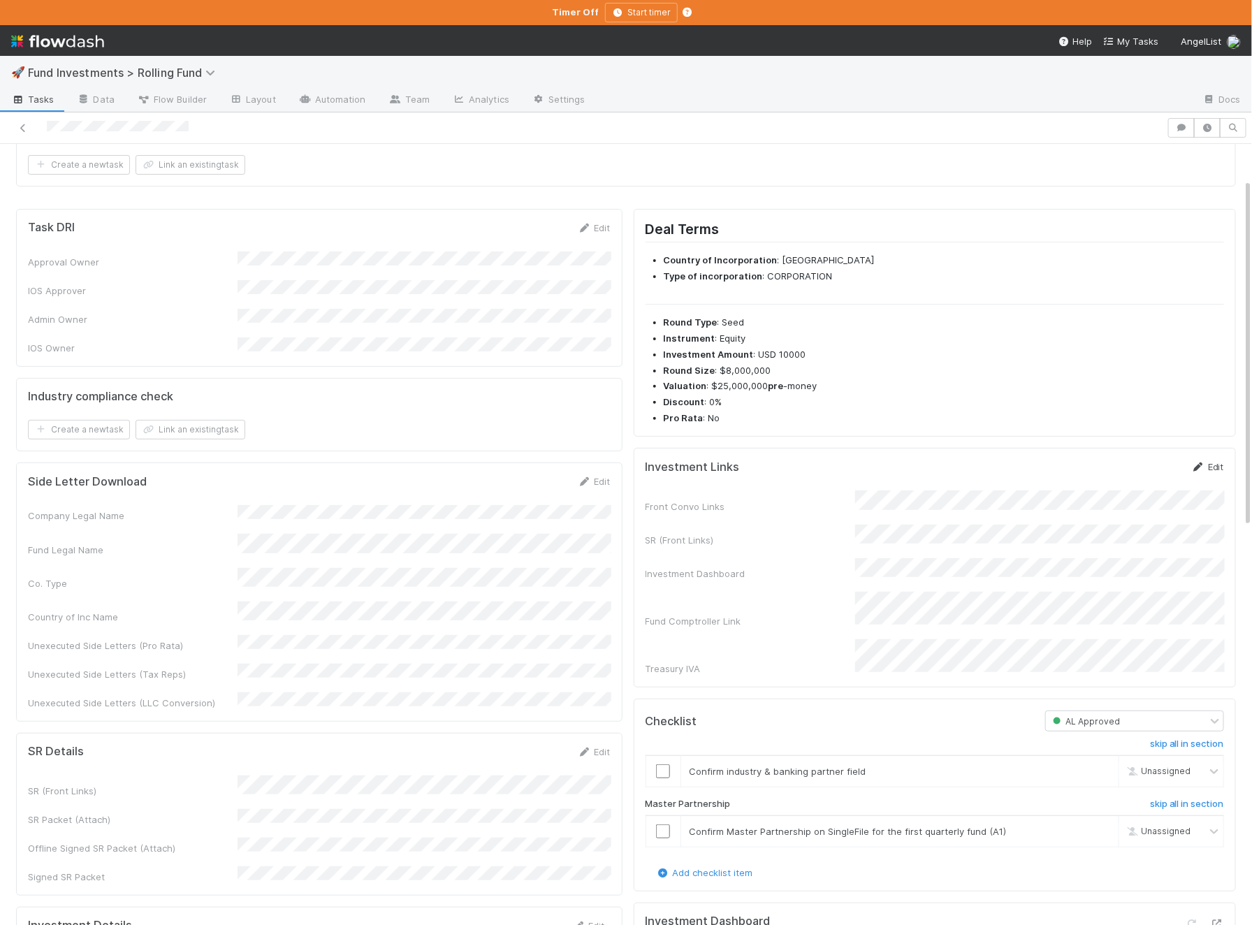
click at [1215, 461] on link "Edit" at bounding box center [1207, 466] width 33 height 11
click at [1150, 460] on button "Save" at bounding box center [1149, 472] width 40 height 24
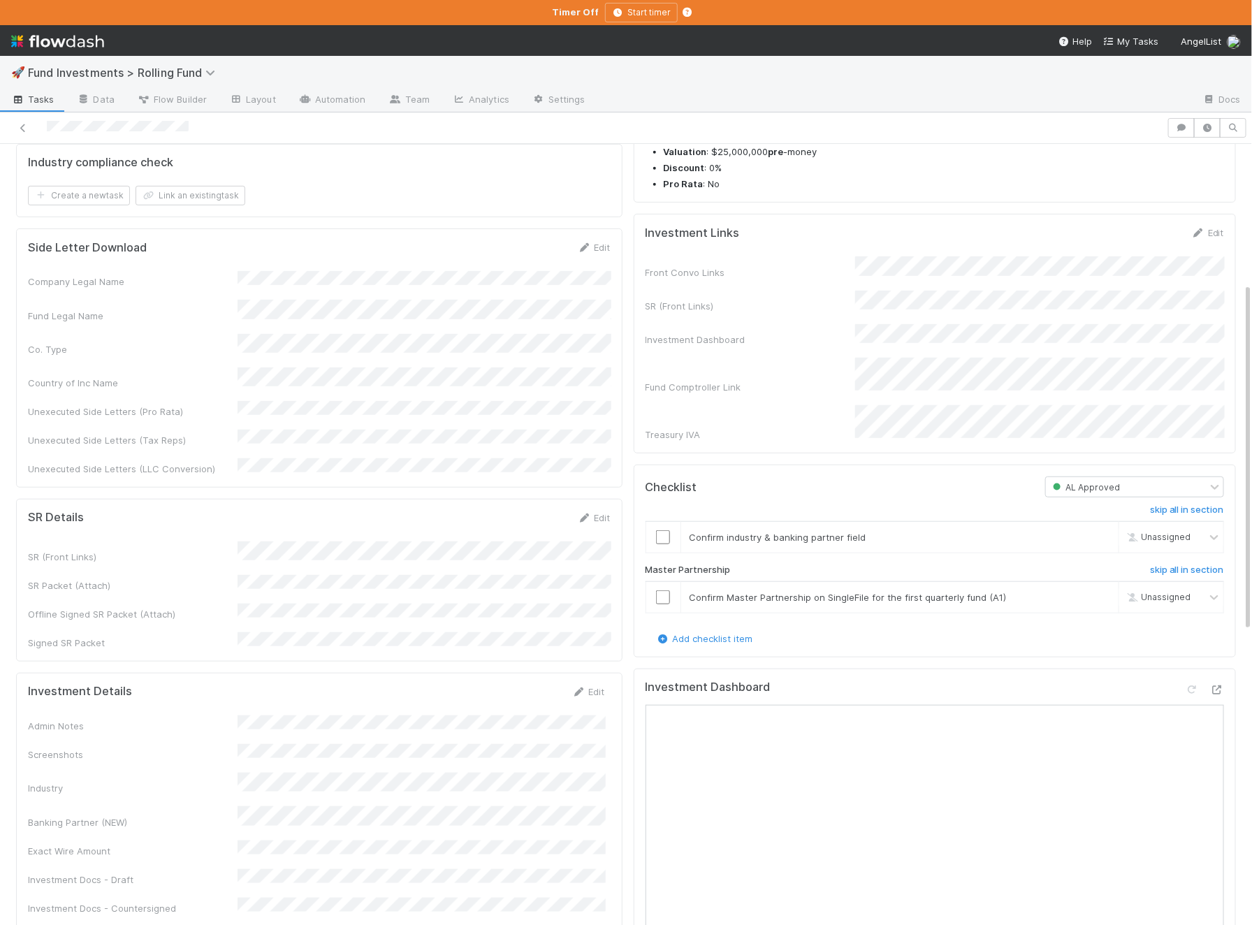
scroll to position [312, 0]
click at [594, 684] on div "Edit" at bounding box center [588, 691] width 33 height 14
click at [588, 685] on link "Edit" at bounding box center [588, 690] width 33 height 11
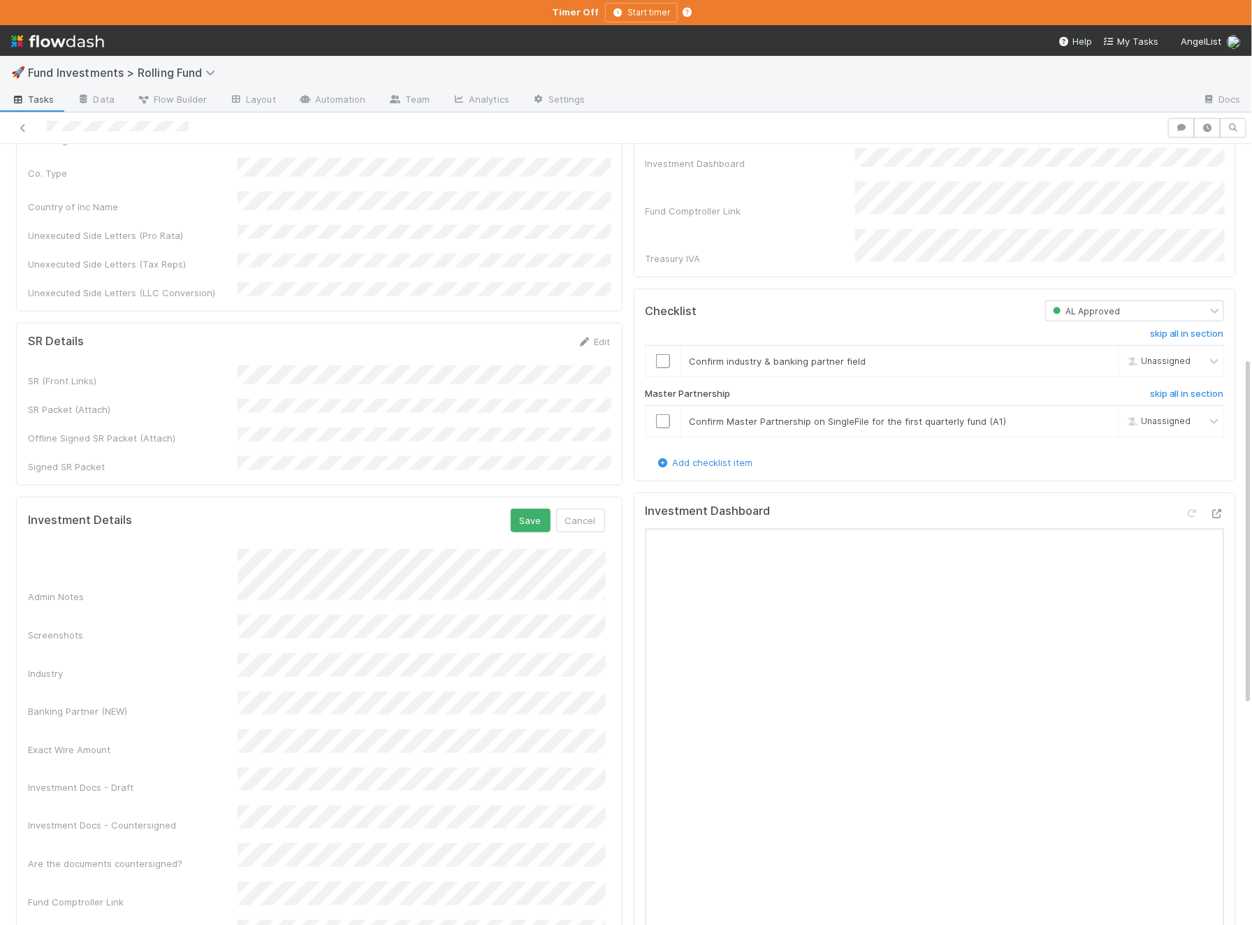
scroll to position [504, 0]
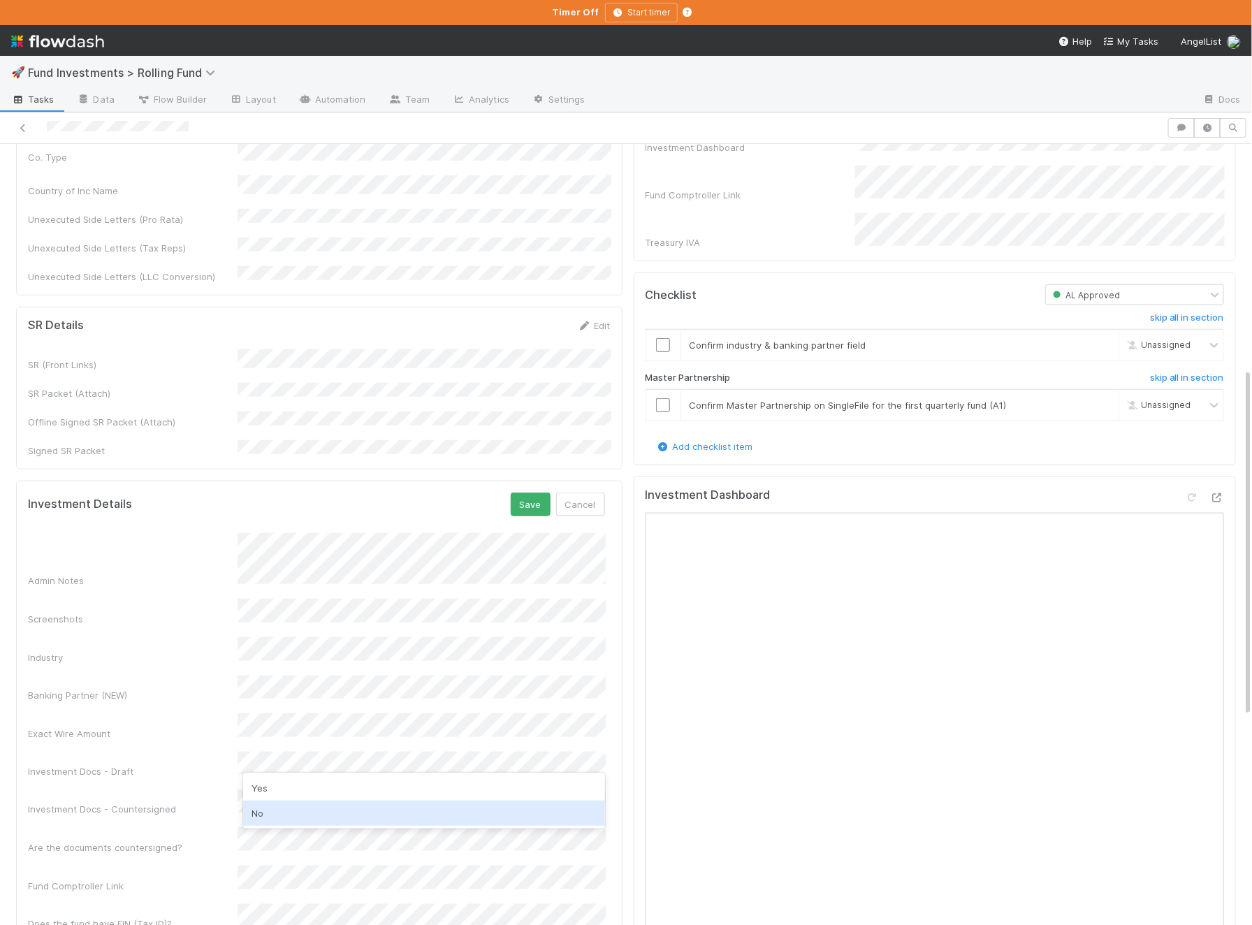
click at [280, 817] on div "No" at bounding box center [424, 812] width 363 height 25
click at [530, 492] on button "Save" at bounding box center [531, 504] width 40 height 24
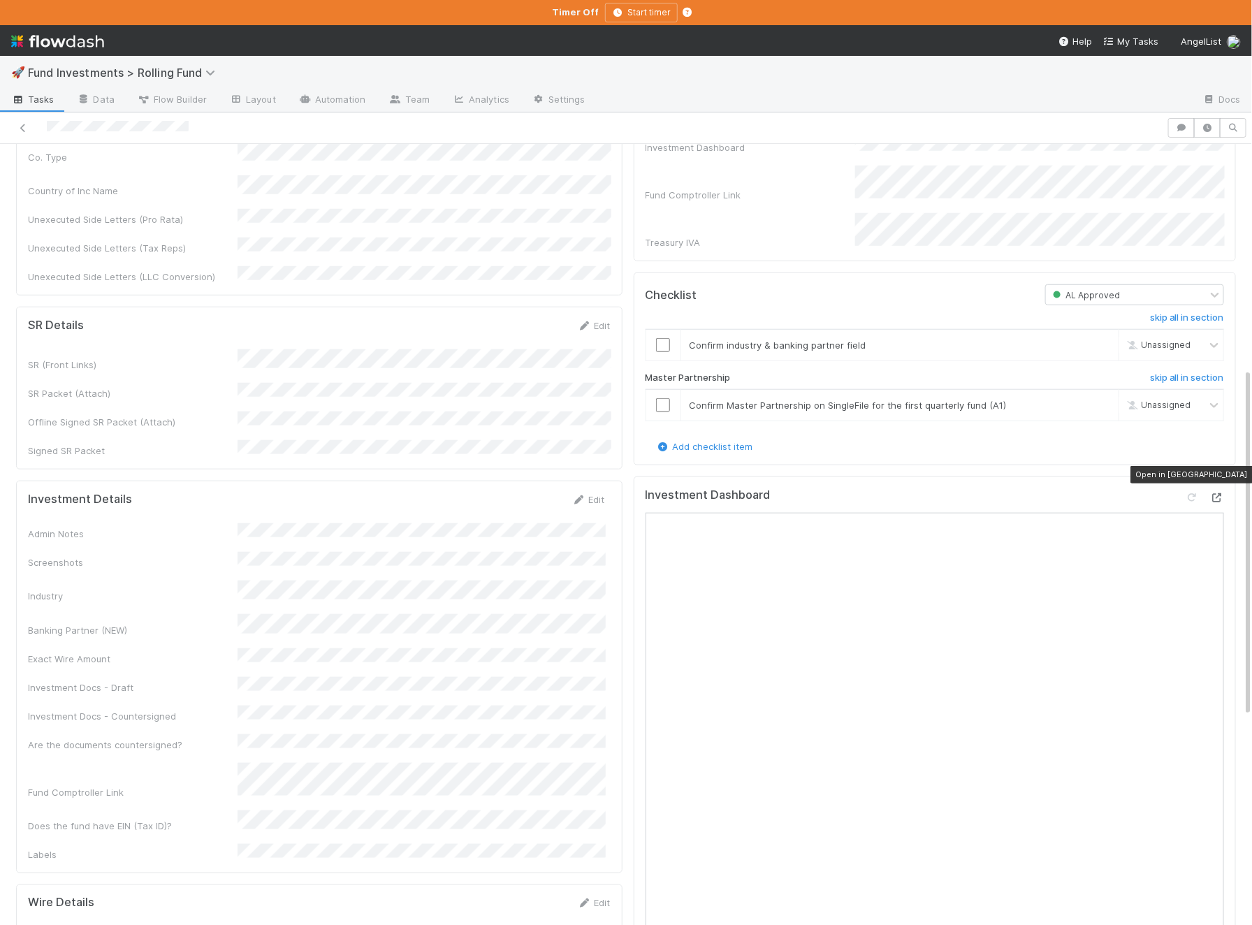
click at [1213, 493] on icon at bounding box center [1217, 497] width 14 height 9
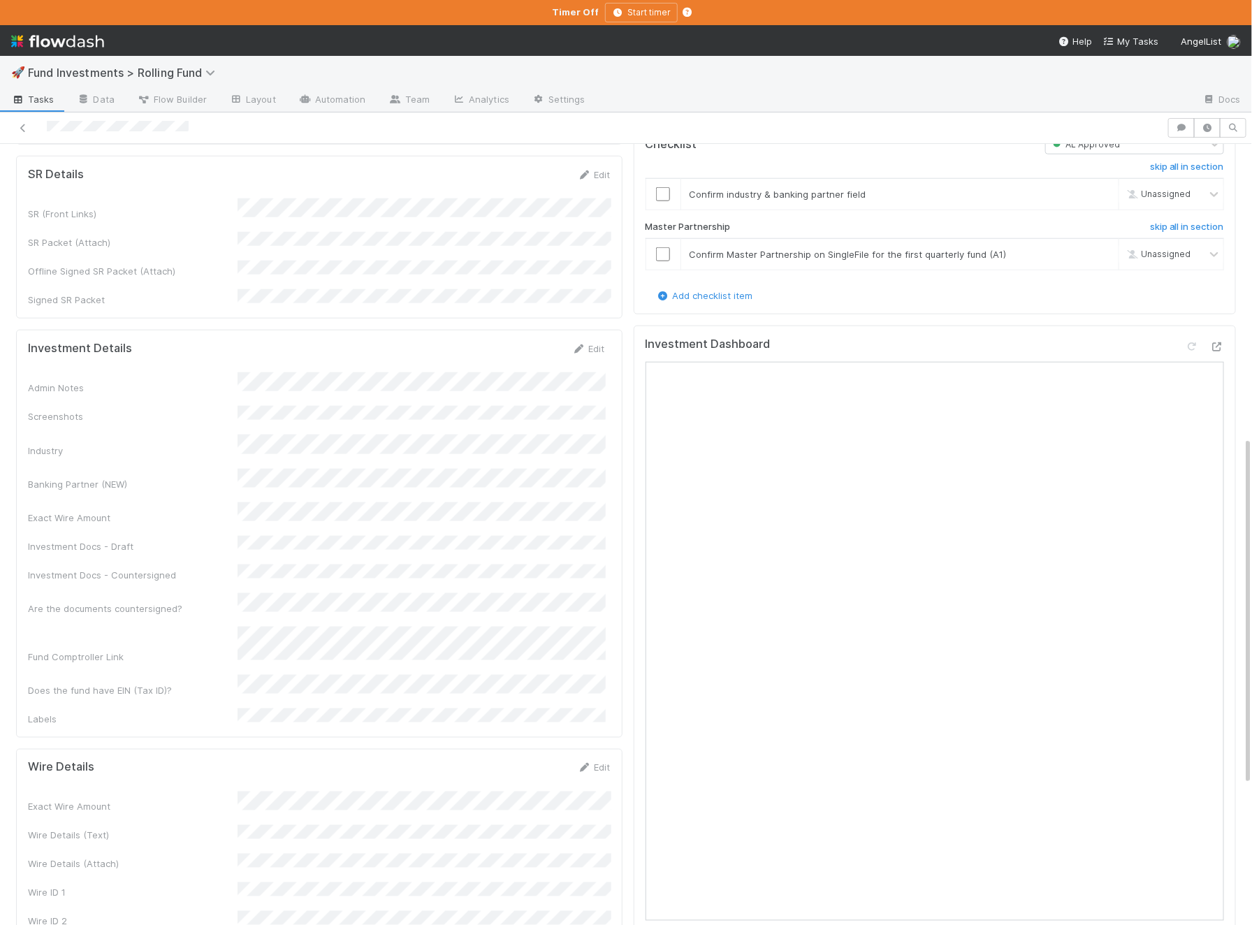
scroll to position [657, 0]
click at [220, 370] on div "Admin Notes" at bounding box center [316, 381] width 577 height 22
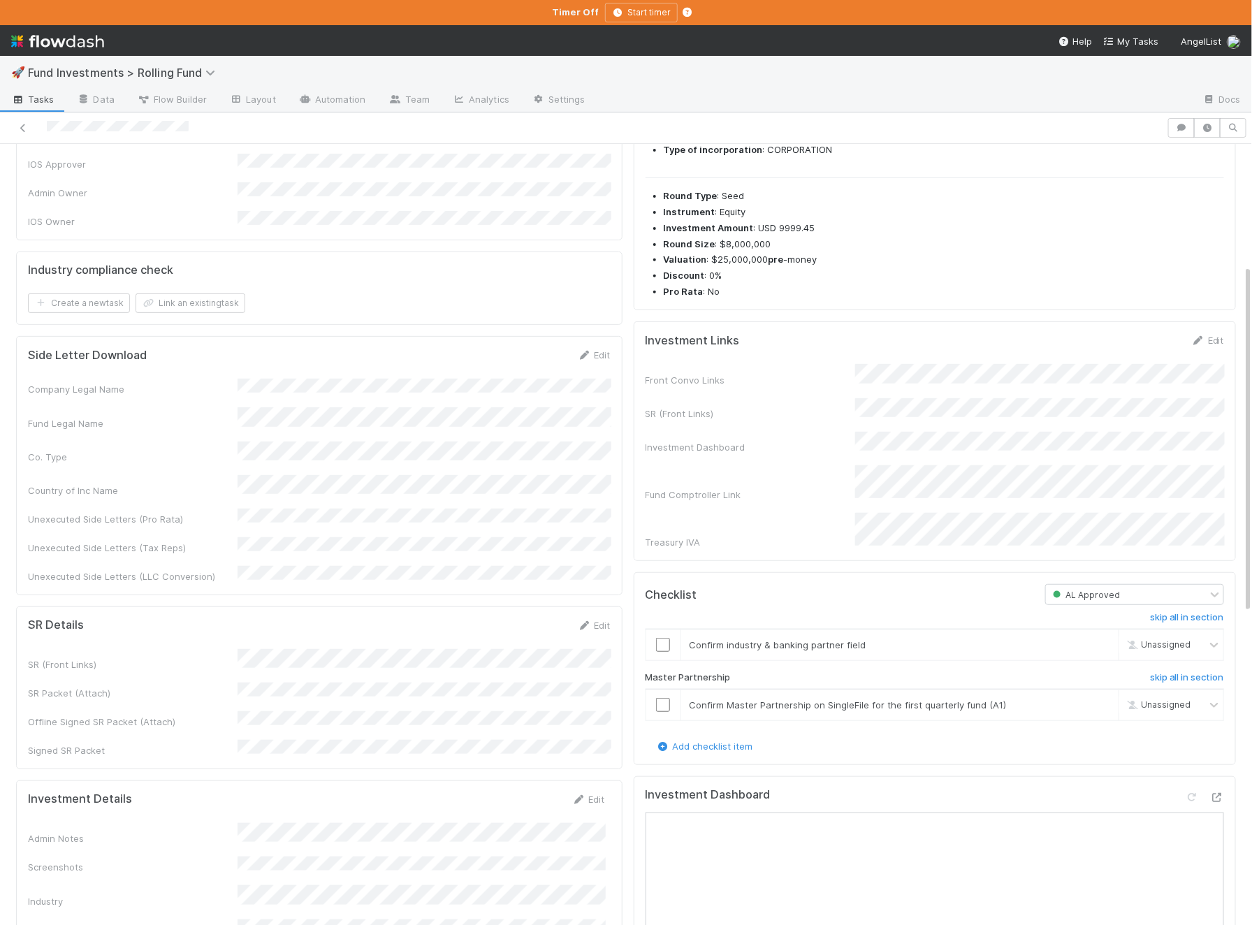
scroll to position [0, 0]
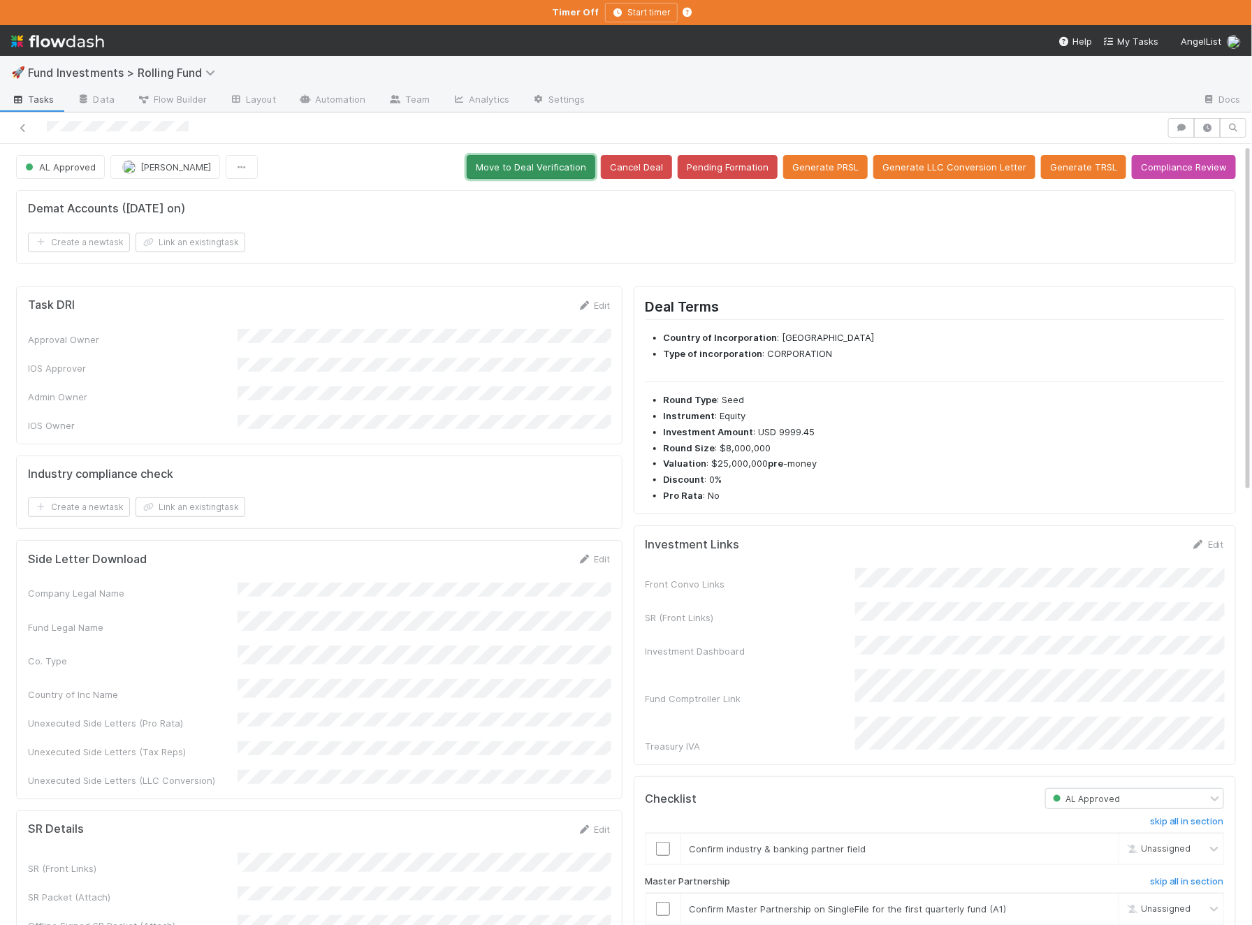
click at [529, 169] on button "Move to Deal Verification" at bounding box center [531, 167] width 129 height 24
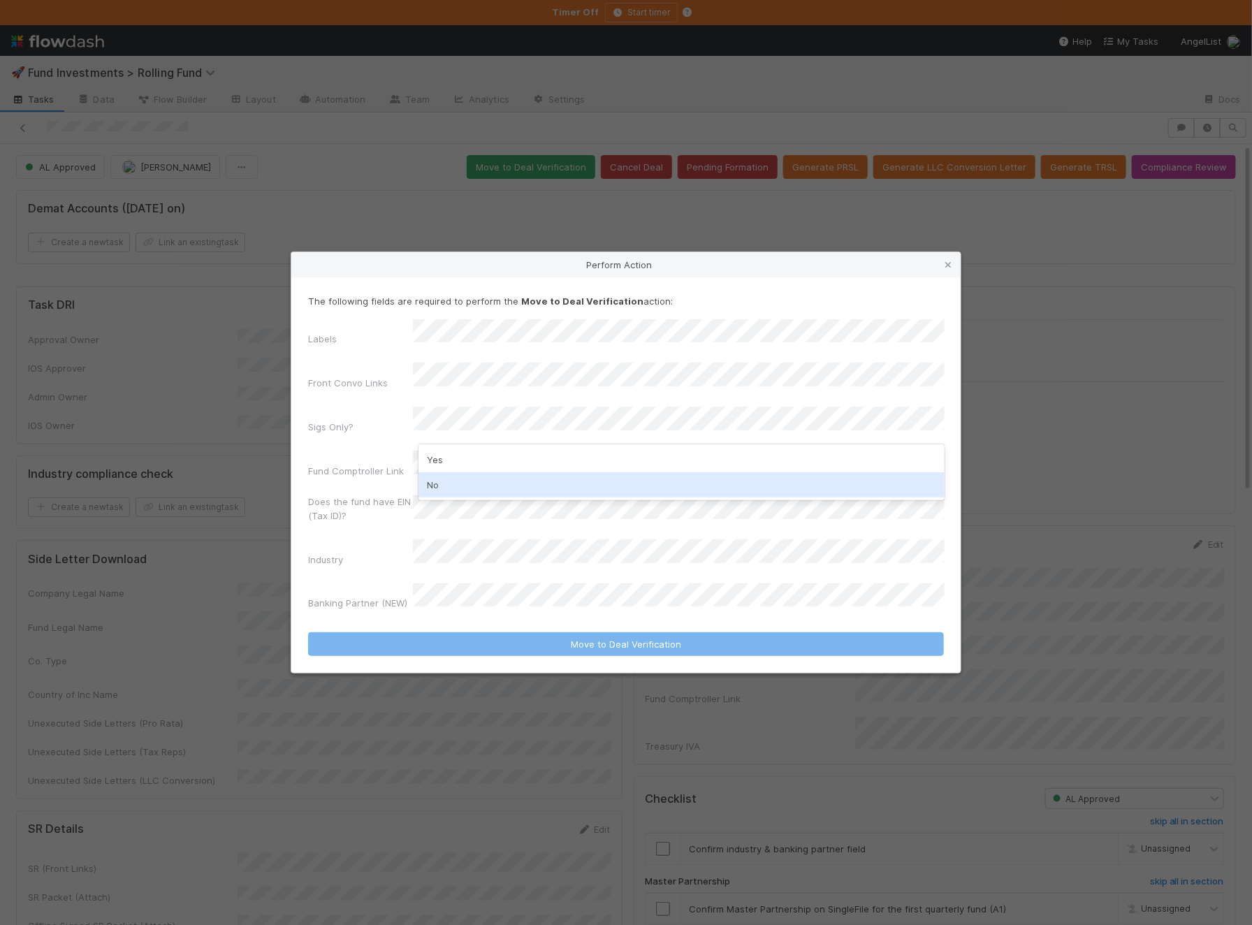
click at [463, 490] on div "No" at bounding box center [681, 484] width 526 height 25
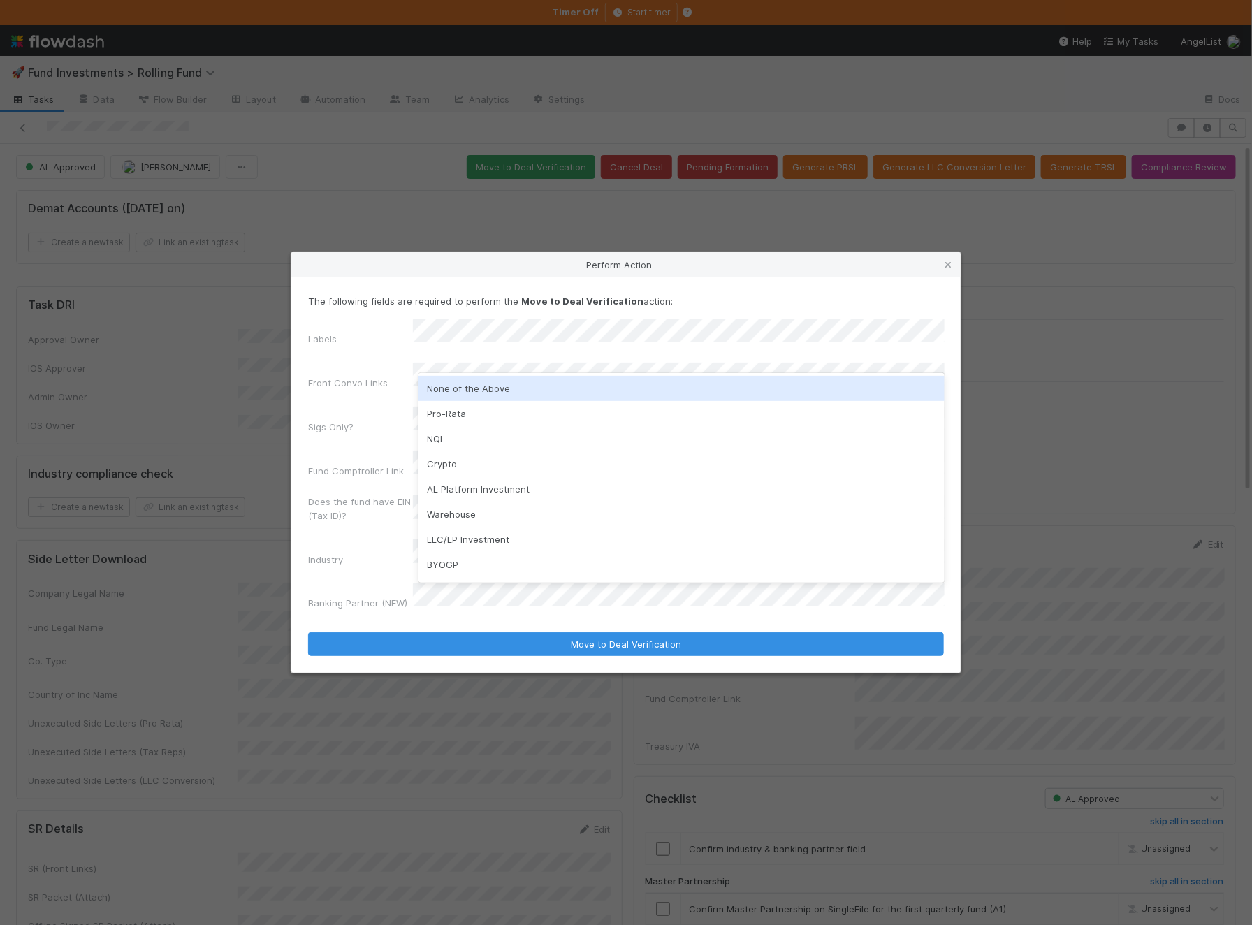
click at [474, 393] on div "None of the Above" at bounding box center [681, 388] width 526 height 25
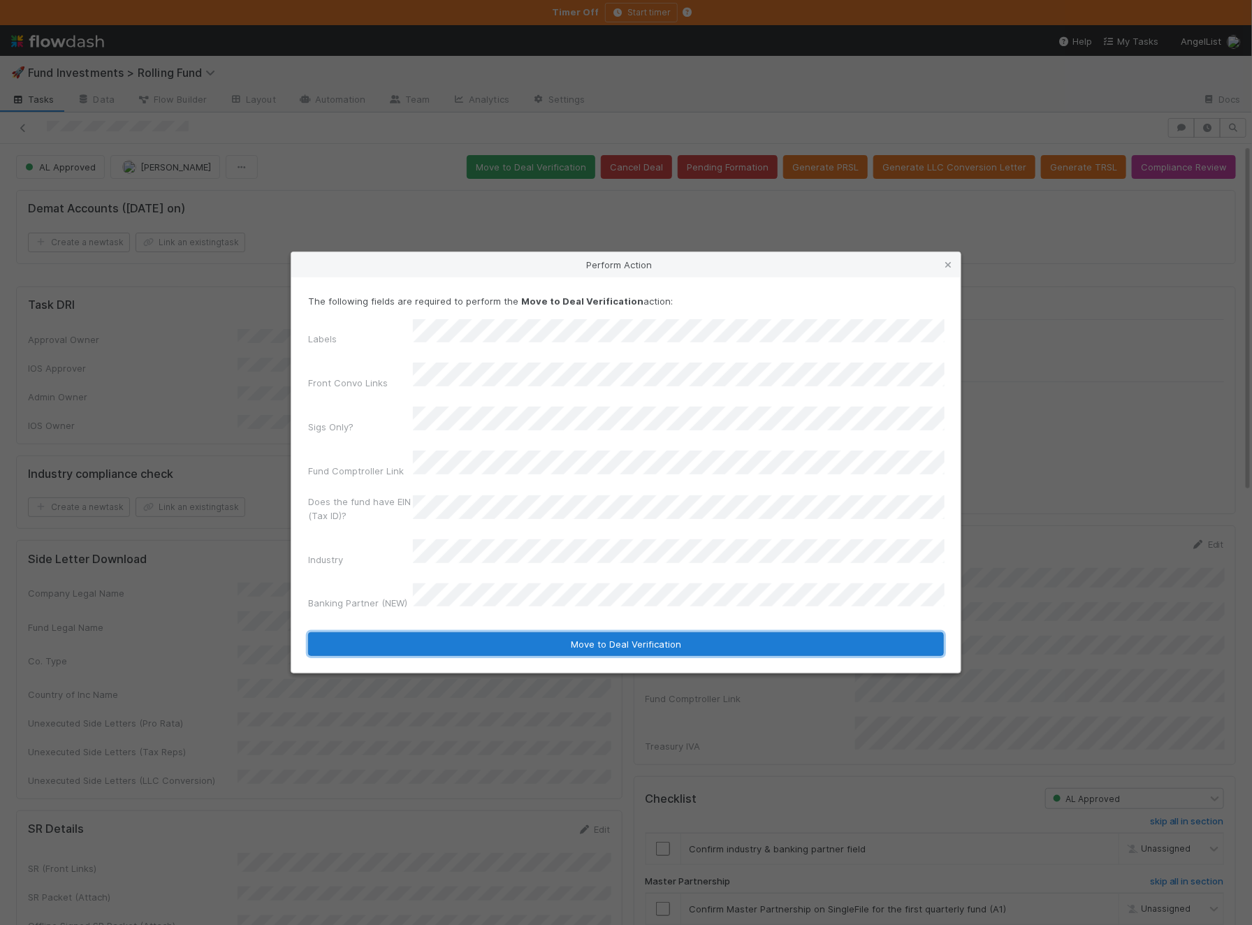
click at [447, 632] on button "Move to Deal Verification" at bounding box center [626, 644] width 636 height 24
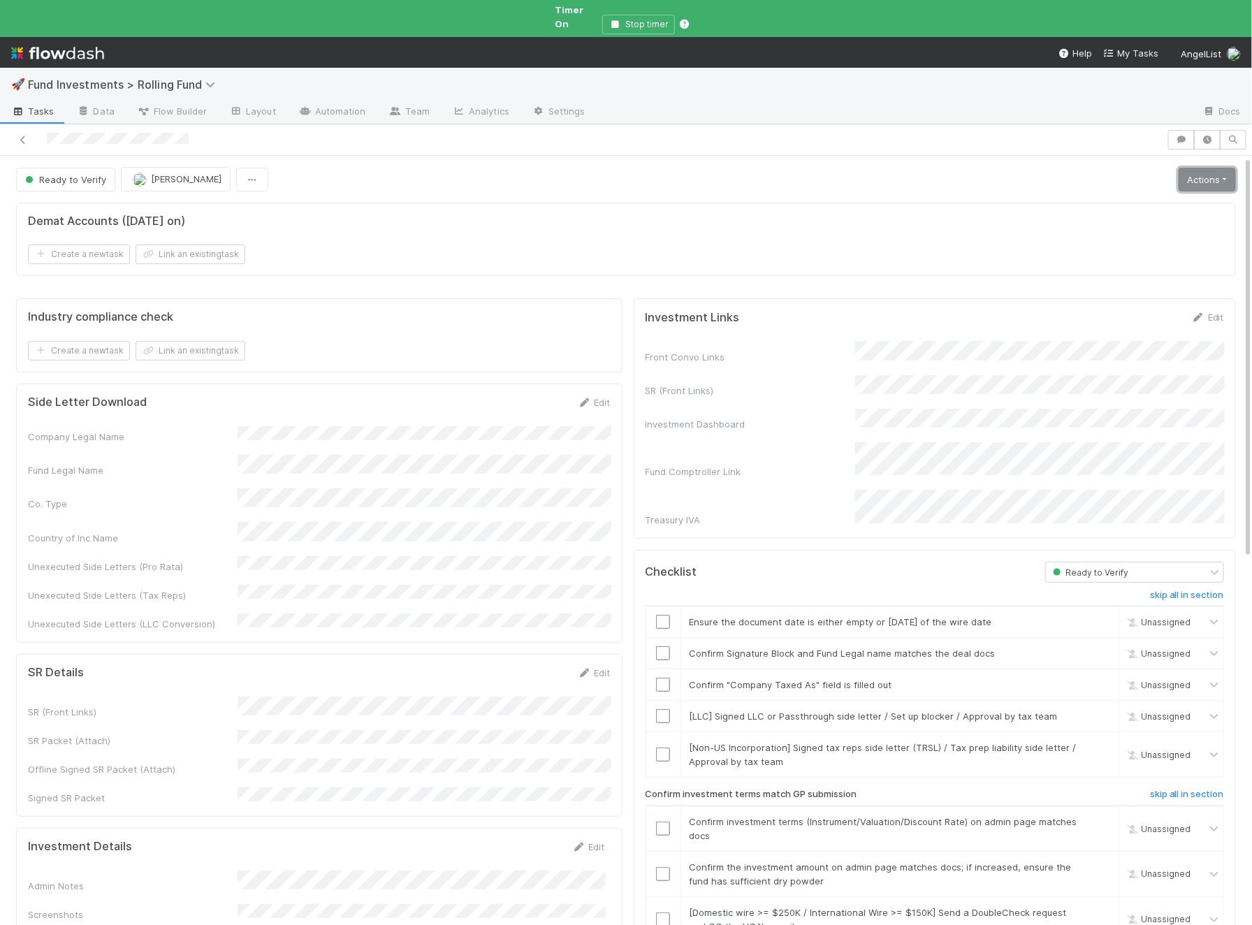
click at [1185, 169] on link "Actions" at bounding box center [1206, 180] width 57 height 24
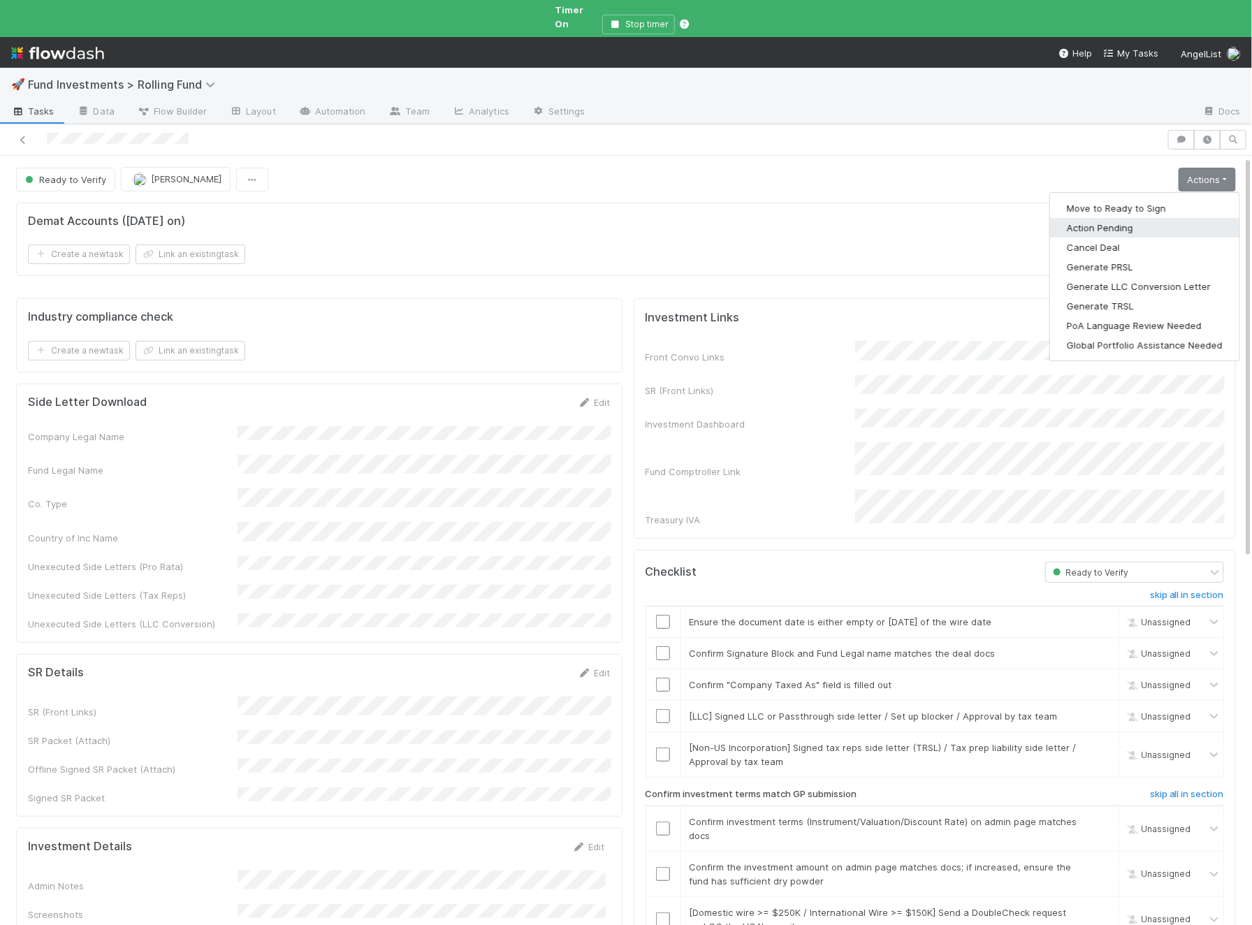
click at [1140, 218] on button "Action Pending" at bounding box center [1144, 228] width 189 height 20
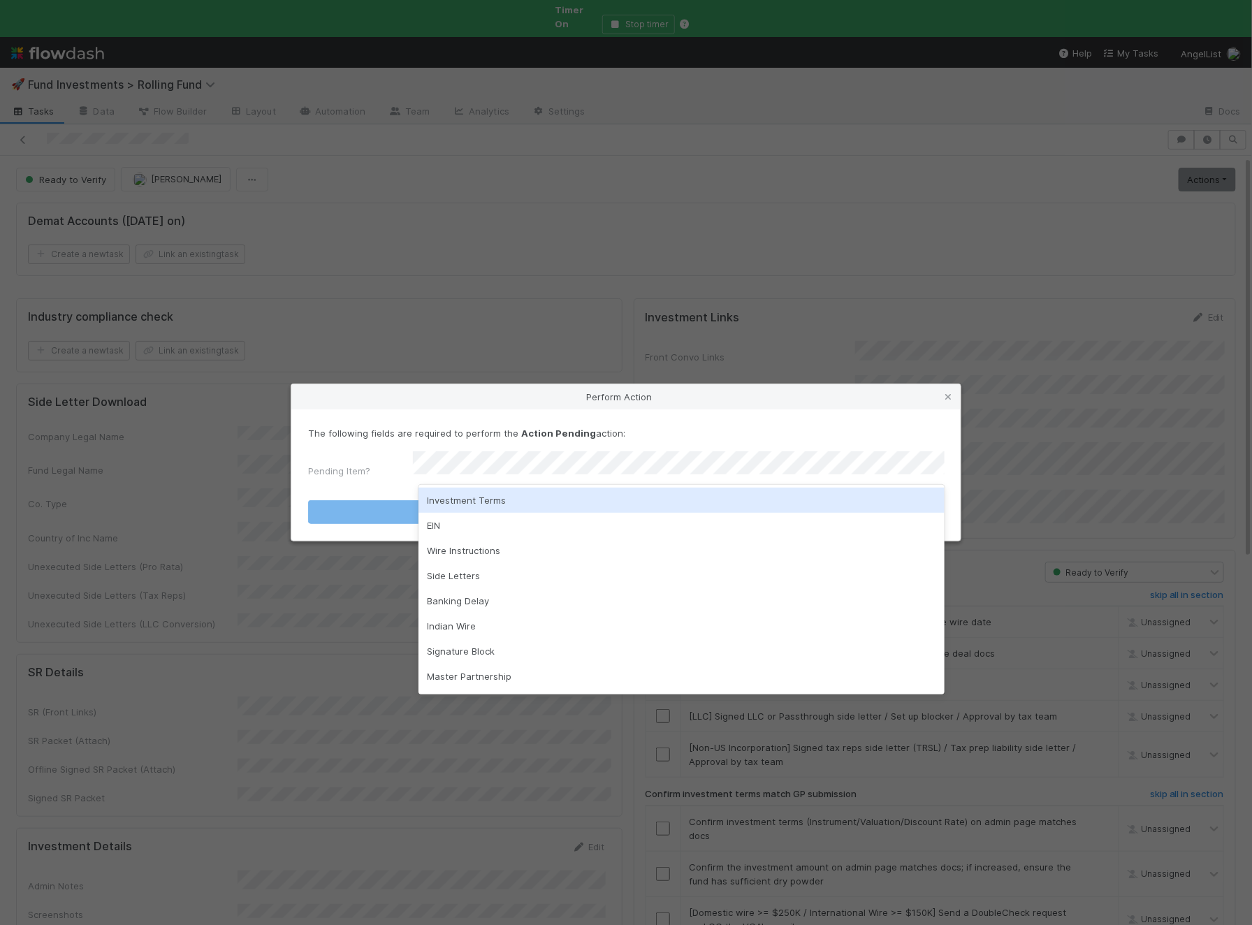
click at [476, 495] on div "Investment Terms" at bounding box center [681, 500] width 526 height 25
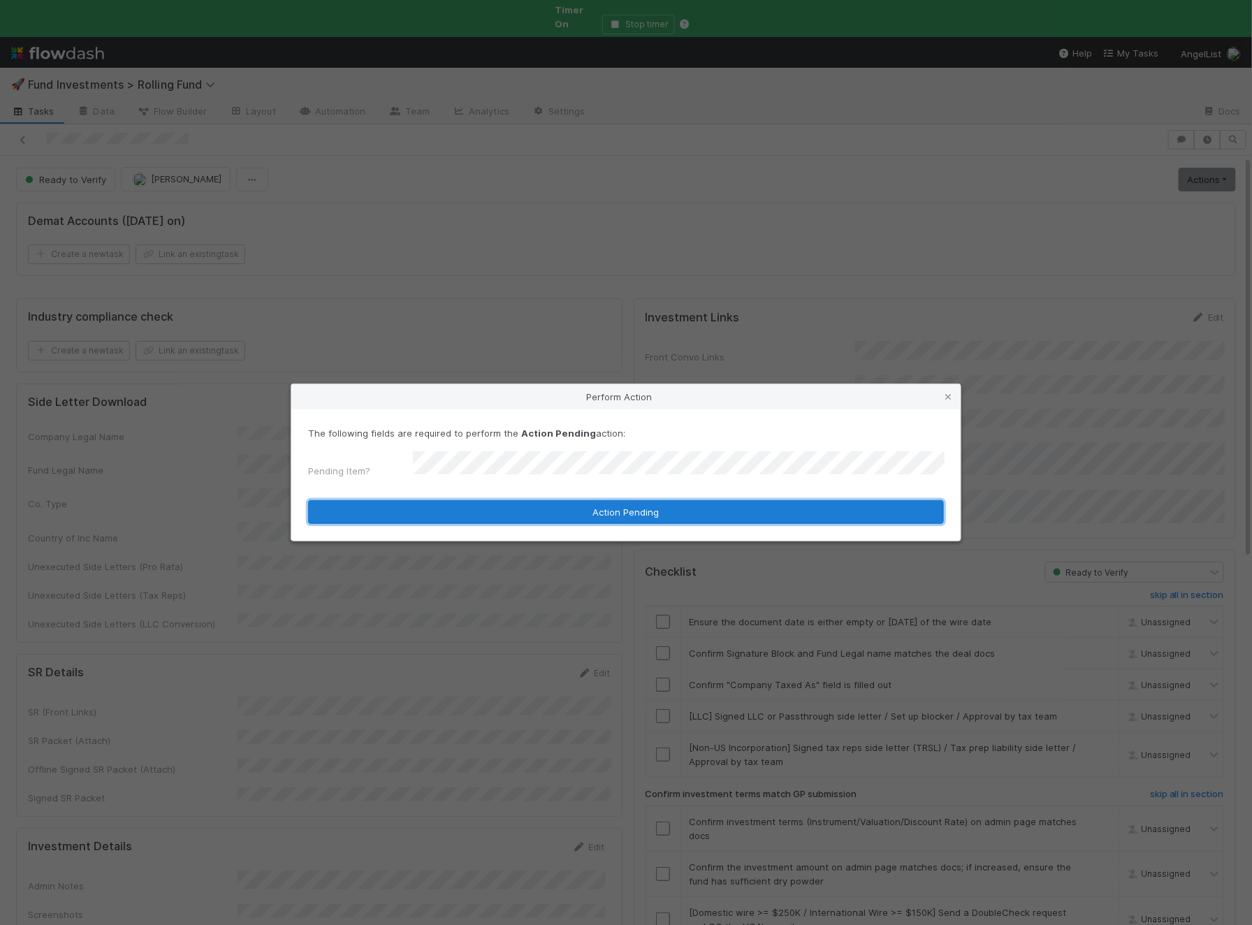
click at [448, 511] on button "Action Pending" at bounding box center [626, 512] width 636 height 24
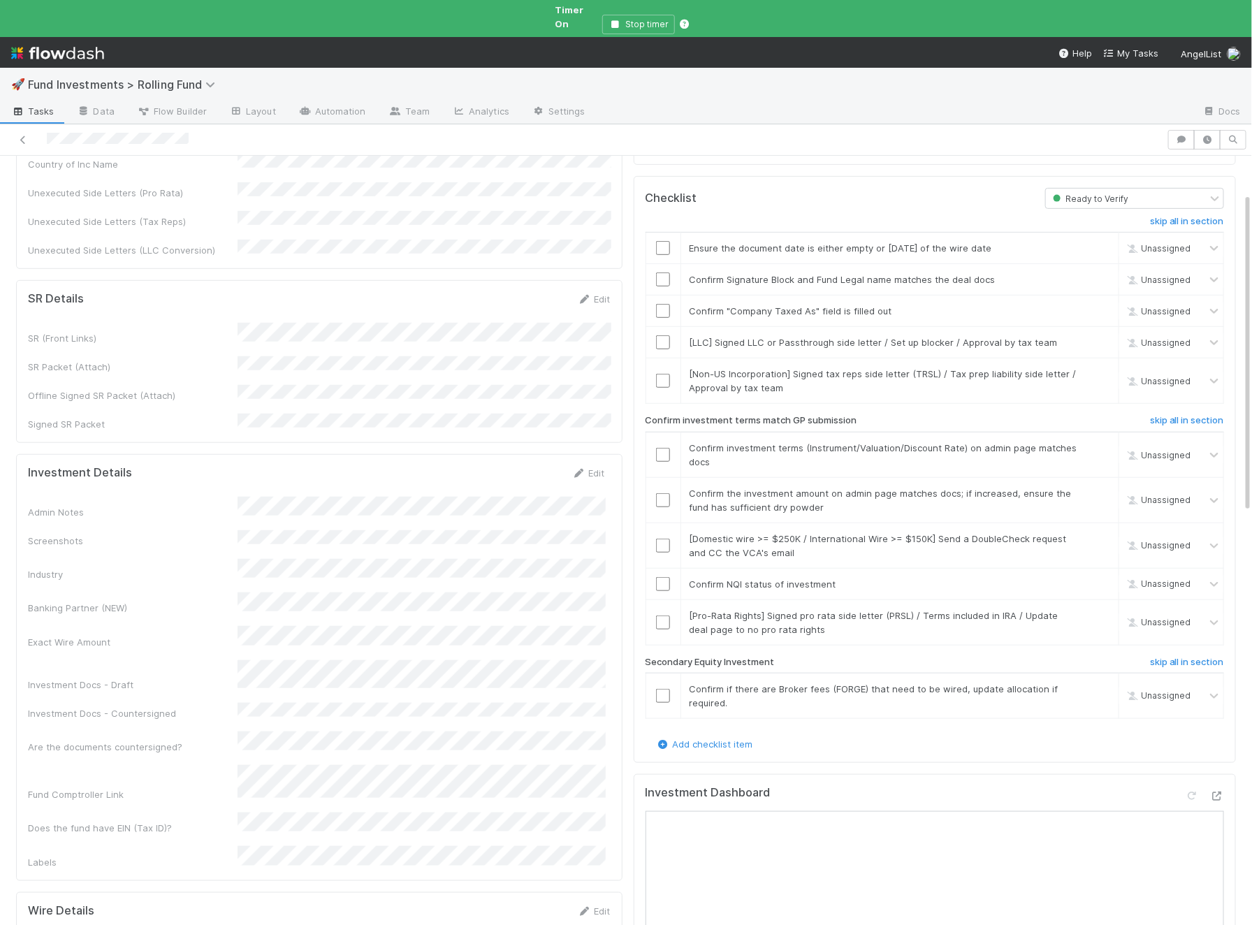
scroll to position [594, 0]
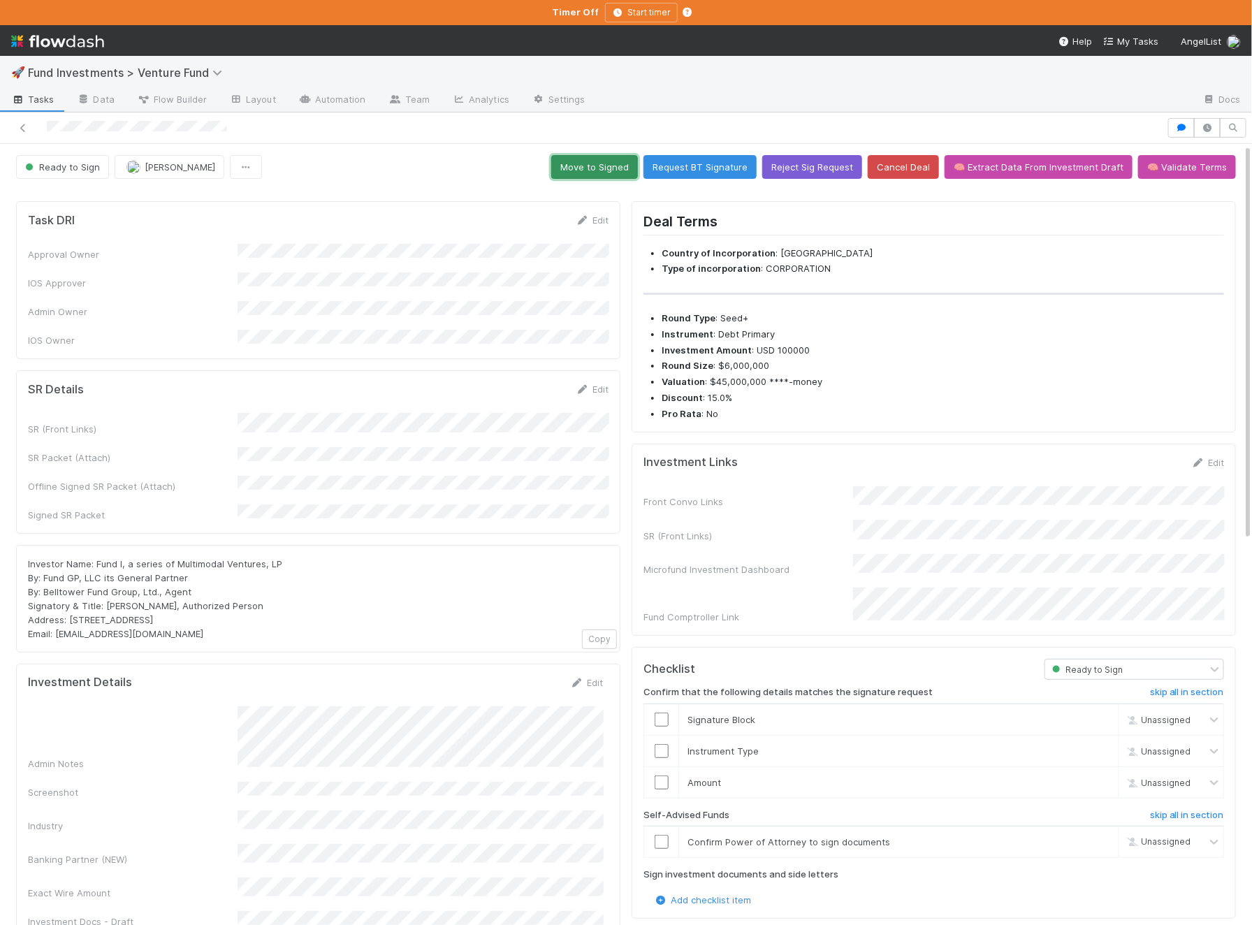
click at [622, 170] on button "Move to Signed" at bounding box center [594, 167] width 87 height 24
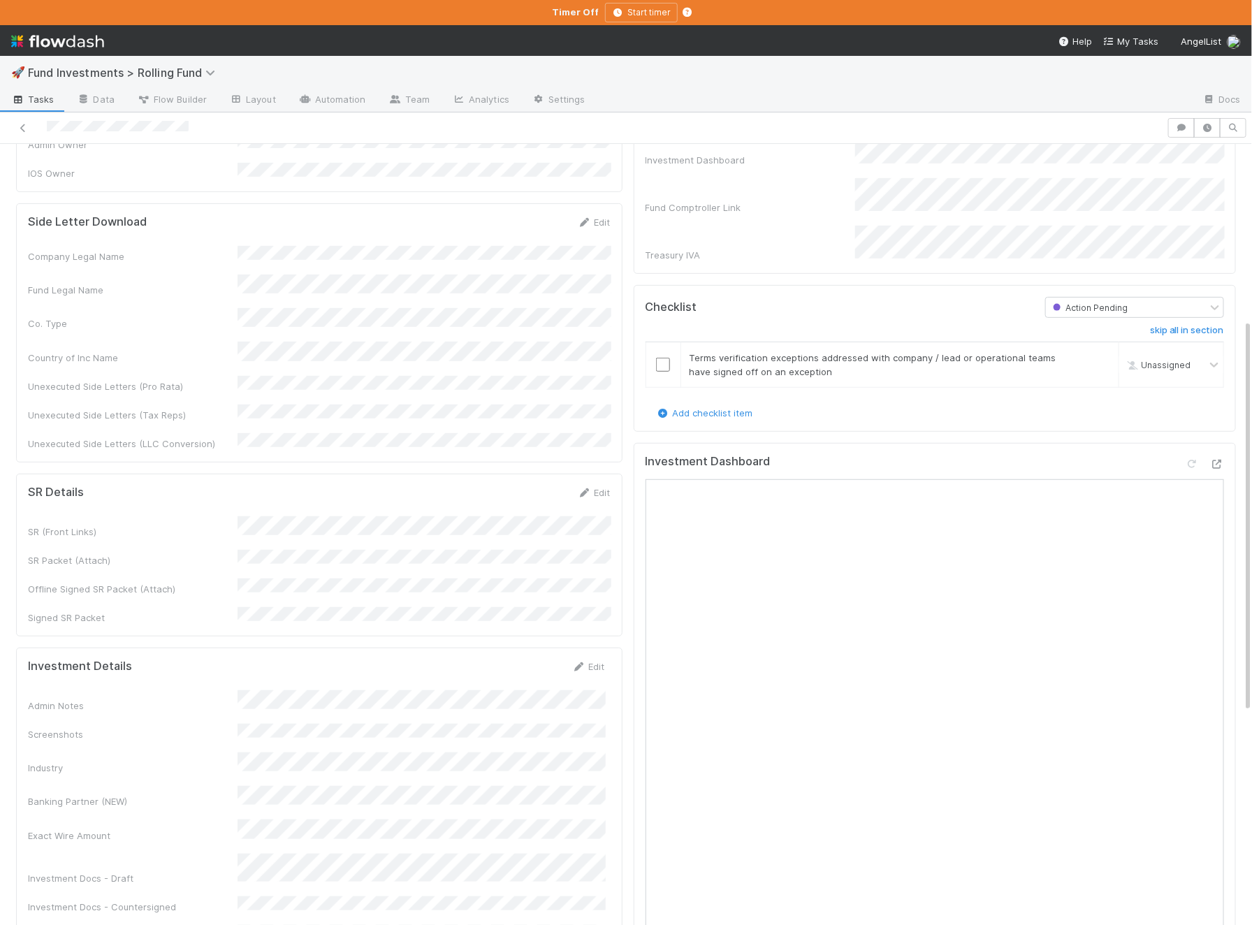
scroll to position [365, 0]
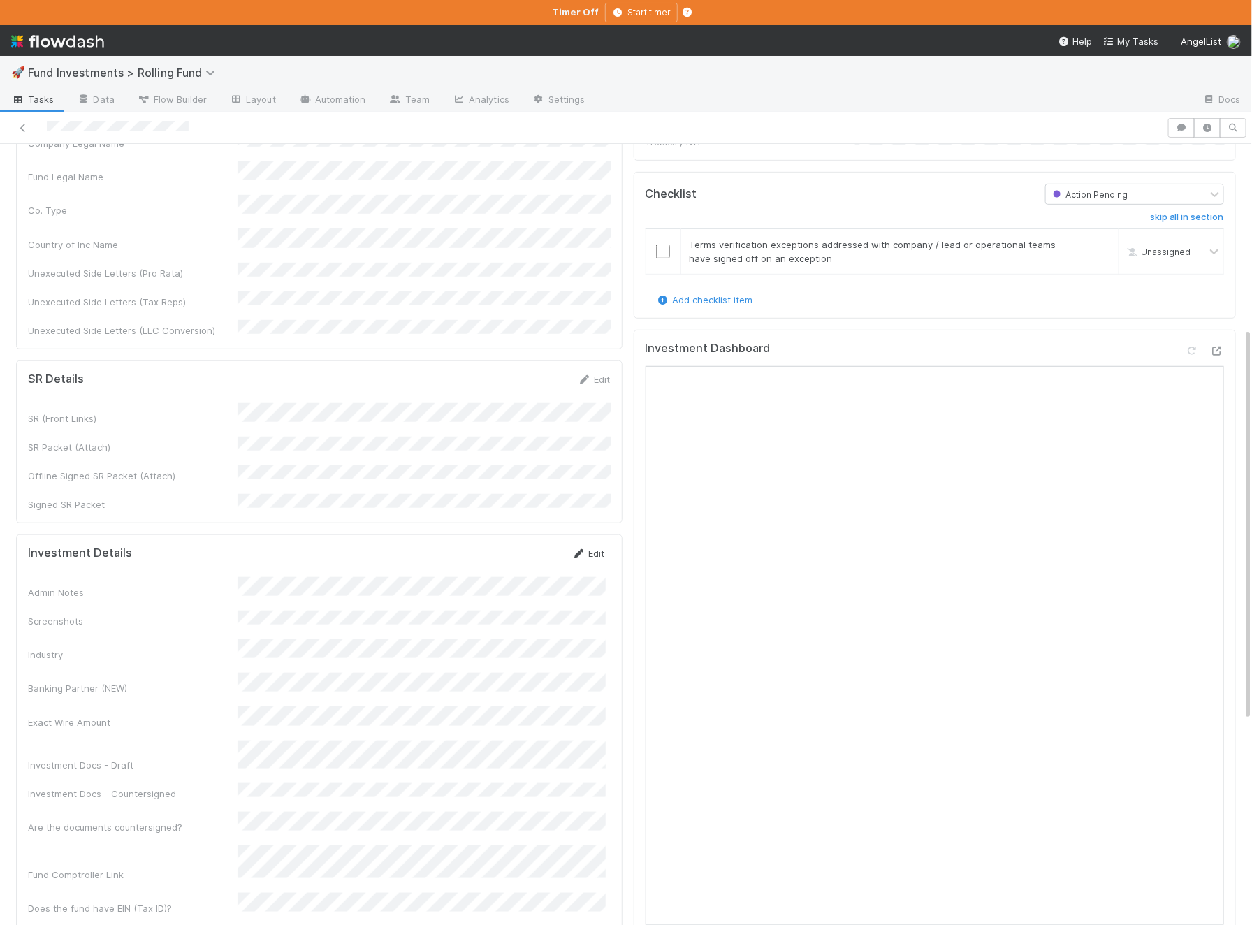
click at [599, 548] on link "Edit" at bounding box center [588, 553] width 33 height 11
click at [528, 546] on button "Save" at bounding box center [531, 558] width 40 height 24
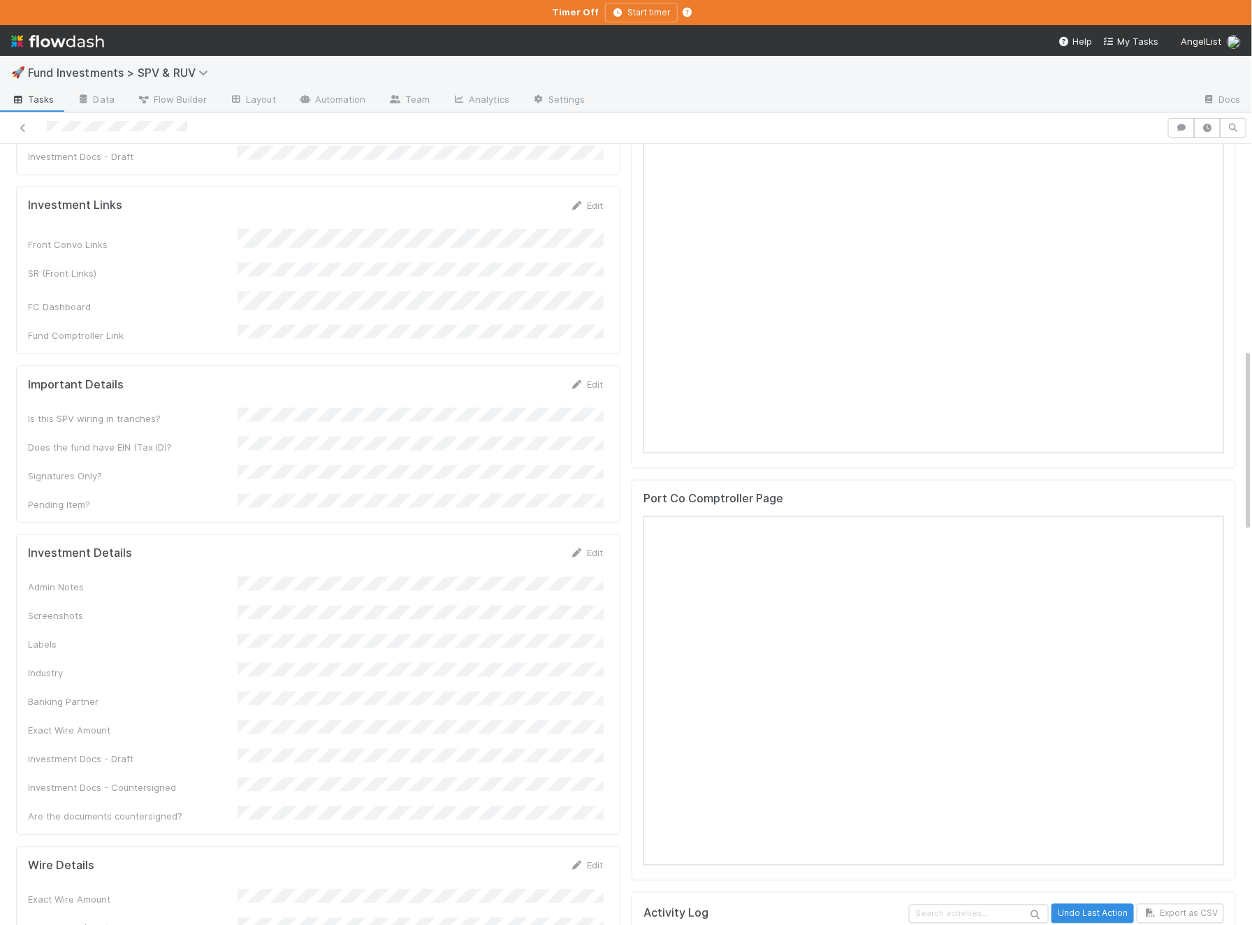
scroll to position [907, 0]
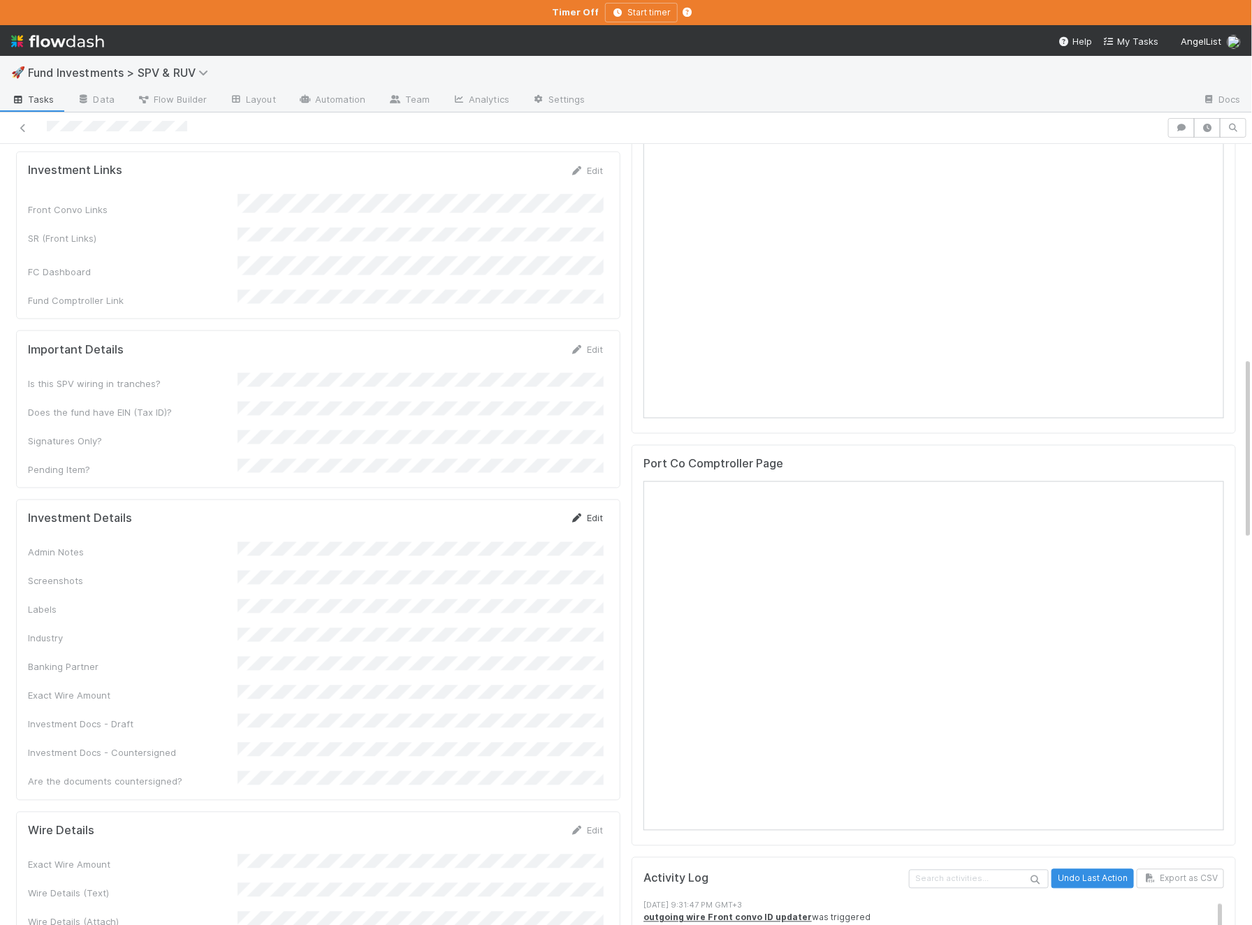
click at [585, 513] on link "Edit" at bounding box center [586, 518] width 33 height 11
click at [527, 511] on button "Save" at bounding box center [528, 523] width 40 height 24
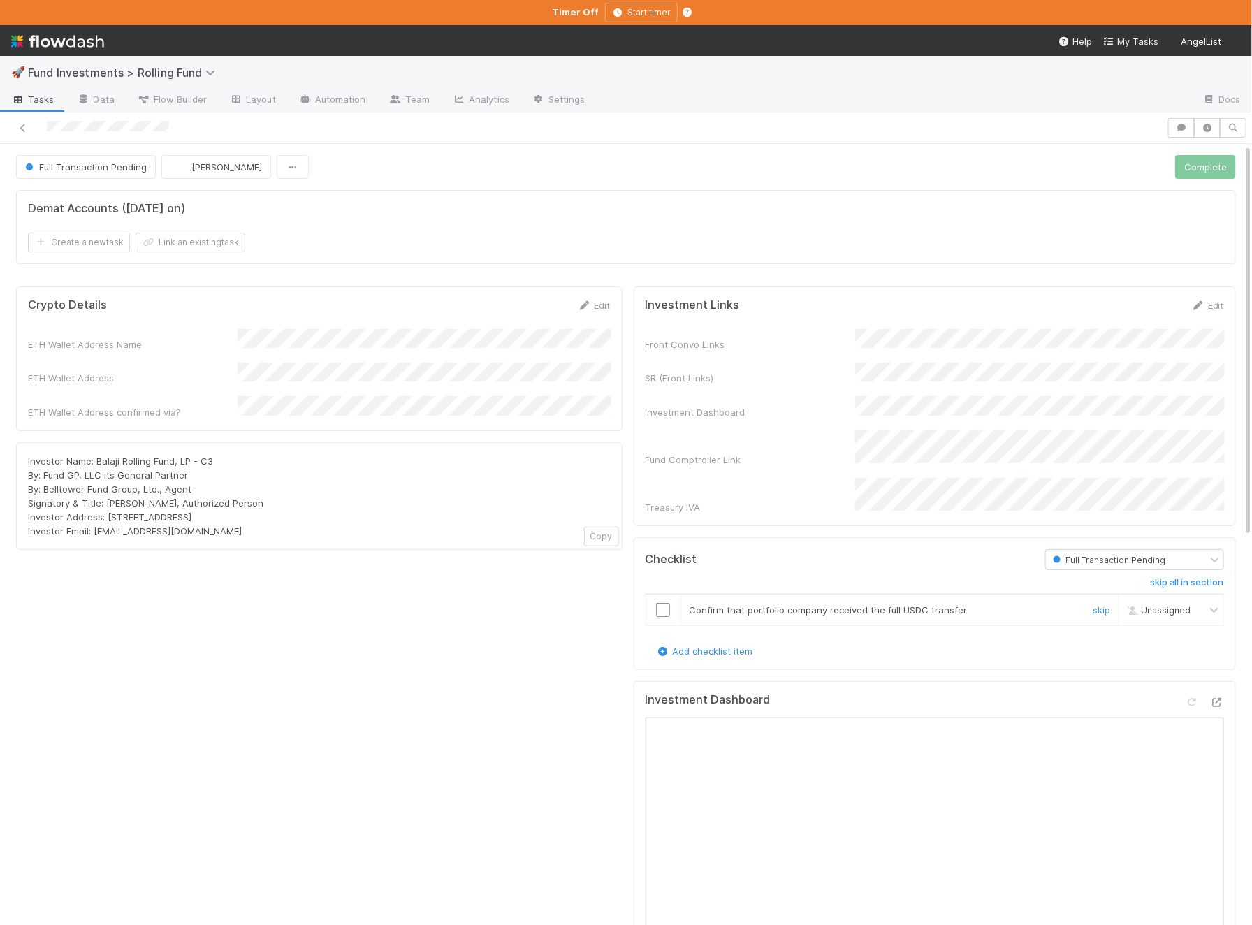
click at [662, 603] on input "checkbox" at bounding box center [663, 610] width 14 height 14
click at [661, 603] on input "checkbox" at bounding box center [663, 610] width 14 height 14
click at [1191, 169] on button "Complete" at bounding box center [1205, 167] width 61 height 24
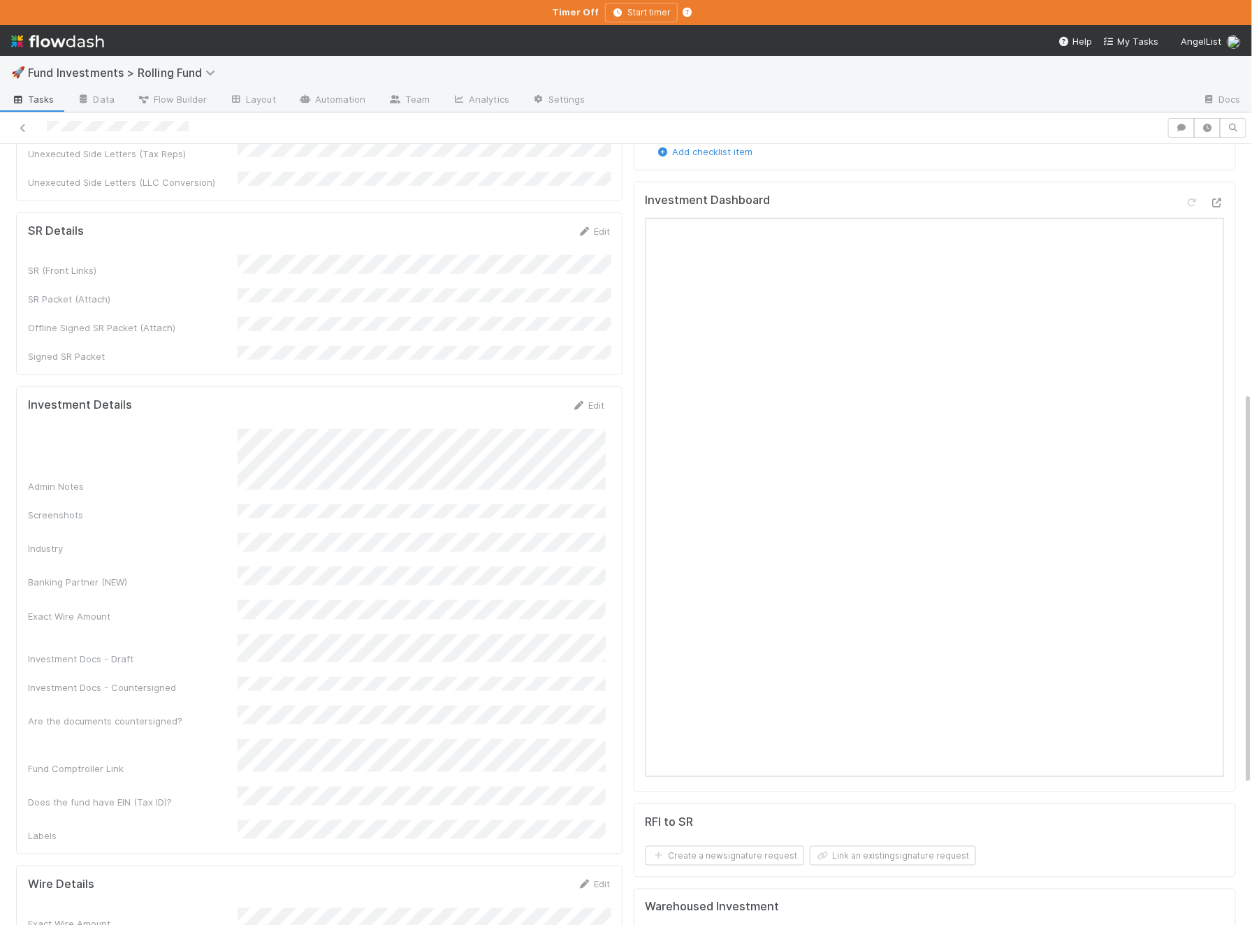
scroll to position [525, 0]
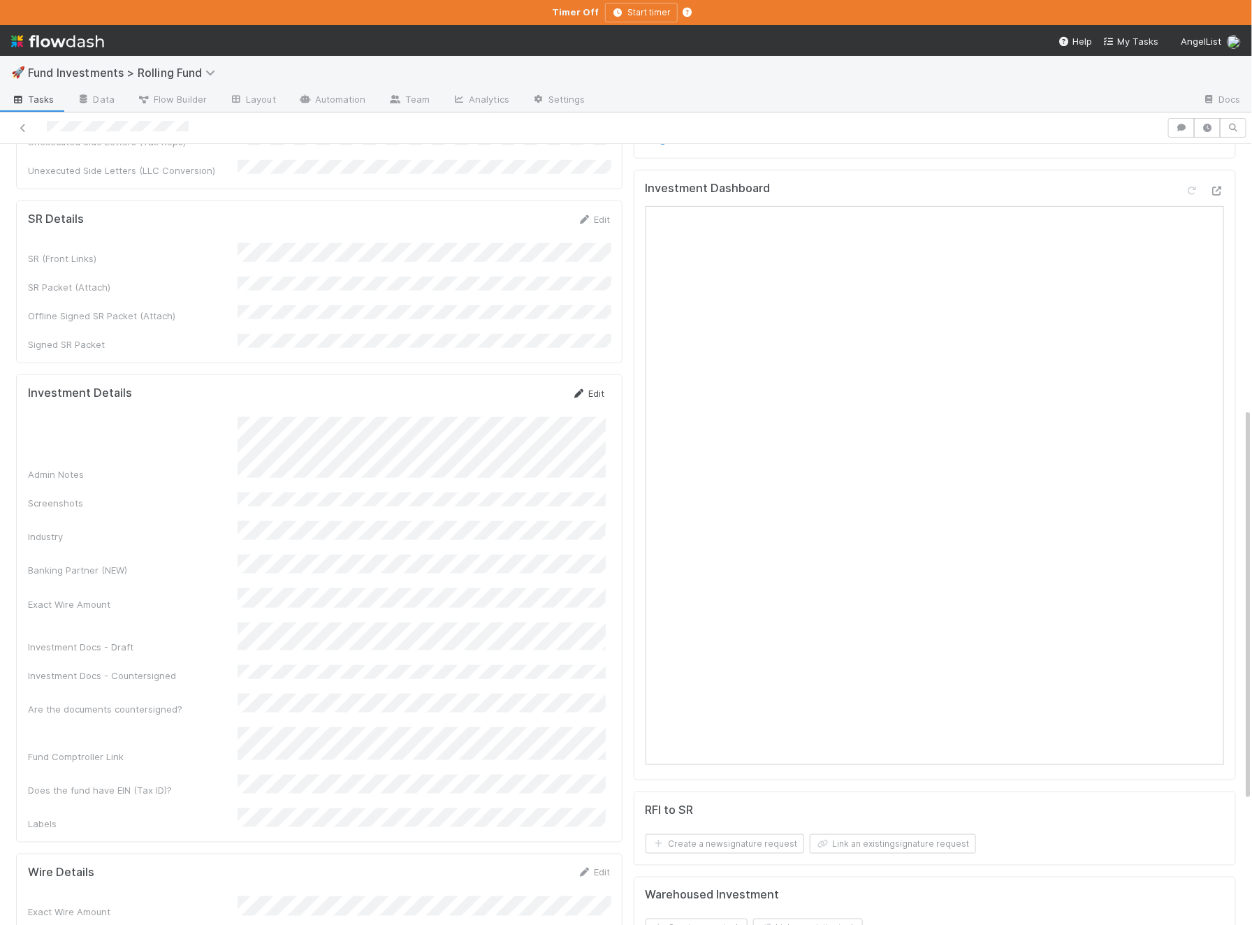
click at [580, 389] on icon at bounding box center [579, 393] width 14 height 9
click at [522, 386] on button "Save" at bounding box center [531, 398] width 40 height 24
click at [207, 417] on div "Admin Notes" at bounding box center [316, 449] width 577 height 64
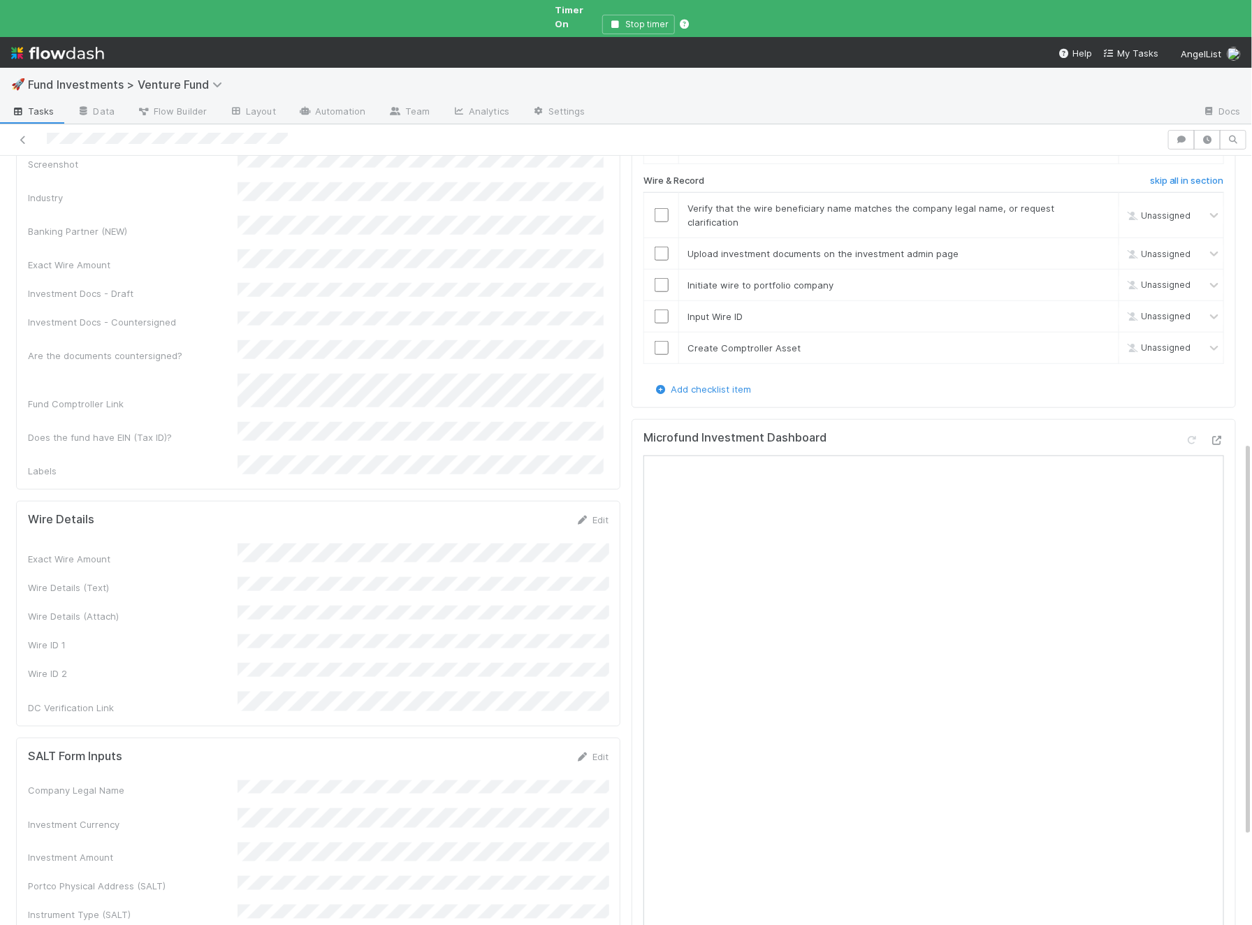
scroll to position [528, 0]
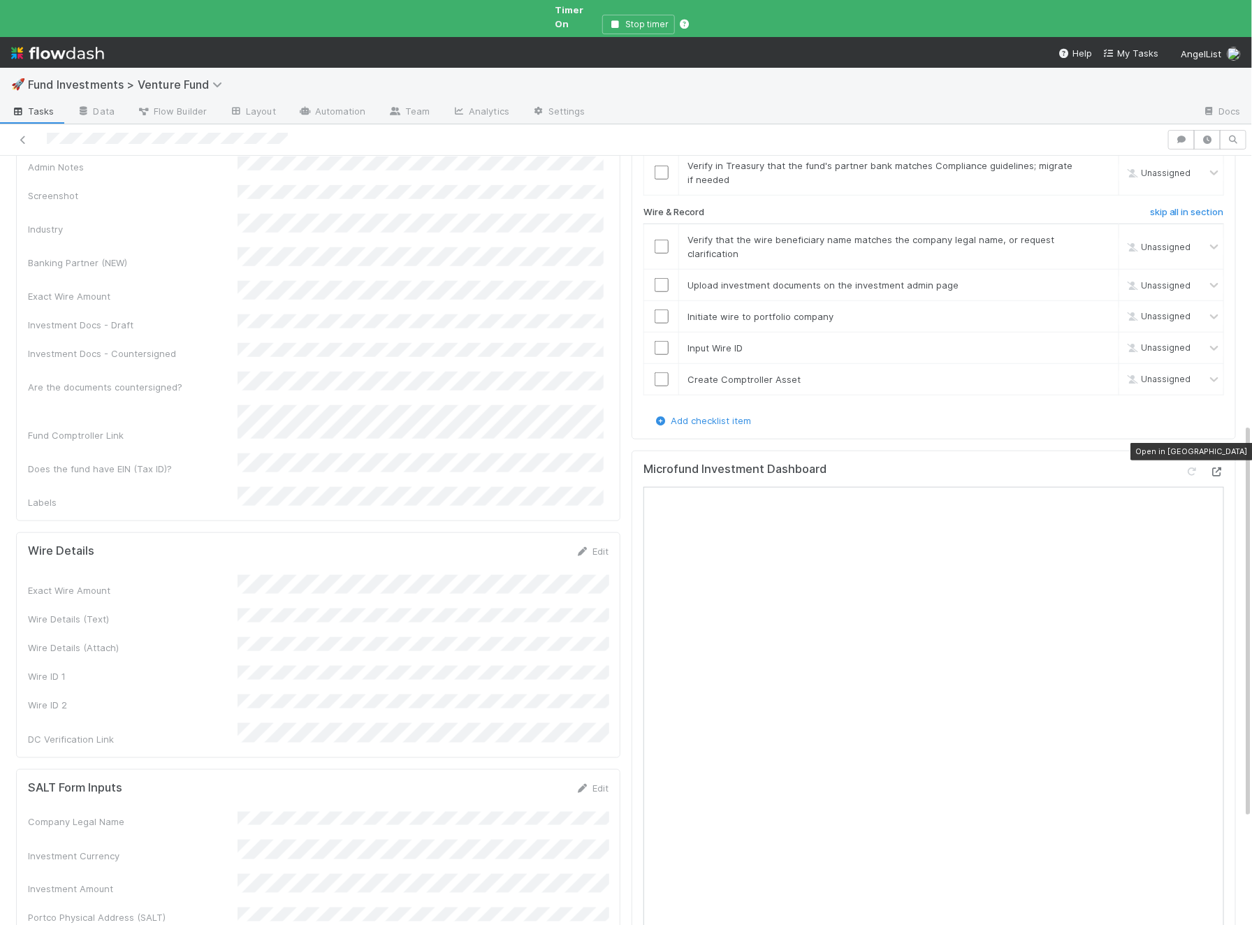
click at [1218, 467] on icon at bounding box center [1217, 471] width 14 height 9
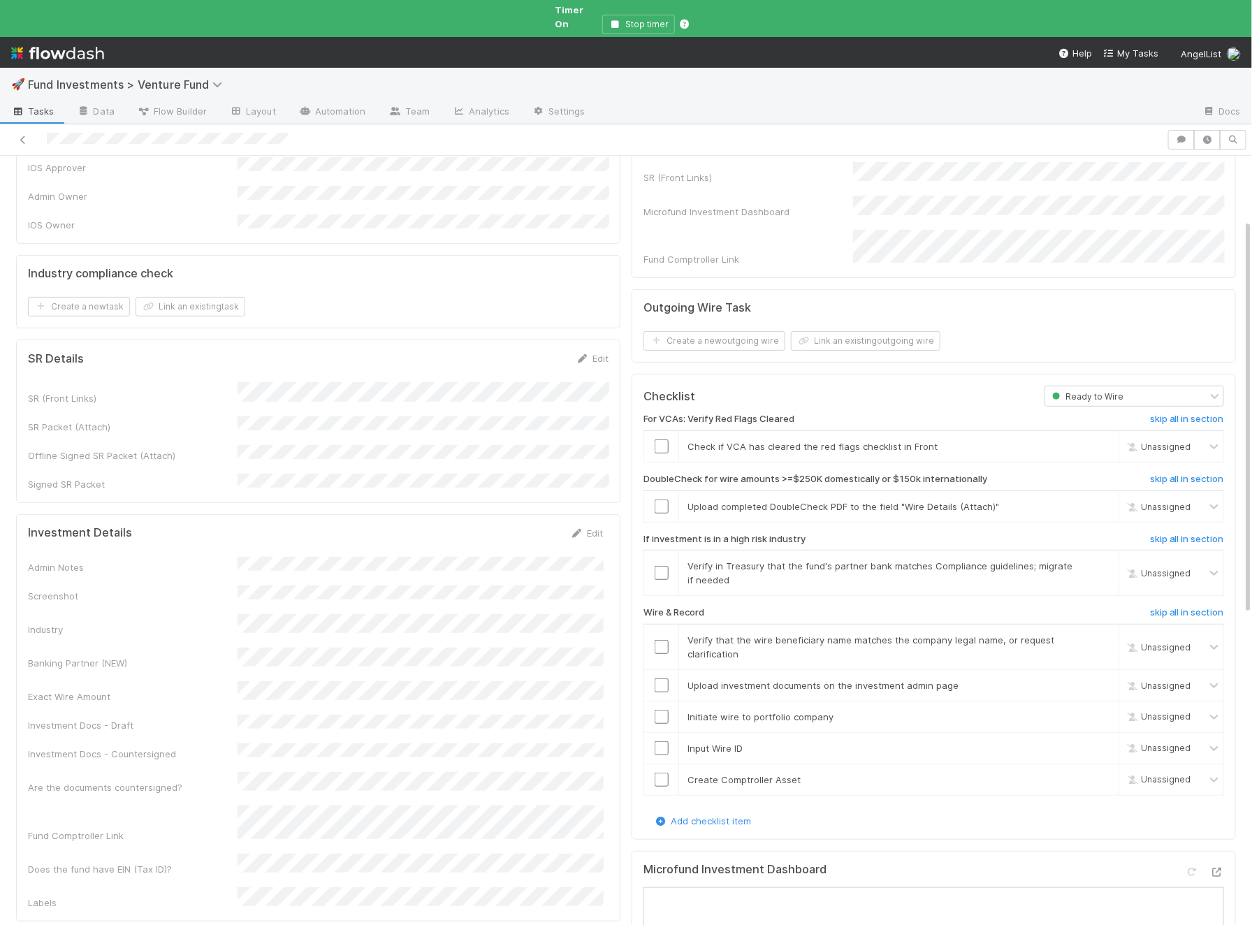
scroll to position [170, 0]
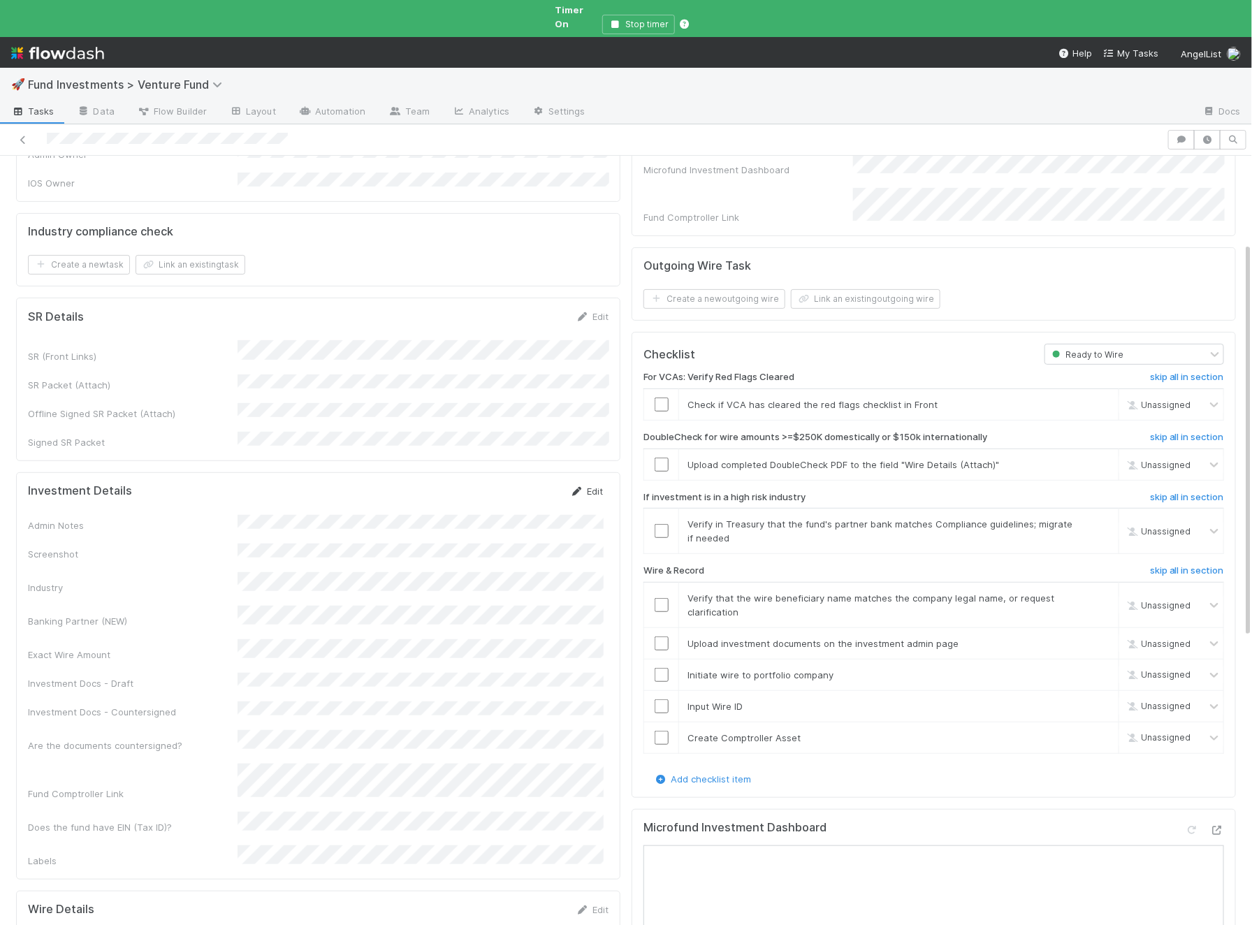
click at [585, 485] on link "Edit" at bounding box center [586, 490] width 33 height 11
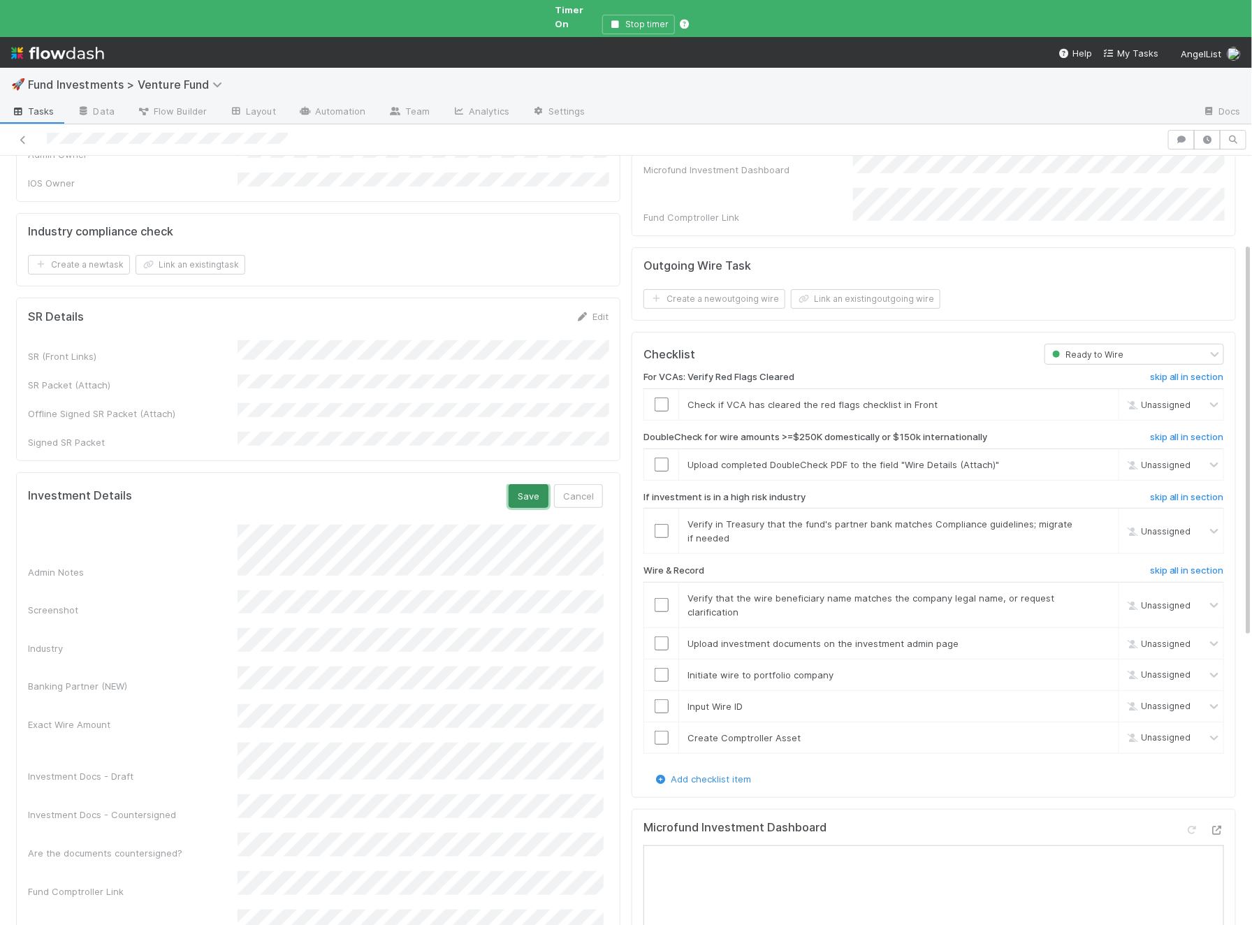
click at [537, 484] on button "Save" at bounding box center [528, 496] width 40 height 24
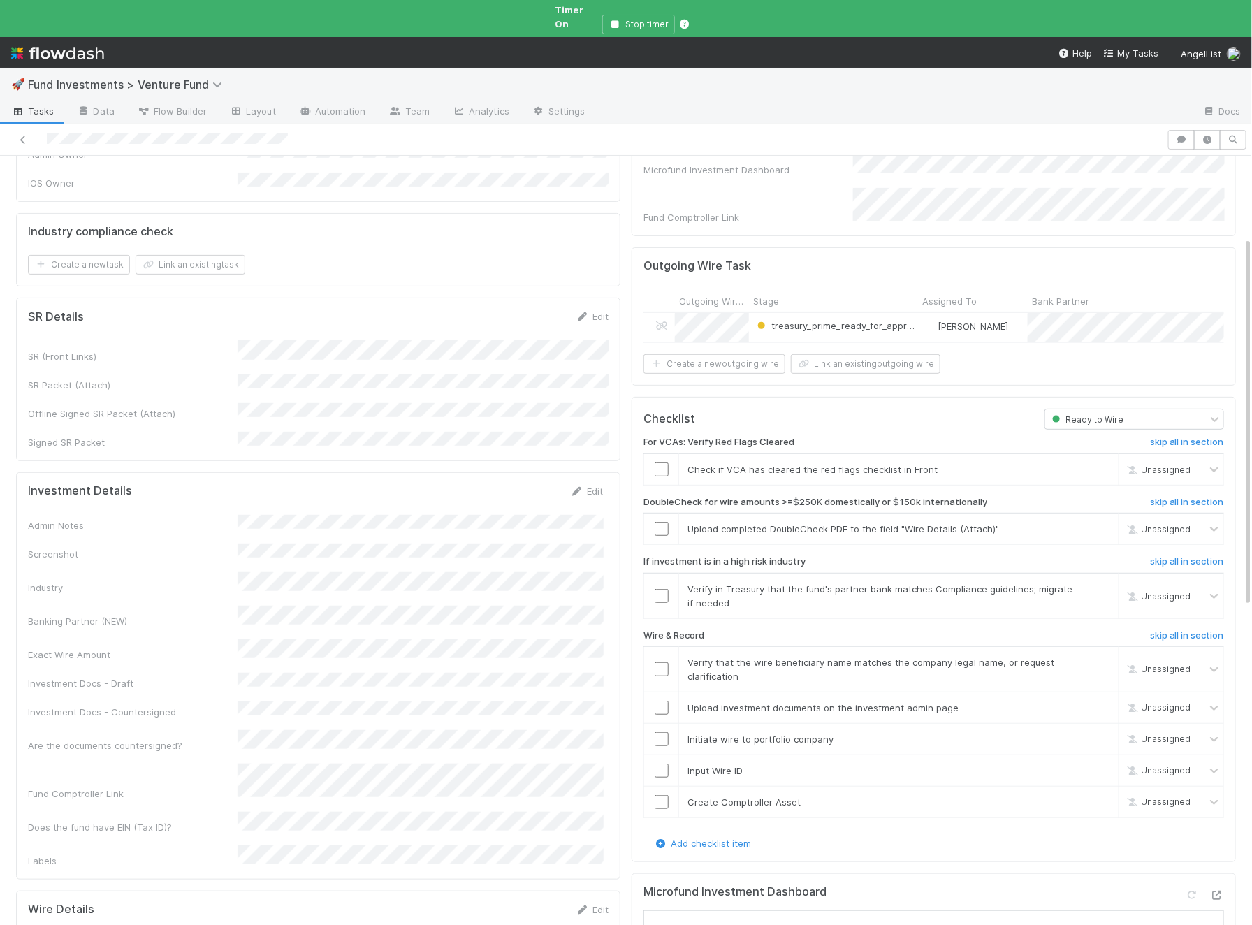
scroll to position [0, 0]
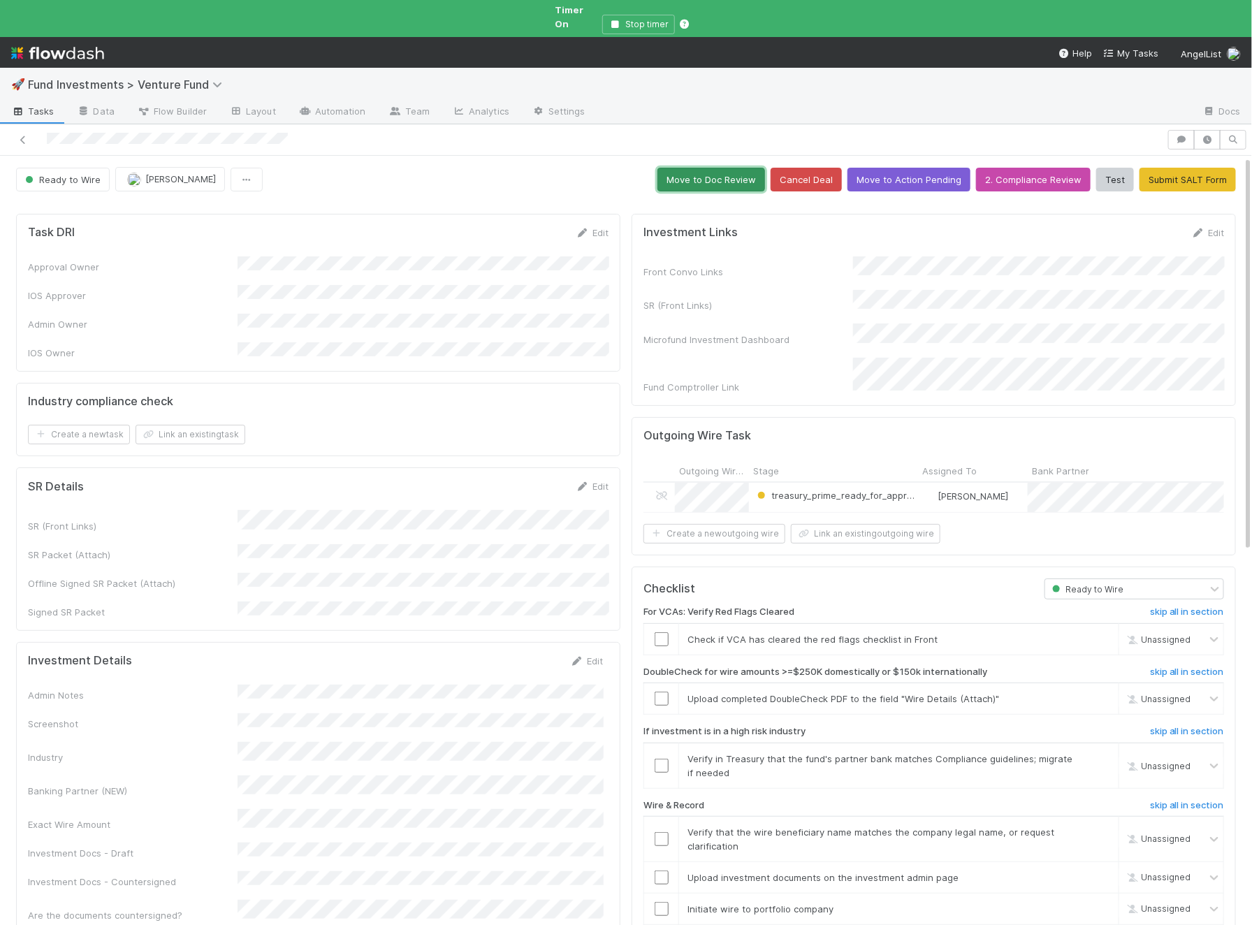
click at [707, 168] on button "Move to Doc Review" at bounding box center [711, 180] width 108 height 24
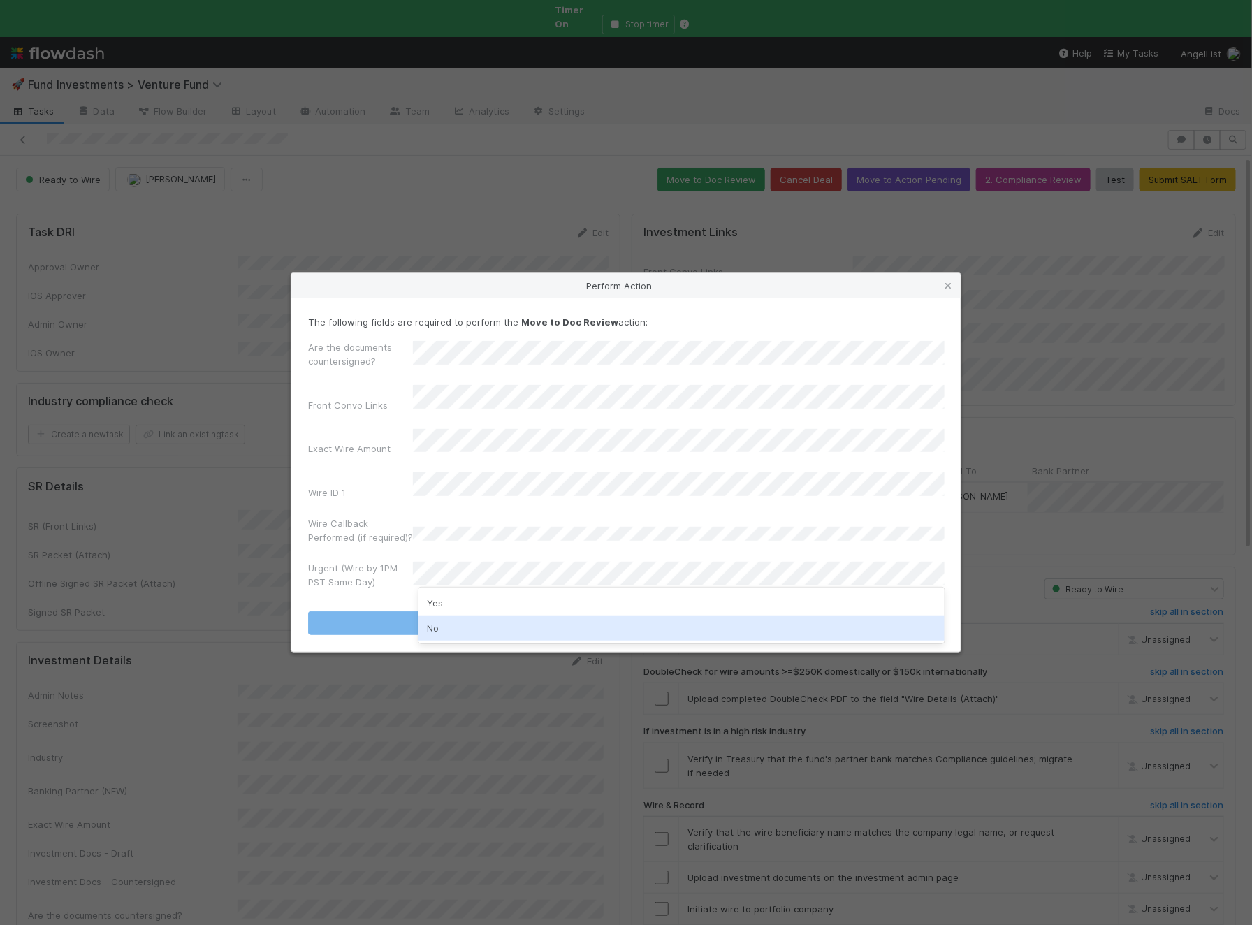
click at [470, 629] on div "No" at bounding box center [681, 627] width 526 height 25
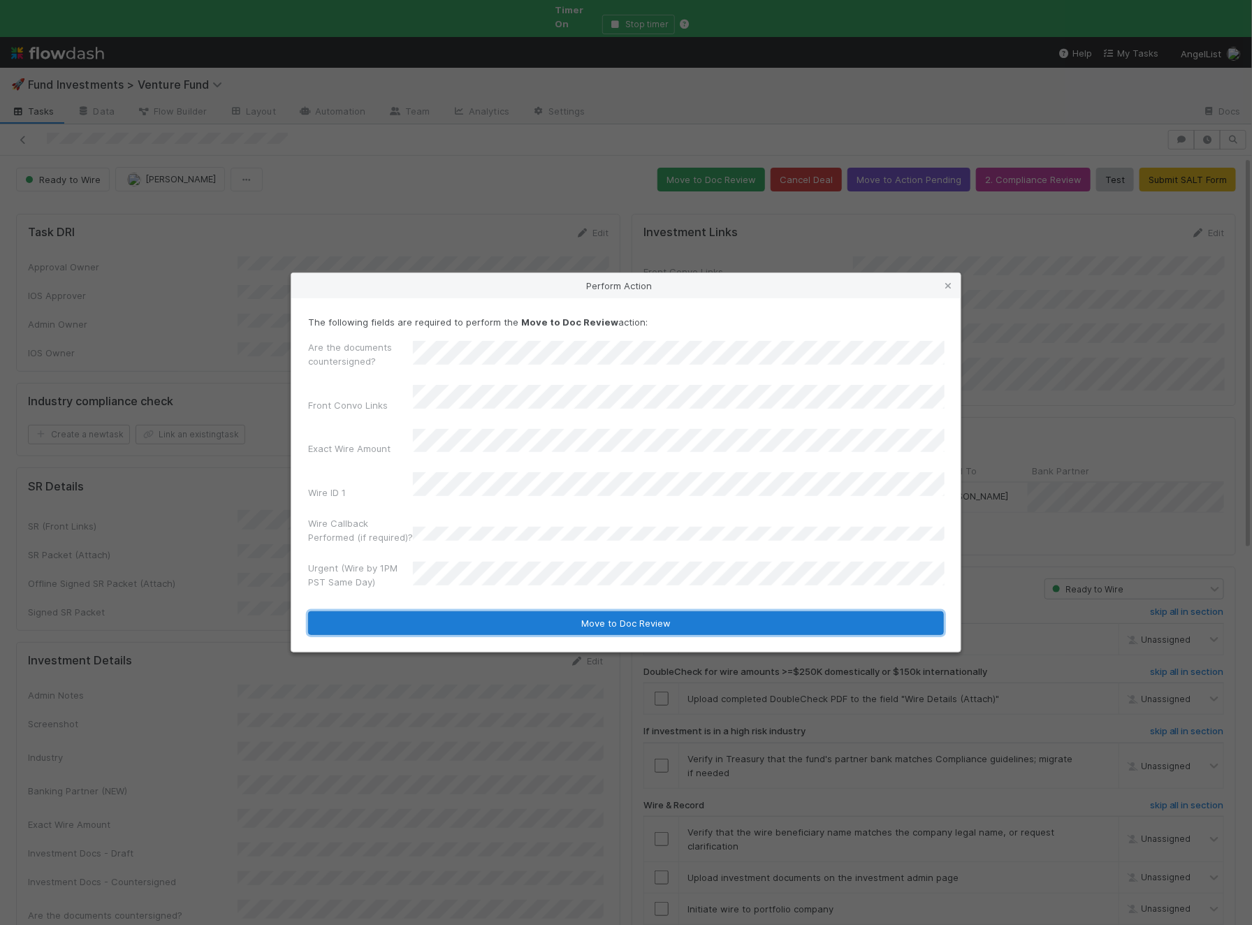
click at [493, 620] on button "Move to Doc Review" at bounding box center [626, 623] width 636 height 24
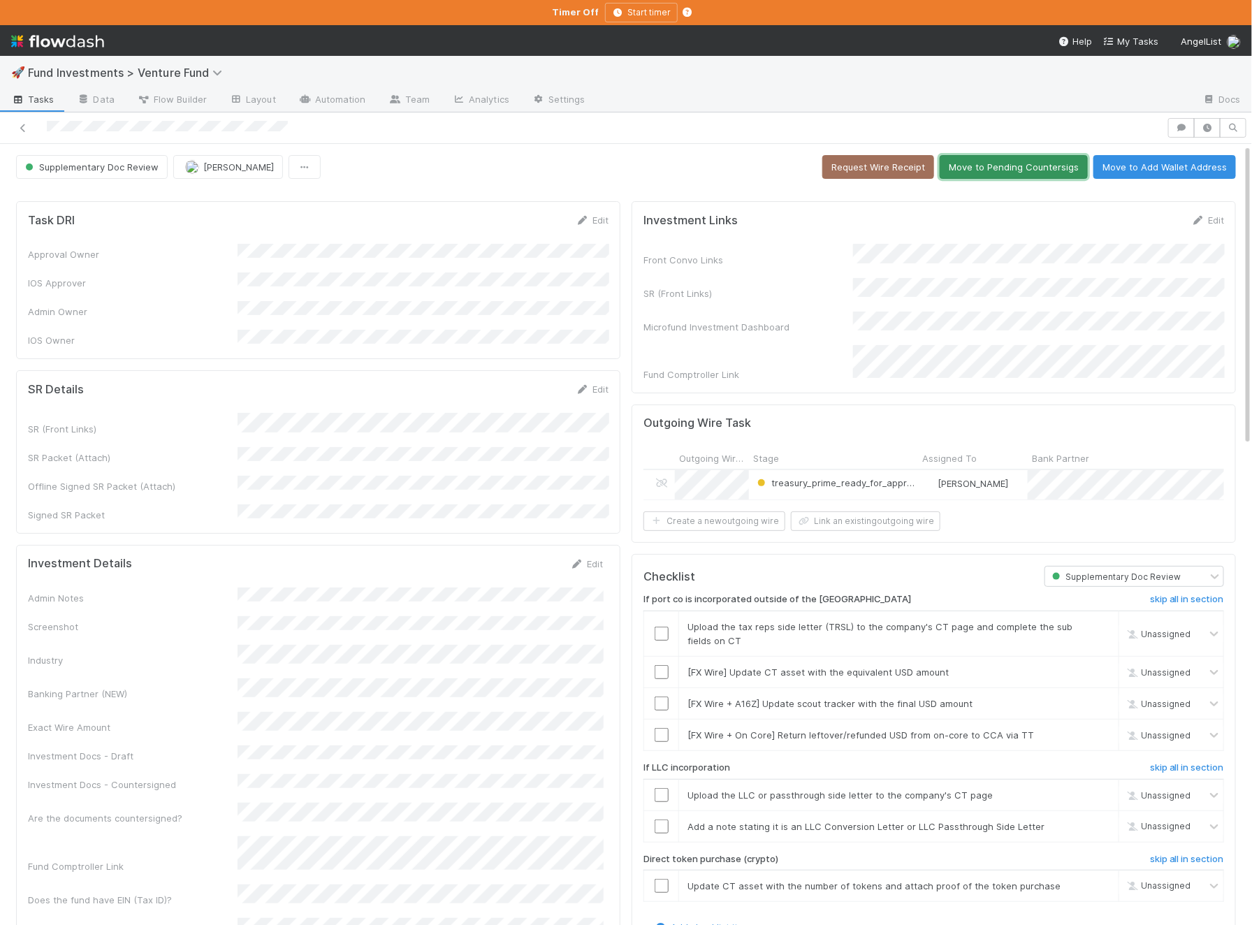
click at [991, 158] on button "Move to Pending Countersigs" at bounding box center [1013, 167] width 148 height 24
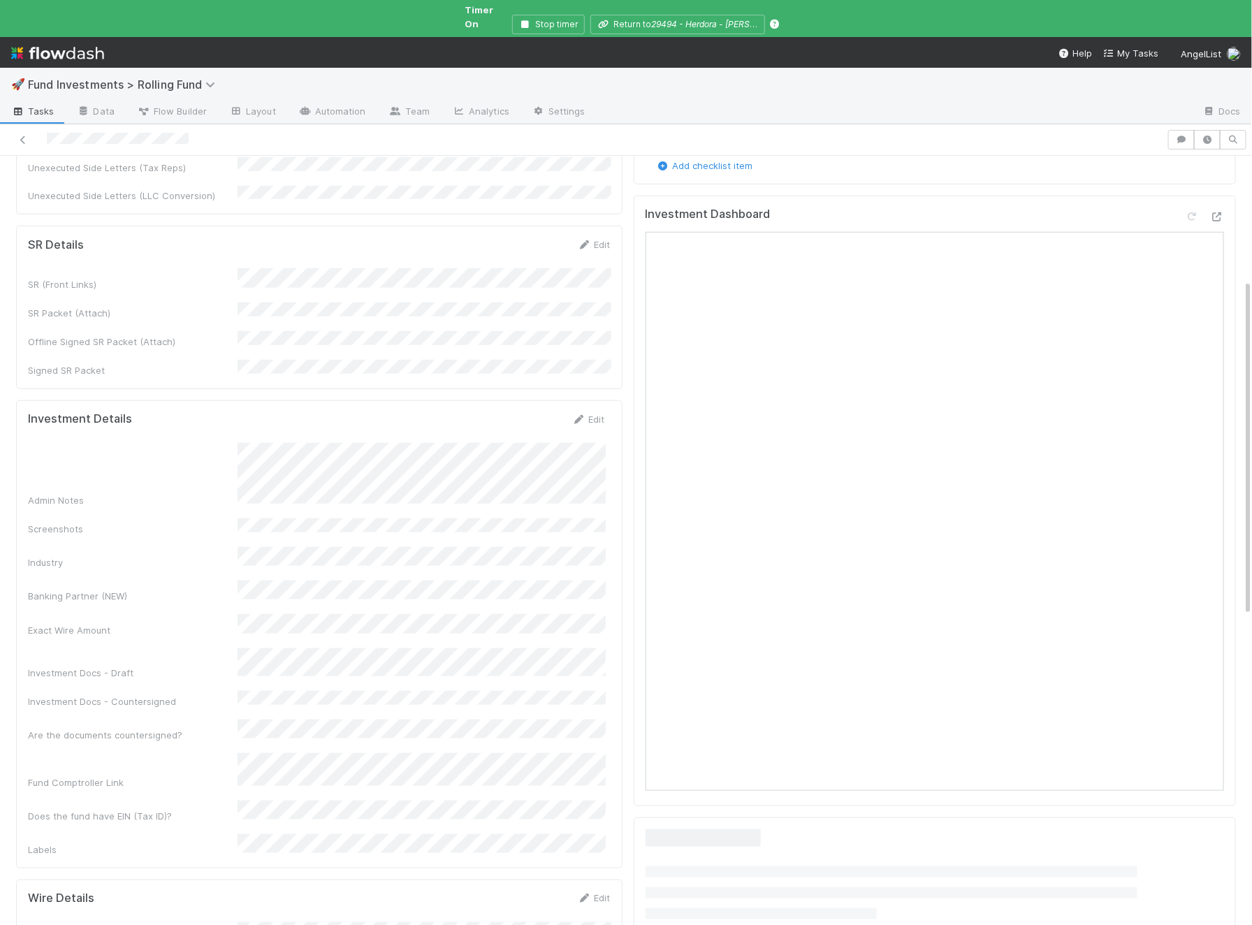
scroll to position [689, 0]
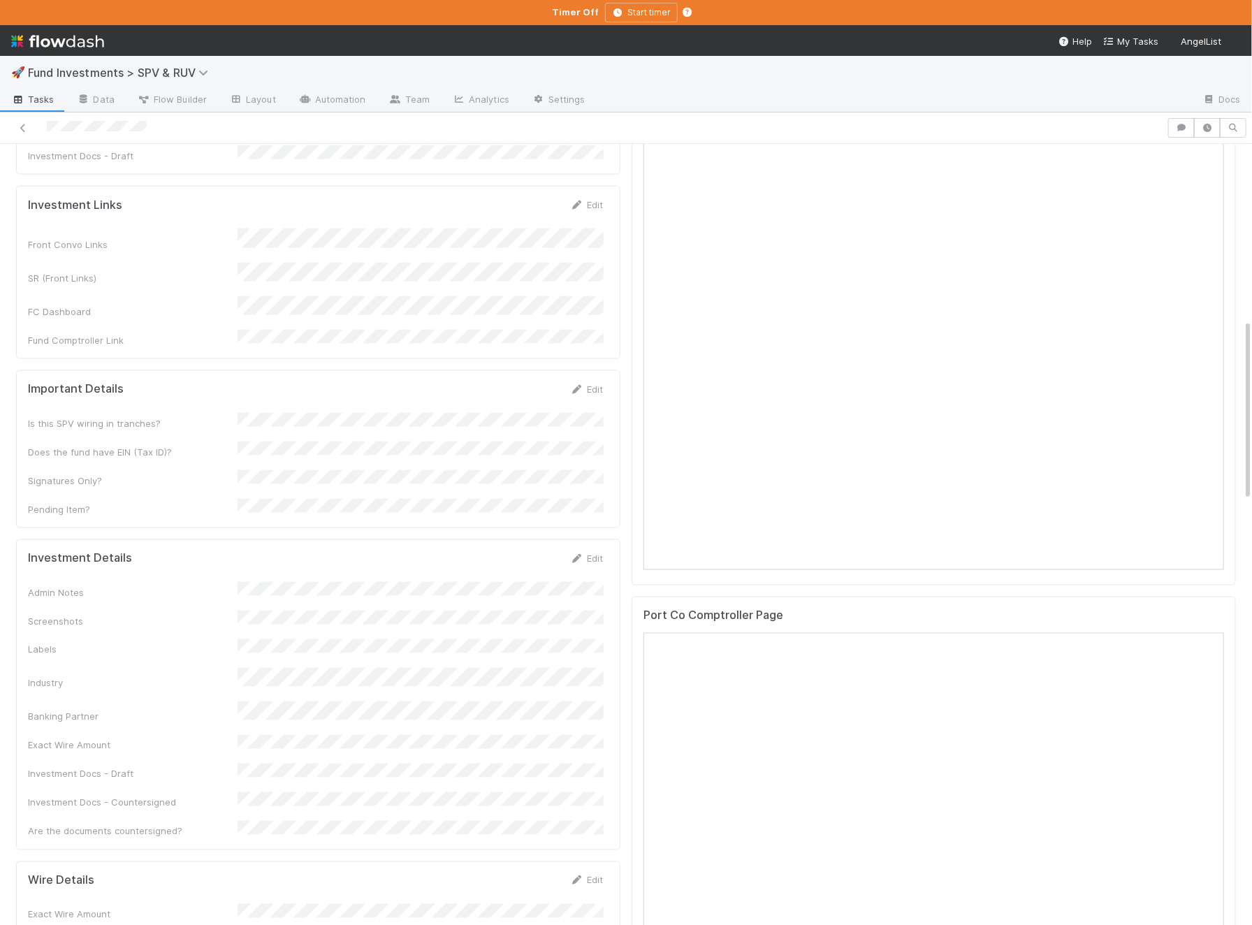
scroll to position [756, 0]
click at [587, 539] on div "Investment Details Edit Admin Notes Screenshots Labels Industry Banking Partner…" at bounding box center [318, 694] width 604 height 311
click at [584, 550] on div "Edit" at bounding box center [586, 557] width 33 height 14
click at [590, 552] on link "Edit" at bounding box center [586, 557] width 33 height 11
click at [535, 550] on button "Save" at bounding box center [528, 562] width 40 height 24
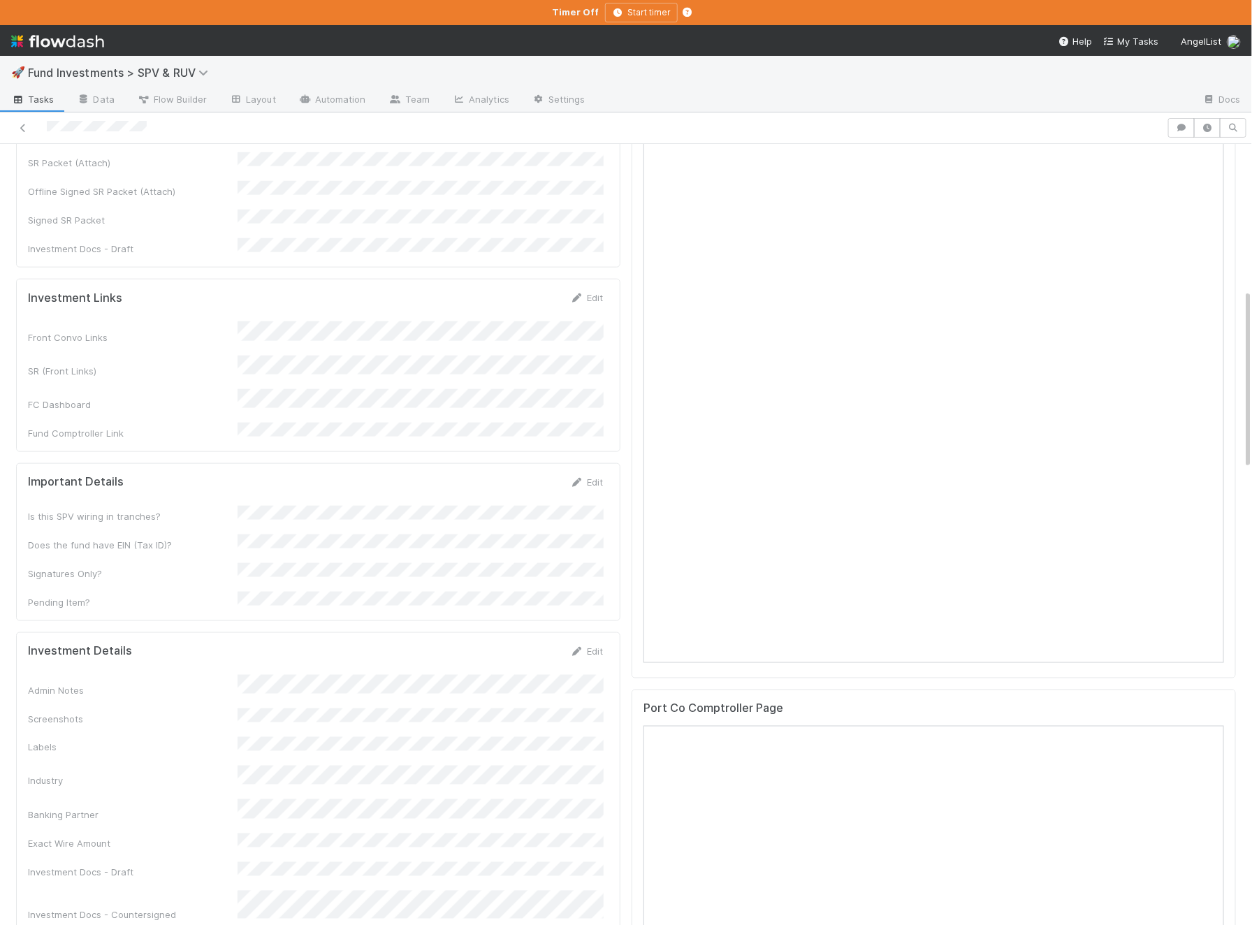
scroll to position [606, 0]
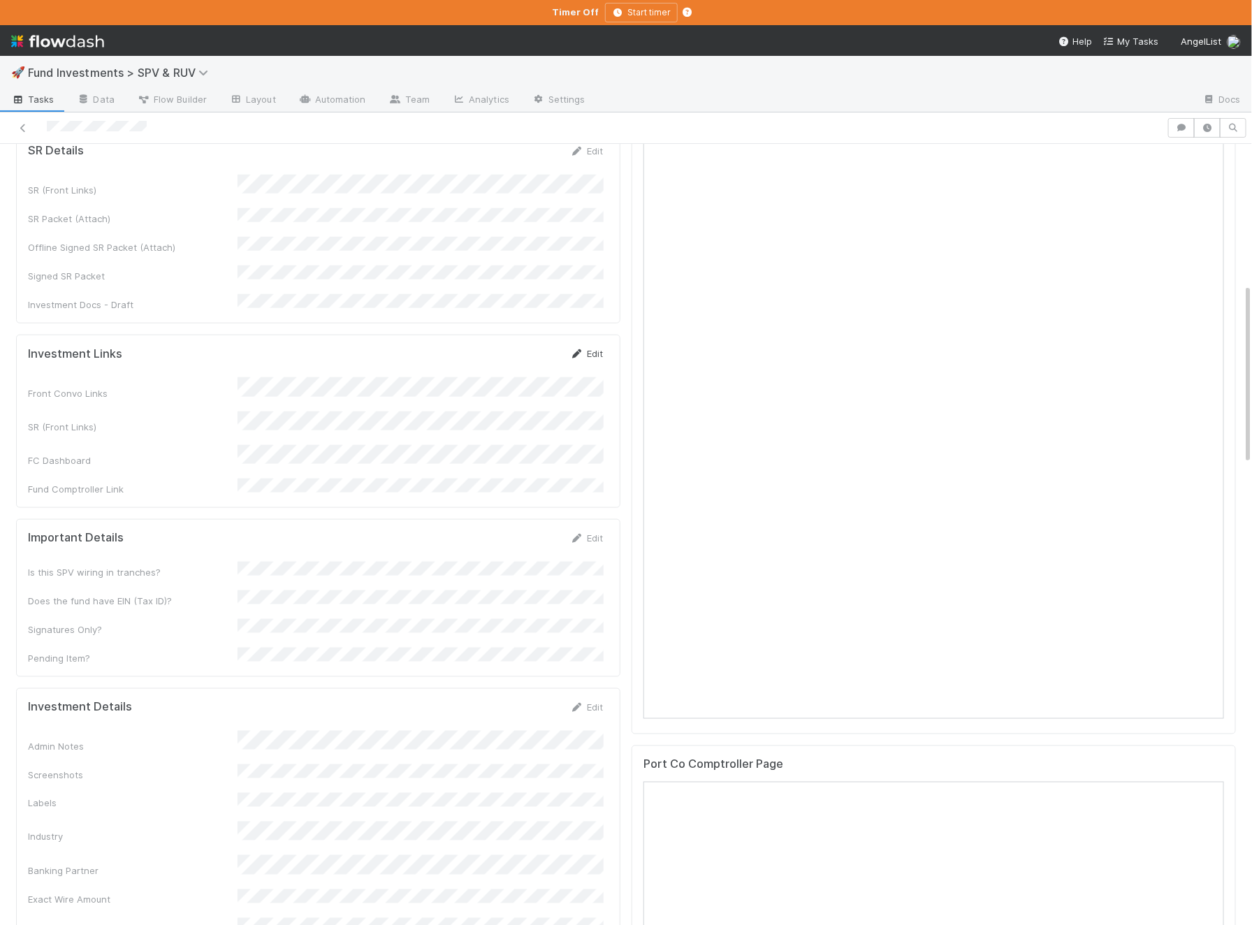
click at [587, 348] on link "Edit" at bounding box center [586, 353] width 33 height 11
click at [536, 346] on button "Save" at bounding box center [528, 358] width 40 height 24
click at [590, 551] on link "Edit" at bounding box center [586, 556] width 33 height 11
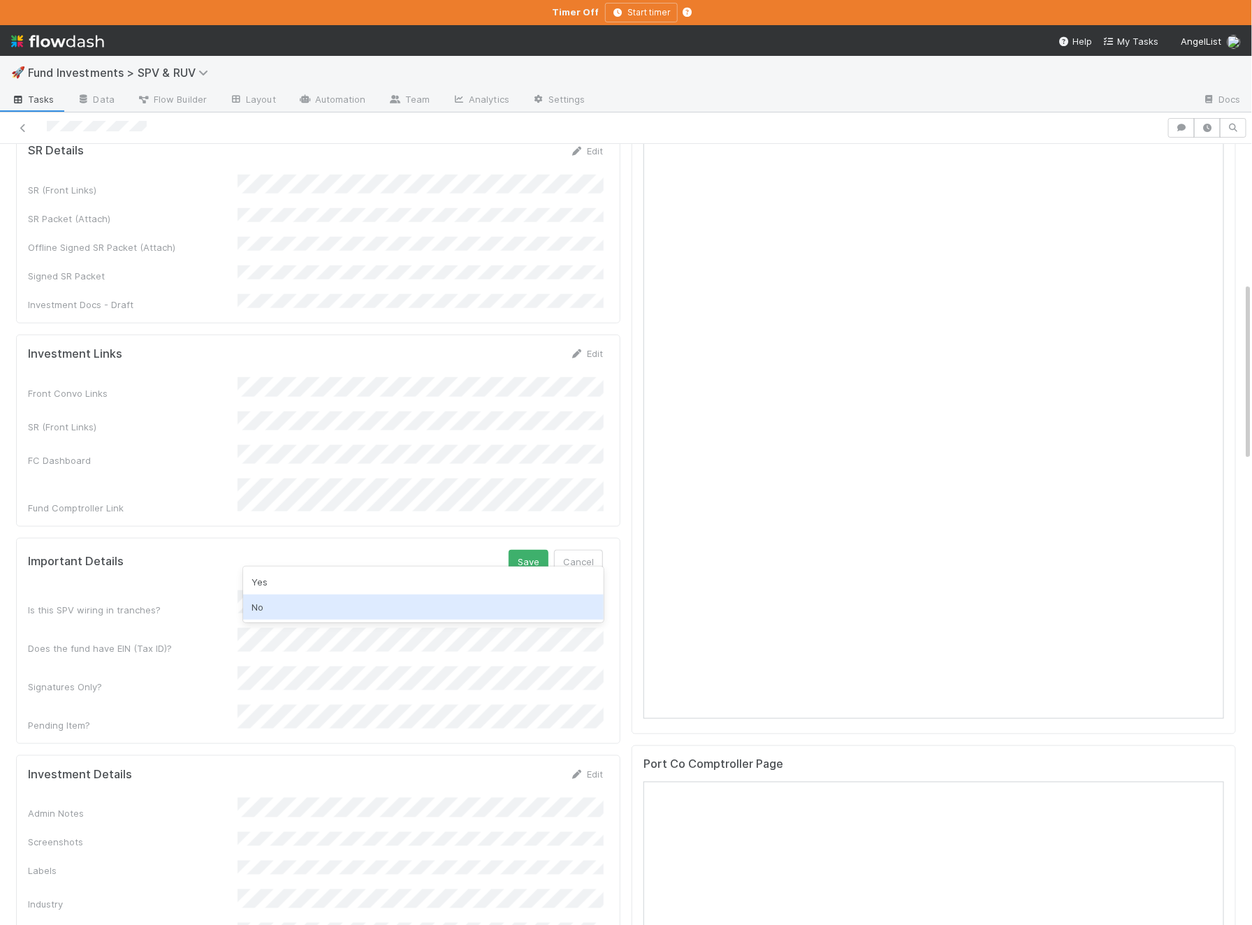
click at [307, 606] on div "No" at bounding box center [423, 606] width 360 height 25
click at [335, 596] on div "Is this SPV wiring in tranches? Does the fund have EIN (Tax ID)? Signatures Onl…" at bounding box center [315, 661] width 575 height 142
click at [303, 612] on div "Yes" at bounding box center [423, 616] width 360 height 25
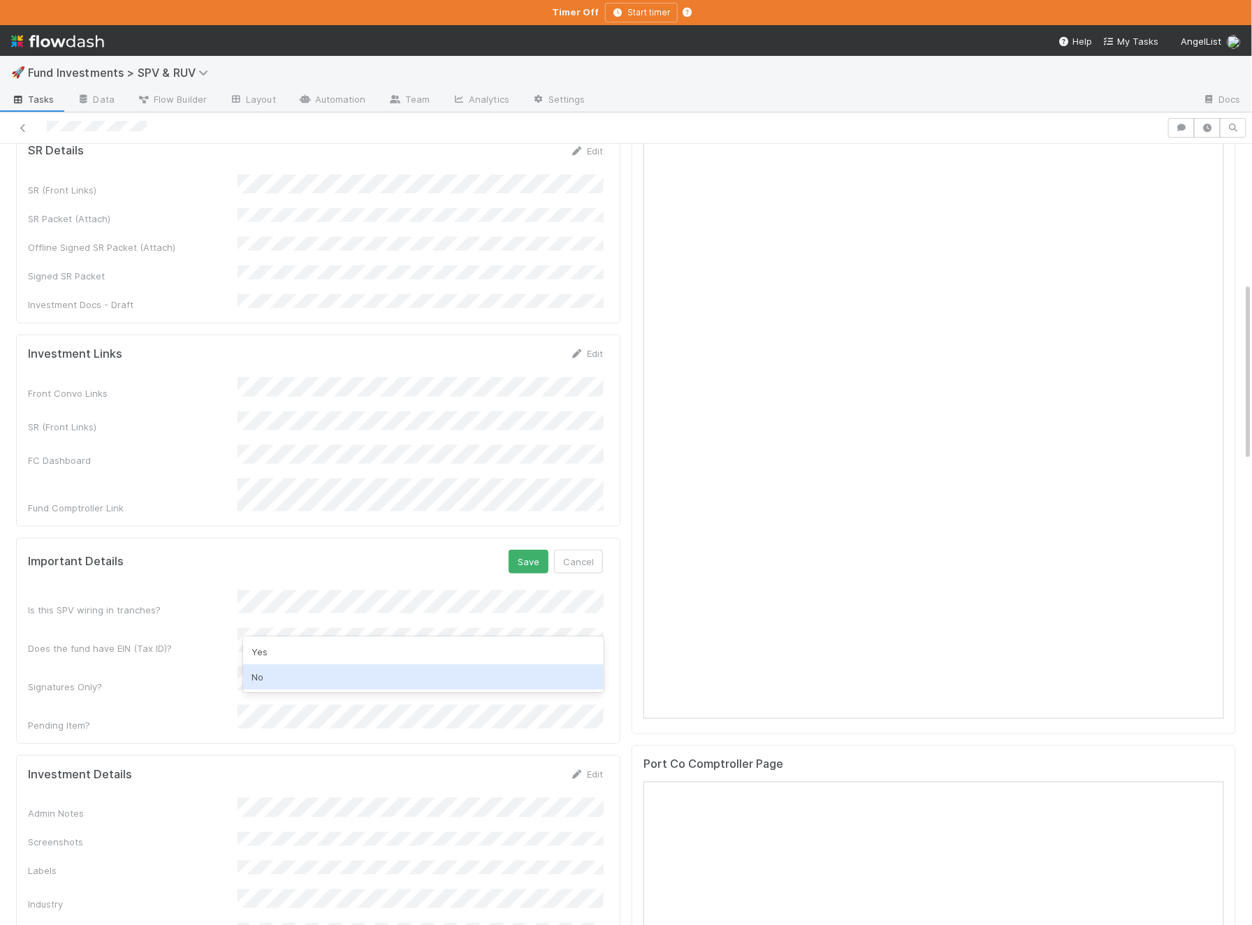
click at [296, 685] on div "No" at bounding box center [423, 676] width 360 height 25
click at [337, 668] on div "Important Details Save Cancel Is this SPV wiring in tranches? Does the fund hav…" at bounding box center [318, 641] width 604 height 206
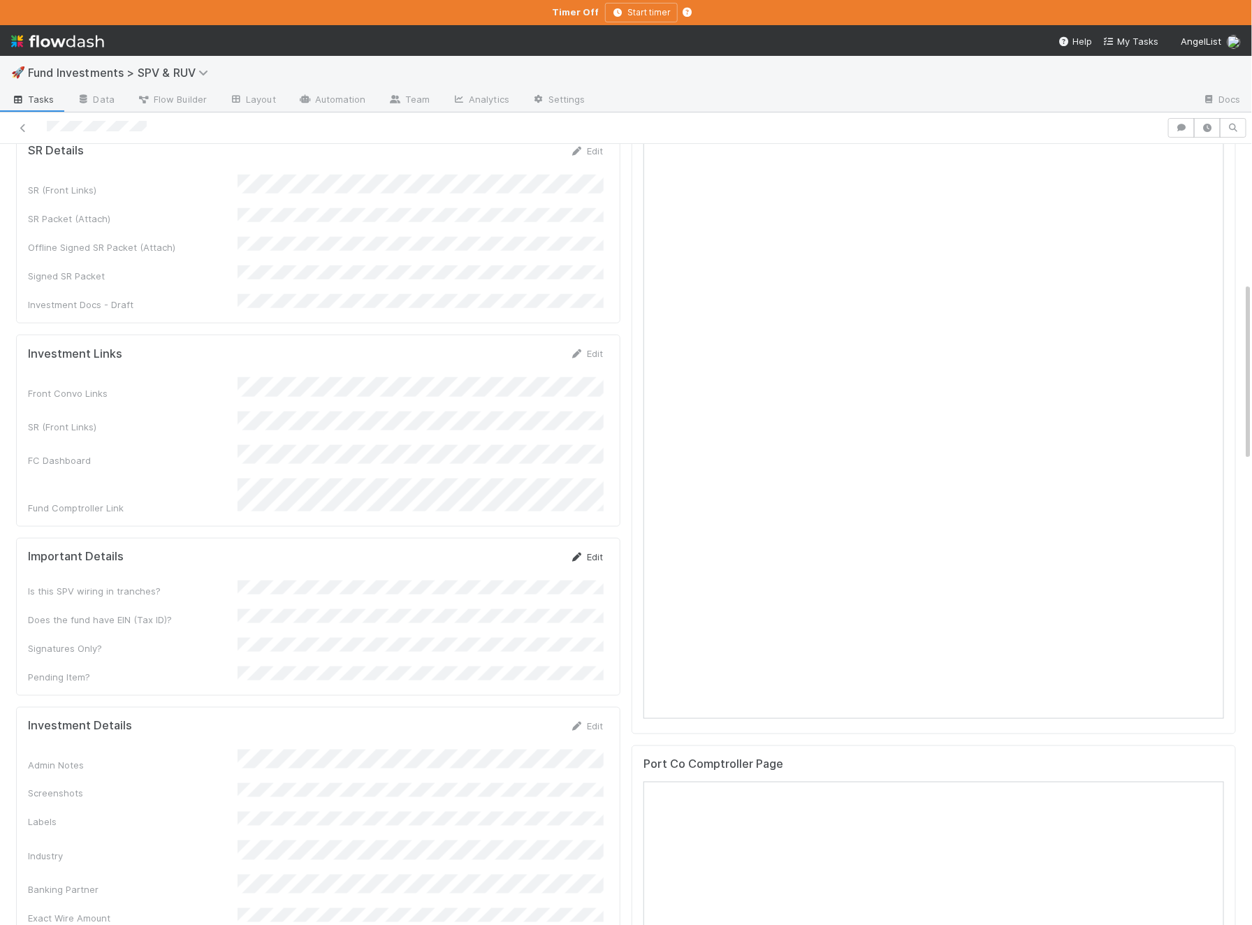
click at [600, 551] on link "Edit" at bounding box center [586, 556] width 33 height 11
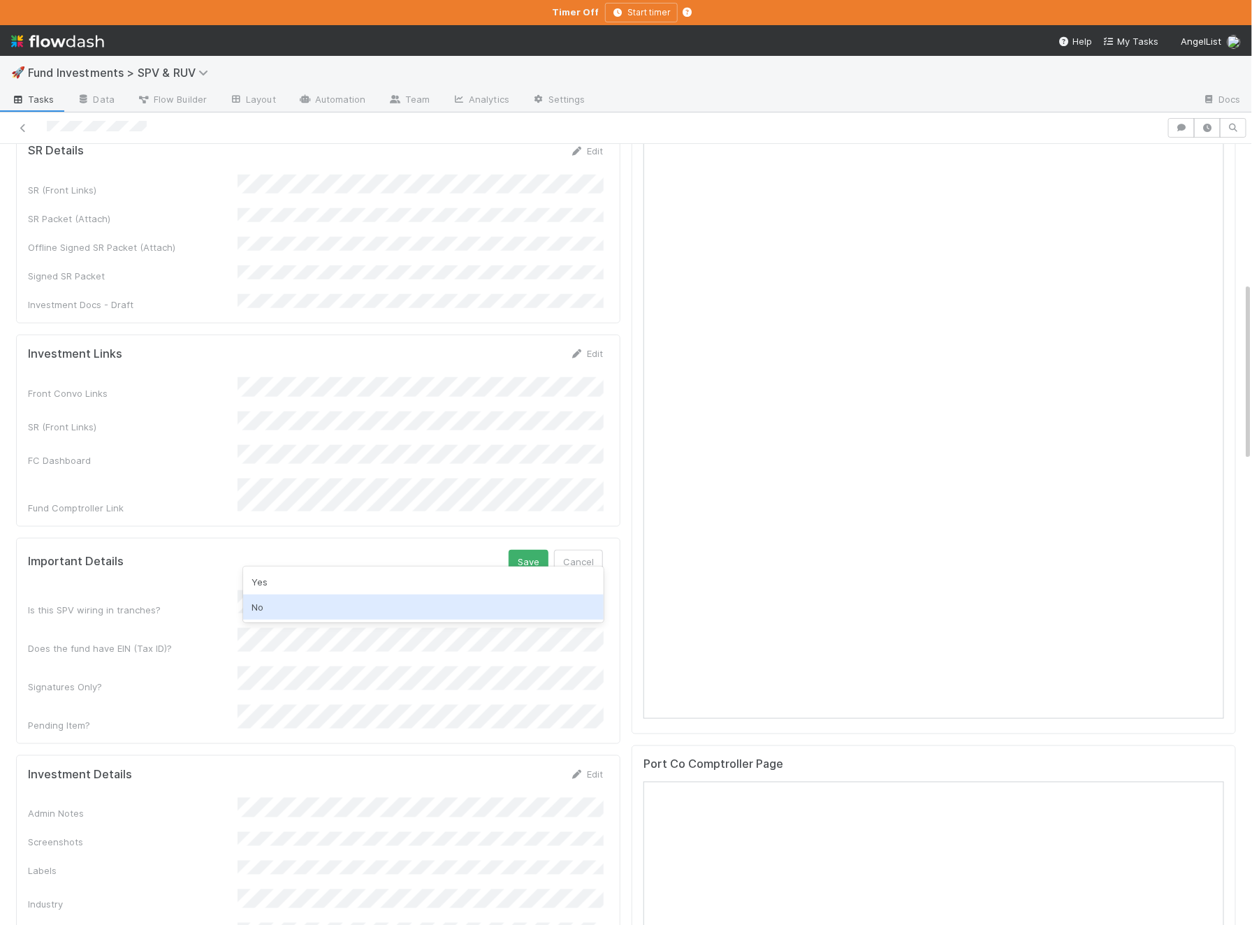
click at [365, 597] on div "No" at bounding box center [423, 606] width 360 height 25
click at [351, 618] on div "Yes" at bounding box center [423, 616] width 360 height 25
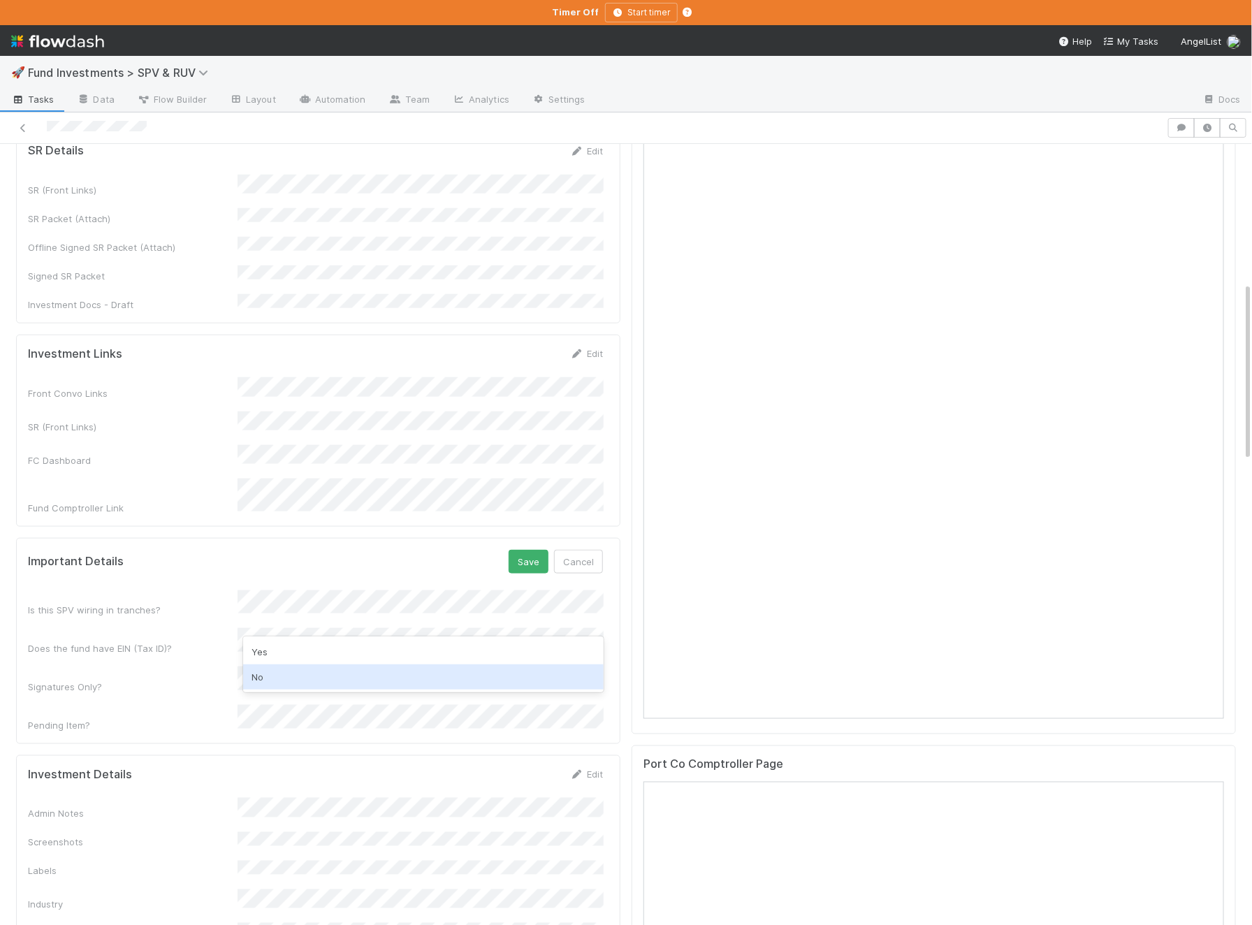
click at [312, 678] on div "No" at bounding box center [423, 676] width 360 height 25
click at [525, 550] on button "Save" at bounding box center [528, 562] width 40 height 24
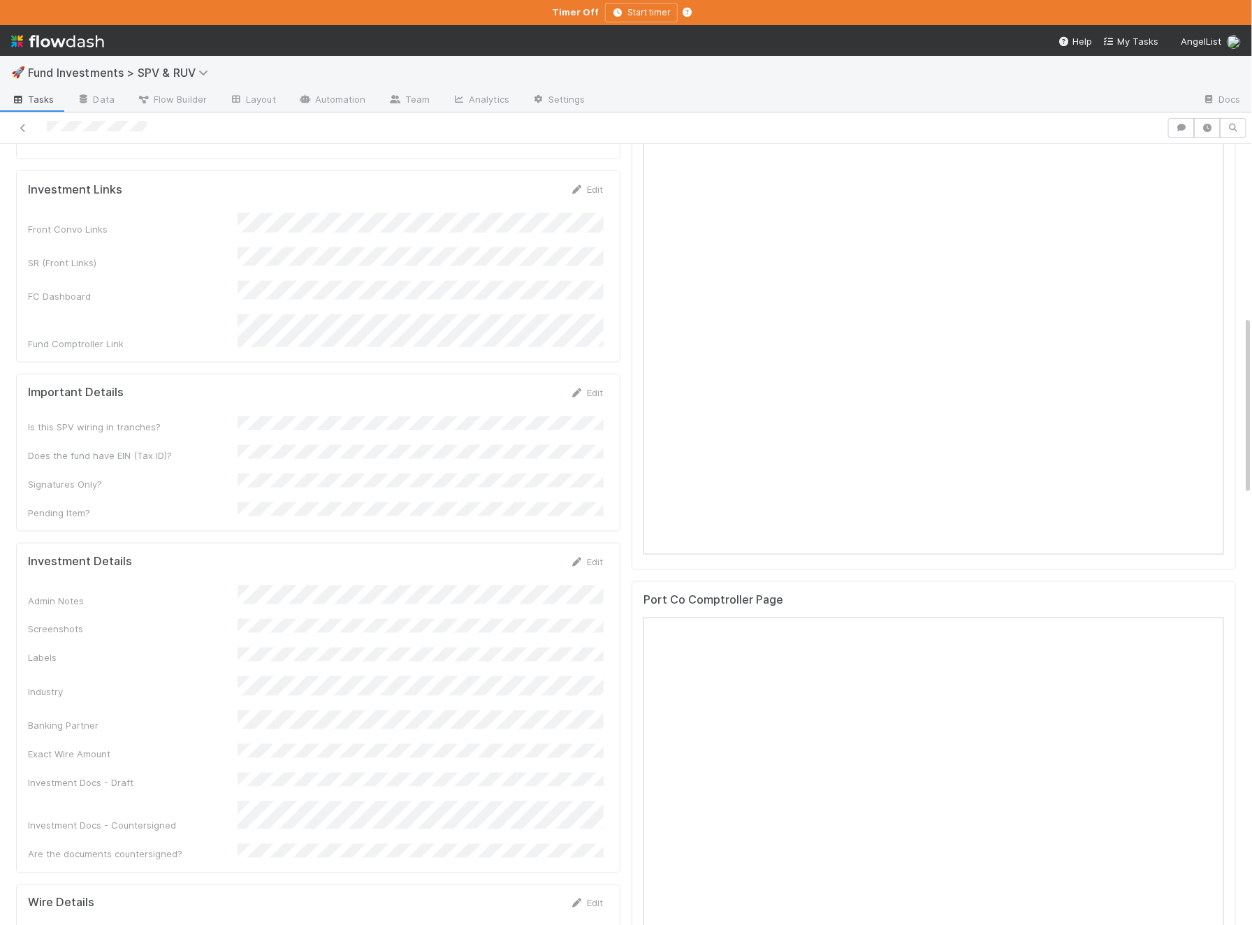
scroll to position [805, 0]
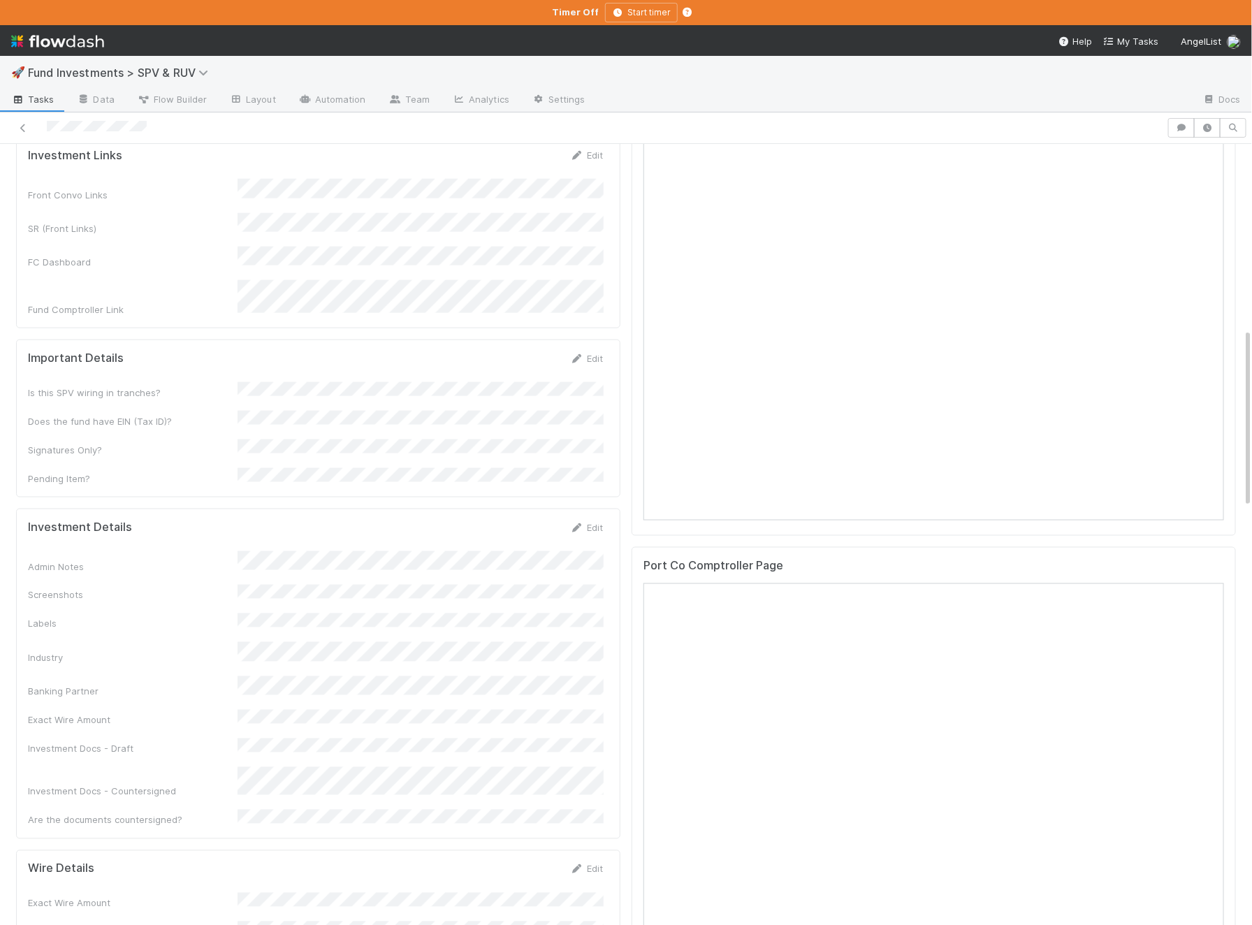
click at [515, 351] on form "Important Details Edit Is this SPV wiring in tranches? Does the fund have EIN (…" at bounding box center [315, 418] width 575 height 134
click at [585, 339] on div "Important Details Edit Is this SPV wiring in tranches? Does the fund have EIN (…" at bounding box center [318, 425] width 604 height 173
click at [585, 537] on link "Edit" at bounding box center [586, 542] width 33 height 11
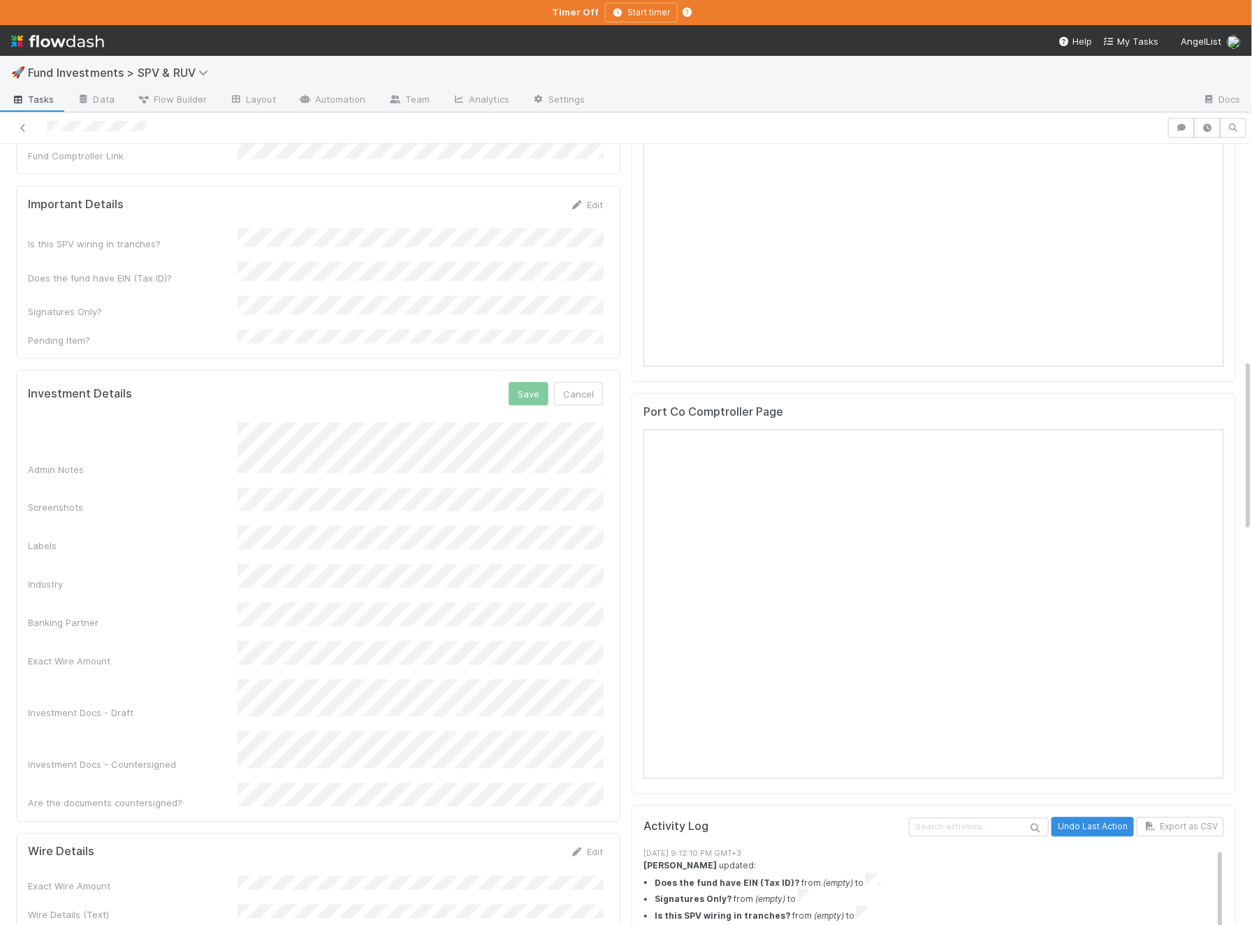
scroll to position [983, 0]
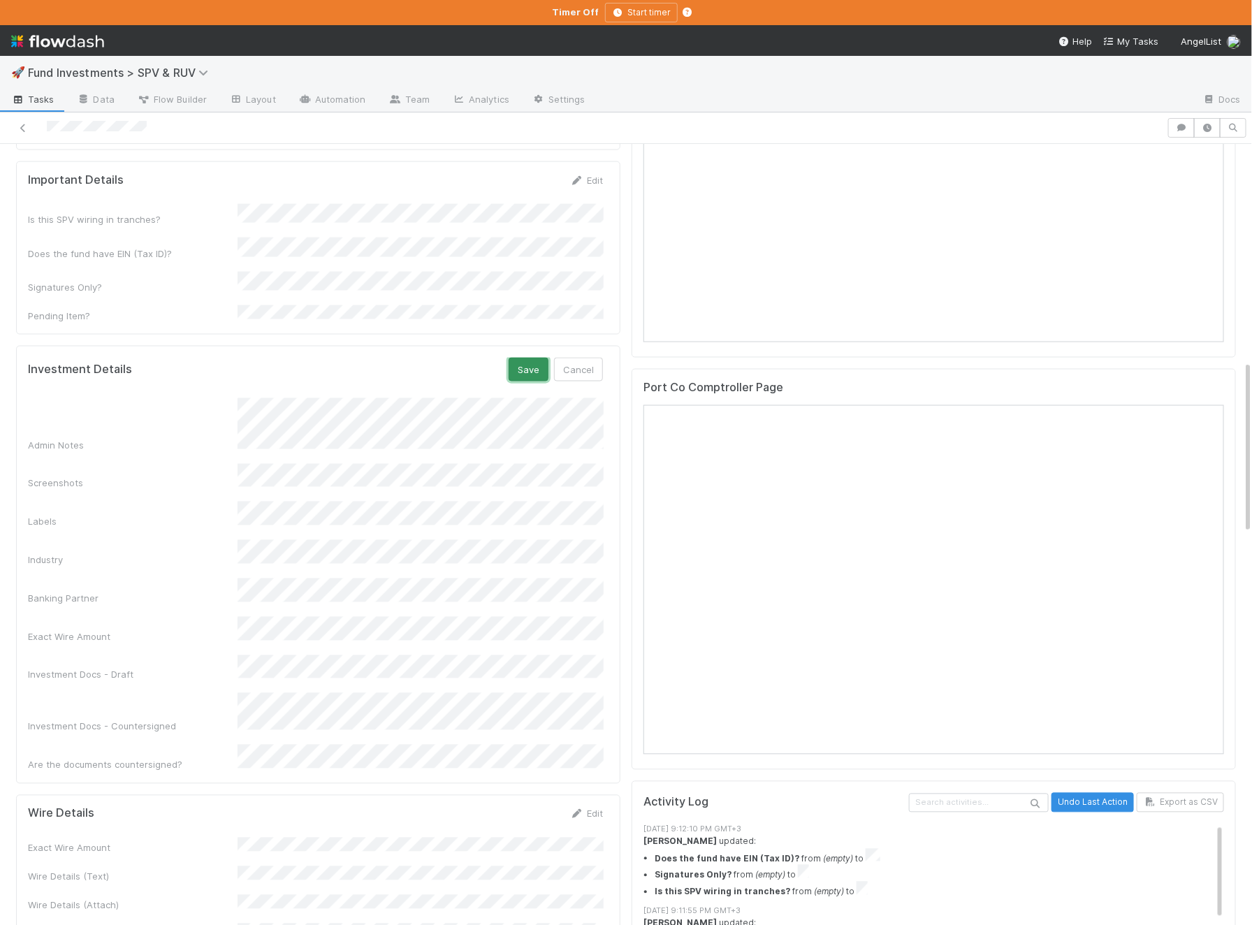
click at [529, 358] on button "Save" at bounding box center [528, 370] width 40 height 24
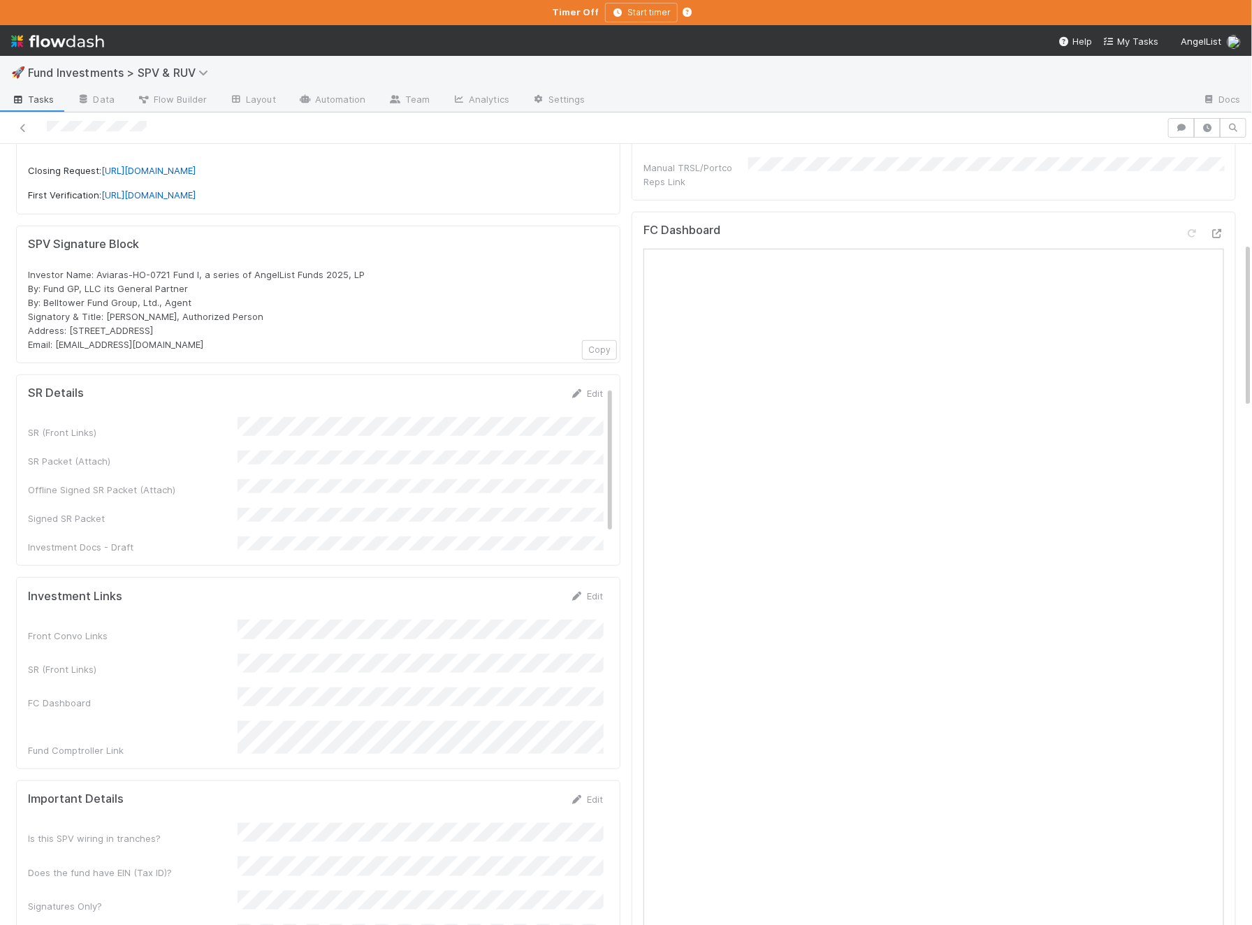
scroll to position [360, 0]
click at [1222, 233] on icon at bounding box center [1217, 237] width 14 height 9
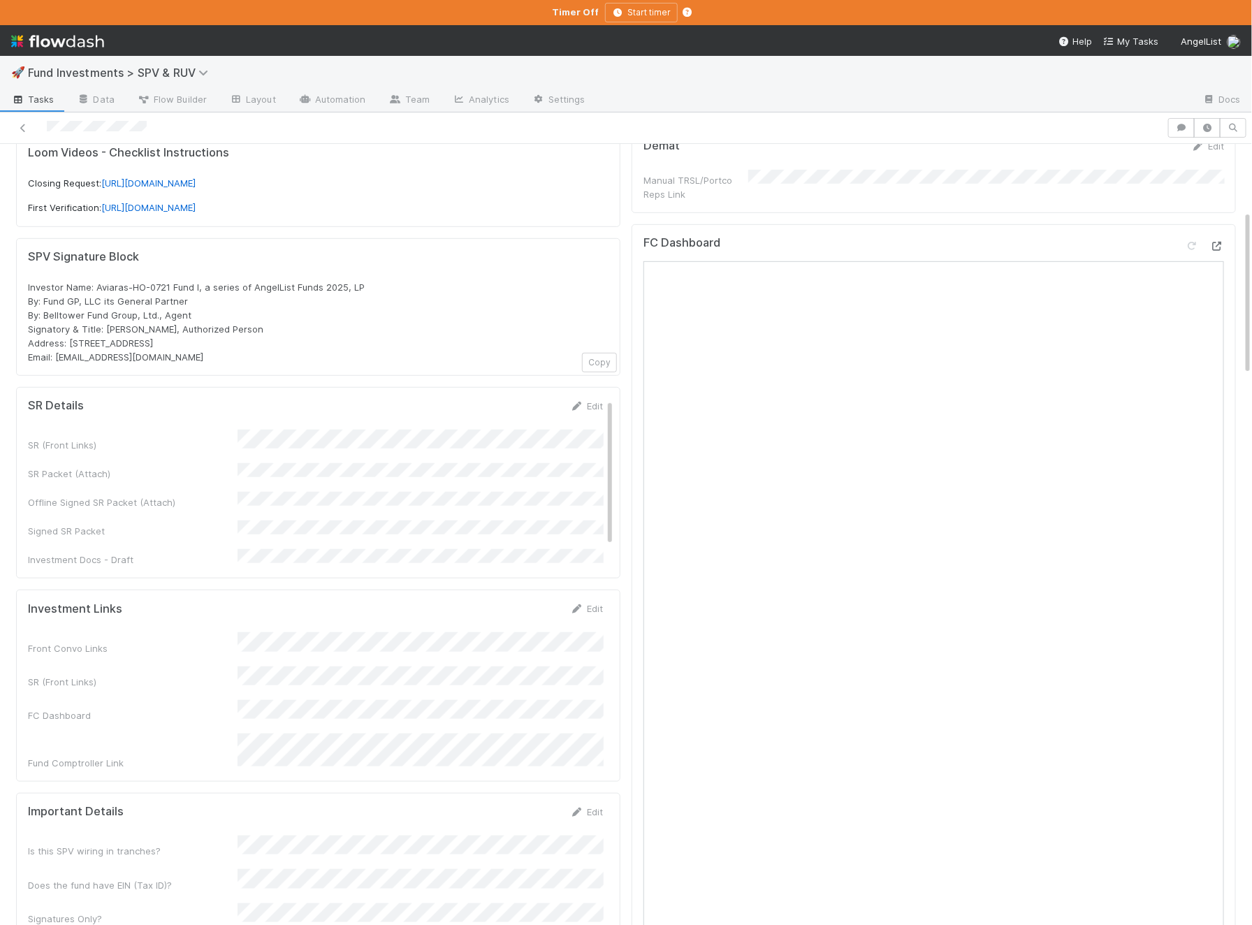
scroll to position [0, 0]
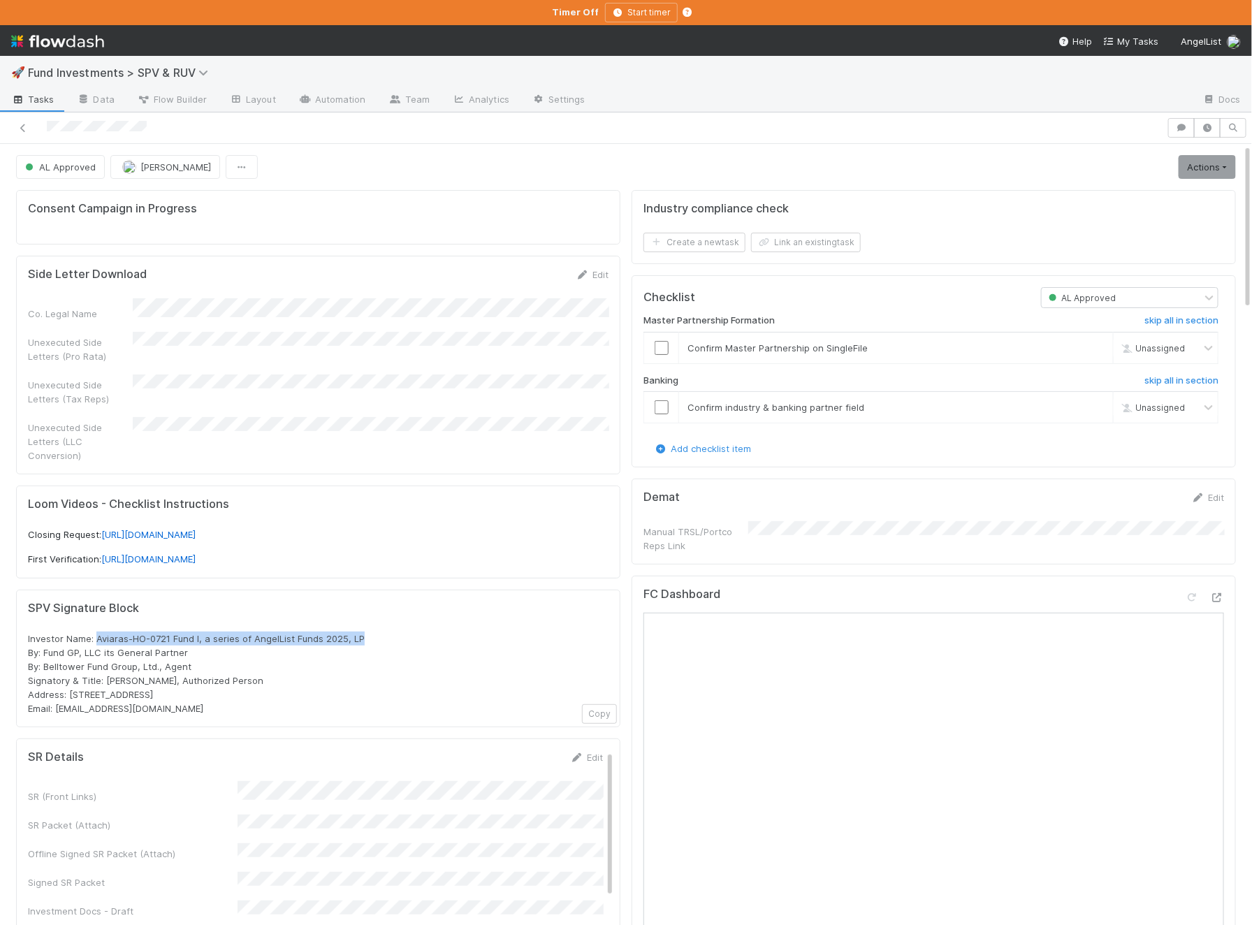
drag, startPoint x: 356, startPoint y: 619, endPoint x: 97, endPoint y: 621, distance: 259.1
click at [97, 631] on div "Investor Name: Aviaras-HO-0721 Fund I, a series of AngelList Funds 2025, LP By:…" at bounding box center [318, 673] width 580 height 84
copy span "Aviaras-HO-0721 Fund I, a series of AngelList Funds 2025, LP"
click at [1205, 163] on link "Actions" at bounding box center [1206, 167] width 57 height 24
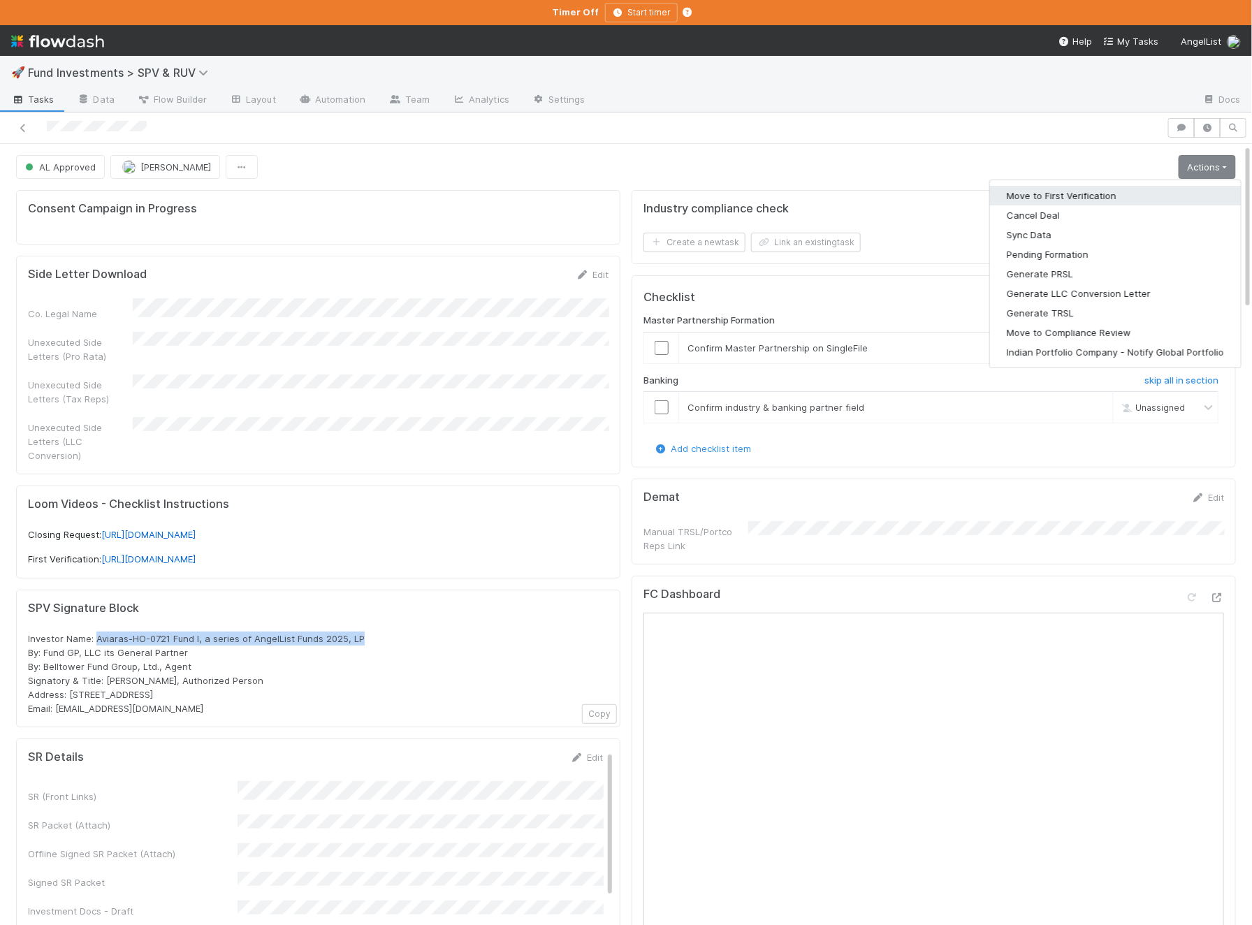
click at [1145, 193] on button "Move to First Verification" at bounding box center [1115, 196] width 251 height 20
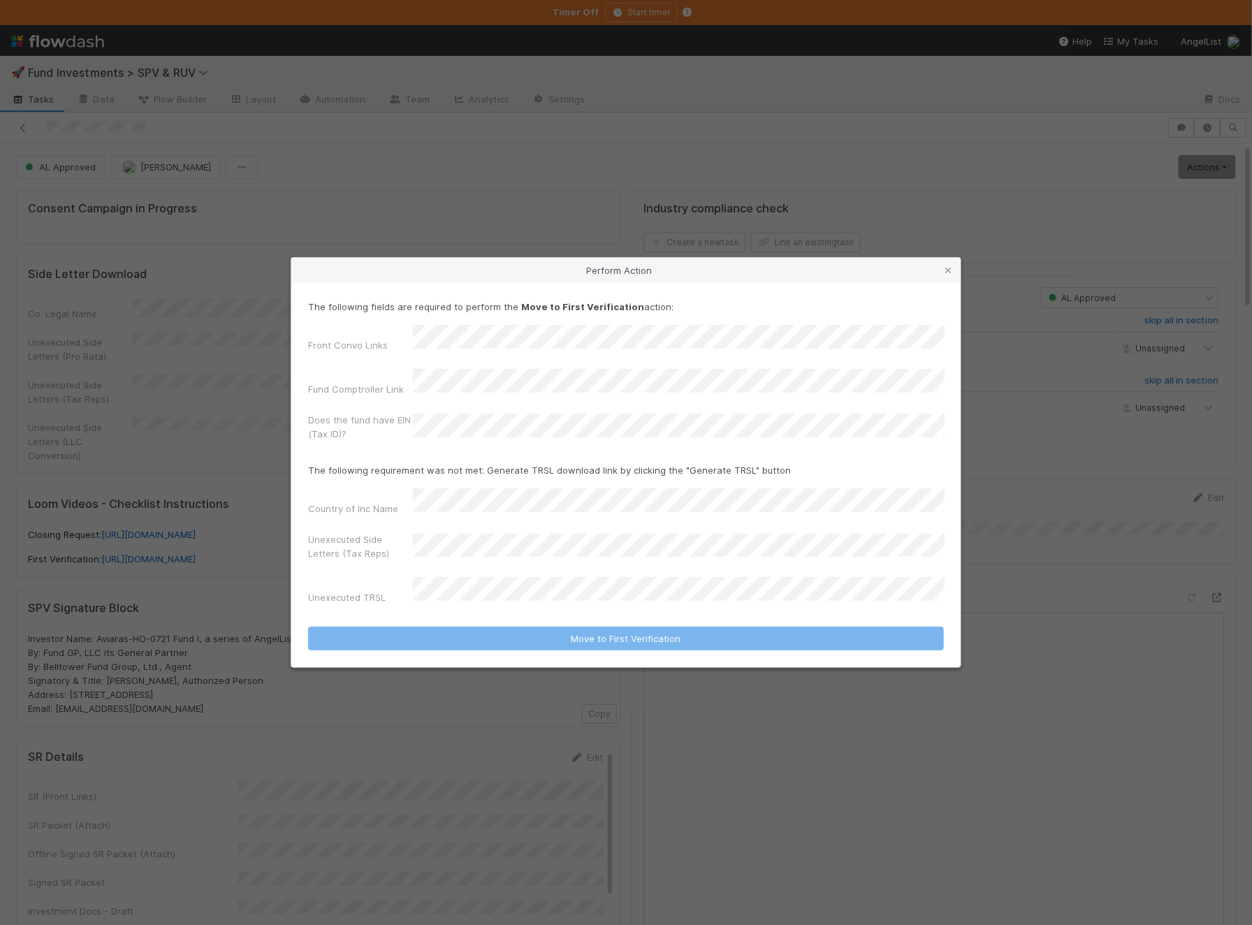
click at [725, 162] on div "Perform Action The following fields are required to perform the Move to First V…" at bounding box center [626, 462] width 1252 height 925
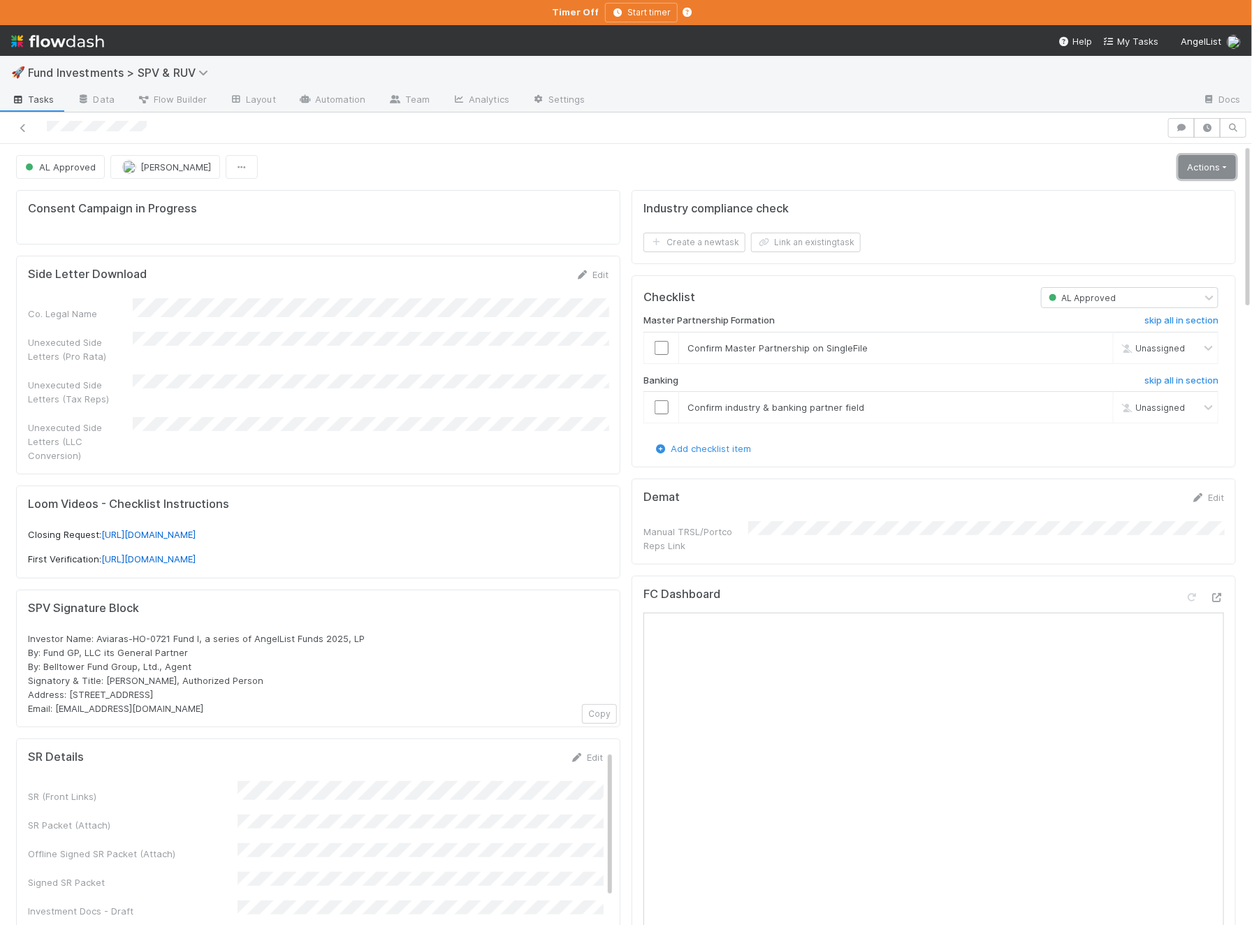
click at [1181, 167] on link "Actions" at bounding box center [1206, 167] width 57 height 24
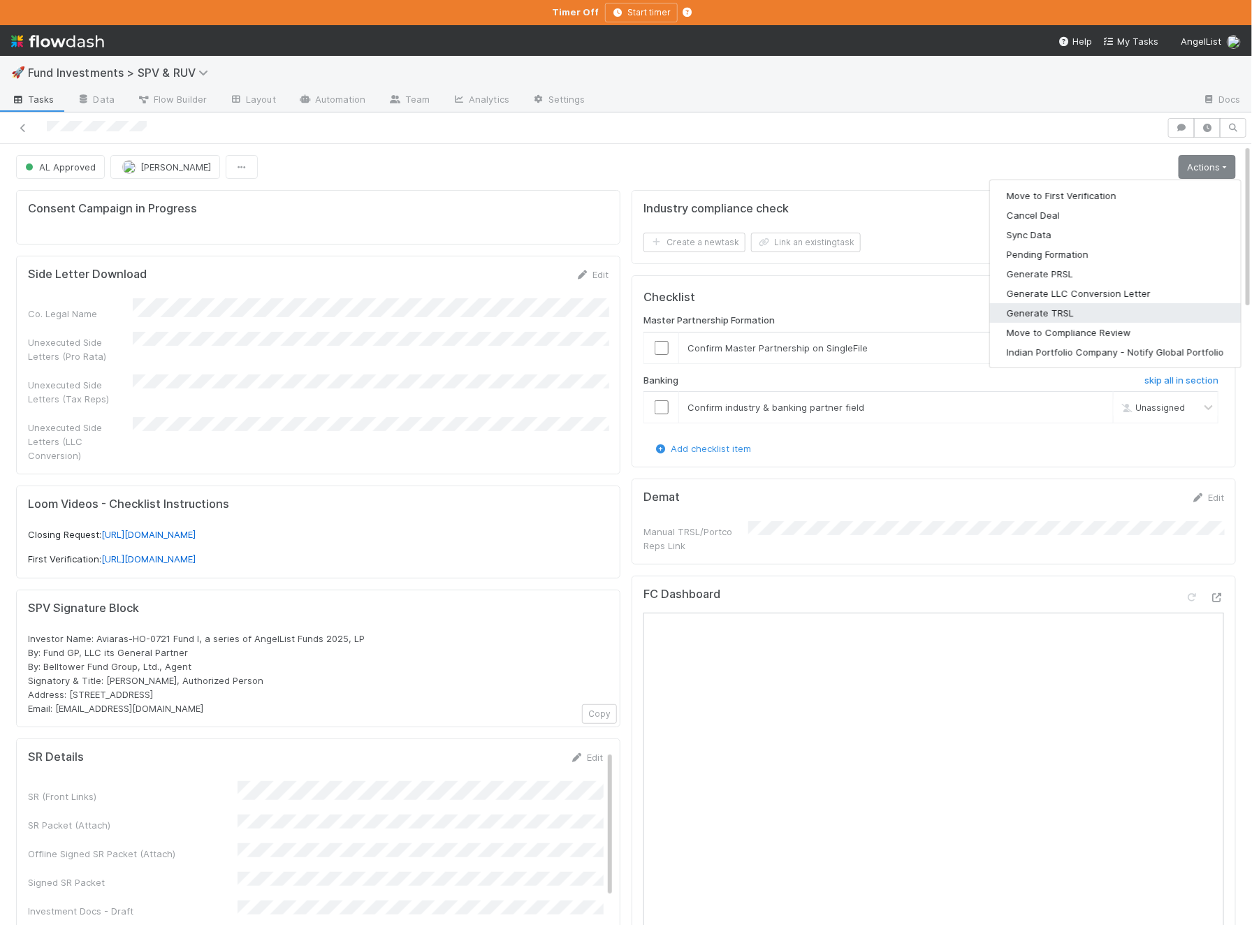
click at [1118, 305] on button "Generate TRSL" at bounding box center [1115, 313] width 251 height 20
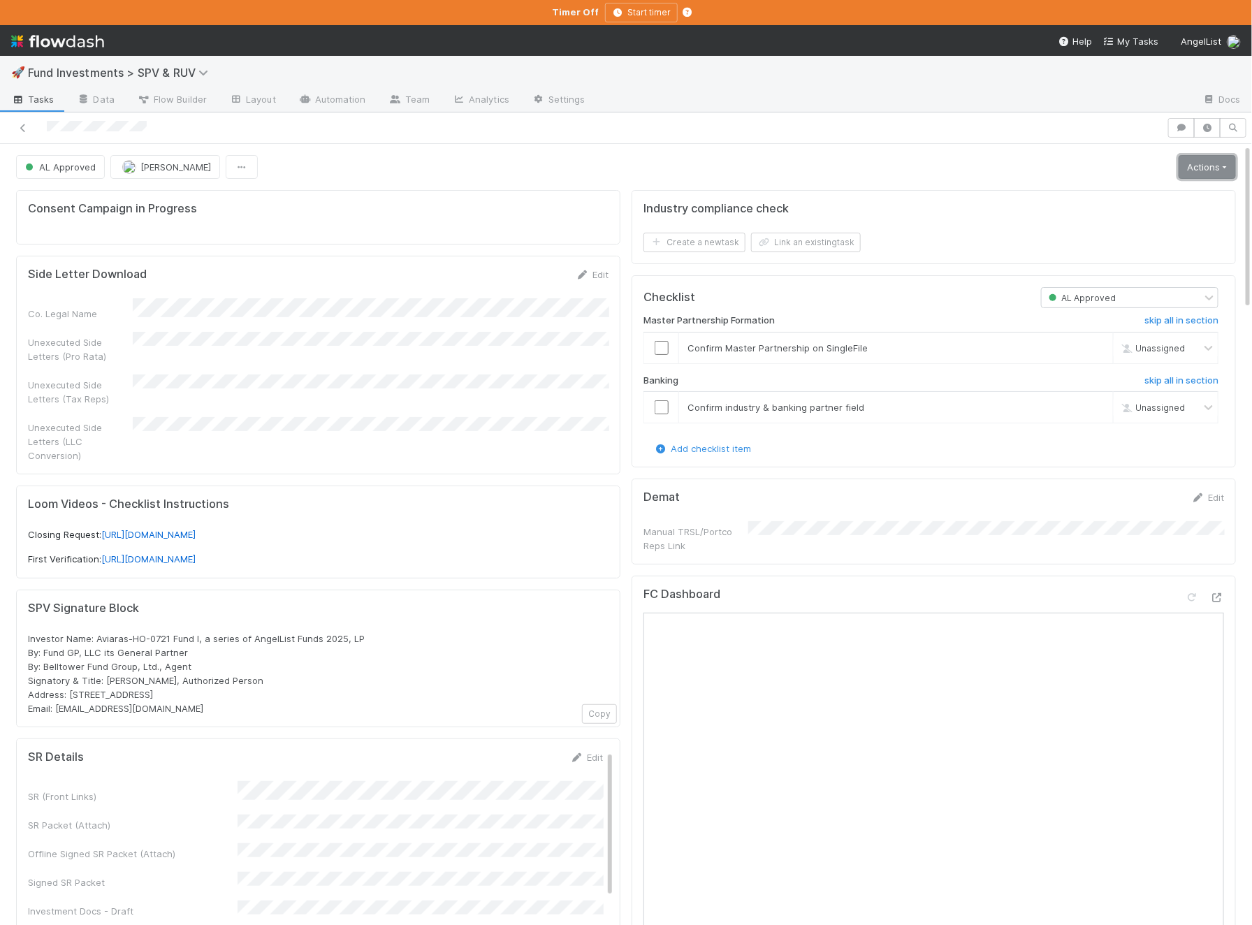
click at [1229, 172] on link "Actions" at bounding box center [1206, 167] width 57 height 24
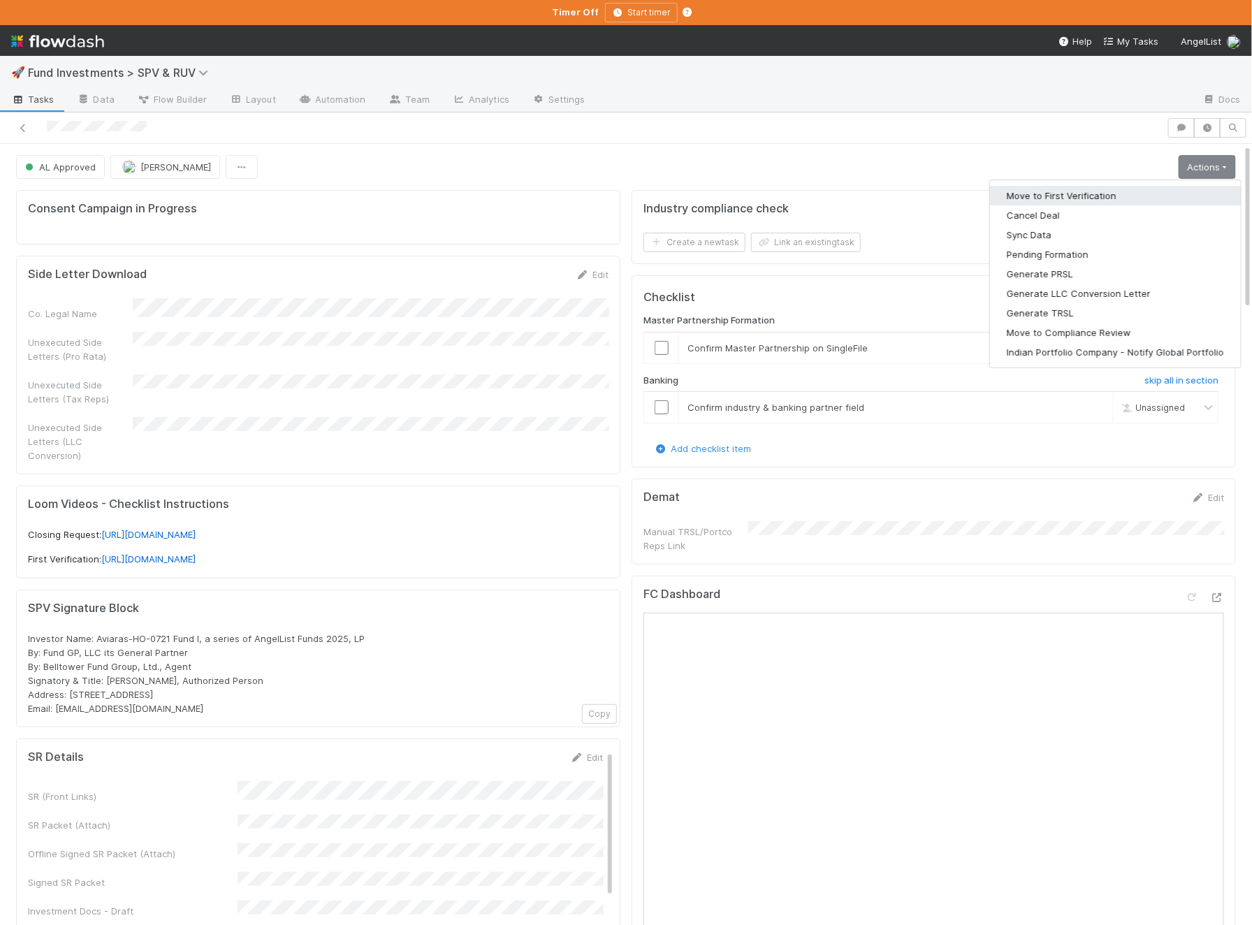
click at [1172, 189] on button "Move to First Verification" at bounding box center [1115, 196] width 251 height 20
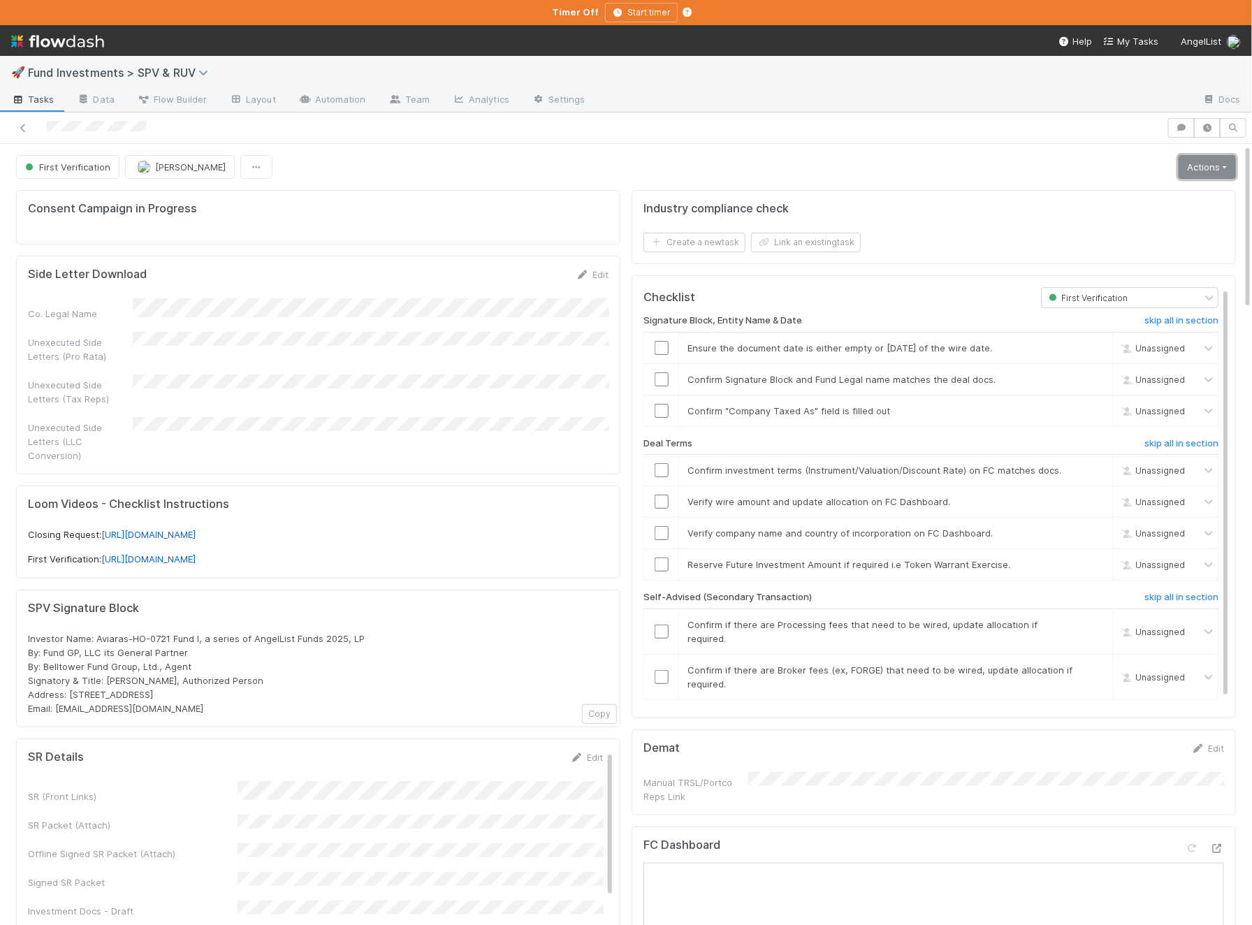
click at [1226, 166] on link "Actions" at bounding box center [1206, 167] width 57 height 24
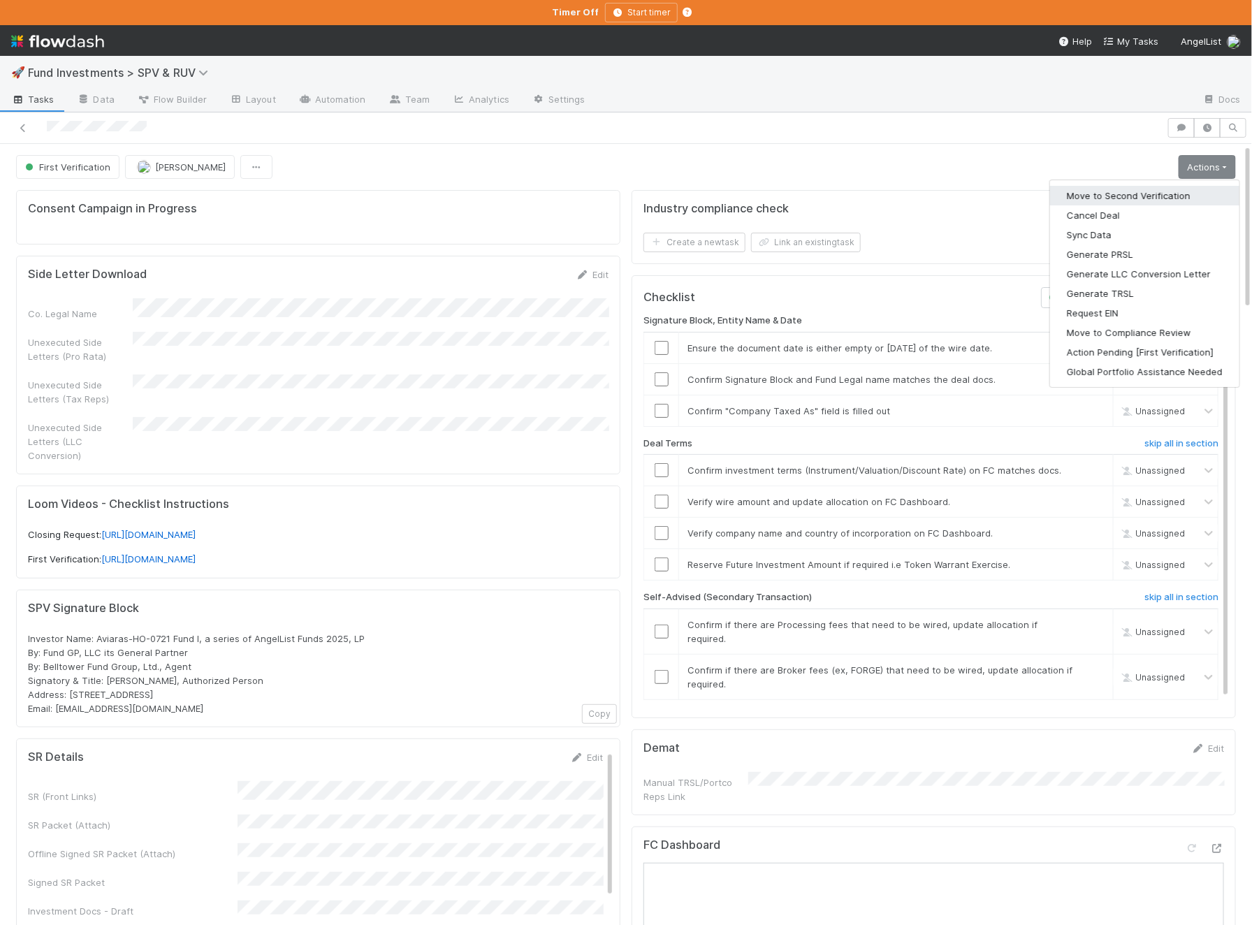
click at [1167, 196] on button "Move to Second Verification" at bounding box center [1144, 196] width 189 height 20
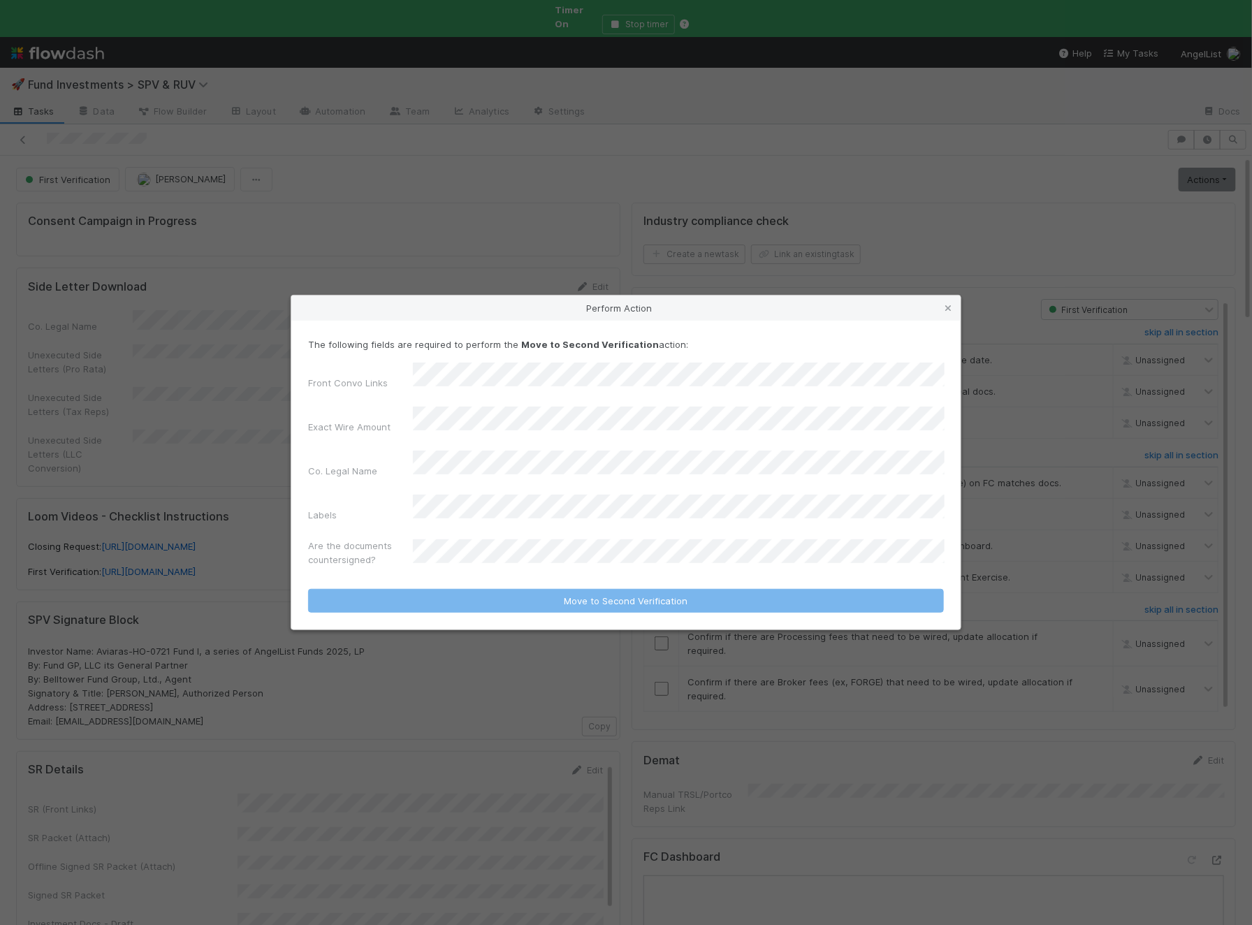
click at [499, 512] on div "Front Convo Links Exact Wire Amount Co. Legal Name Labels Are the documents cou…" at bounding box center [626, 467] width 636 height 209
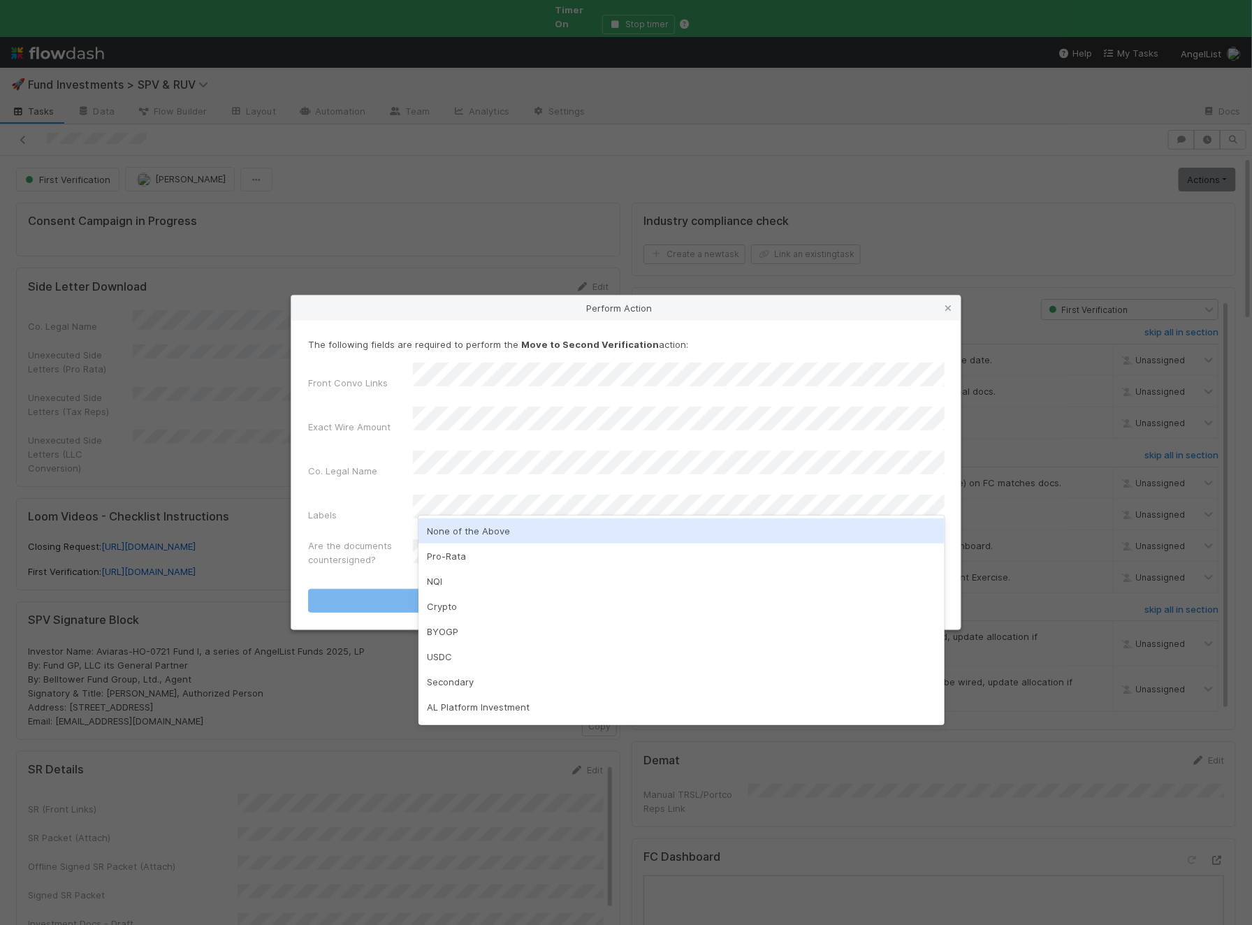
click at [502, 524] on div "None of the Above" at bounding box center [681, 530] width 526 height 25
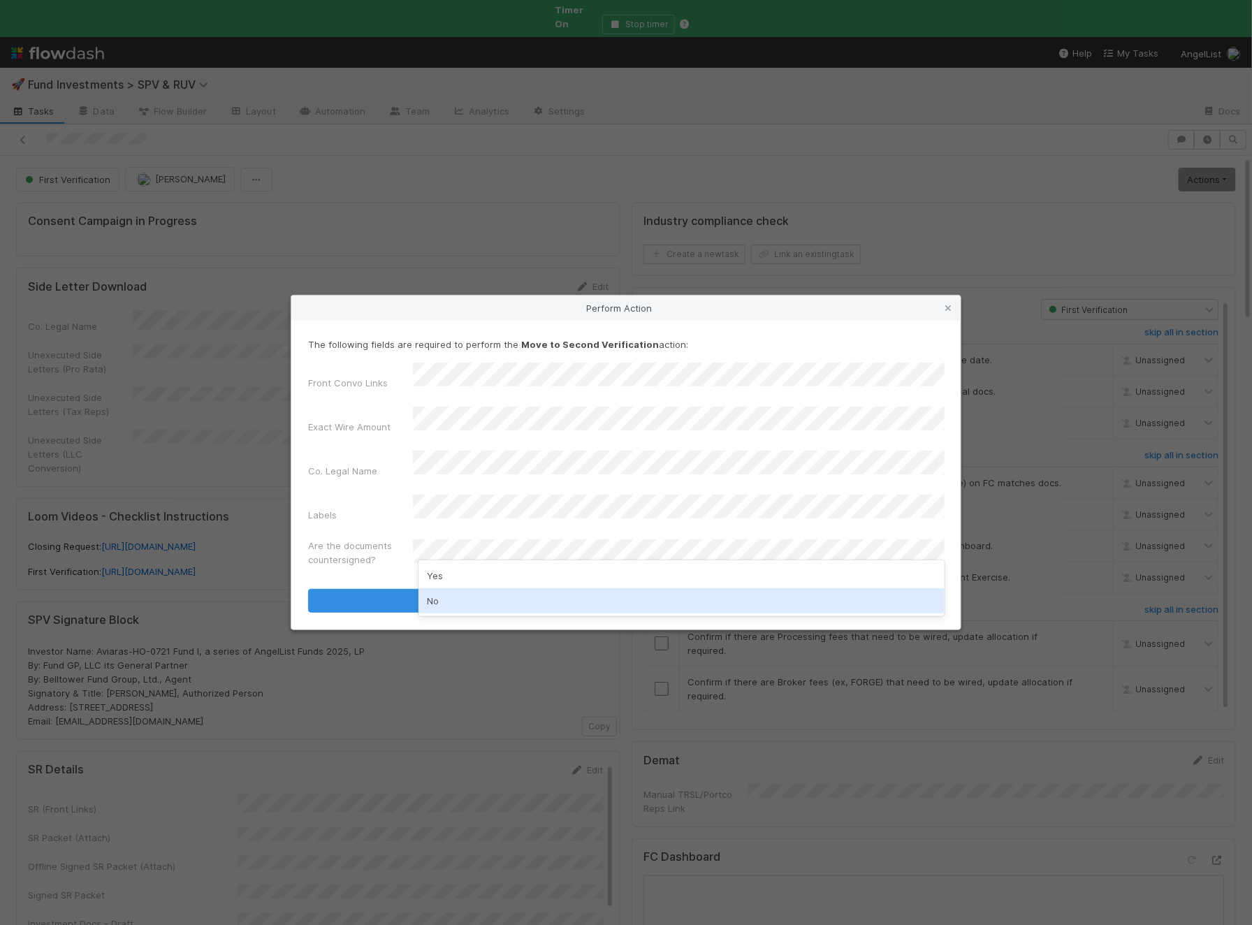
click at [484, 604] on div "No" at bounding box center [681, 600] width 526 height 25
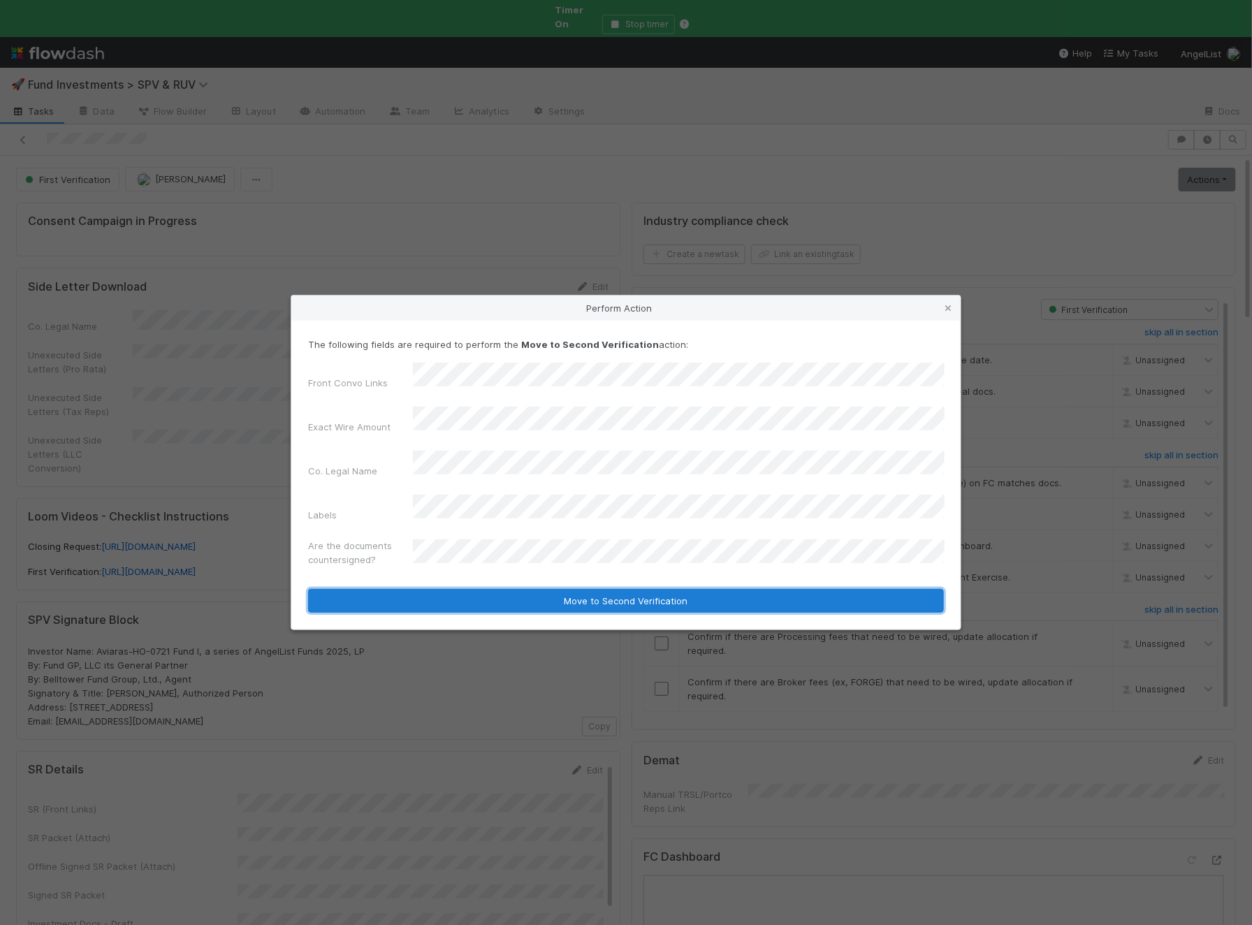
click at [519, 589] on button "Move to Second Verification" at bounding box center [626, 601] width 636 height 24
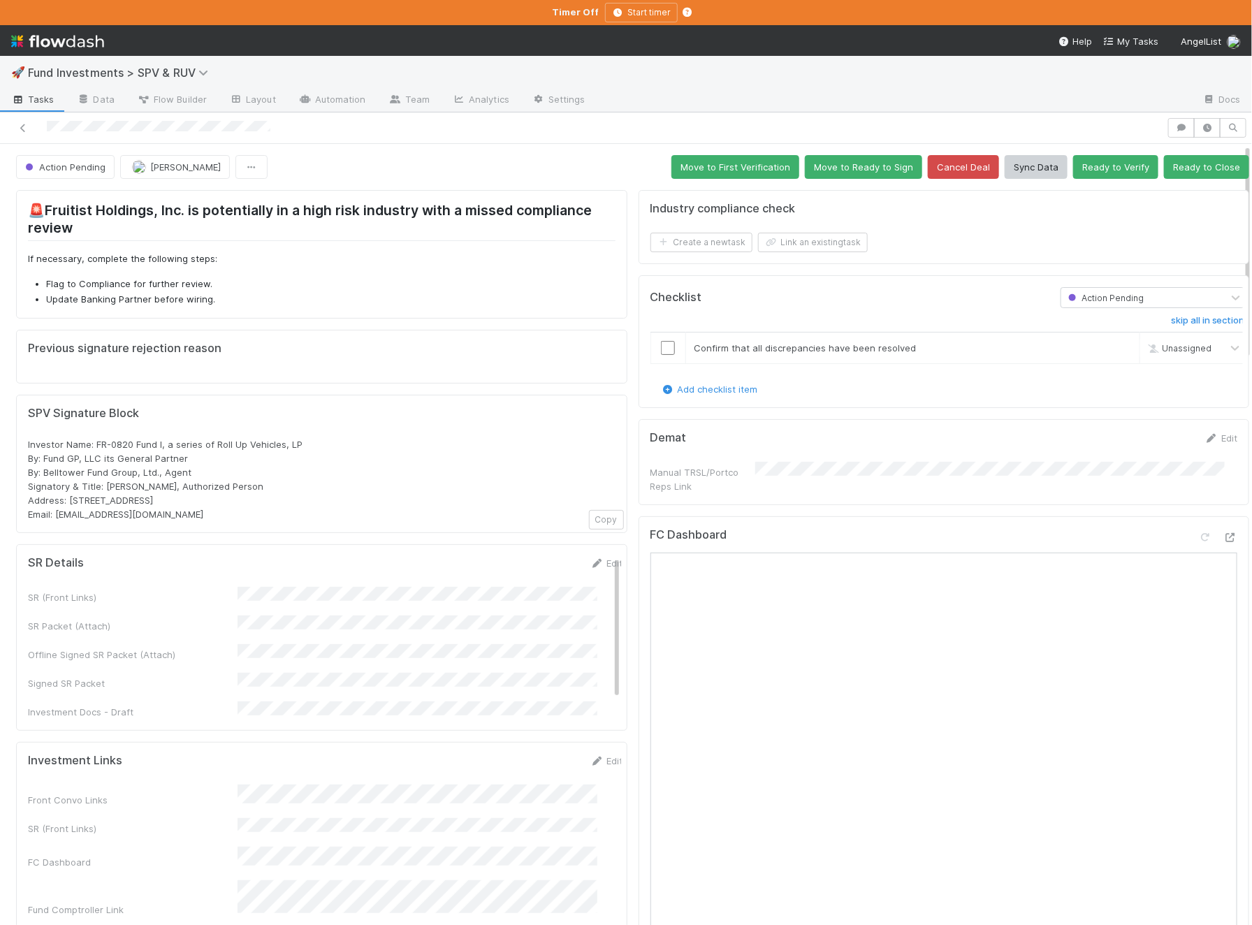
scroll to position [2, 0]
click at [590, 755] on link "Edit" at bounding box center [606, 760] width 33 height 11
click at [531, 754] on button "Save" at bounding box center [549, 766] width 40 height 24
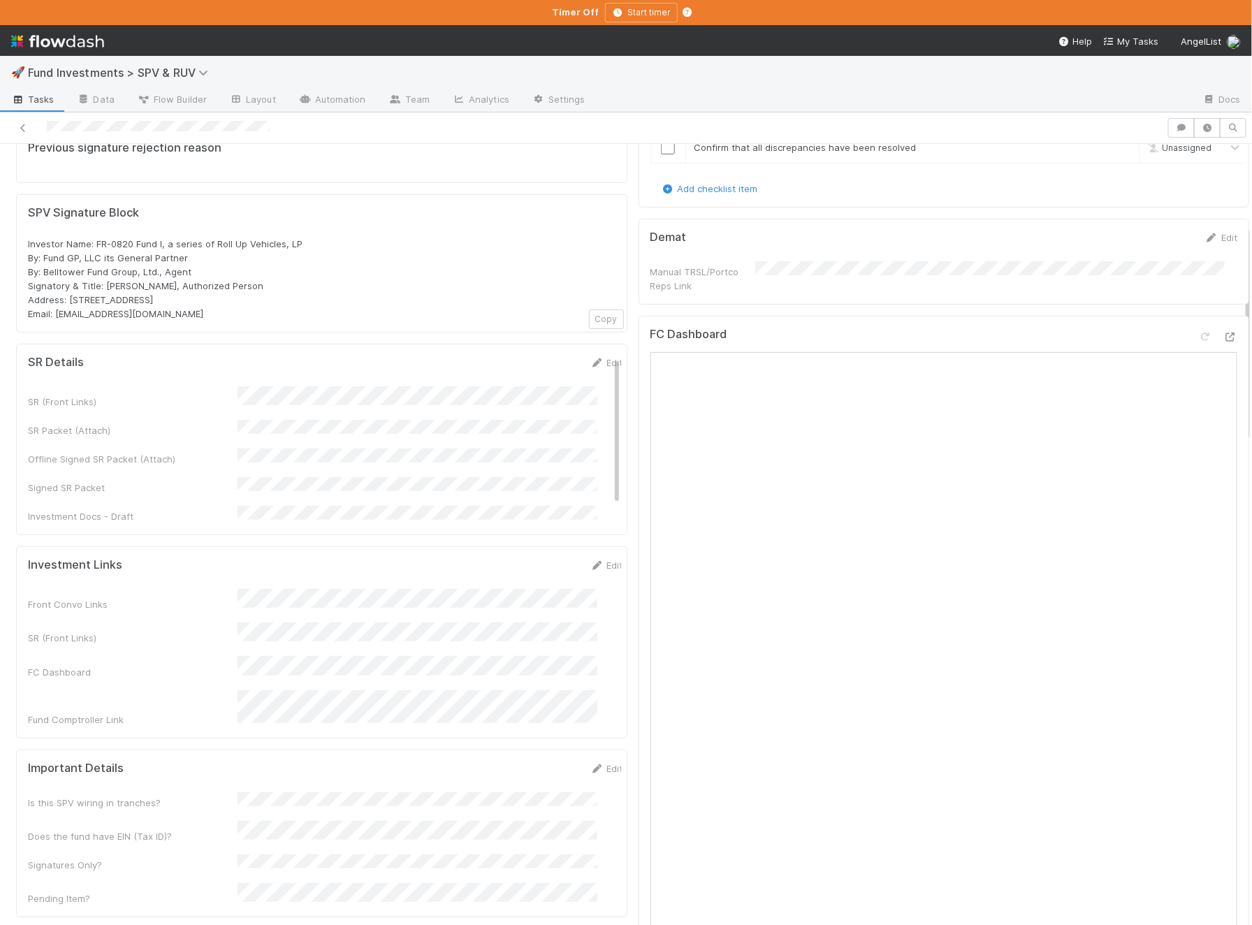
scroll to position [298, 0]
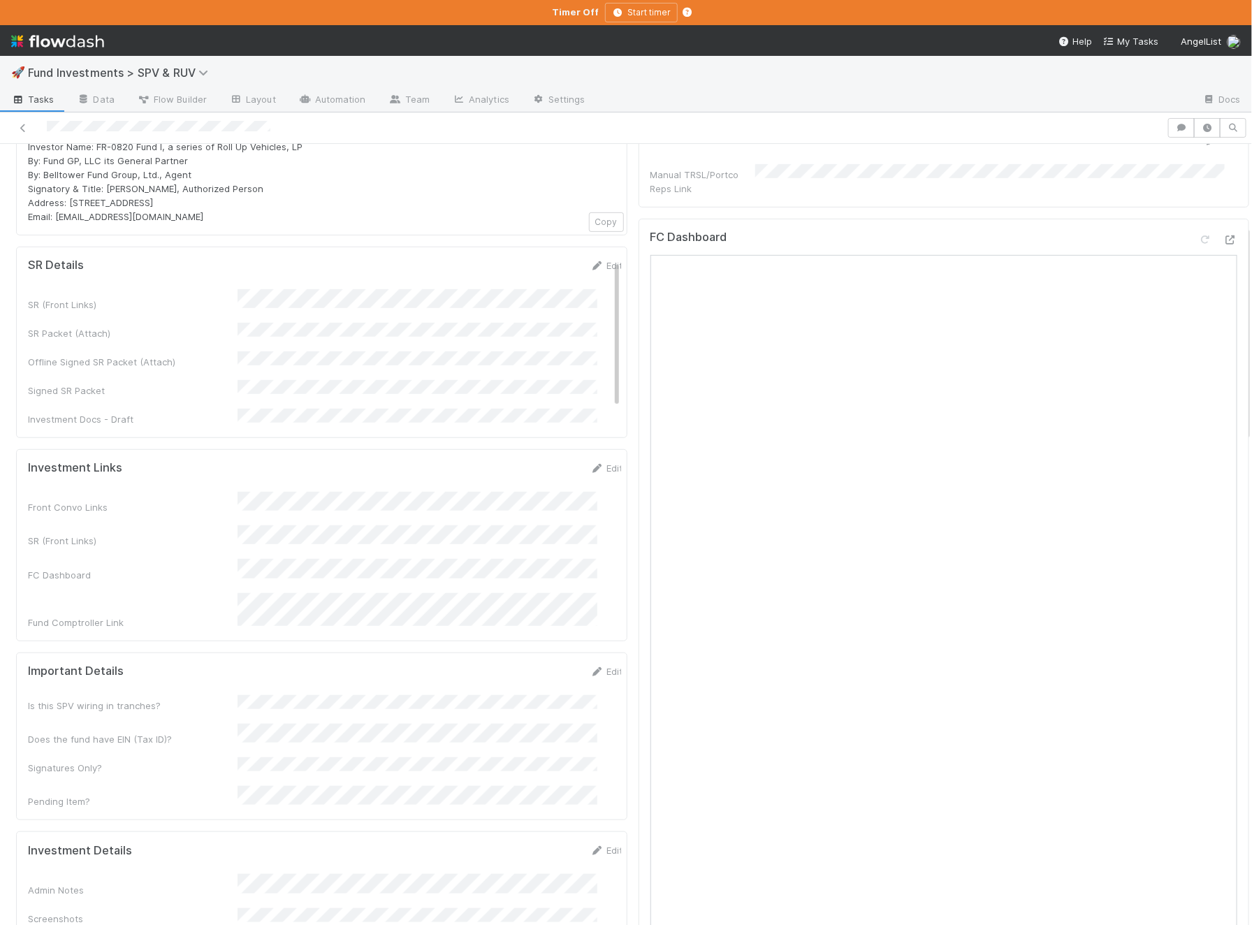
click at [583, 449] on div "Investment Links Edit Front Convo Links SR (Front Links) FC Dashboard Fund Comp…" at bounding box center [321, 545] width 611 height 192
click at [590, 462] on link "Edit" at bounding box center [606, 467] width 33 height 11
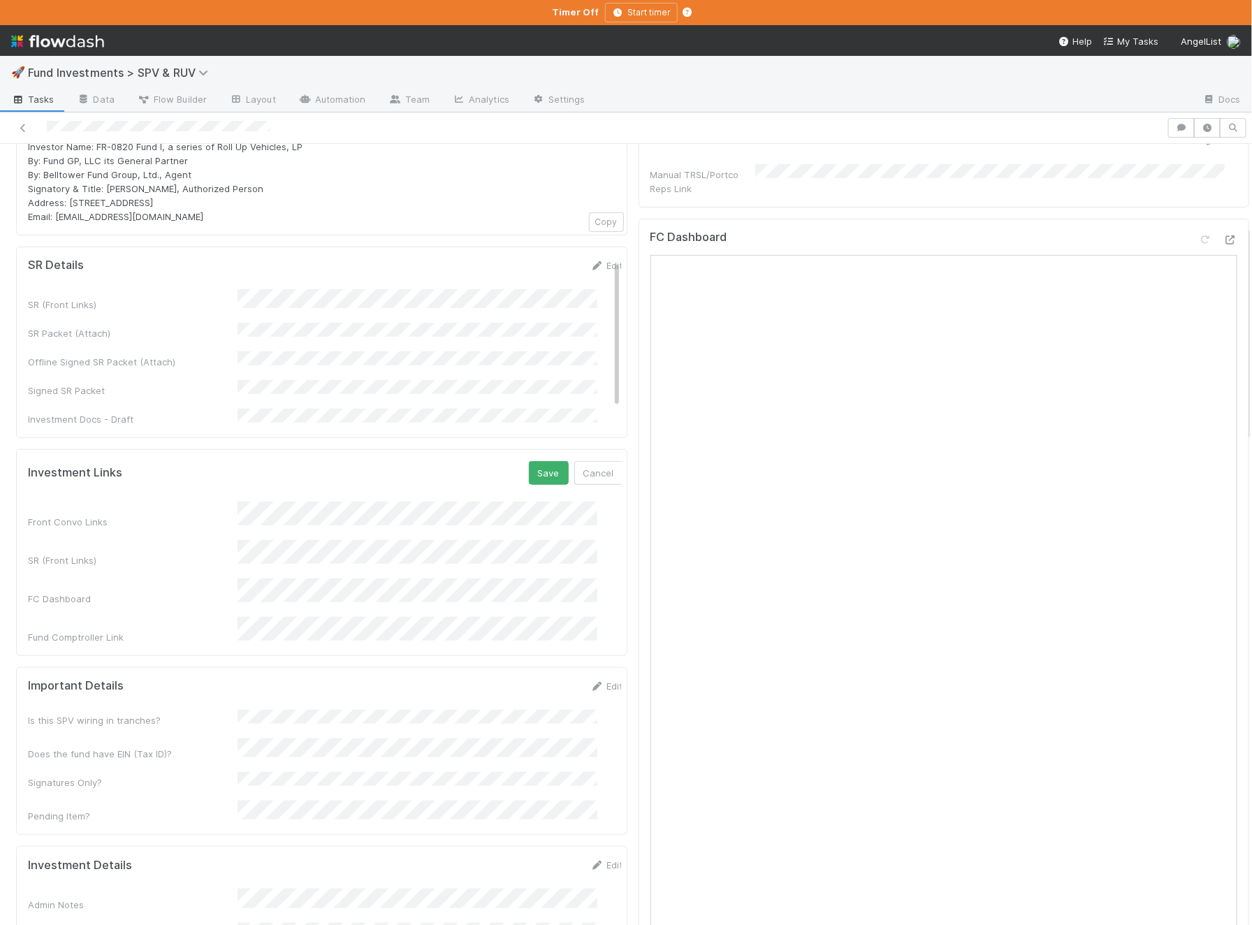
click at [529, 461] on button "Save" at bounding box center [549, 473] width 40 height 24
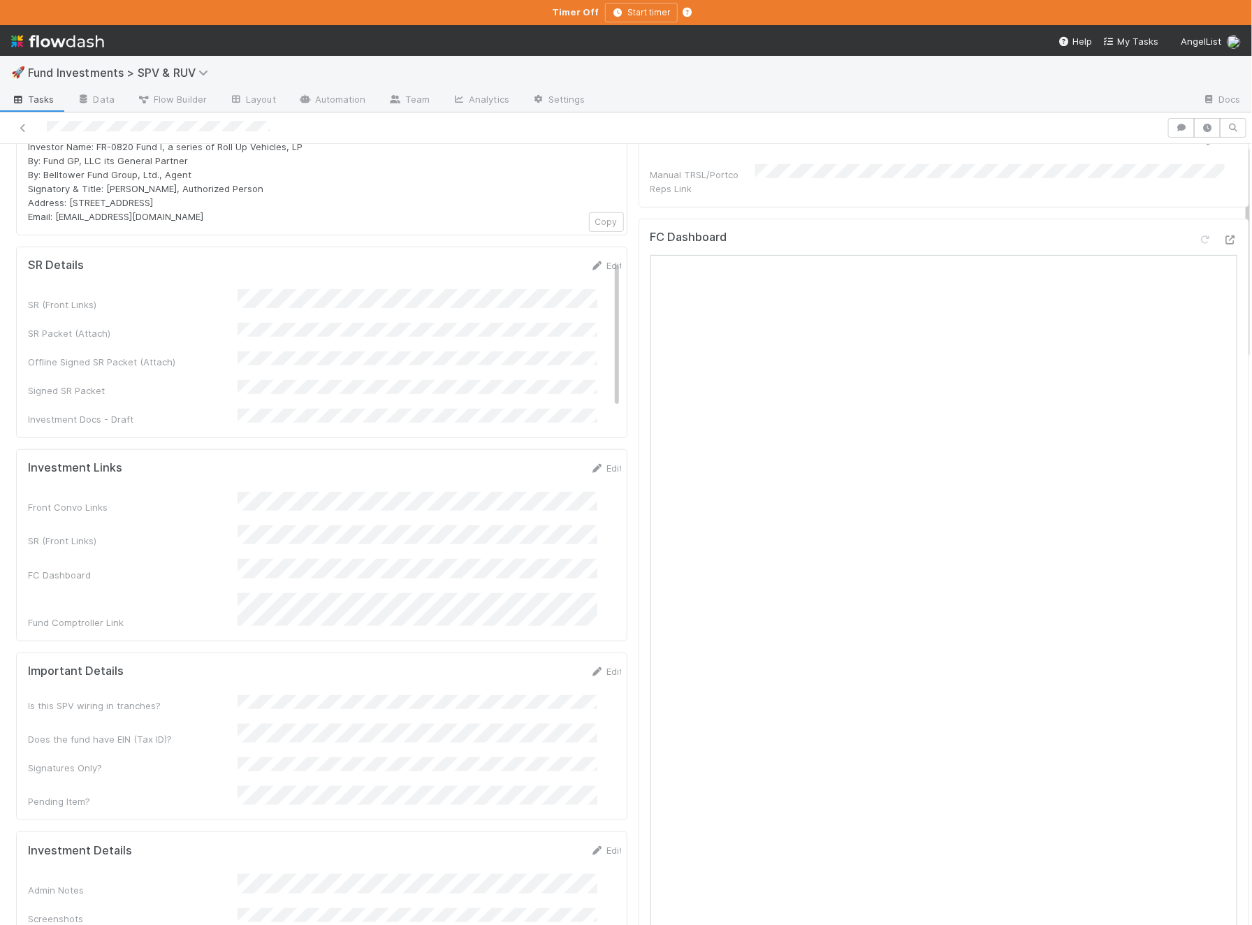
scroll to position [0, 0]
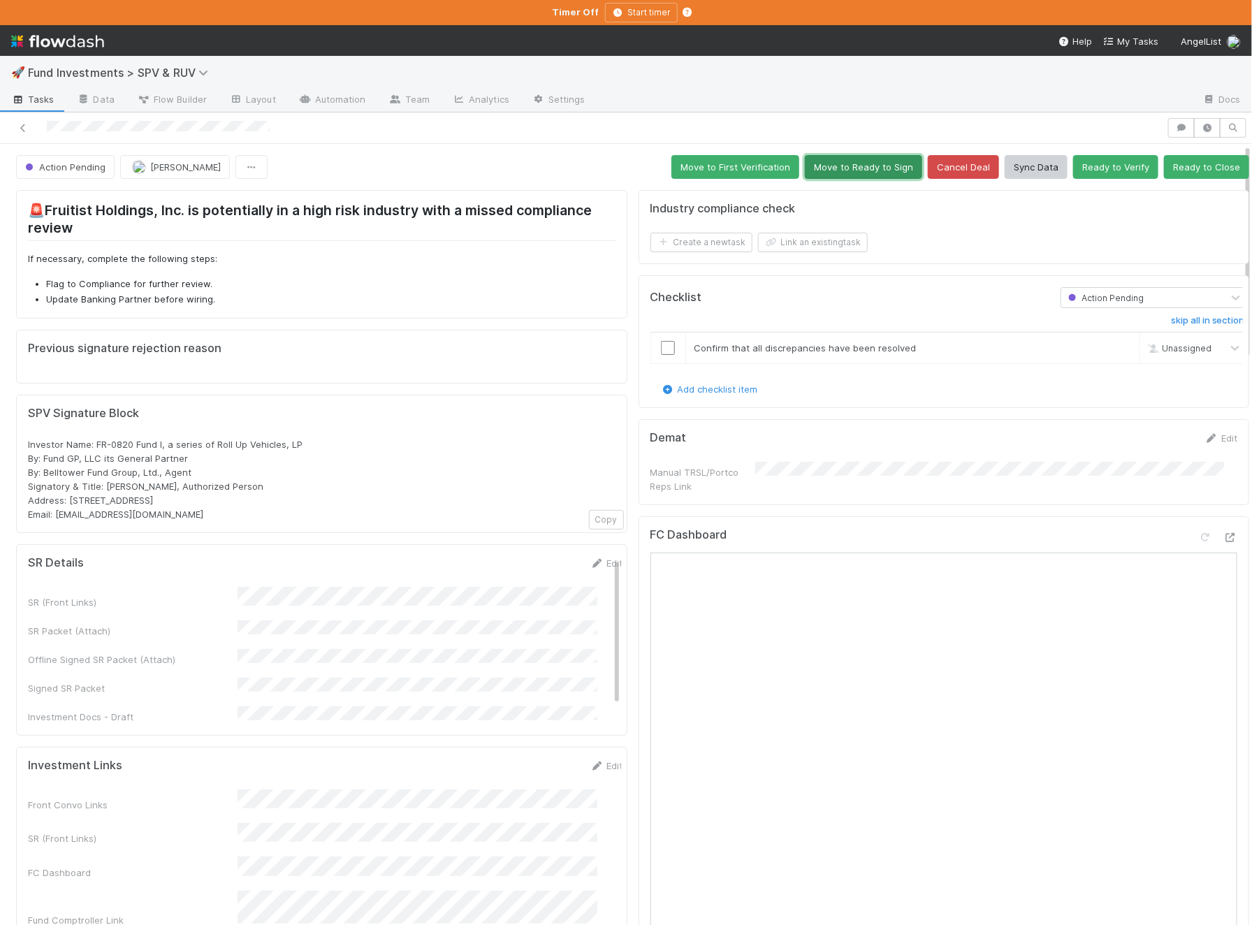
click at [851, 155] on button "Move to Ready to Sign" at bounding box center [863, 167] width 117 height 24
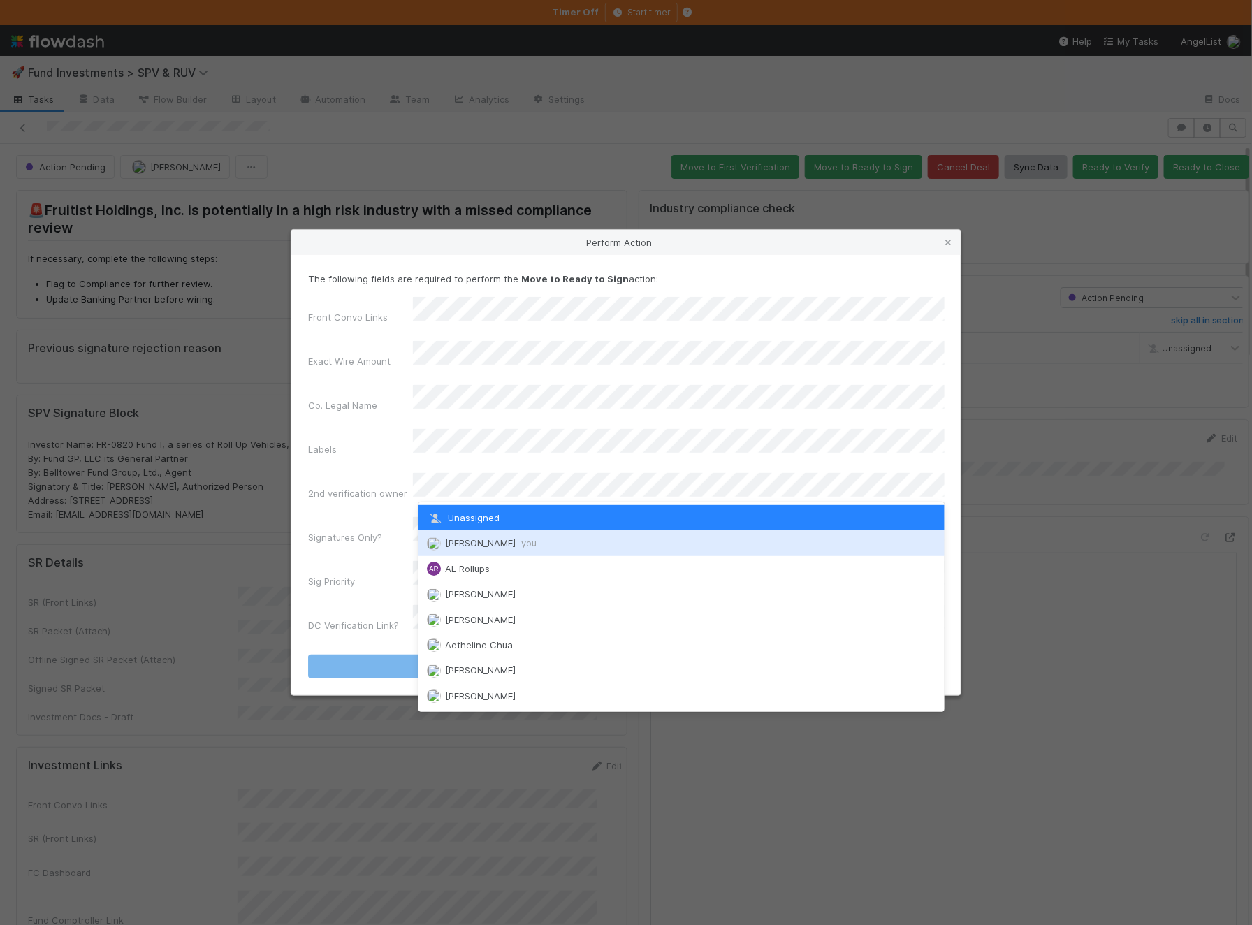
click at [486, 538] on span "Ali Al Khatib you" at bounding box center [490, 542] width 91 height 11
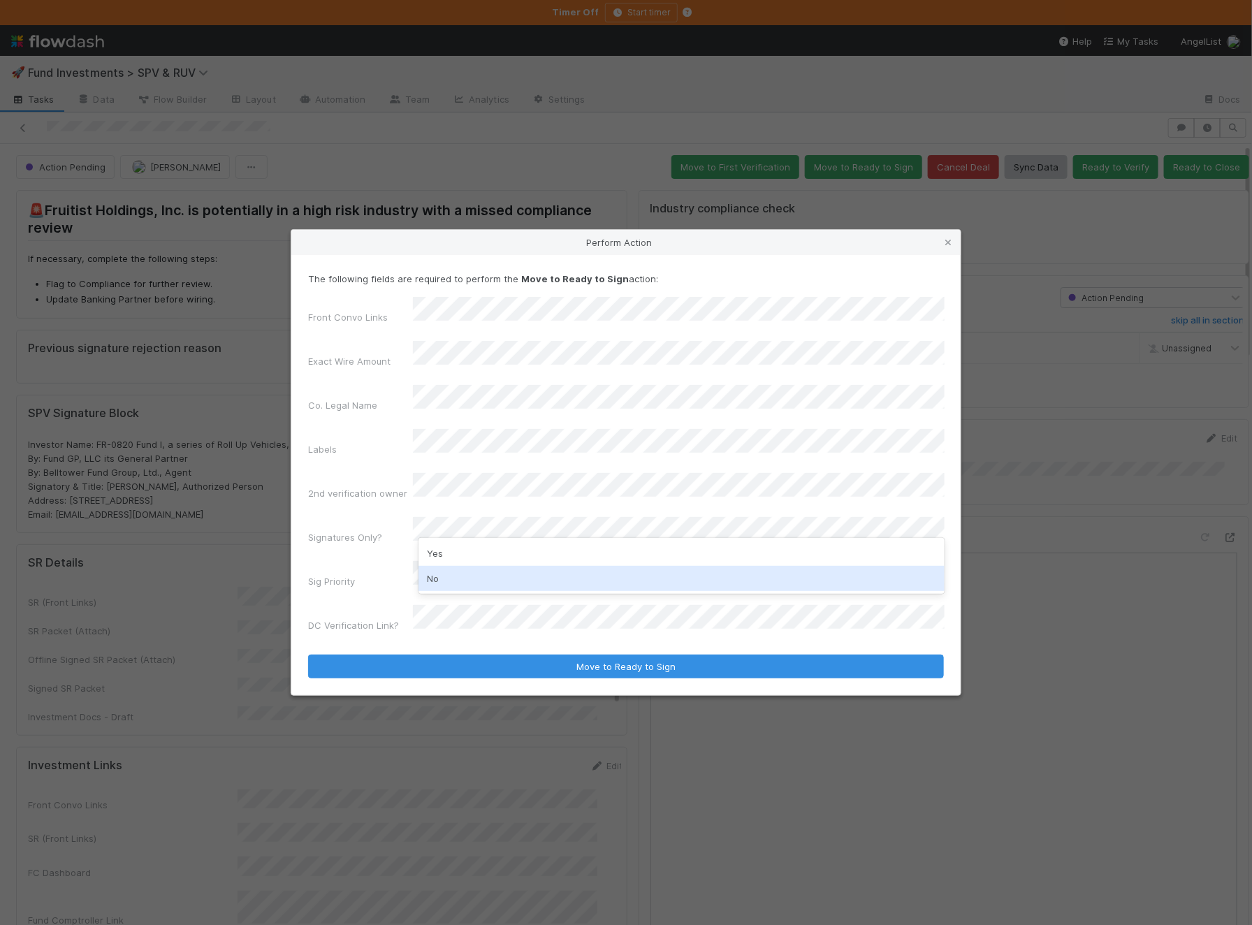
click at [470, 569] on div "No" at bounding box center [681, 578] width 526 height 25
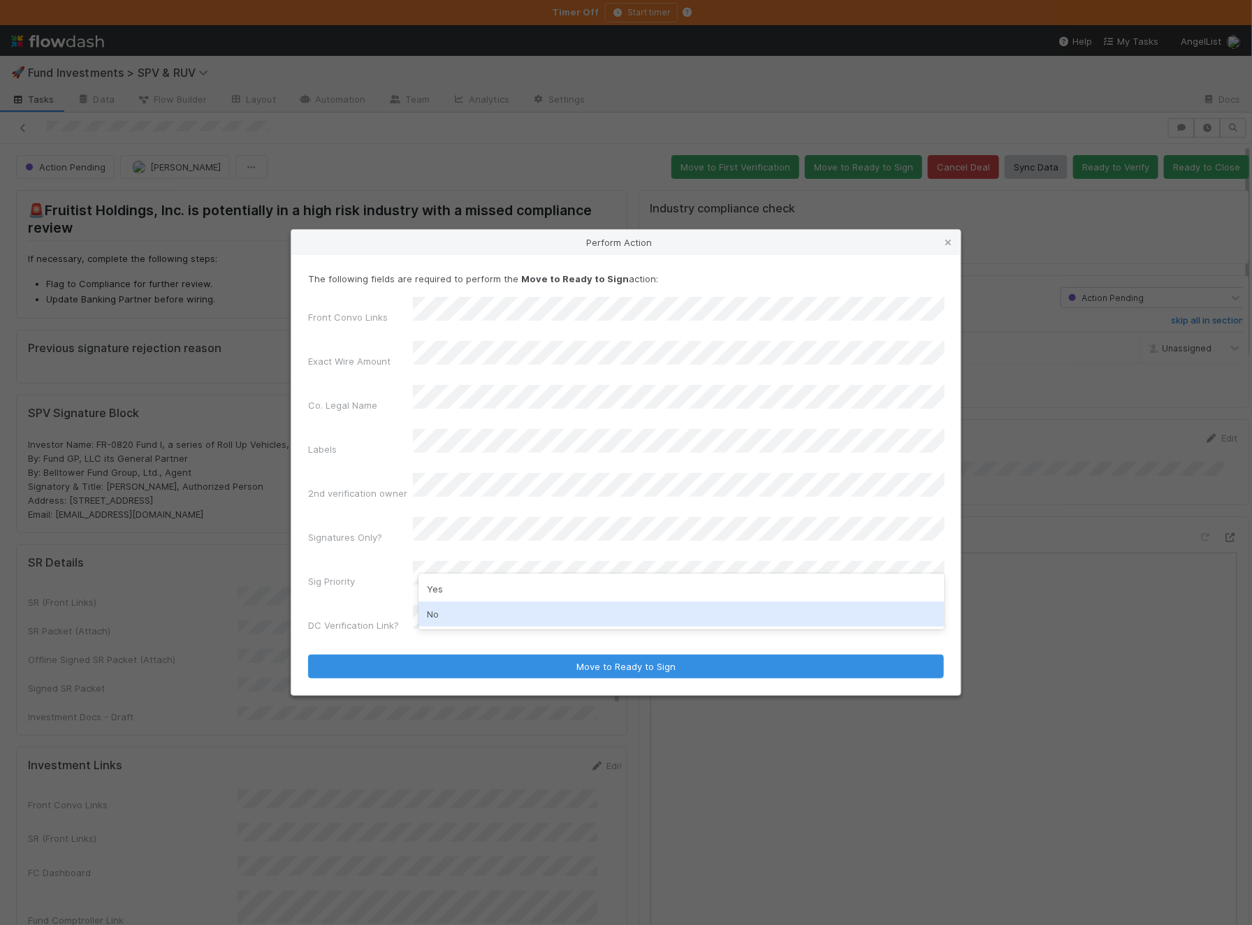
click at [483, 606] on div "No" at bounding box center [681, 613] width 526 height 25
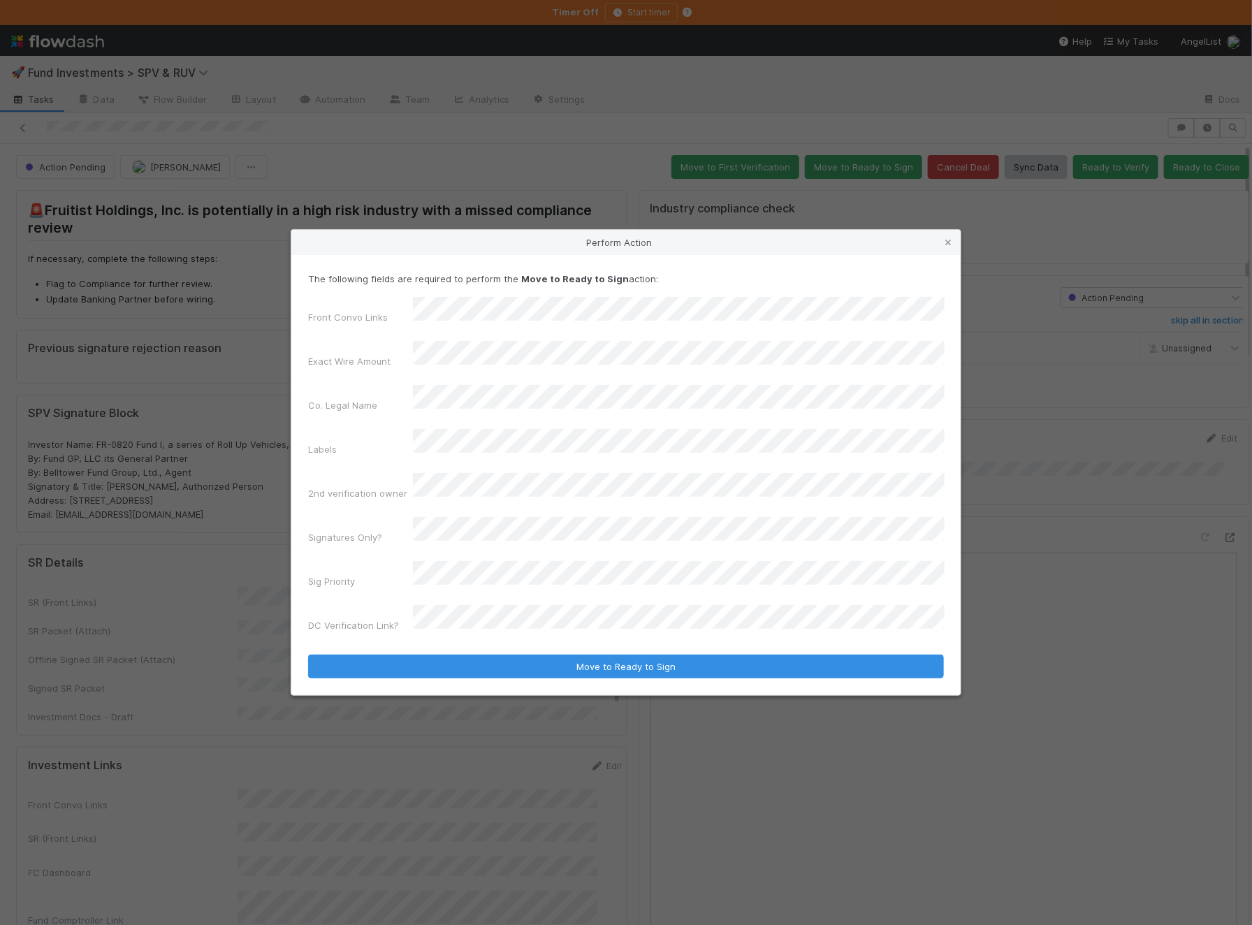
click at [485, 579] on div "Front Convo Links Exact Wire Amount Co. Legal Name Labels 2nd verification owne…" at bounding box center [626, 467] width 636 height 340
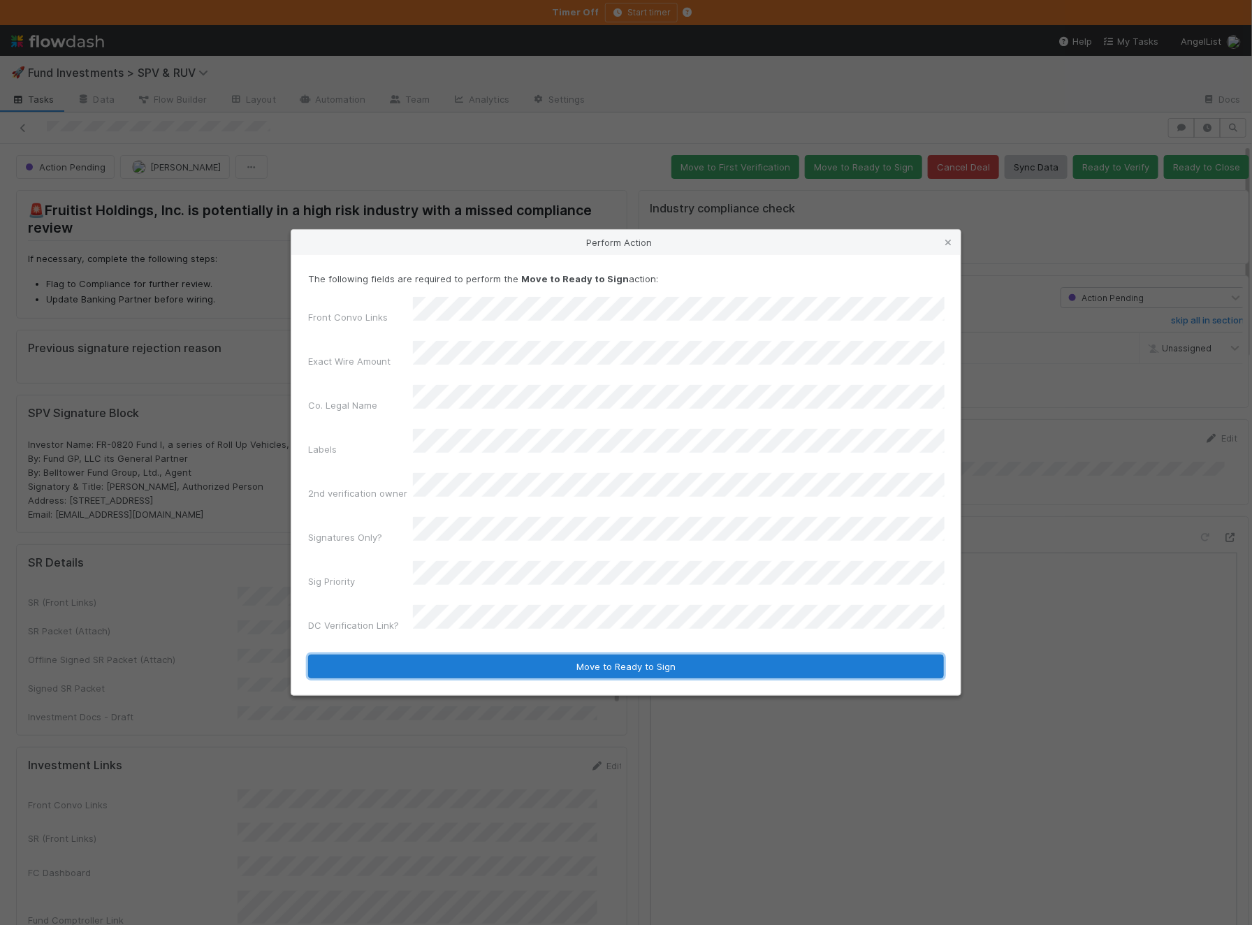
click at [469, 654] on button "Move to Ready to Sign" at bounding box center [626, 666] width 636 height 24
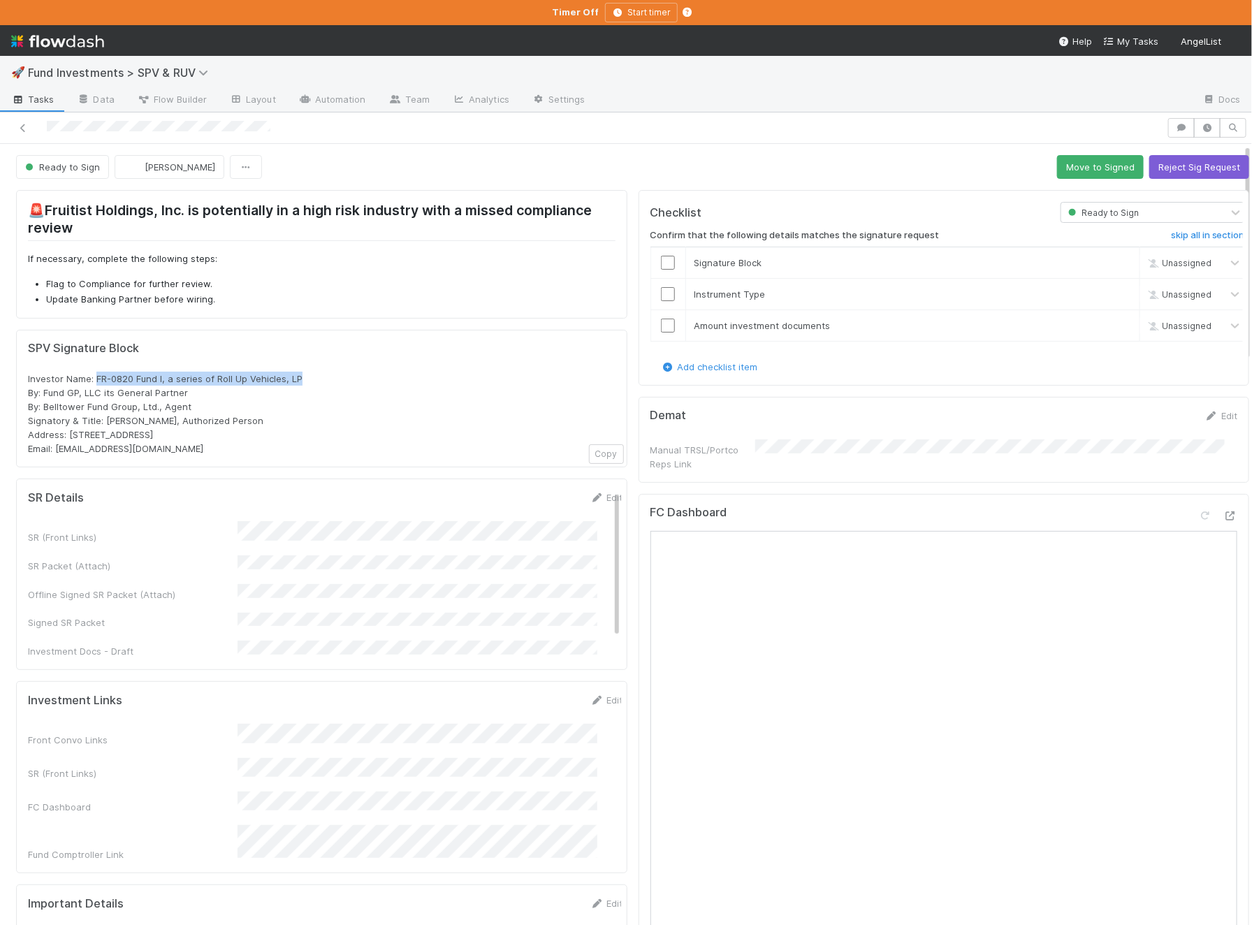
drag, startPoint x: 305, startPoint y: 376, endPoint x: 96, endPoint y: 373, distance: 208.2
click at [96, 373] on div "Investor Name: FR-0820 Fund I, a series of Roll Up Vehicles, LP By: Fund GP, LL…" at bounding box center [321, 414] width 587 height 84
copy span "FR-0820 Fund I, a series of Roll Up Vehicles, LP"
click at [592, 492] on link "Edit" at bounding box center [606, 497] width 33 height 11
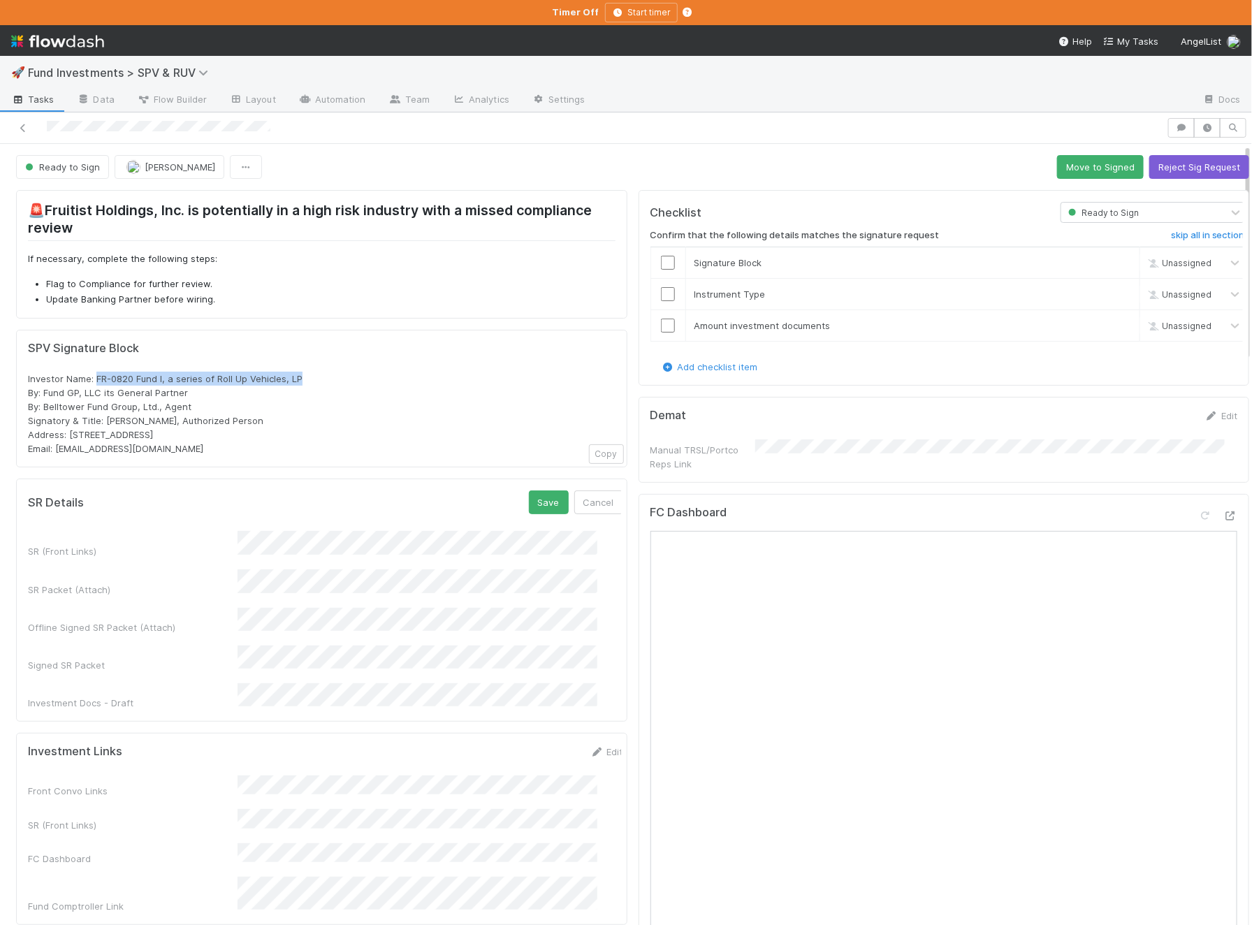
scroll to position [0, 0]
click at [529, 497] on button "Save" at bounding box center [549, 502] width 40 height 24
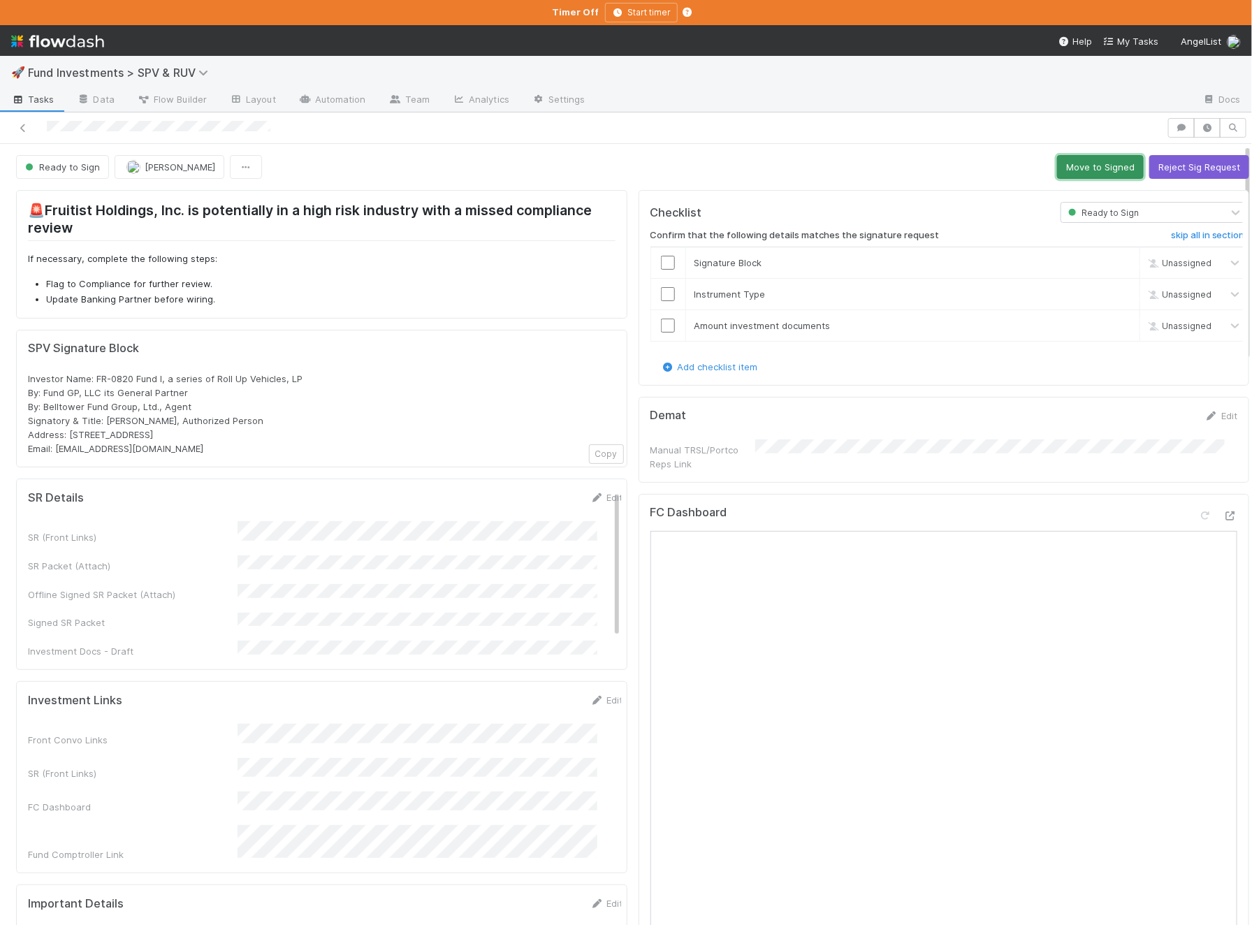
click at [1097, 155] on button "Move to Signed" at bounding box center [1100, 167] width 87 height 24
